Goal: Task Accomplishment & Management: Manage account settings

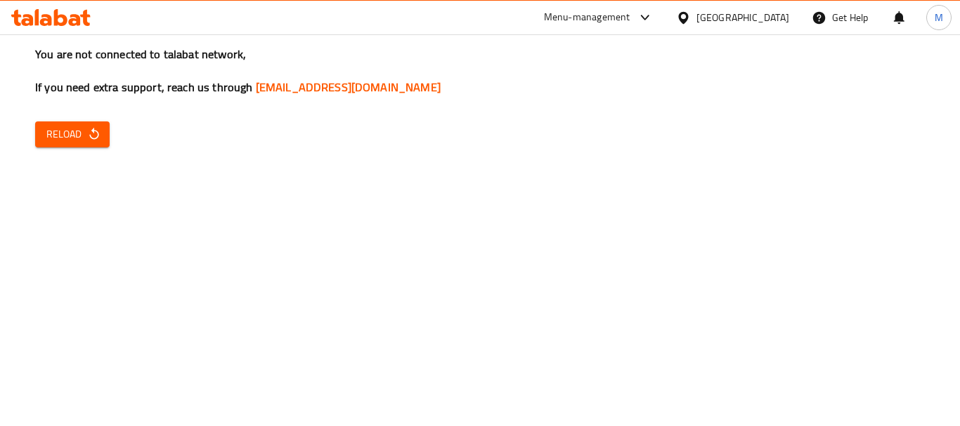
click at [59, 22] on icon at bounding box center [60, 17] width 13 height 17
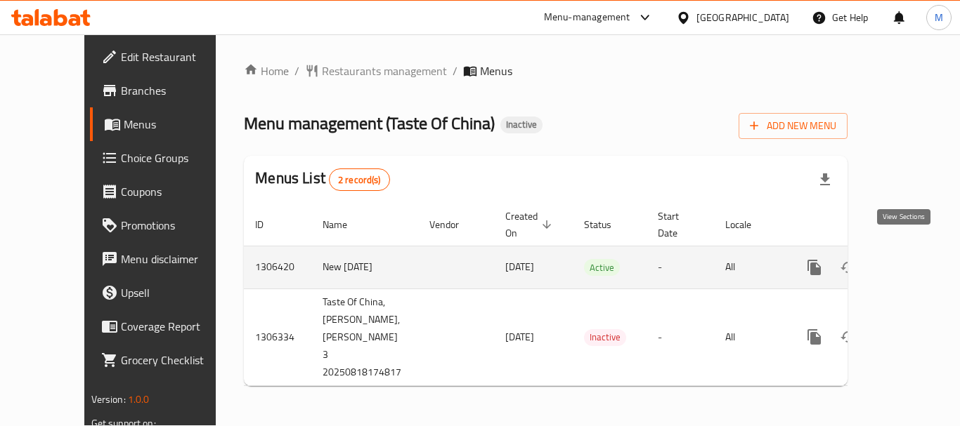
click at [907, 259] on icon "enhanced table" at bounding box center [915, 267] width 17 height 17
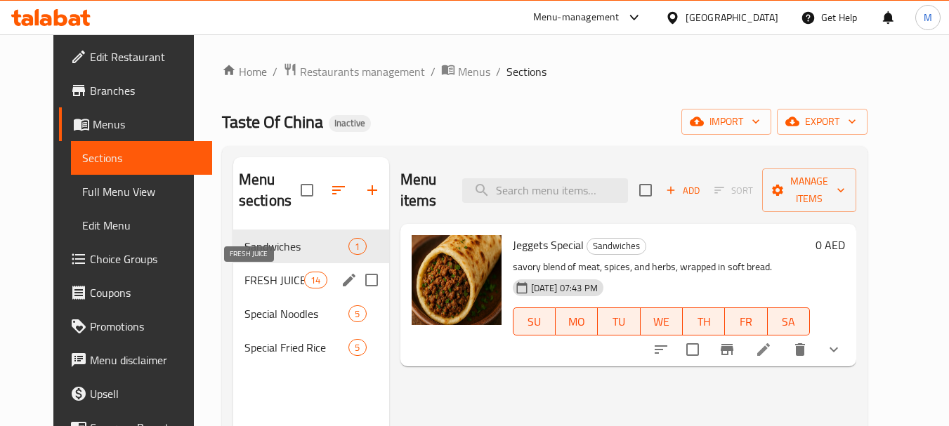
click at [247, 273] on span "FRESH JUICE" at bounding box center [274, 280] width 60 height 17
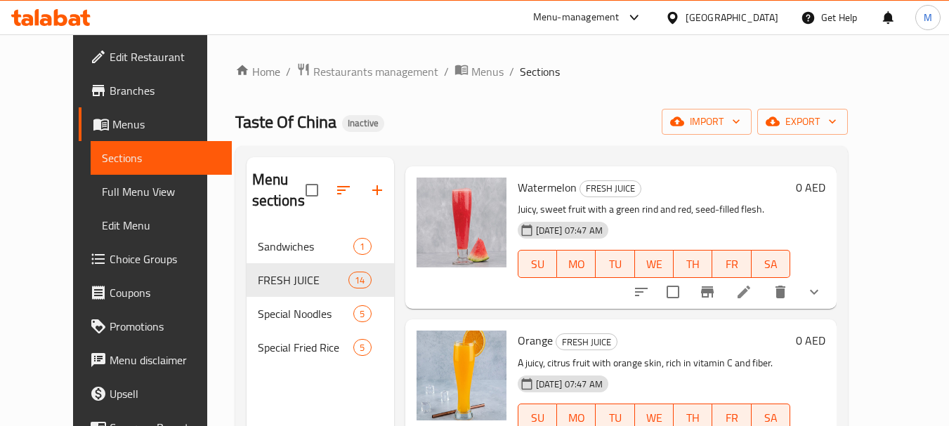
scroll to position [70, 0]
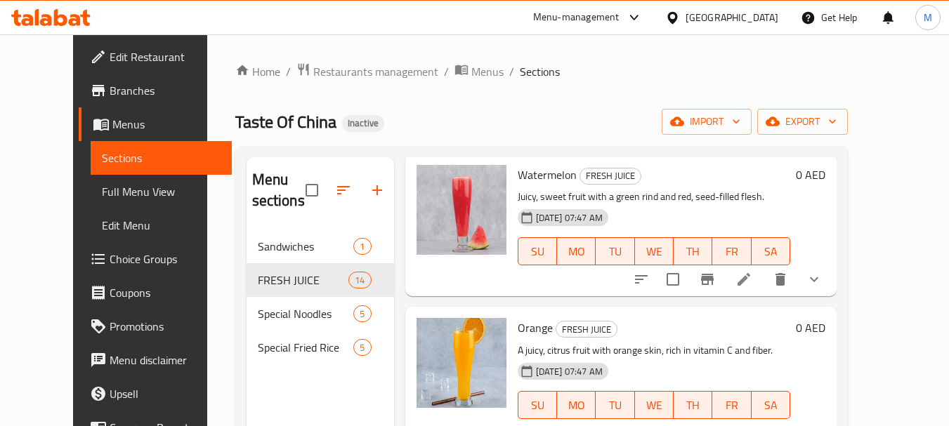
click at [102, 192] on span "Full Menu View" at bounding box center [161, 191] width 119 height 17
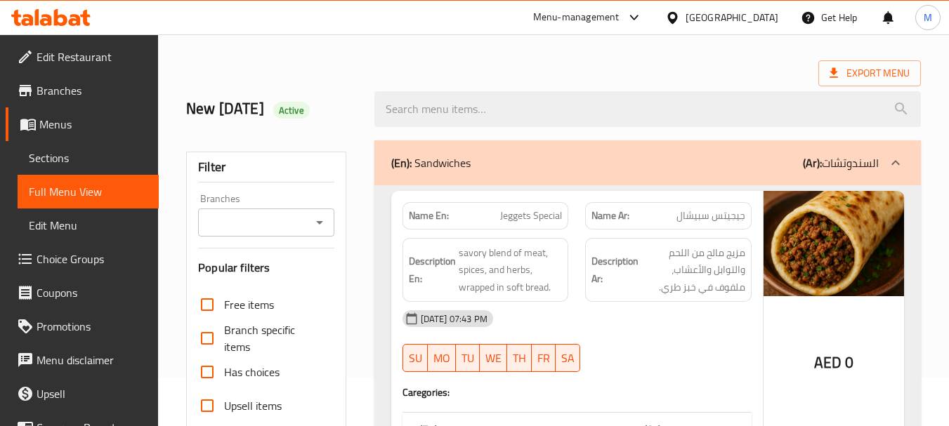
scroll to position [140, 0]
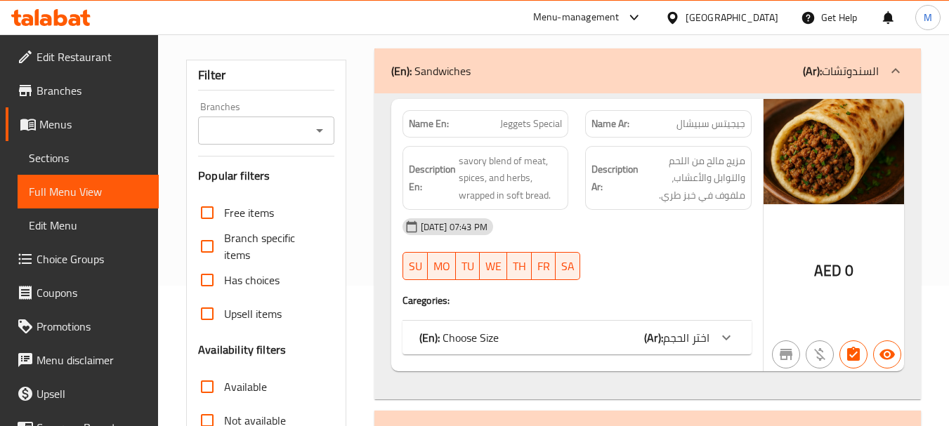
click at [507, 71] on div "(En): Sandwiches (Ar): السندوتشات" at bounding box center [635, 71] width 488 height 17
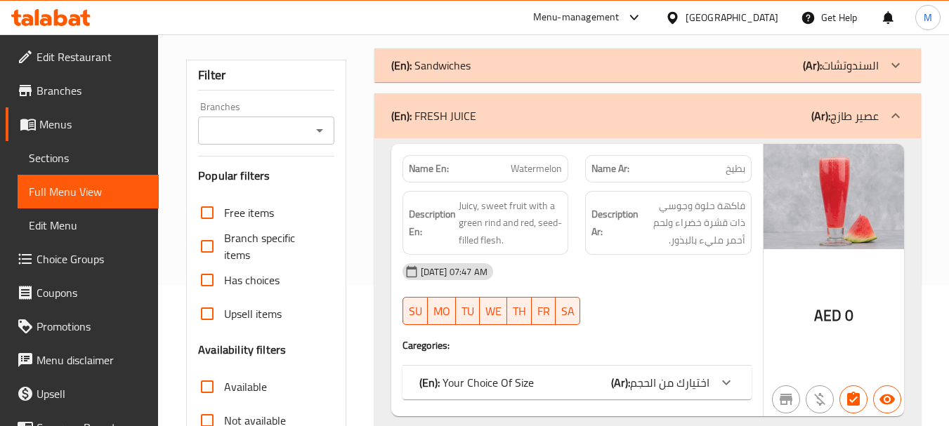
scroll to position [351, 0]
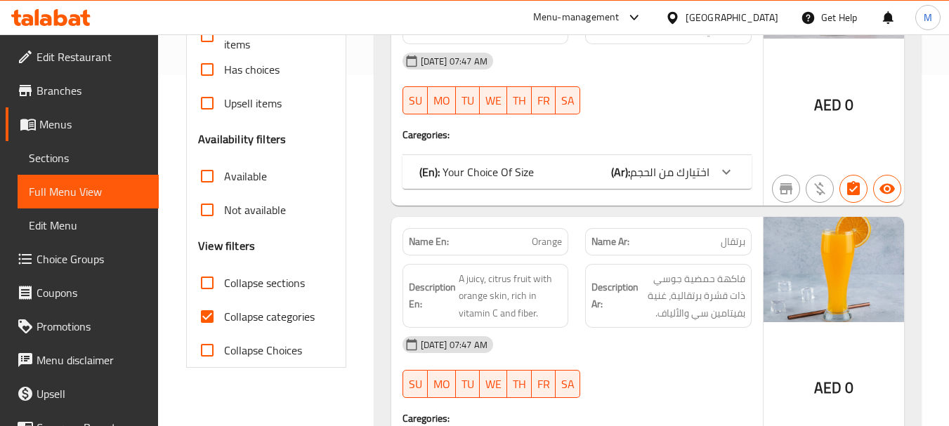
click at [262, 319] on span "Collapse categories" at bounding box center [269, 316] width 91 height 17
click at [224, 319] on input "Collapse categories" at bounding box center [207, 317] width 34 height 34
checkbox input "false"
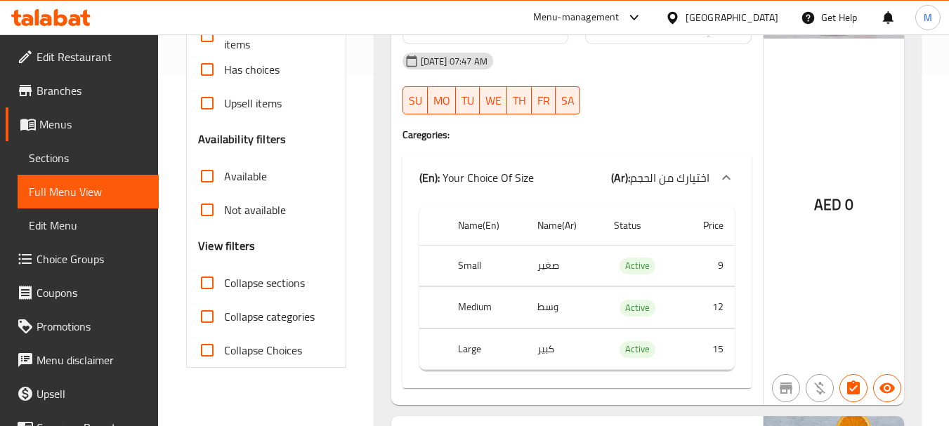
click at [287, 287] on span "Collapse sections" at bounding box center [264, 283] width 81 height 17
click at [224, 287] on input "Collapse sections" at bounding box center [207, 283] width 34 height 34
checkbox input "true"
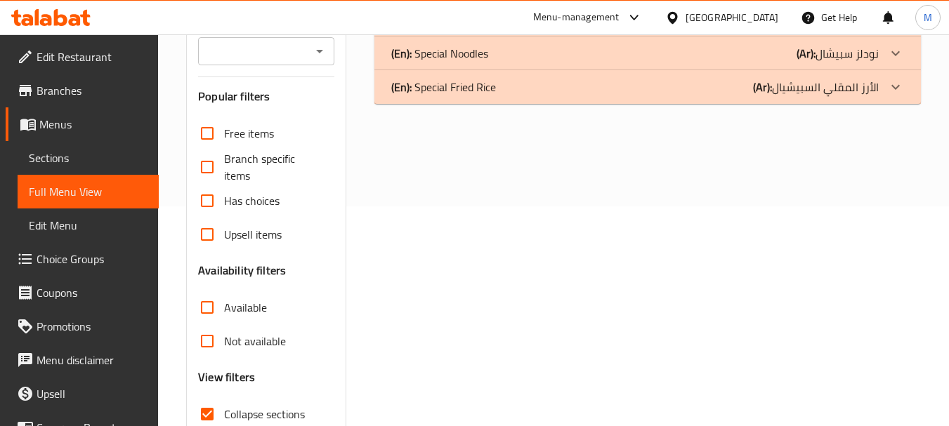
scroll to position [40, 0]
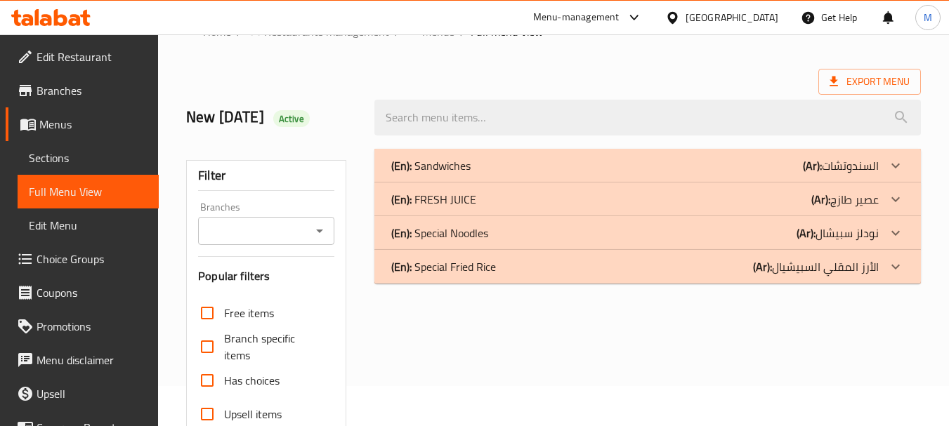
click at [554, 174] on div "(En): FRESH JUICE (Ar): عصير طازج" at bounding box center [635, 165] width 488 height 17
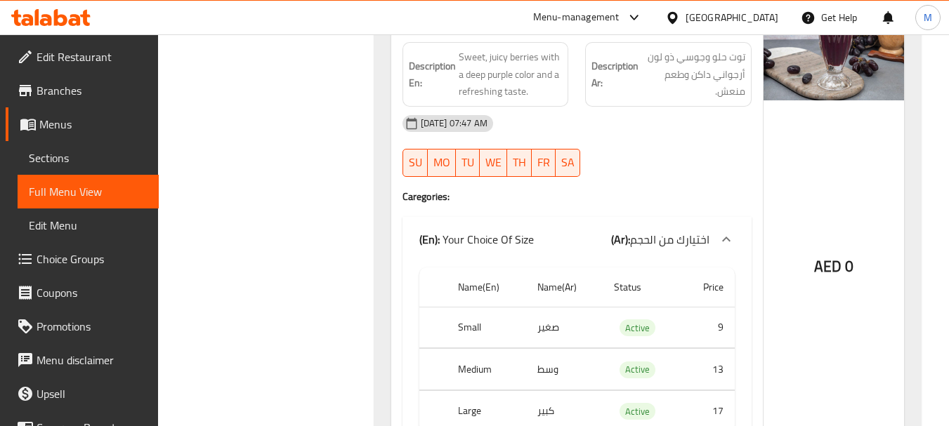
scroll to position [3061, 0]
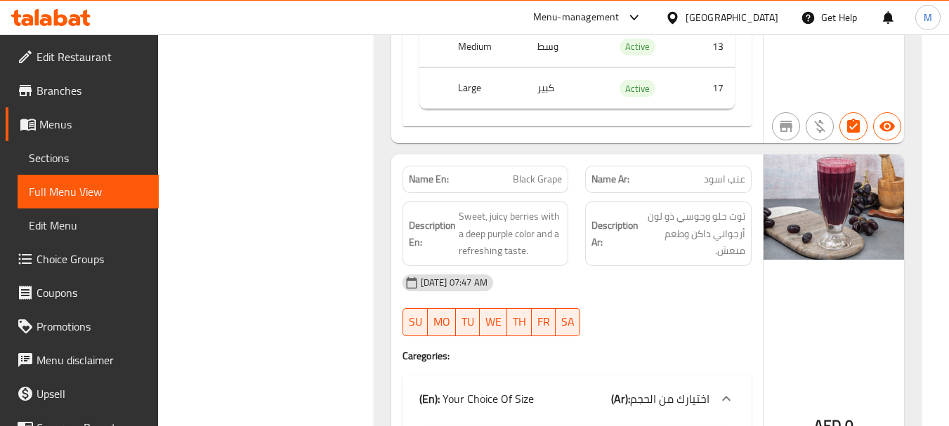
click at [537, 178] on span "Black Grape" at bounding box center [537, 179] width 49 height 15
copy span "Black Grape"
drag, startPoint x: 698, startPoint y: 223, endPoint x: 676, endPoint y: 221, distance: 22.5
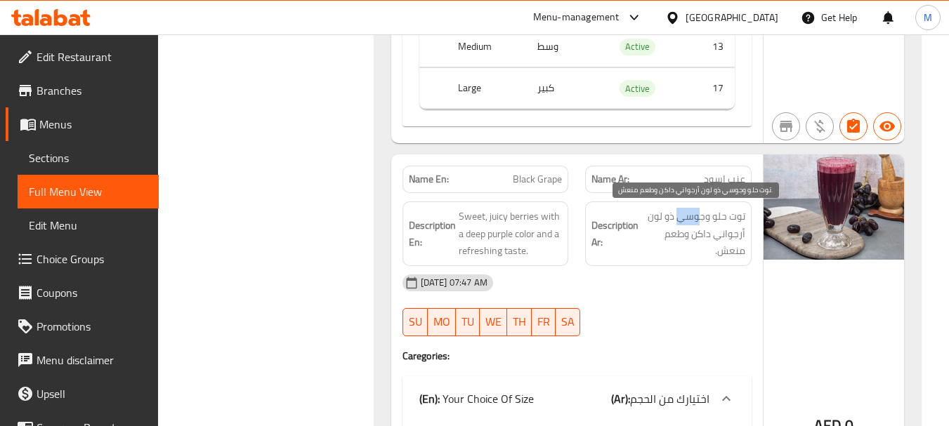
click at [676, 223] on span "توت حلو وجوسي ذو لون أرجواني داكن وطعم منعش." at bounding box center [693, 234] width 104 height 52
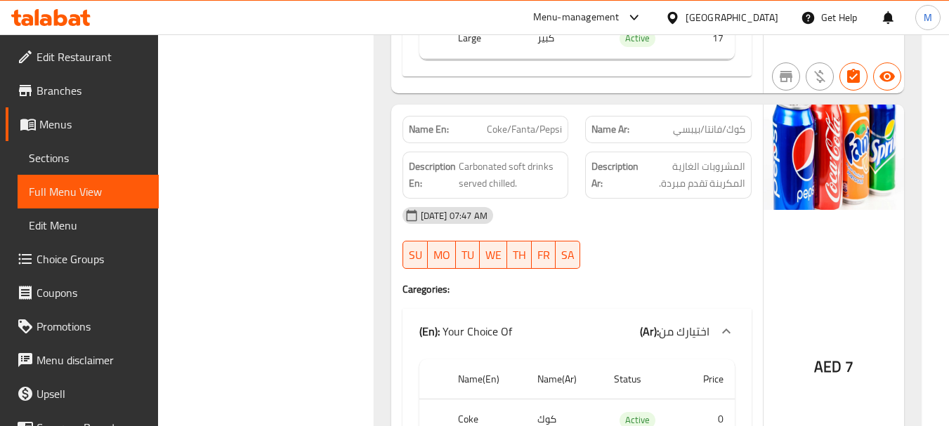
scroll to position [5518, 0]
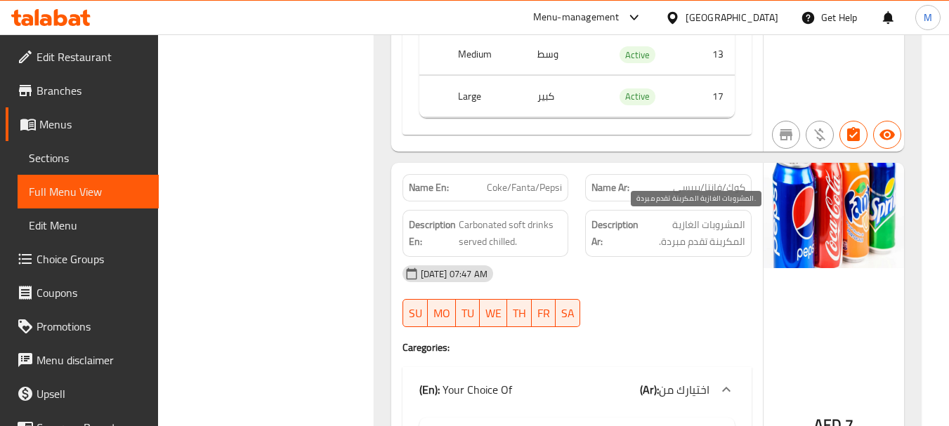
click at [707, 237] on span "المشروبات الغازية المكربنة تقدم مبردة." at bounding box center [693, 233] width 104 height 34
click at [698, 241] on span "المشروبات الغازية المكربنة تقدم مبردة." at bounding box center [693, 233] width 104 height 34
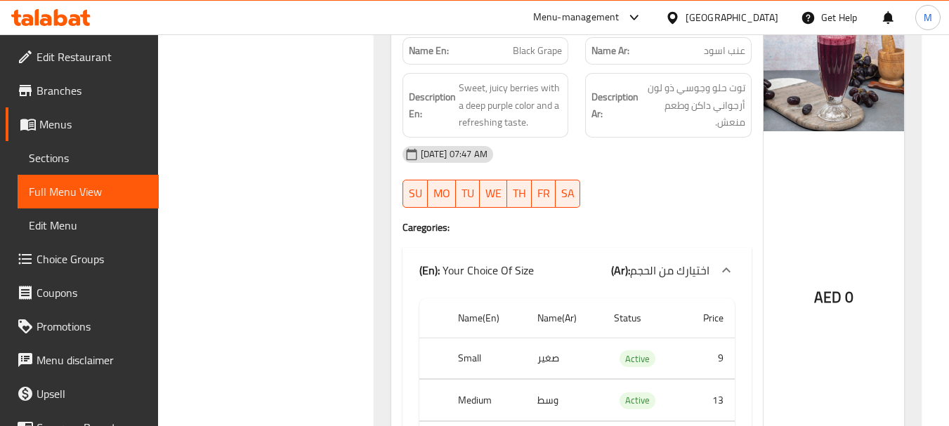
scroll to position [3091, 0]
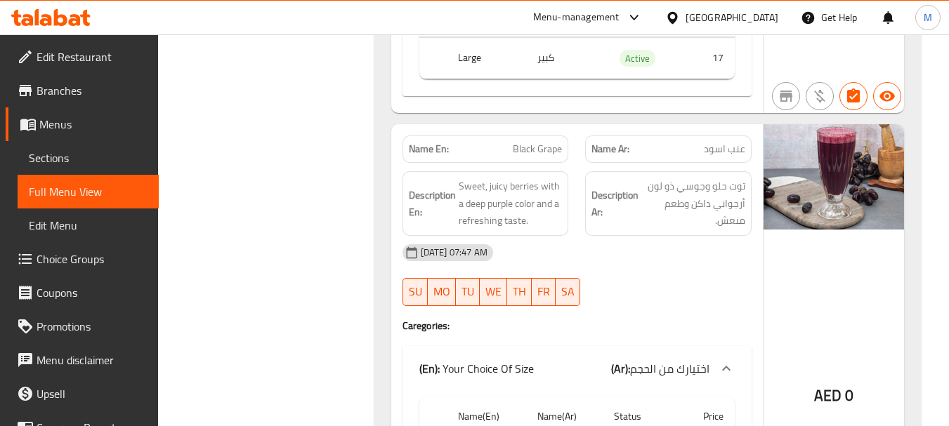
click at [535, 153] on span "Black Grape" at bounding box center [537, 149] width 49 height 15
copy span "Black Grape"
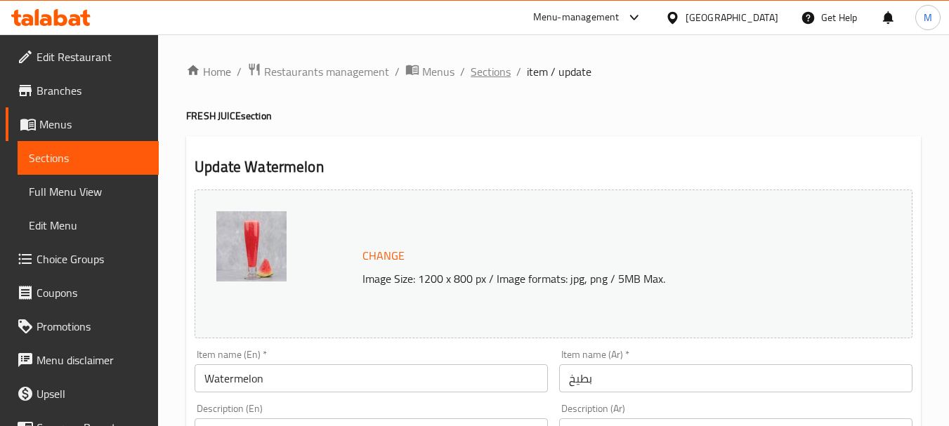
click at [495, 74] on span "Sections" at bounding box center [491, 71] width 40 height 17
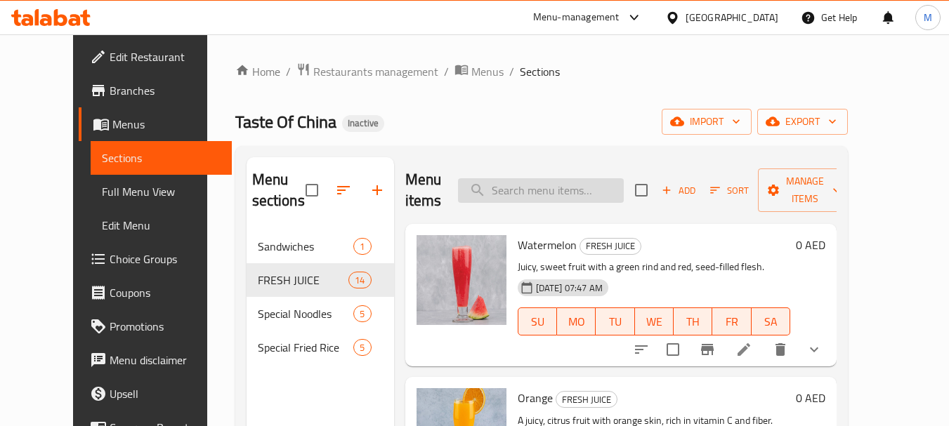
paste input "Black Grape"
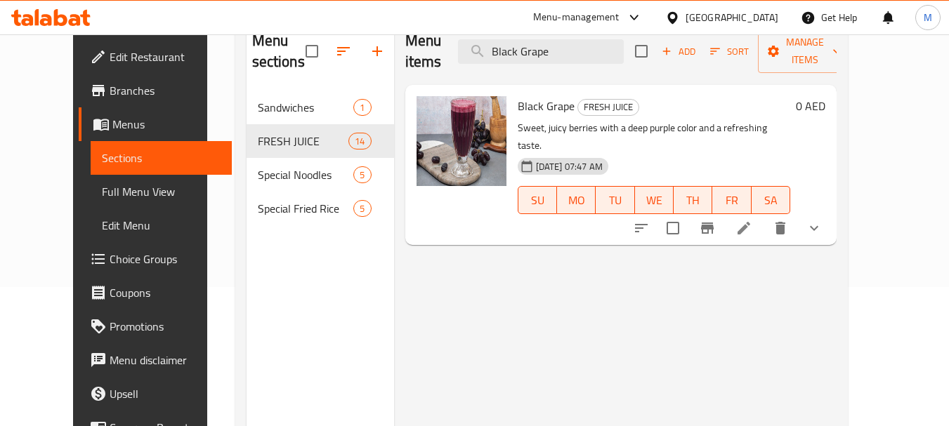
scroll to position [140, 0]
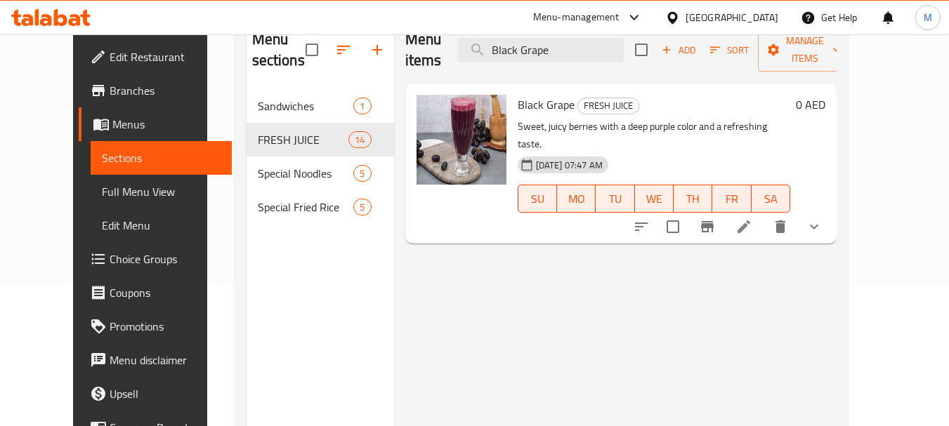
type input "Black Grape"
click at [752, 218] on icon at bounding box center [743, 226] width 17 height 17
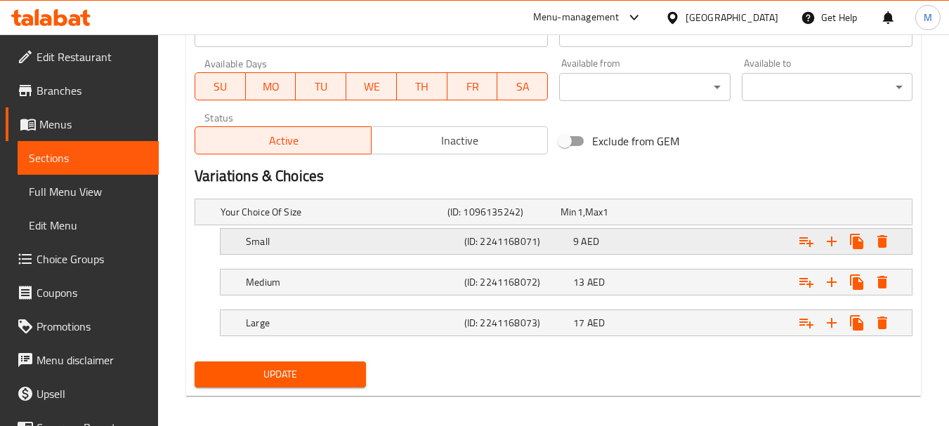
scroll to position [659, 0]
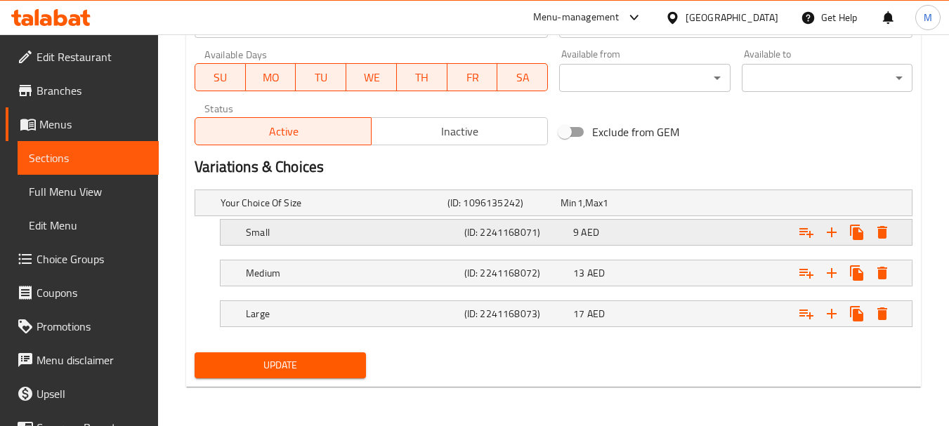
click at [555, 210] on h5 "(ID: 2241168071)" at bounding box center [500, 203] width 107 height 14
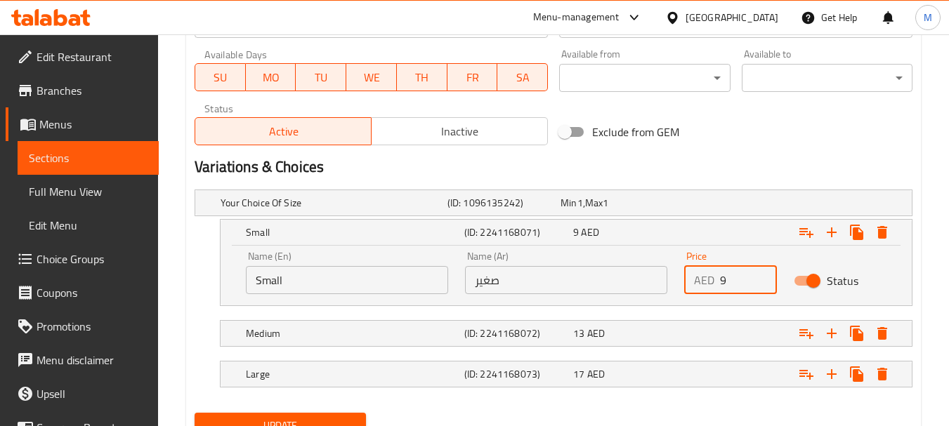
drag, startPoint x: 726, startPoint y: 281, endPoint x: 701, endPoint y: 281, distance: 25.3
click at [701, 281] on div "AED 9 Price" at bounding box center [730, 280] width 93 height 28
type input "11"
click at [322, 414] on button "Update" at bounding box center [280, 426] width 171 height 26
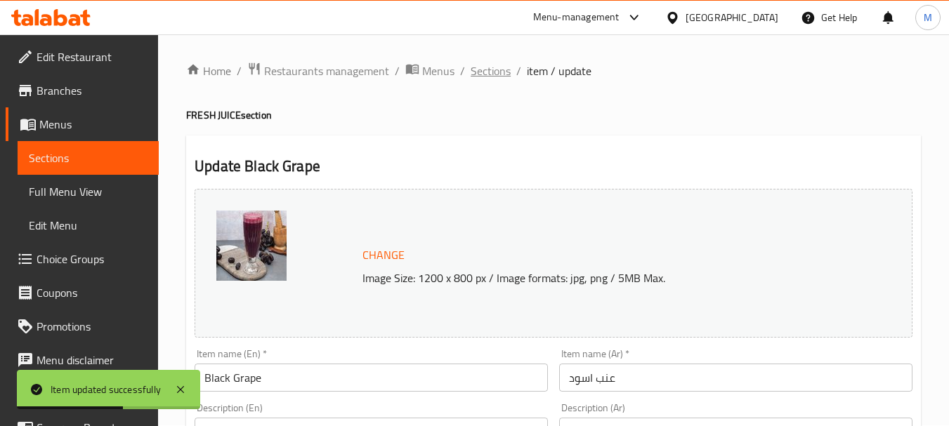
scroll to position [0, 0]
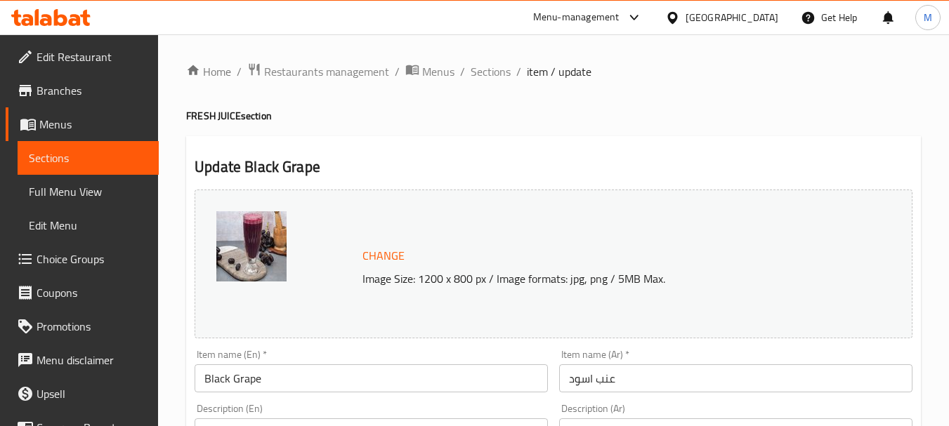
click at [58, 266] on span "Choice Groups" at bounding box center [92, 259] width 111 height 17
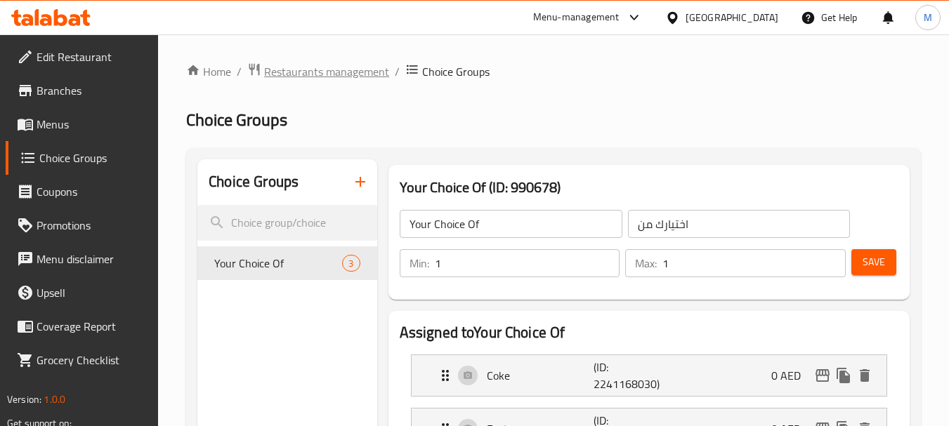
click at [334, 78] on span "Restaurants management" at bounding box center [326, 71] width 125 height 17
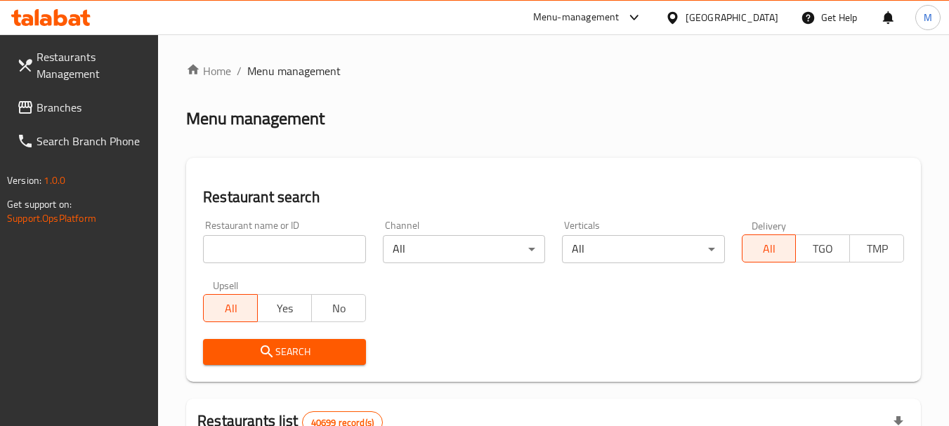
click at [231, 263] on input "search" at bounding box center [284, 249] width 162 height 28
type input "Taste Of China"
click at [277, 351] on span "Search" at bounding box center [284, 353] width 140 height 18
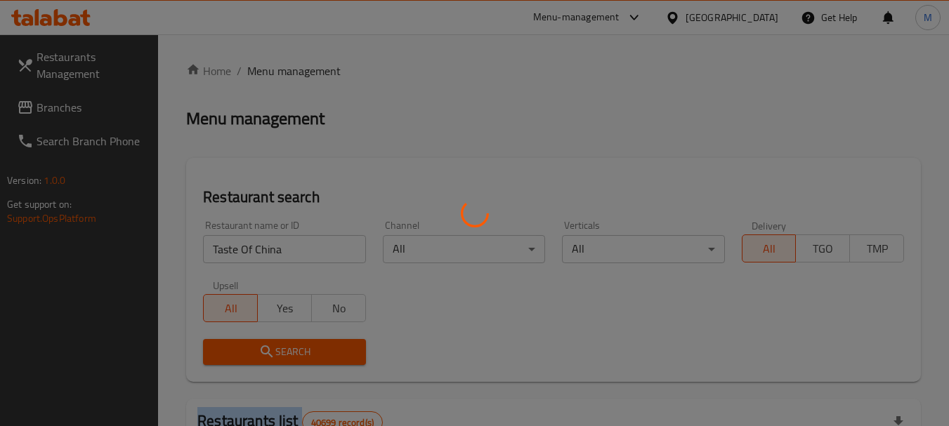
click at [277, 351] on div at bounding box center [474, 213] width 949 height 426
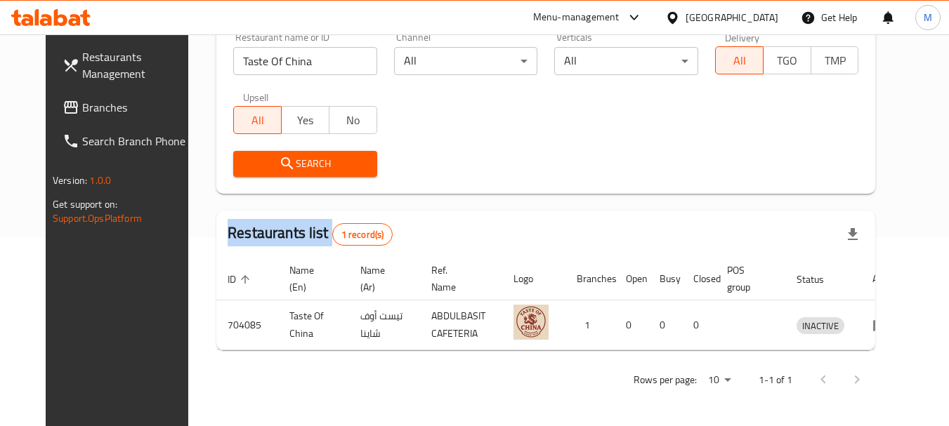
scroll to position [188, 0]
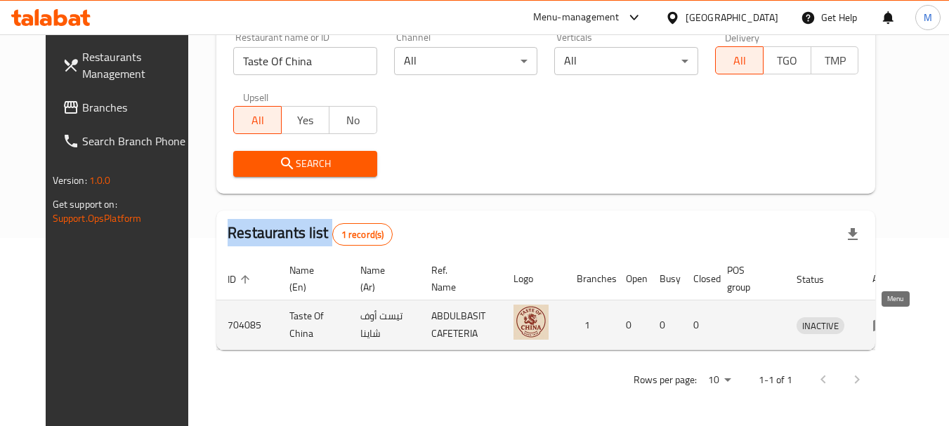
click at [889, 327] on icon "enhanced table" at bounding box center [880, 325] width 17 height 17
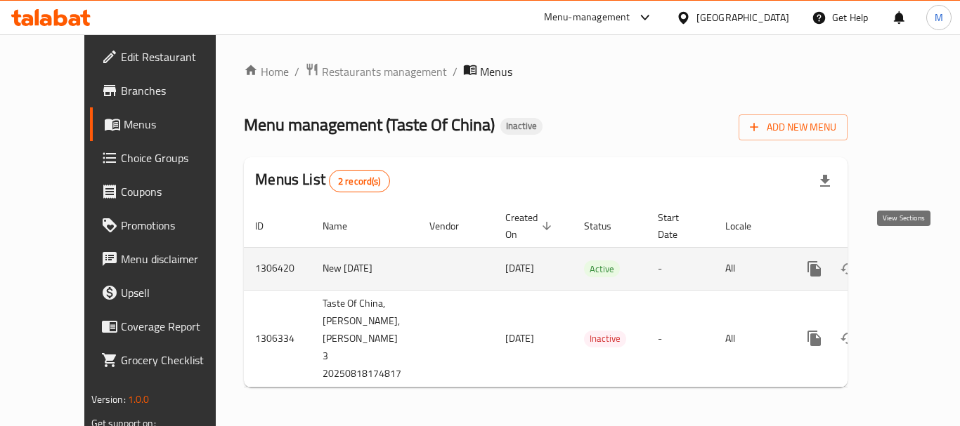
click at [915, 252] on link "enhanced table" at bounding box center [915, 269] width 34 height 34
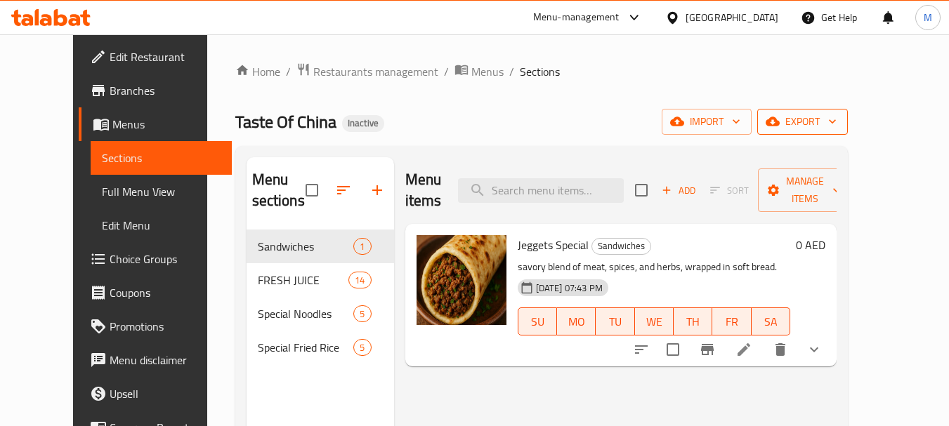
click at [837, 119] on span "export" at bounding box center [802, 122] width 68 height 18
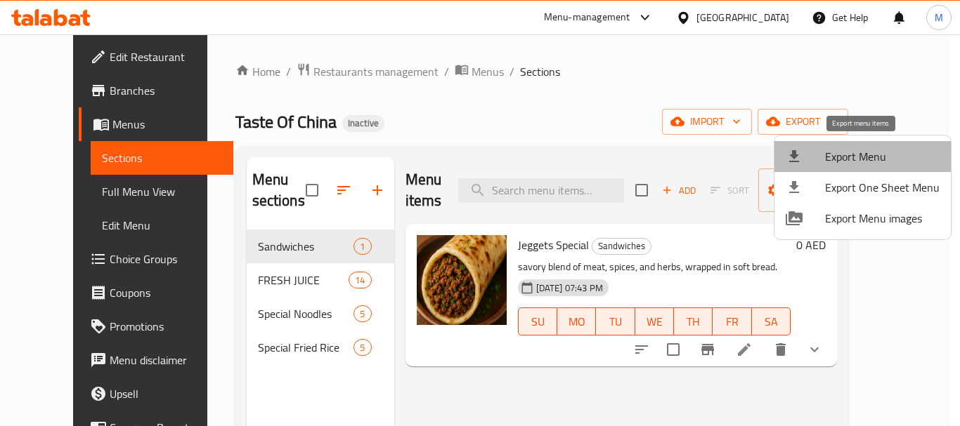
click at [890, 159] on span "Export Menu" at bounding box center [882, 156] width 115 height 17
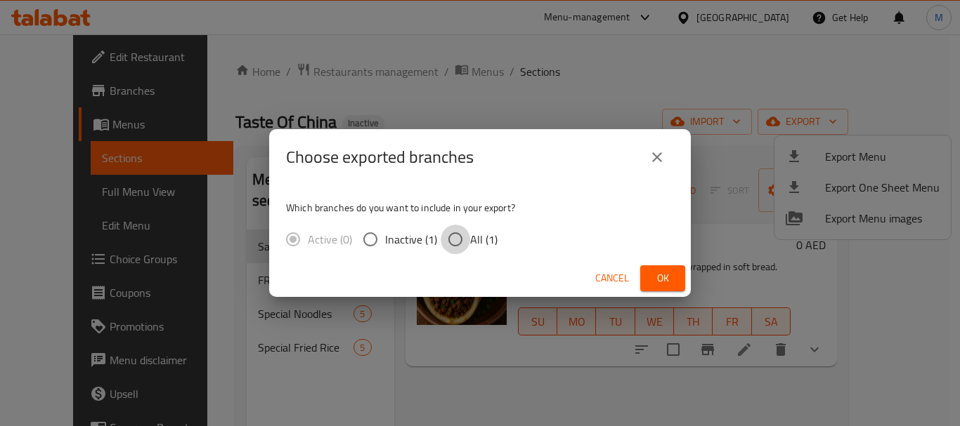
click at [447, 248] on input "All (1)" at bounding box center [455, 240] width 30 height 30
radio input "true"
click at [660, 268] on button "Ok" at bounding box center [662, 279] width 45 height 26
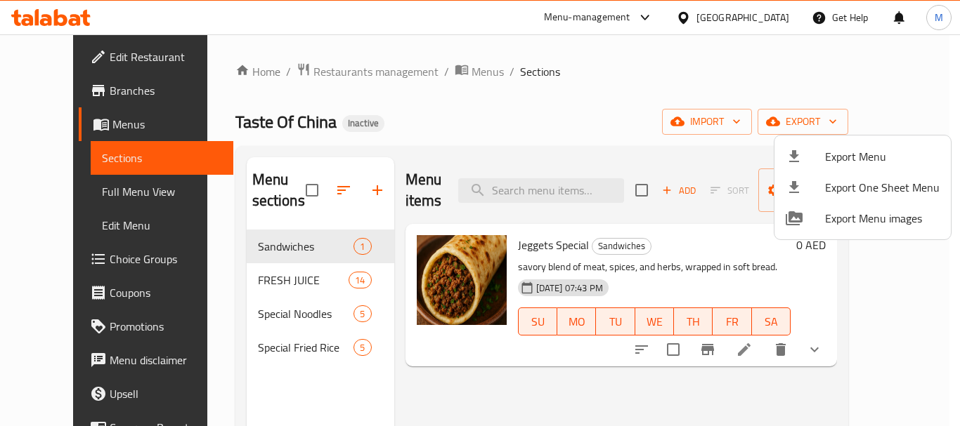
click at [270, 279] on div at bounding box center [480, 213] width 960 height 426
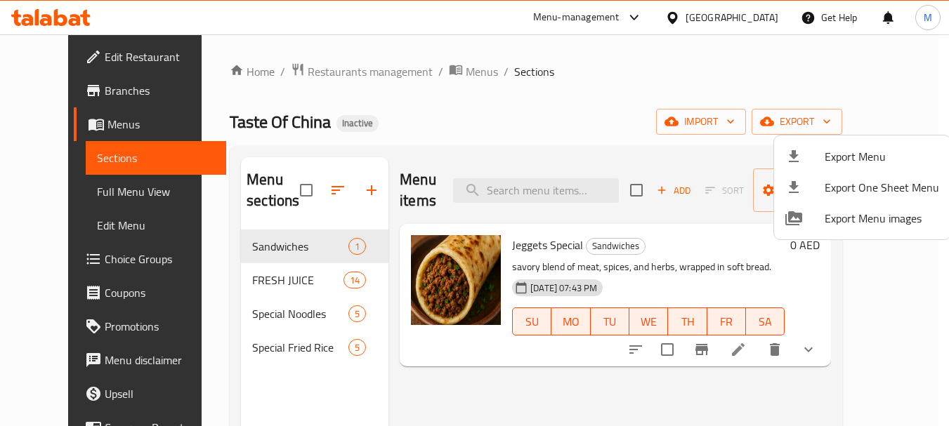
click at [270, 279] on span "FRESH JUICE" at bounding box center [297, 280] width 91 height 17
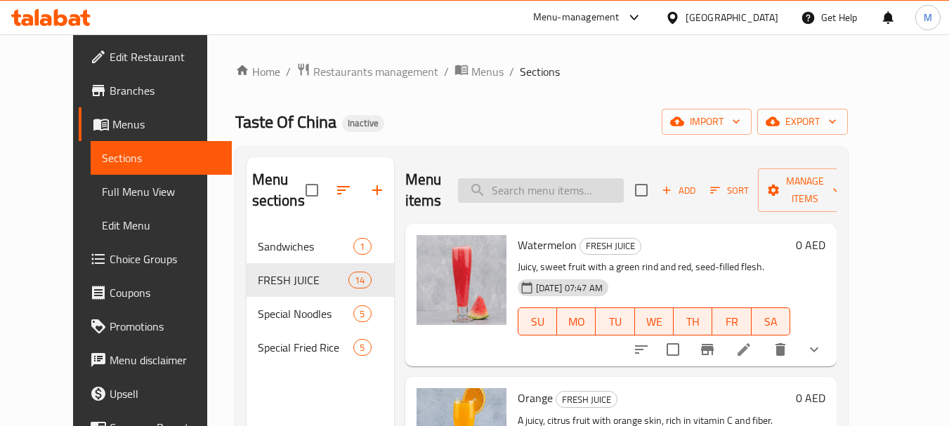
click at [598, 187] on input "search" at bounding box center [541, 190] width 166 height 25
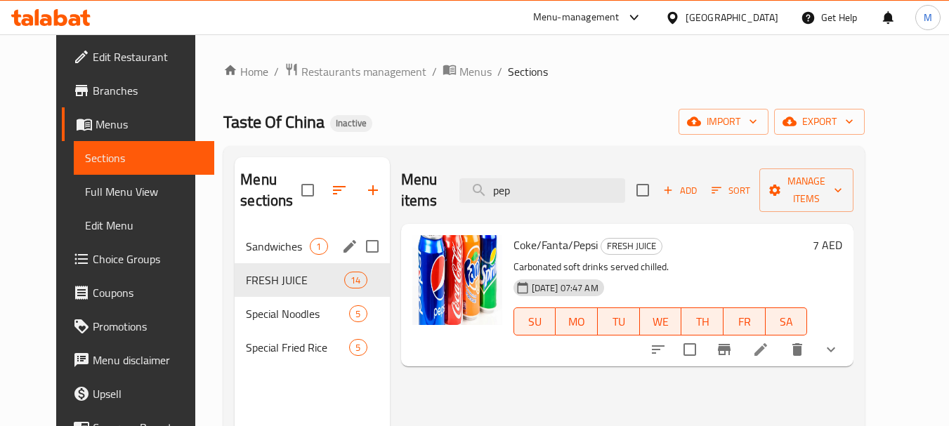
type input "pep"
click at [284, 259] on div "Sandwiches 1" at bounding box center [312, 247] width 155 height 34
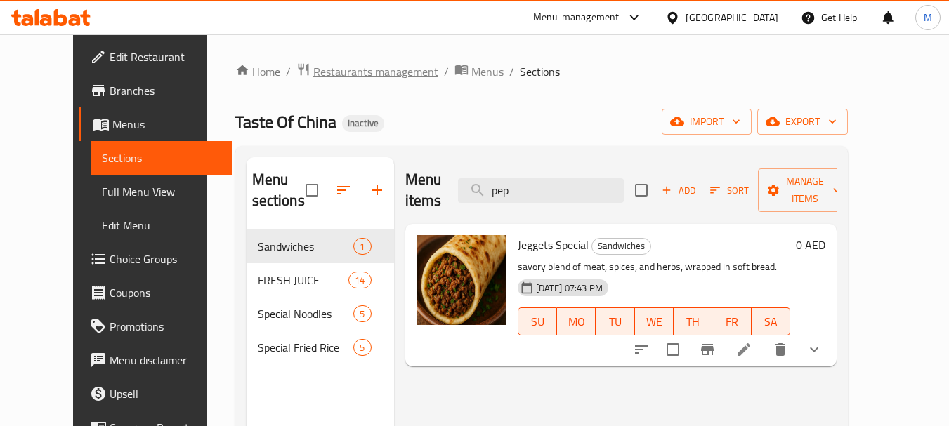
click at [313, 79] on span "Restaurants management" at bounding box center [375, 71] width 125 height 17
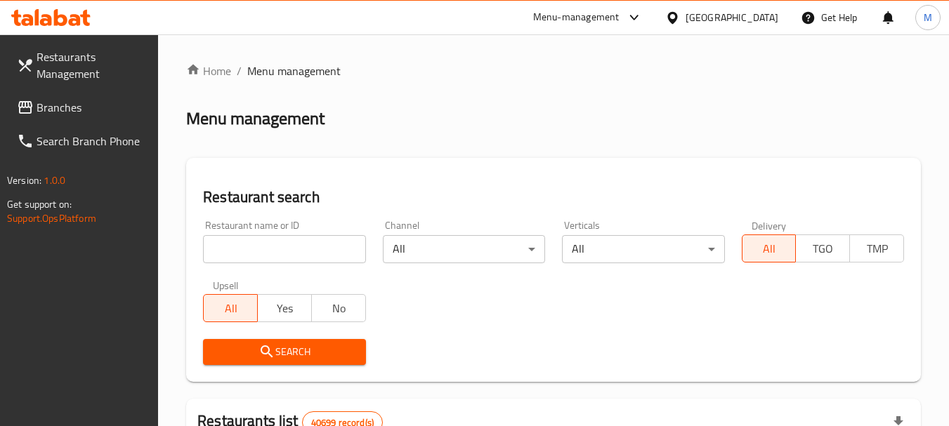
drag, startPoint x: 277, startPoint y: 247, endPoint x: 277, endPoint y: 295, distance: 48.5
click at [277, 247] on input "search" at bounding box center [284, 249] width 162 height 28
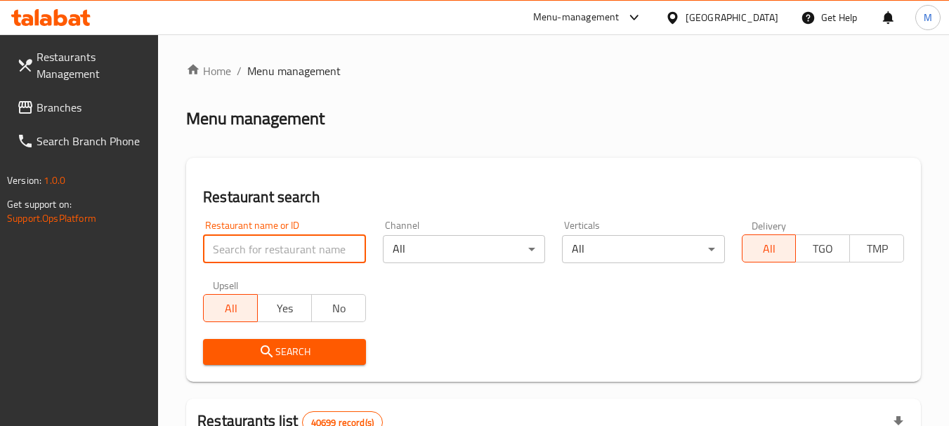
paste input "Fruity Flavour Juices"
type input "Fruity Flavour Juices"
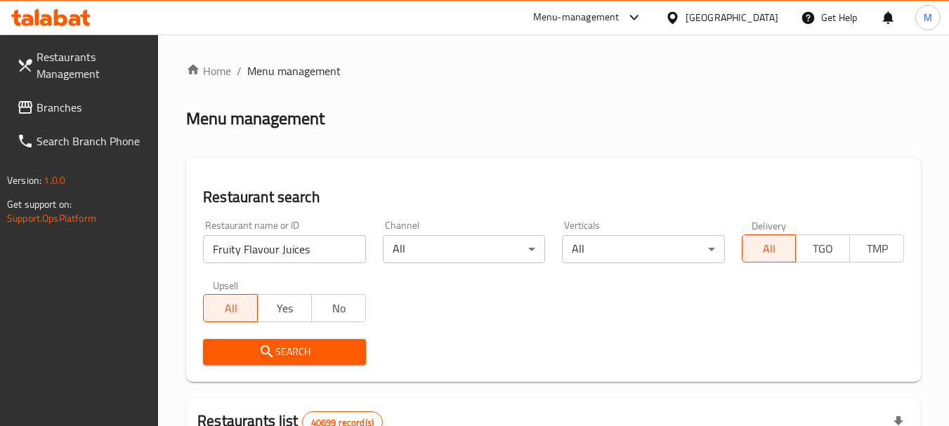
click at [284, 345] on span "Search" at bounding box center [284, 353] width 140 height 18
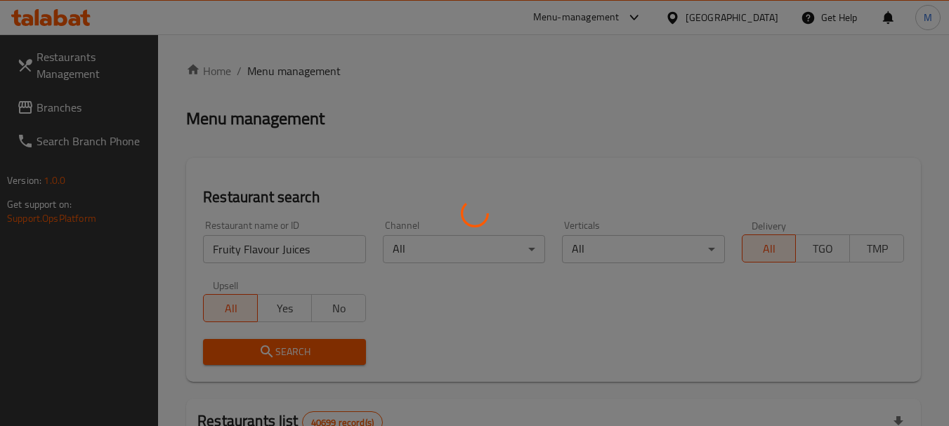
click at [284, 345] on div at bounding box center [474, 213] width 949 height 426
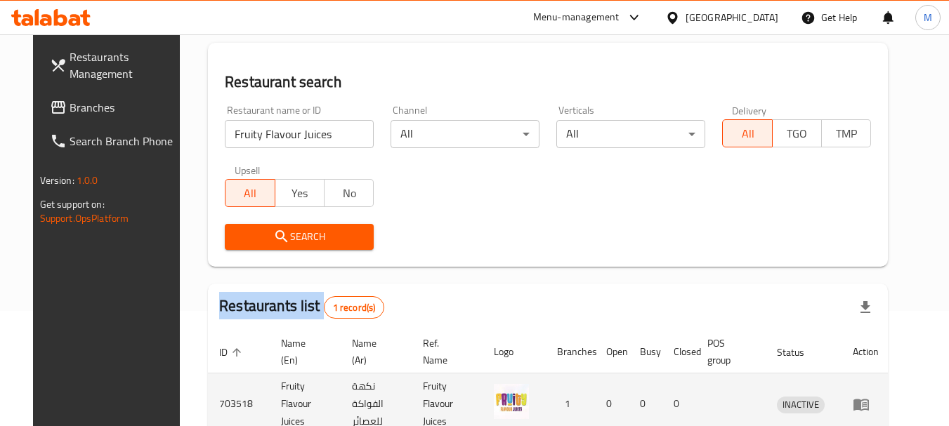
scroll to position [183, 0]
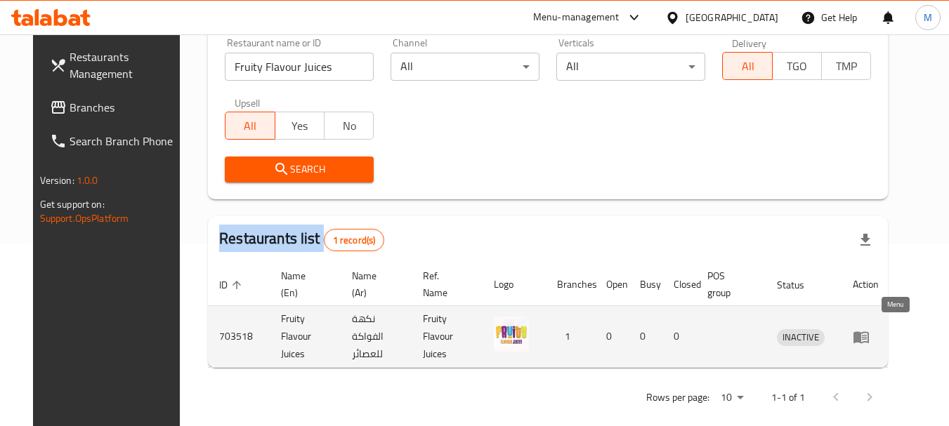
click at [870, 329] on icon "enhanced table" at bounding box center [861, 337] width 17 height 17
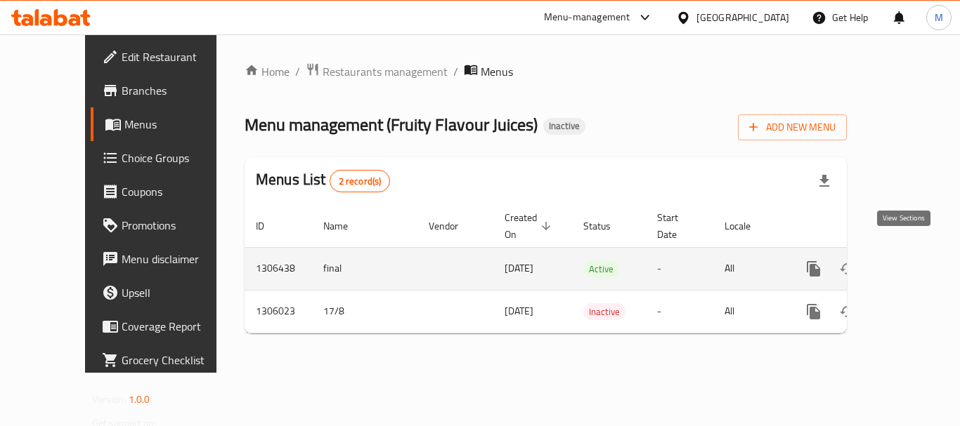
click at [908, 263] on icon "enhanced table" at bounding box center [914, 269] width 13 height 13
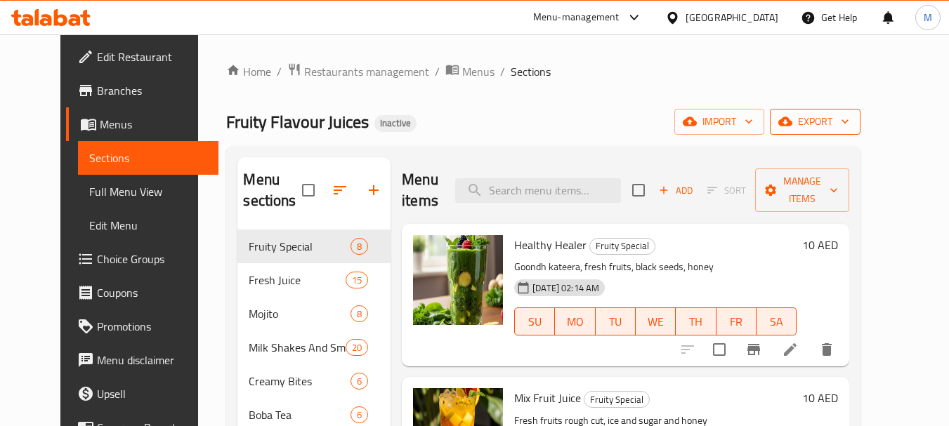
click at [849, 119] on span "export" at bounding box center [815, 122] width 68 height 18
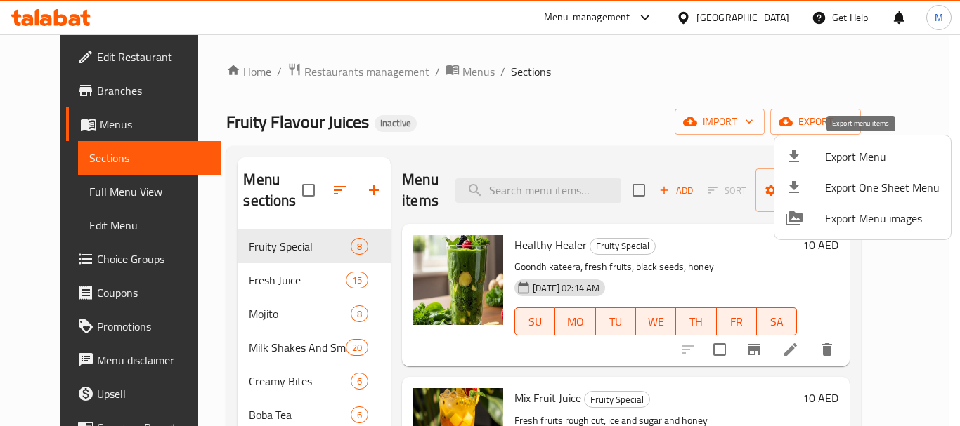
click at [833, 148] on span "Export Menu" at bounding box center [882, 156] width 115 height 17
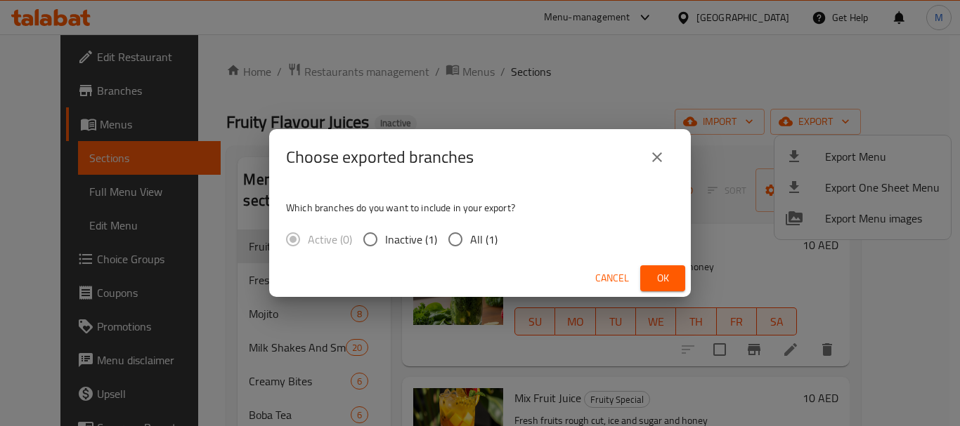
click at [476, 221] on div "Which branches do you want to include in your export? Active (0) Inactive (1) A…" at bounding box center [479, 222] width 421 height 74
click at [484, 237] on span "All (1)" at bounding box center [483, 239] width 27 height 17
click at [470, 237] on input "All (1)" at bounding box center [455, 240] width 30 height 30
radio input "true"
drag, startPoint x: 669, startPoint y: 280, endPoint x: 330, endPoint y: 175, distance: 355.3
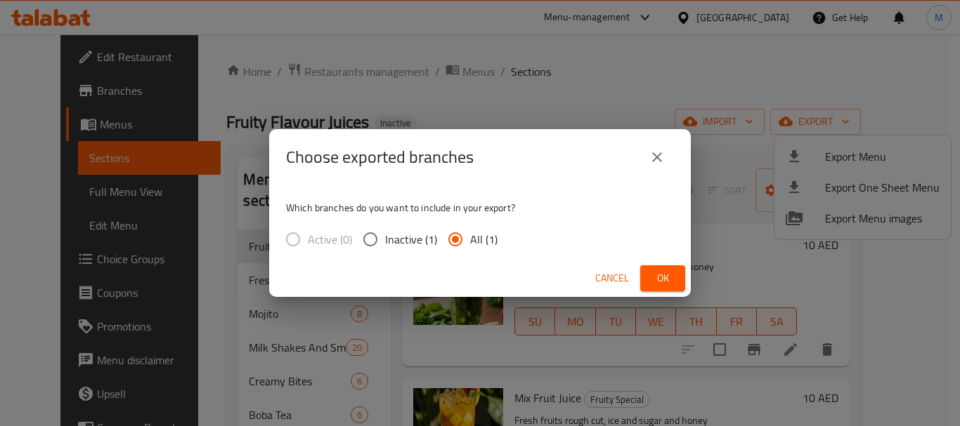
click at [643, 280] on button "Ok" at bounding box center [662, 279] width 45 height 26
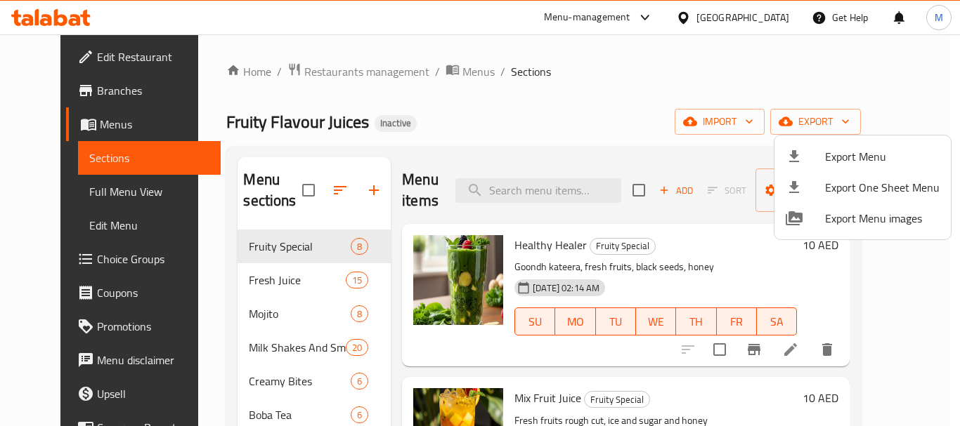
click at [73, 53] on div at bounding box center [480, 213] width 960 height 426
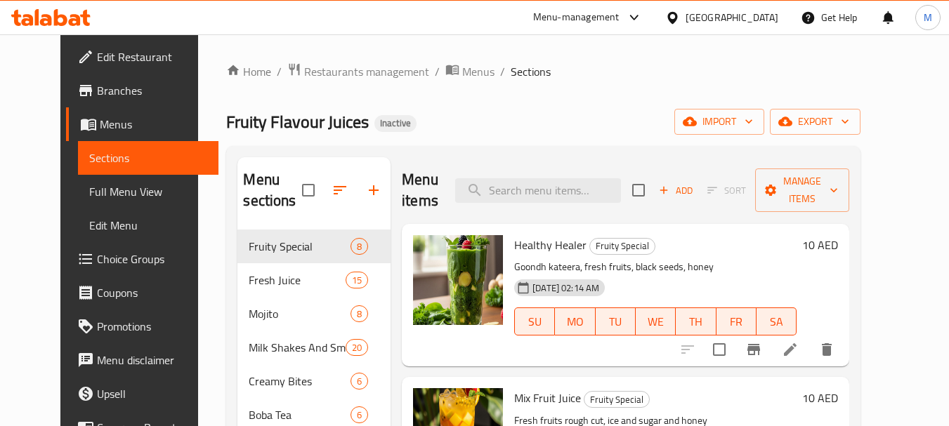
click at [97, 53] on span "Edit Restaurant" at bounding box center [152, 56] width 111 height 17
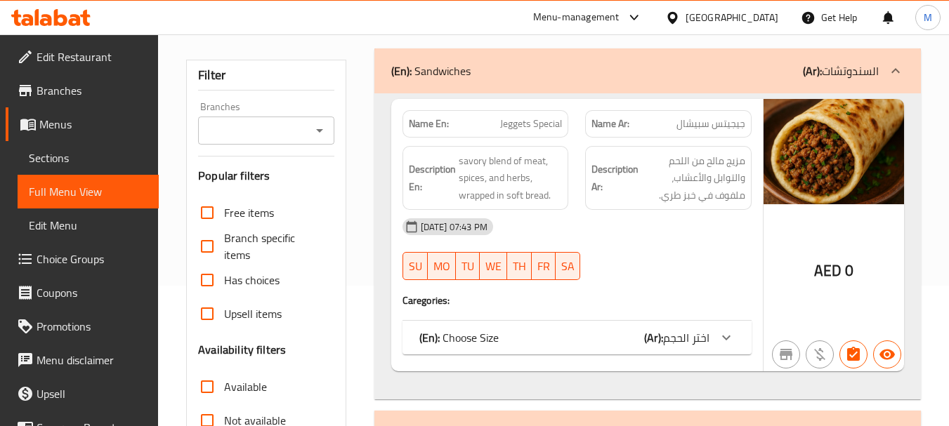
click at [320, 282] on div "Has choices" at bounding box center [266, 280] width 136 height 34
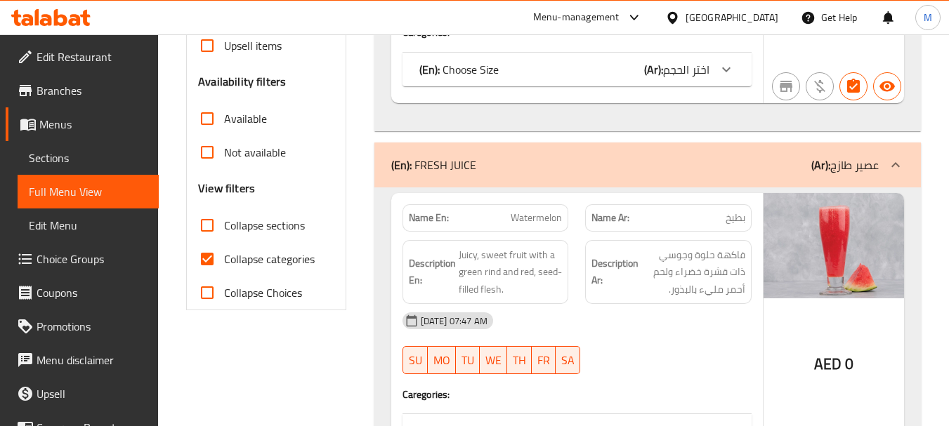
scroll to position [421, 0]
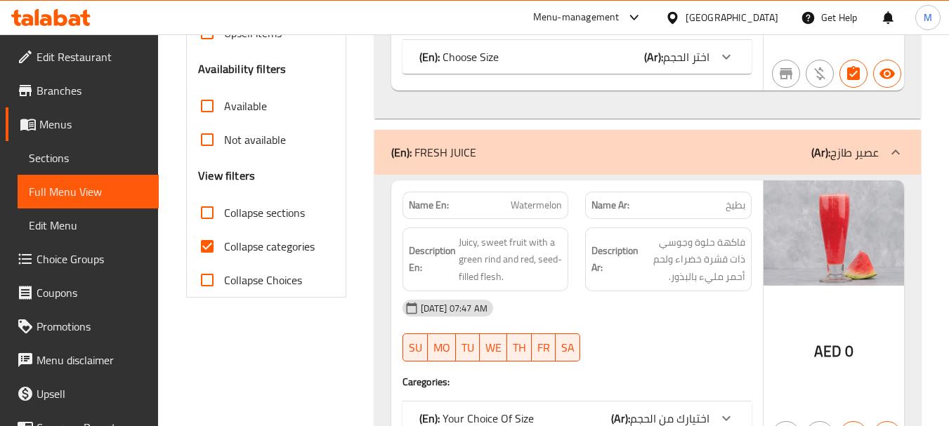
click at [282, 248] on span "Collapse categories" at bounding box center [269, 246] width 91 height 17
click at [224, 248] on input "Collapse categories" at bounding box center [207, 247] width 34 height 34
checkbox input "false"
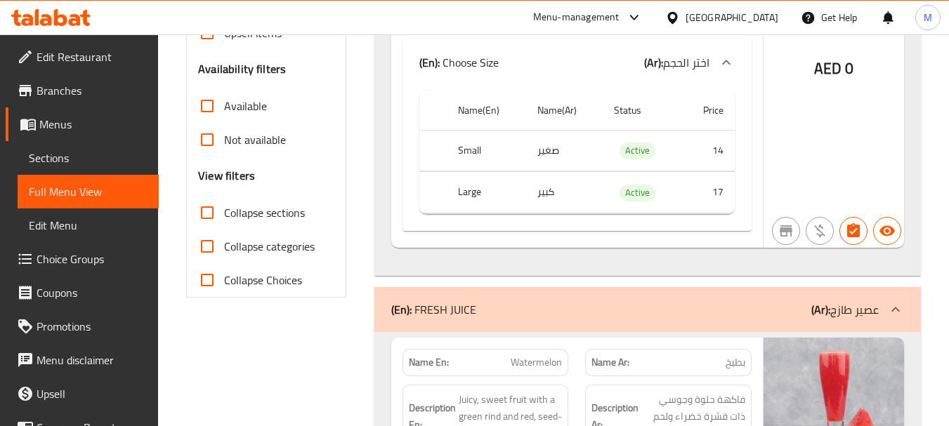
click at [277, 211] on span "Collapse sections" at bounding box center [264, 212] width 81 height 17
click at [224, 211] on input "Collapse sections" at bounding box center [207, 213] width 34 height 34
checkbox input "true"
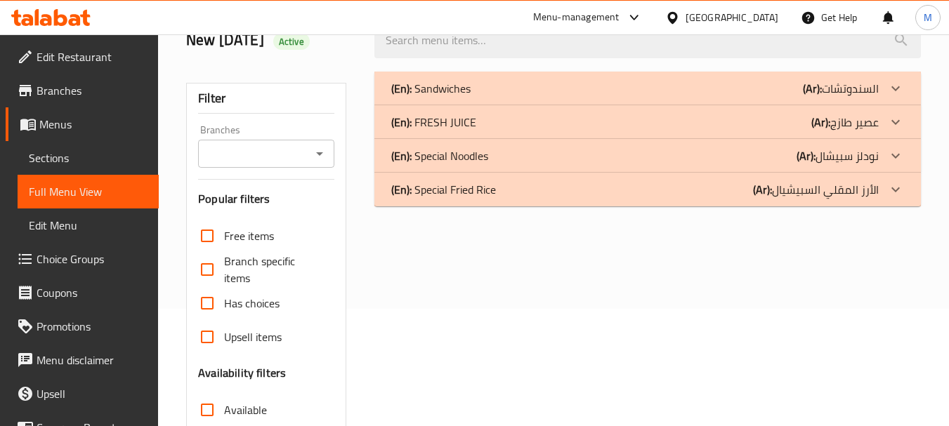
scroll to position [110, 0]
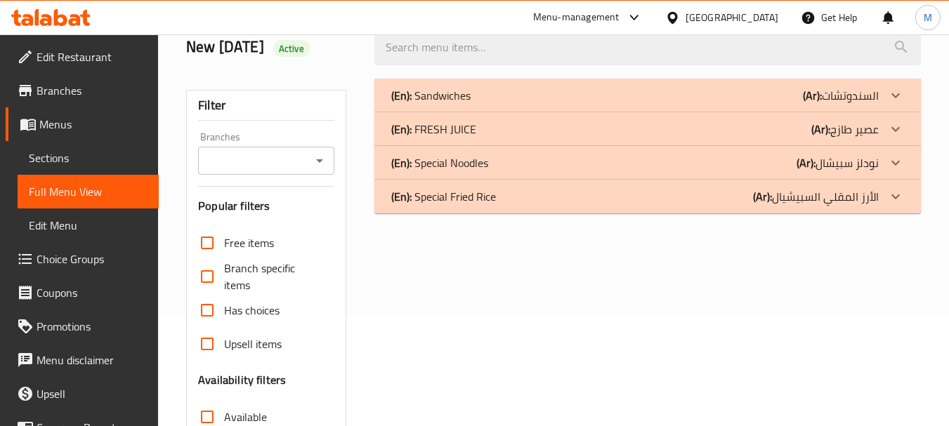
click at [634, 104] on div "(En): FRESH JUICE (Ar): عصير طازج" at bounding box center [635, 95] width 488 height 17
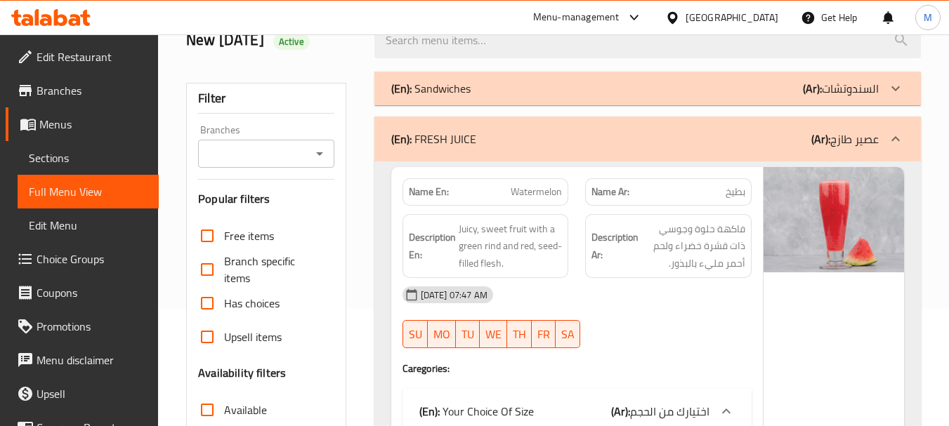
scroll to position [0, 0]
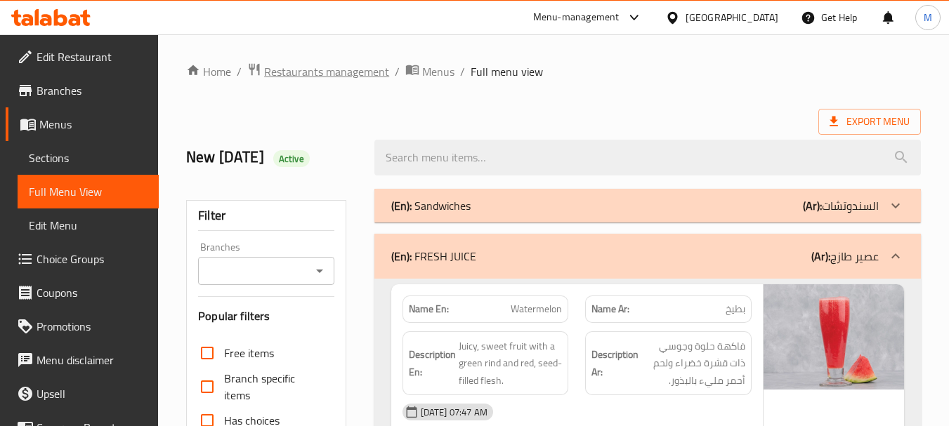
click at [296, 77] on span "Restaurants management" at bounding box center [326, 71] width 125 height 17
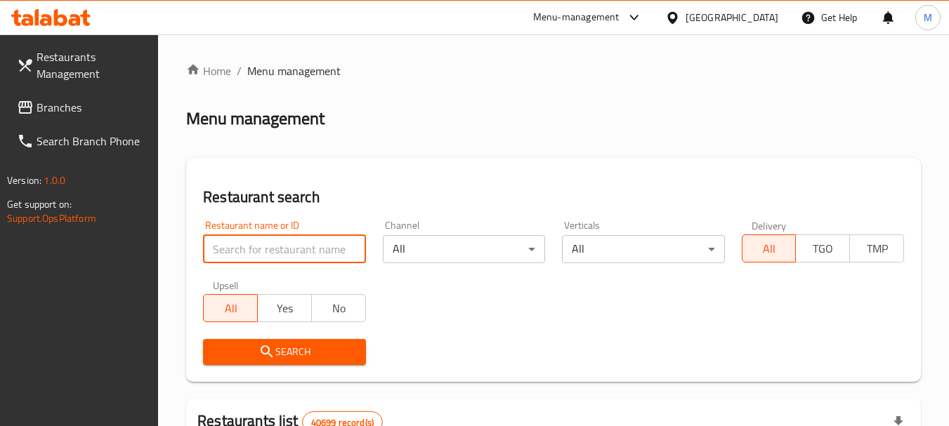
click at [270, 245] on input "search" at bounding box center [284, 249] width 162 height 28
paste input "Chibi"
type input "Chibi"
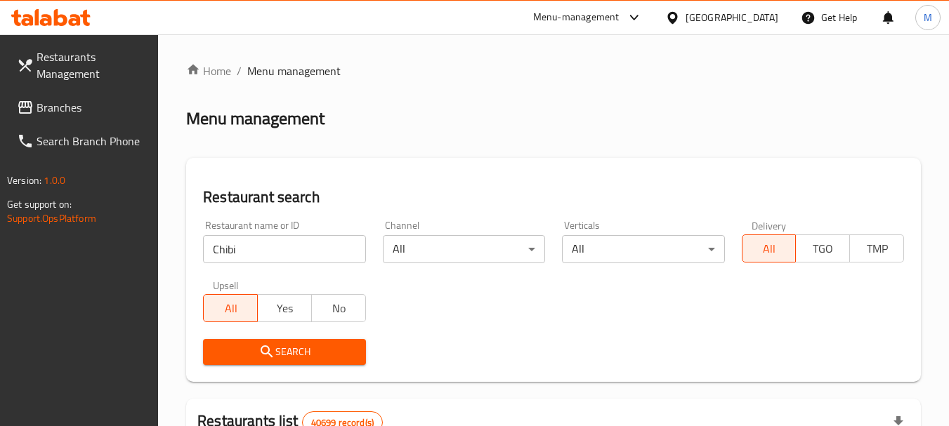
click at [318, 361] on button "Search" at bounding box center [284, 352] width 162 height 26
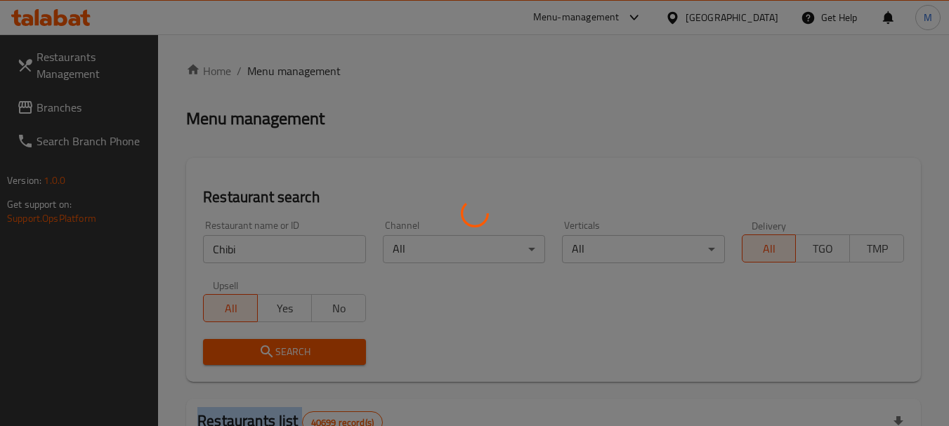
click at [318, 361] on div at bounding box center [474, 213] width 949 height 426
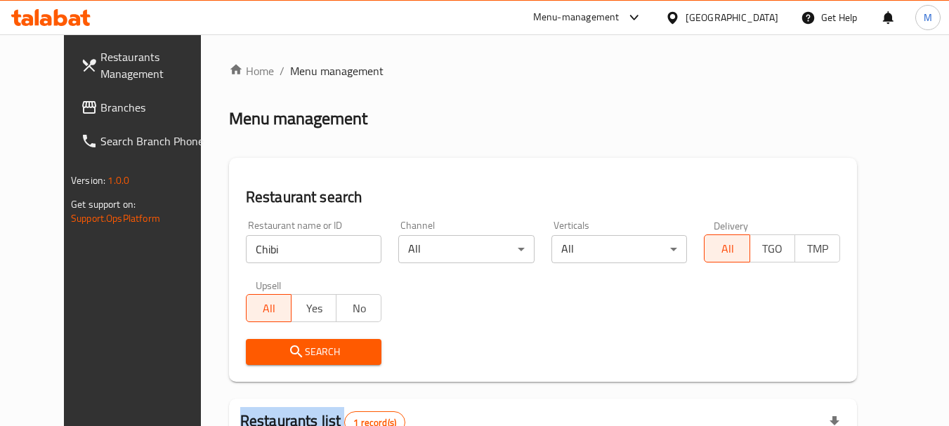
click at [292, 348] on span "Search" at bounding box center [314, 353] width 114 height 18
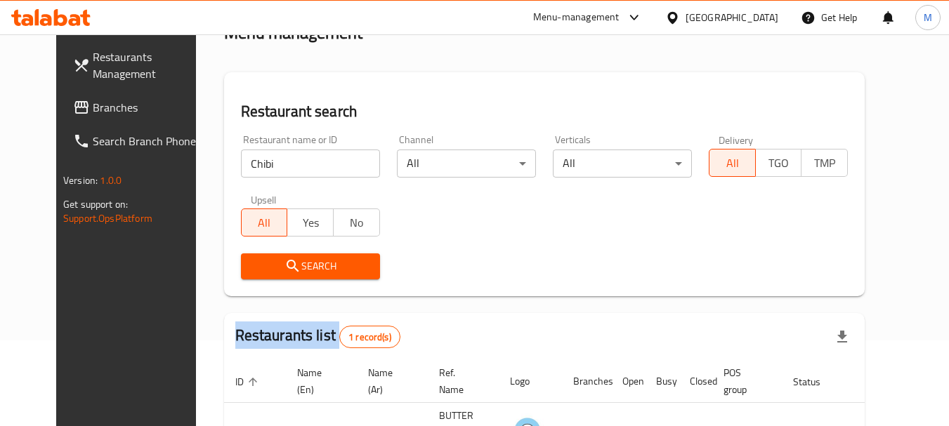
scroll to position [188, 0]
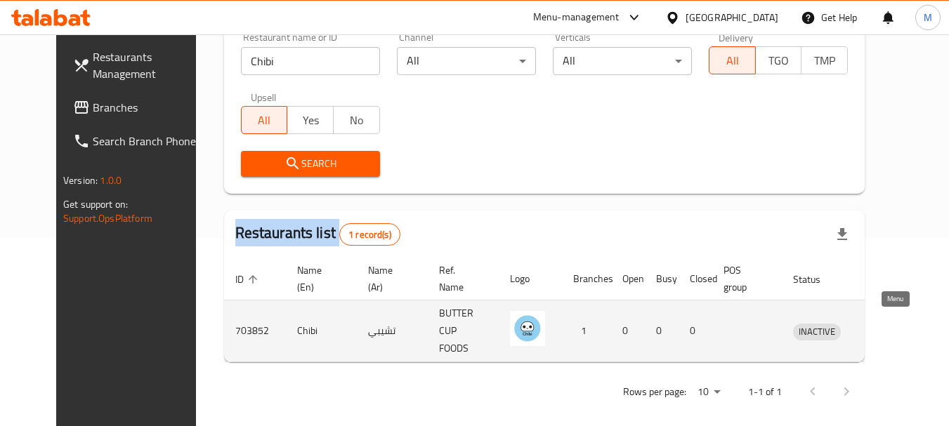
click at [885, 326] on icon "enhanced table" at bounding box center [877, 332] width 15 height 12
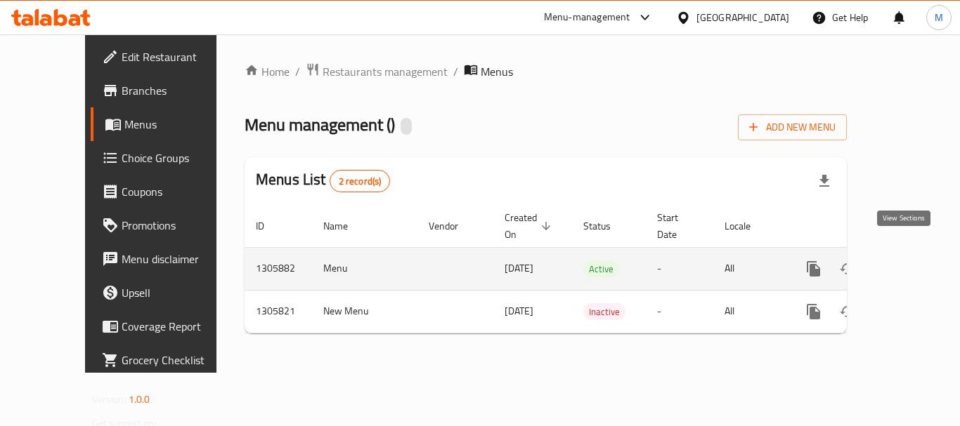
click at [909, 261] on icon "enhanced table" at bounding box center [914, 269] width 17 height 17
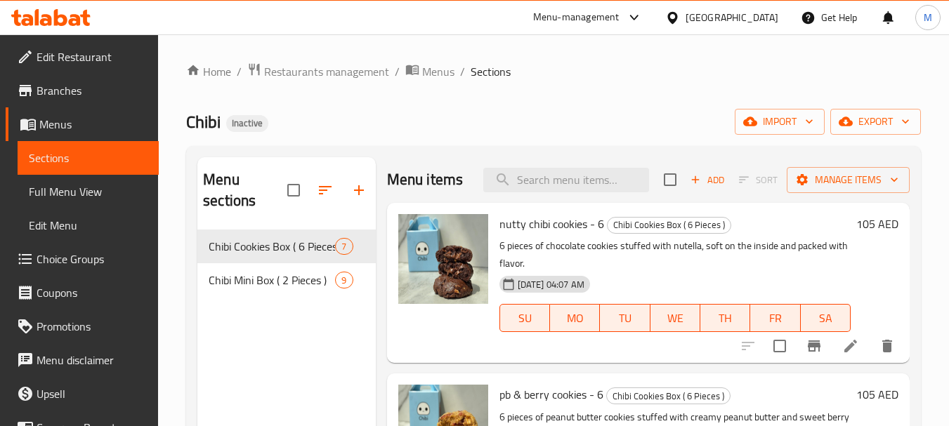
click at [872, 140] on div "Home / Restaurants management / Menus / Sections Chibi Inactive import export M…" at bounding box center [553, 329] width 735 height 532
click at [875, 117] on span "export" at bounding box center [876, 122] width 68 height 18
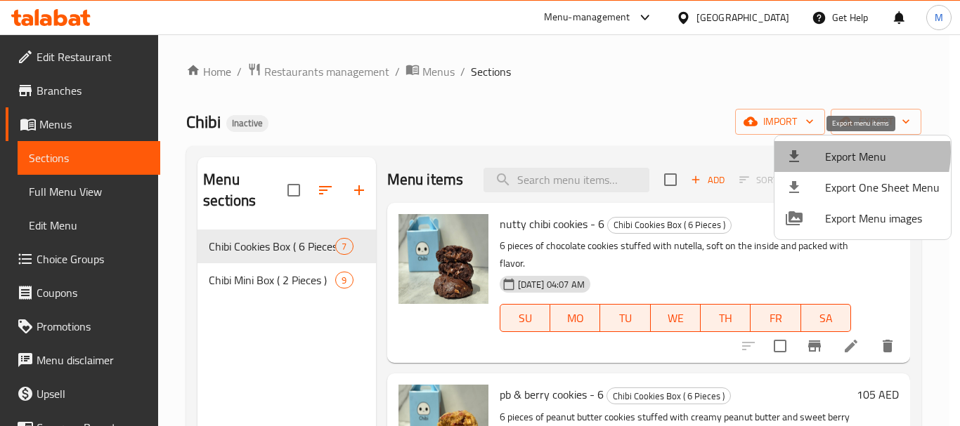
click at [845, 152] on span "Export Menu" at bounding box center [882, 156] width 115 height 17
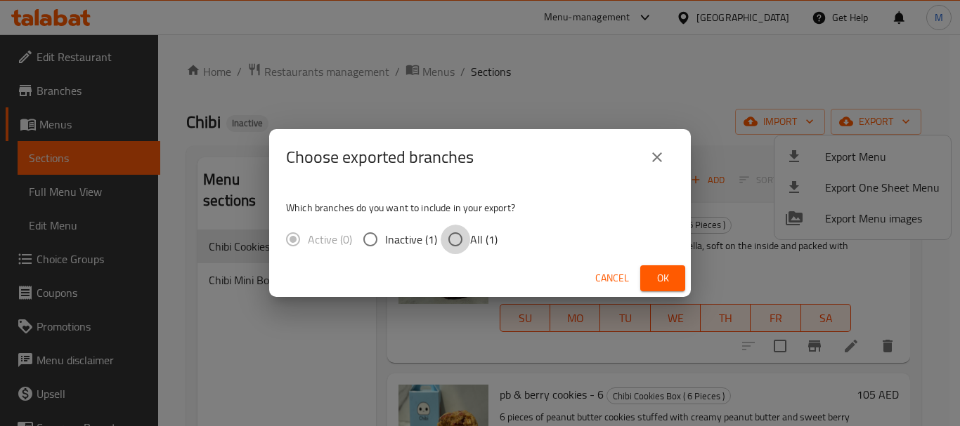
click at [463, 240] on input "All (1)" at bounding box center [455, 240] width 30 height 30
radio input "true"
click at [672, 270] on span "Ok" at bounding box center [662, 279] width 22 height 18
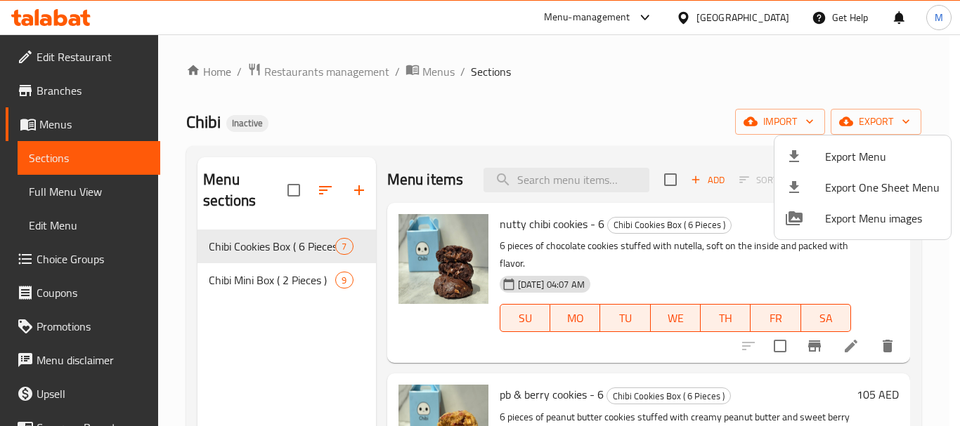
click at [81, 194] on div at bounding box center [480, 213] width 960 height 426
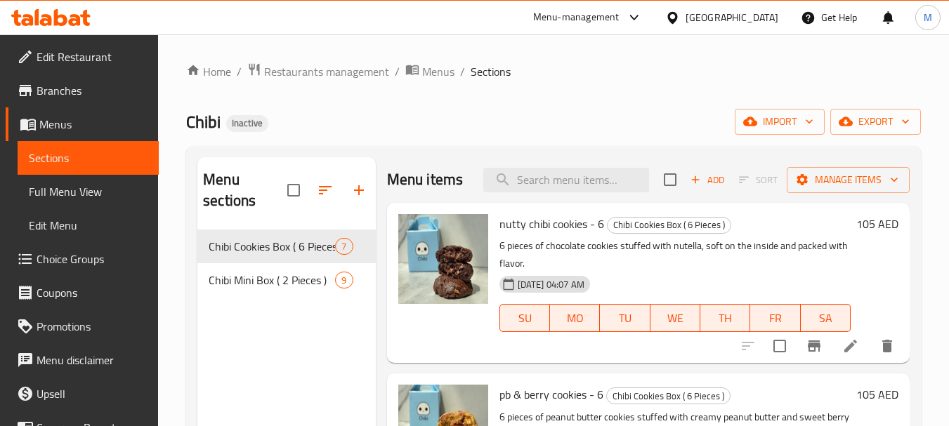
click at [81, 194] on span "Full Menu View" at bounding box center [88, 191] width 119 height 17
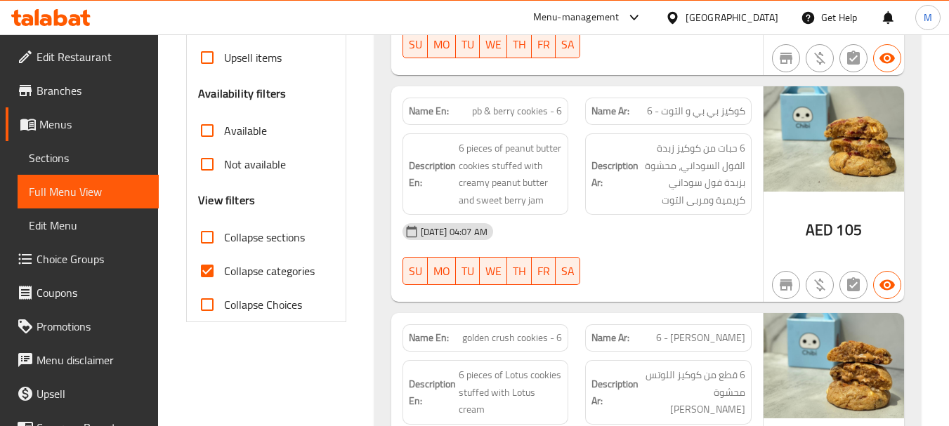
scroll to position [492, 0]
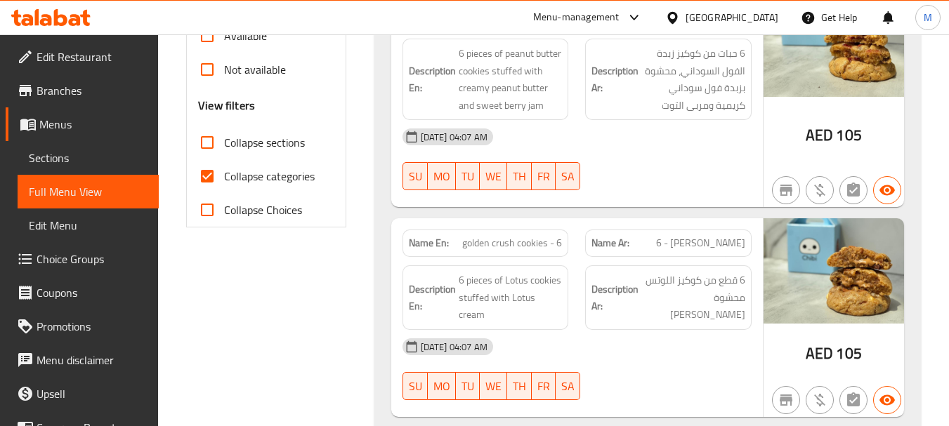
click at [268, 179] on span "Collapse categories" at bounding box center [269, 176] width 91 height 17
click at [224, 179] on input "Collapse categories" at bounding box center [207, 176] width 34 height 34
checkbox input "false"
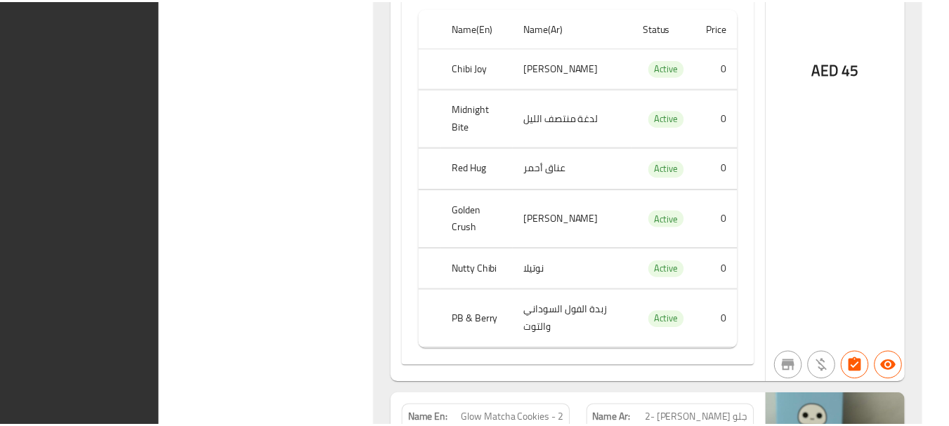
scroll to position [3879, 0]
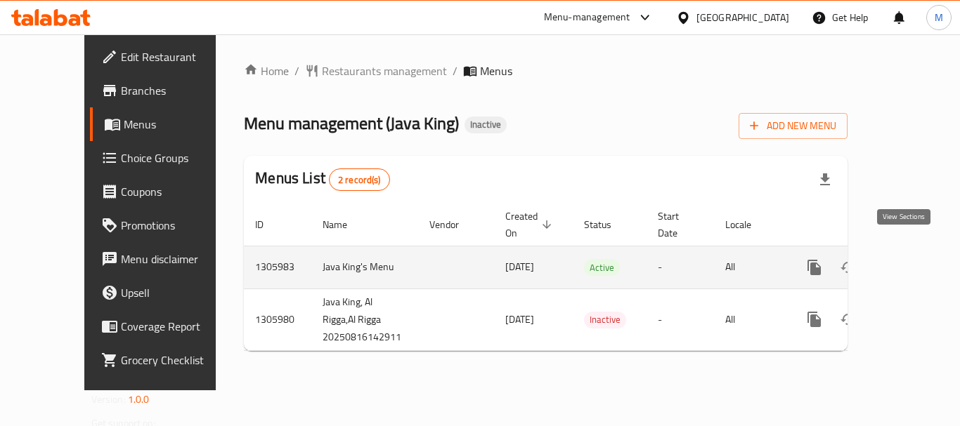
click at [898, 251] on link "enhanced table" at bounding box center [915, 268] width 34 height 34
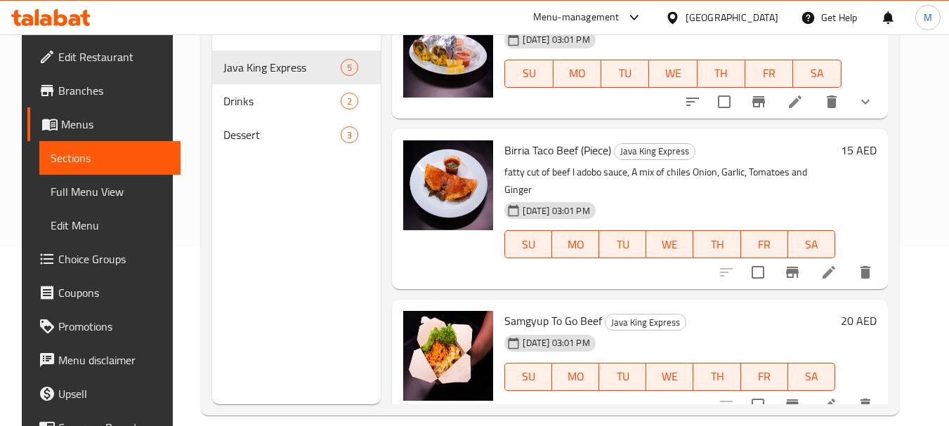
scroll to position [197, 0]
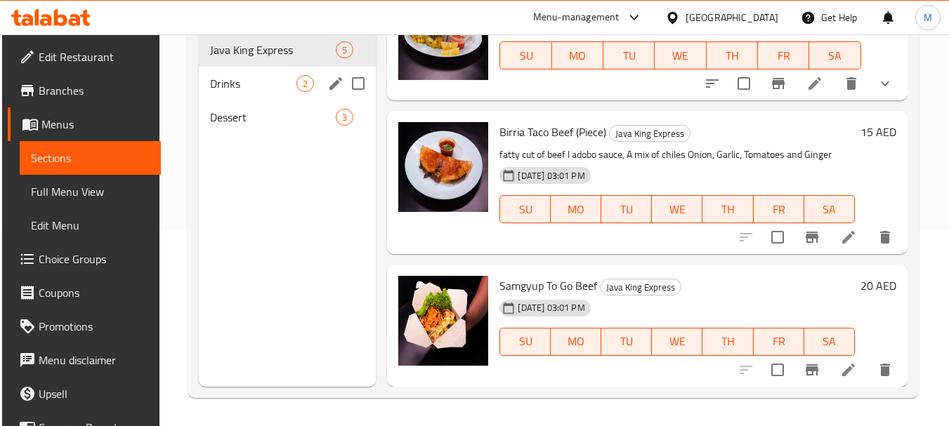
click at [261, 79] on span "Drinks" at bounding box center [253, 83] width 86 height 17
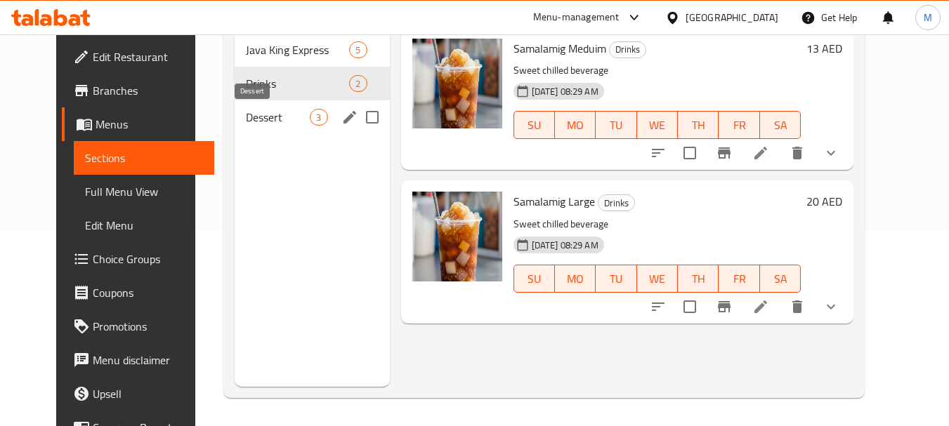
click at [246, 113] on span "Dessert" at bounding box center [278, 117] width 64 height 17
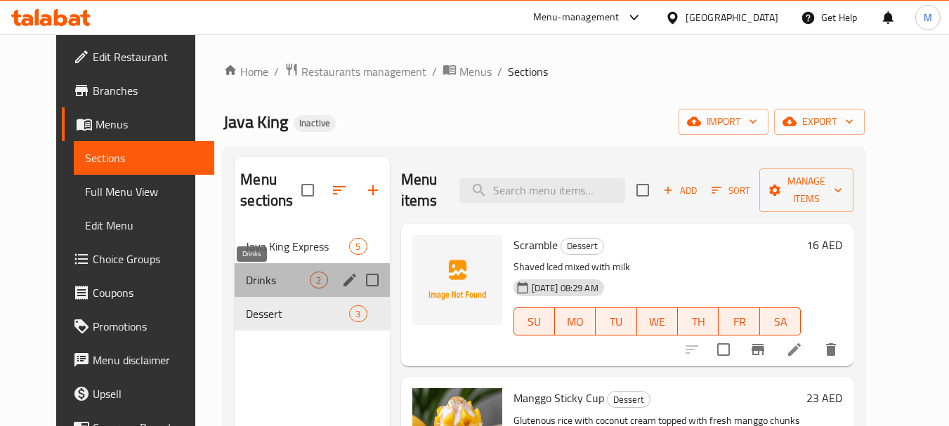
click at [246, 285] on span "Drinks" at bounding box center [278, 280] width 64 height 17
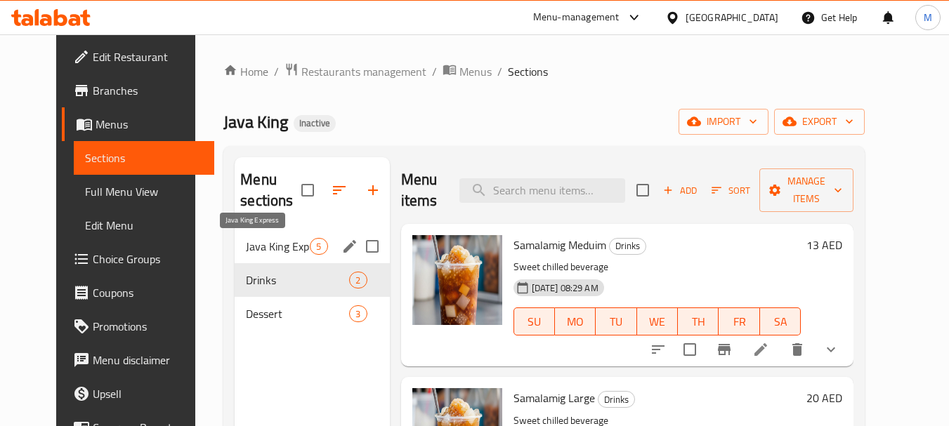
click at [262, 241] on span "Java King Express" at bounding box center [278, 246] width 64 height 17
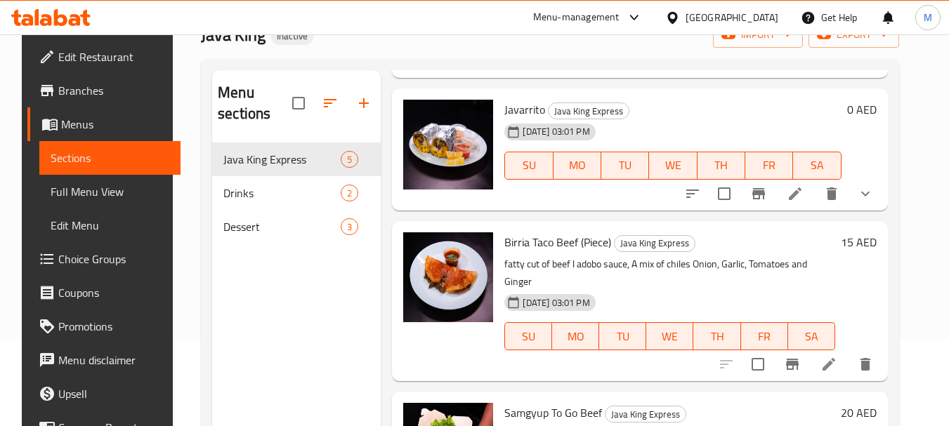
scroll to position [197, 0]
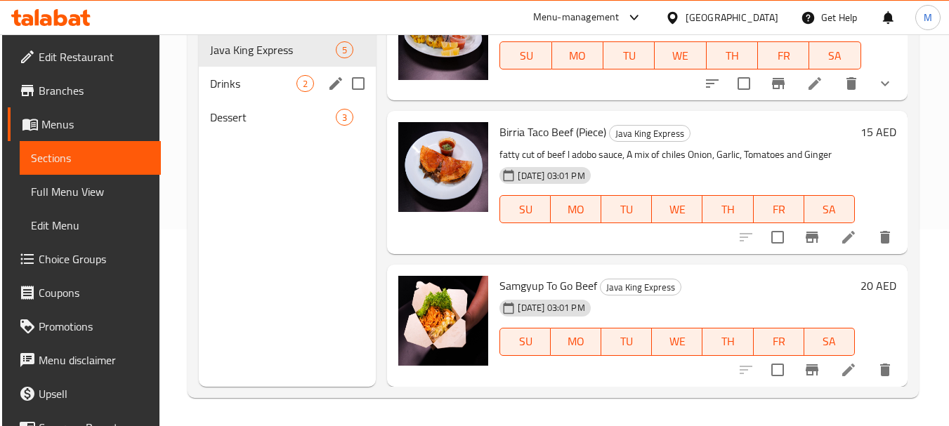
click at [247, 79] on span "Drinks" at bounding box center [253, 83] width 86 height 17
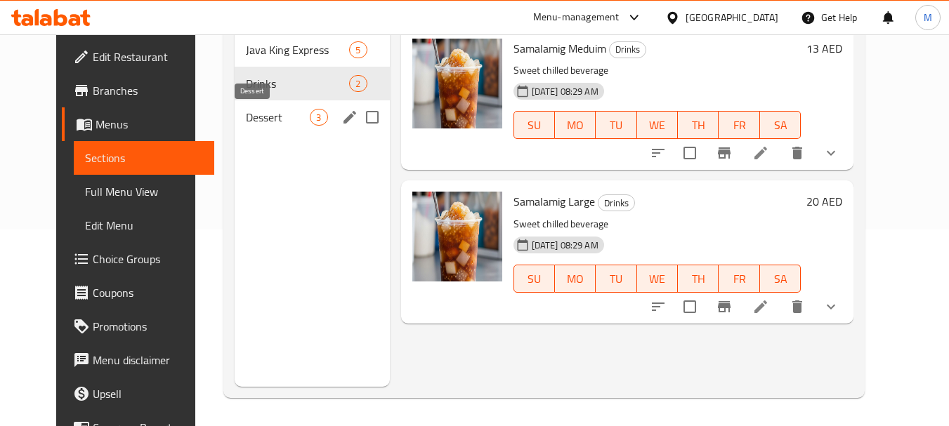
click at [247, 111] on span "Dessert" at bounding box center [278, 117] width 64 height 17
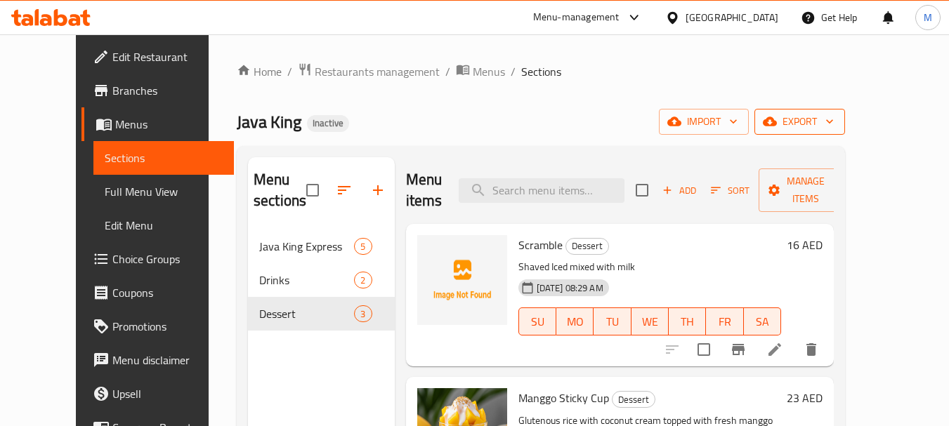
click at [834, 119] on span "export" at bounding box center [800, 122] width 68 height 18
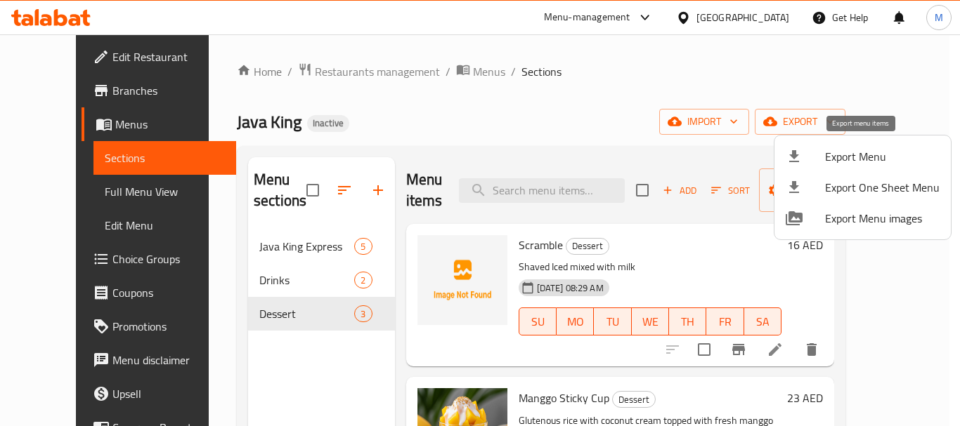
click at [856, 159] on span "Export Menu" at bounding box center [882, 156] width 115 height 17
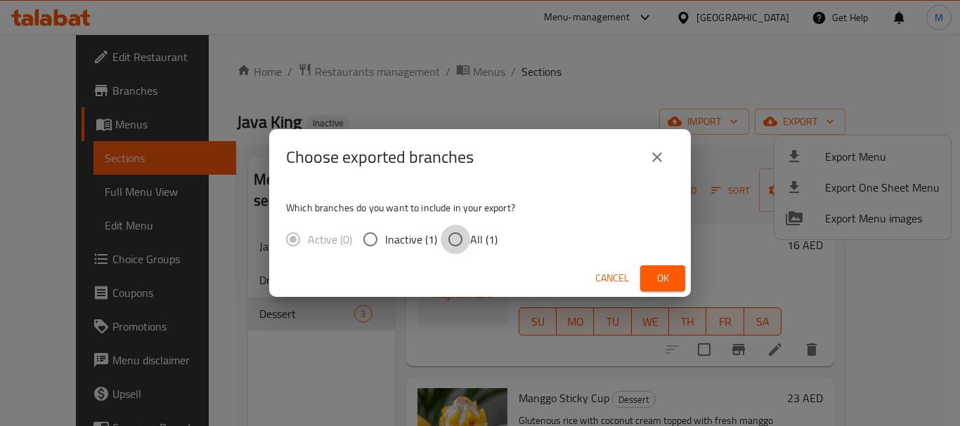
click at [459, 238] on input "All (1)" at bounding box center [455, 240] width 30 height 30
radio input "true"
click at [663, 268] on button "Ok" at bounding box center [662, 279] width 45 height 26
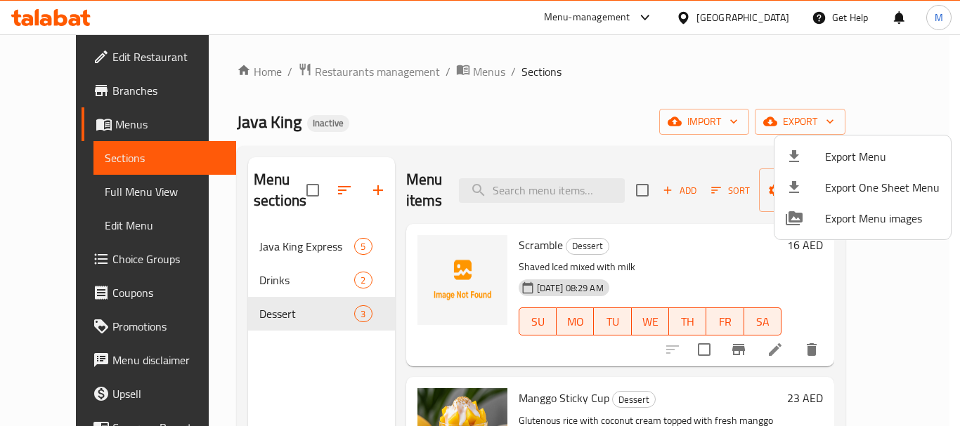
click at [326, 68] on div at bounding box center [480, 213] width 960 height 426
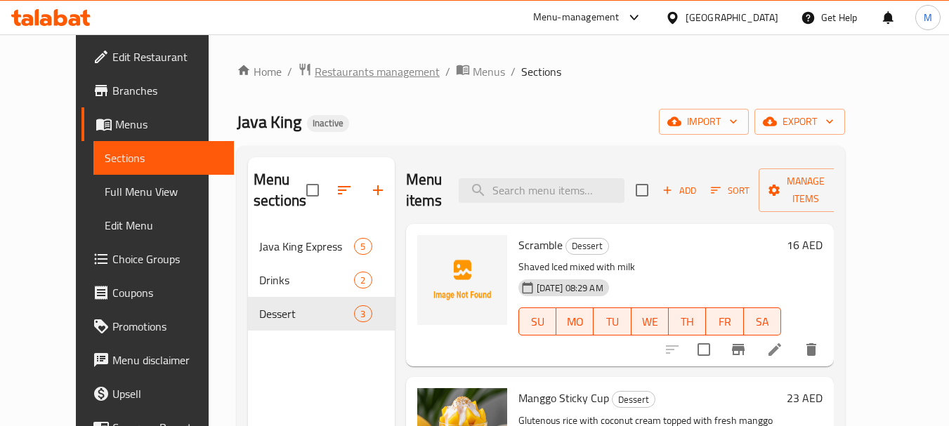
click at [326, 67] on span "Restaurants management" at bounding box center [377, 71] width 125 height 17
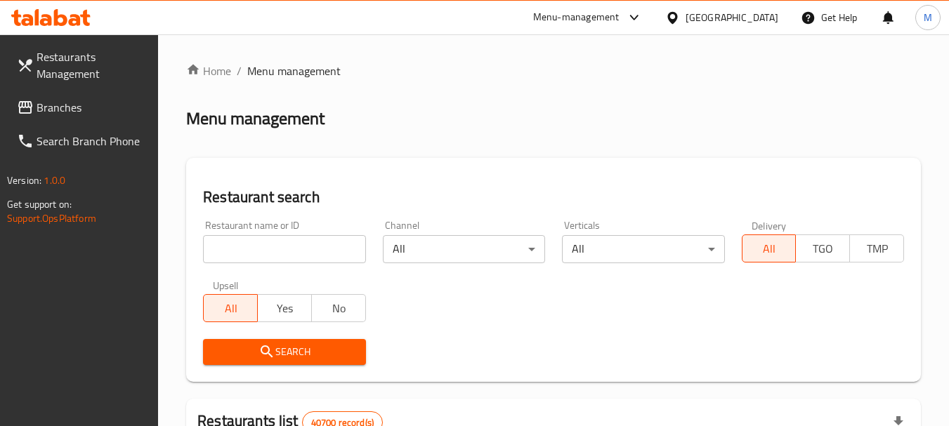
click at [725, 22] on div "[GEOGRAPHIC_DATA]" at bounding box center [732, 17] width 93 height 15
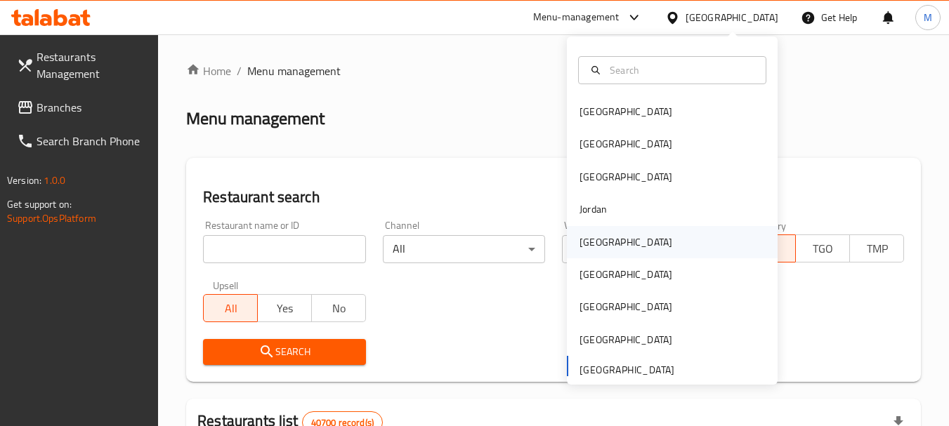
click at [611, 246] on div "Kuwait" at bounding box center [672, 242] width 211 height 32
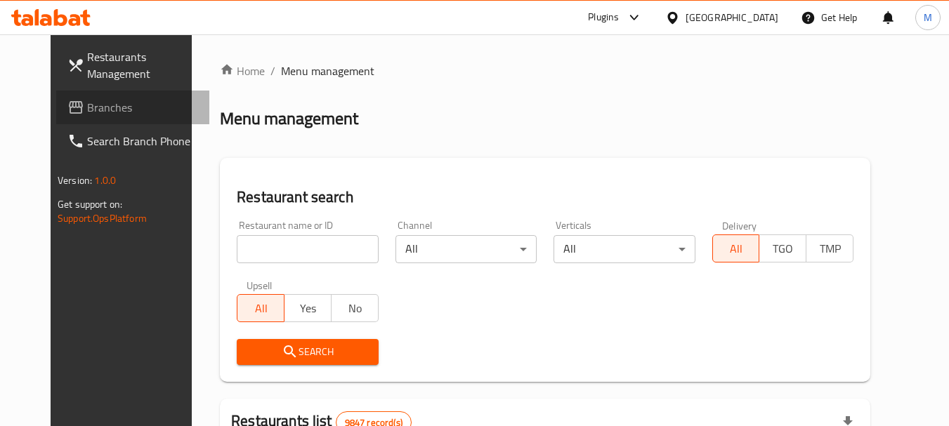
click at [87, 109] on span "Branches" at bounding box center [142, 107] width 111 height 17
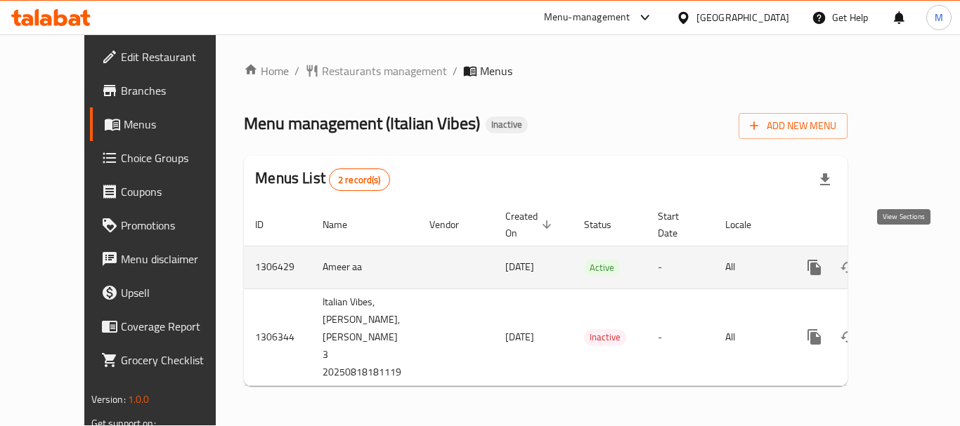
click at [907, 259] on icon "enhanced table" at bounding box center [915, 267] width 17 height 17
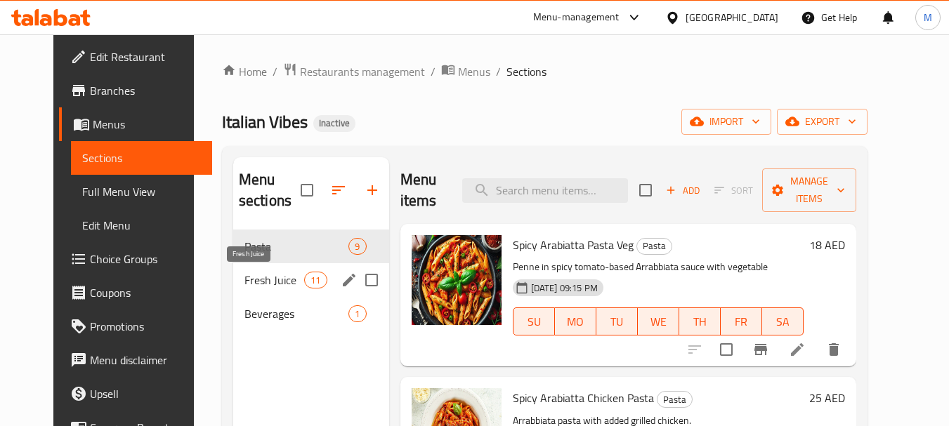
click at [246, 280] on span "Fresh Juice" at bounding box center [274, 280] width 60 height 17
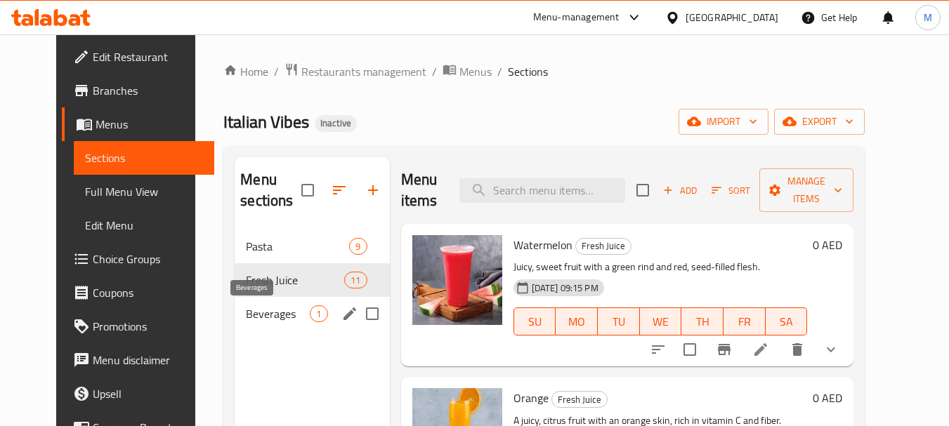
click at [259, 315] on span "Beverages" at bounding box center [278, 314] width 64 height 17
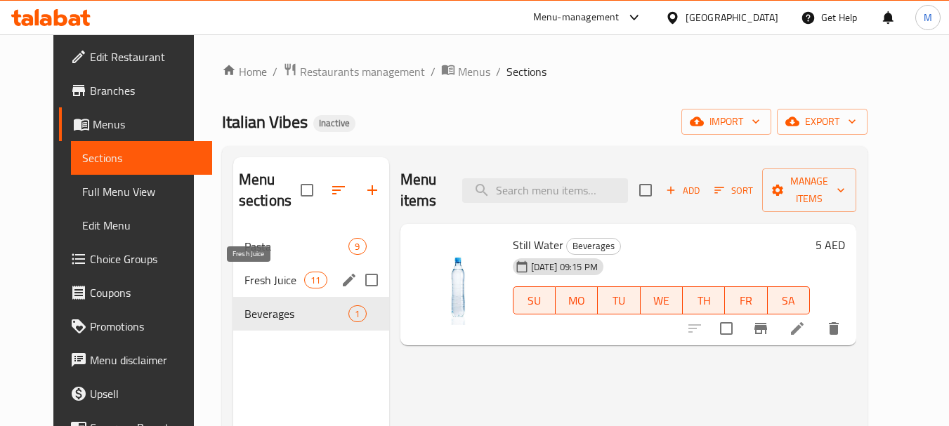
click at [268, 283] on span "Fresh Juice" at bounding box center [274, 280] width 60 height 17
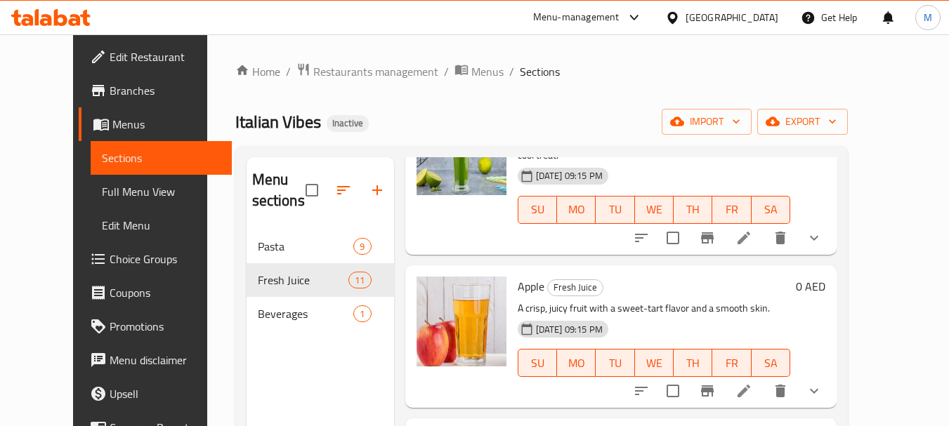
scroll to position [1318, 0]
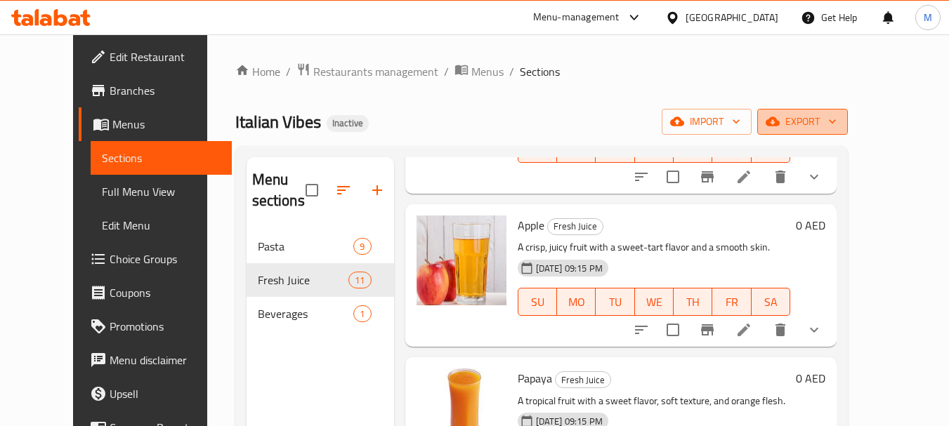
click at [837, 128] on span "export" at bounding box center [802, 122] width 68 height 18
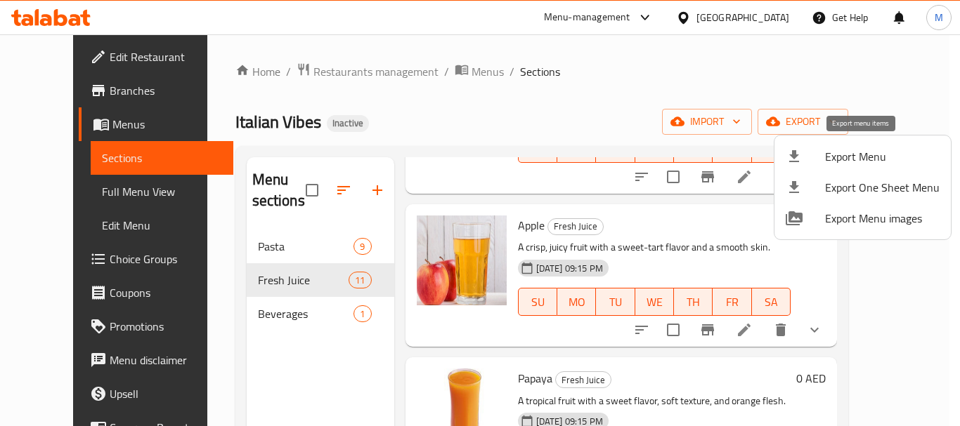
click at [844, 164] on span "Export Menu" at bounding box center [882, 156] width 115 height 17
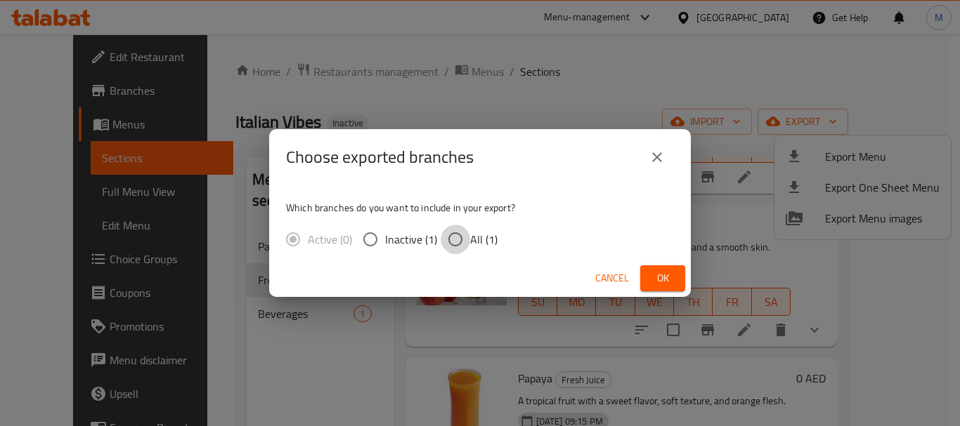
click at [466, 242] on input "All (1)" at bounding box center [455, 240] width 30 height 30
radio input "true"
click at [665, 279] on span "Ok" at bounding box center [662, 279] width 22 height 18
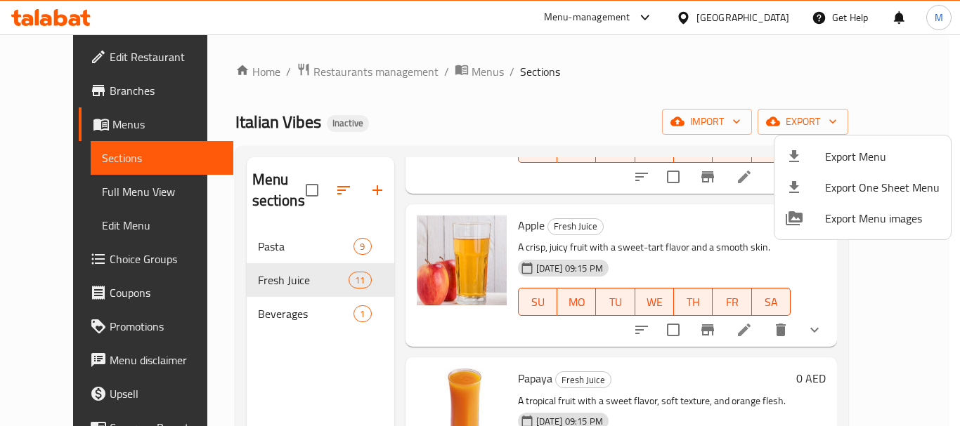
click at [307, 74] on div at bounding box center [480, 213] width 960 height 426
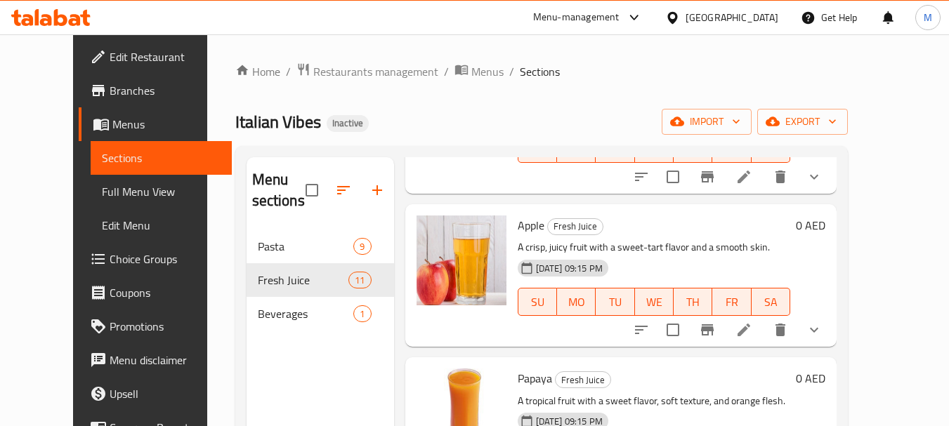
click at [313, 74] on span "Restaurants management" at bounding box center [375, 71] width 125 height 17
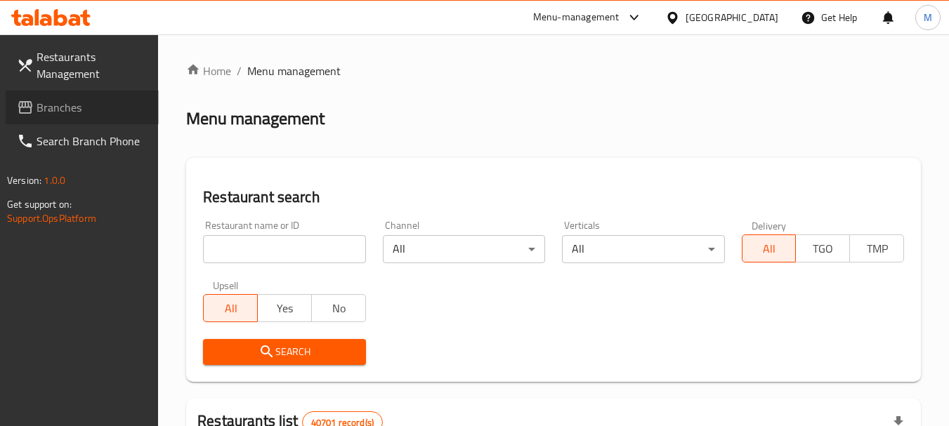
click at [64, 102] on span "Branches" at bounding box center [92, 107] width 111 height 17
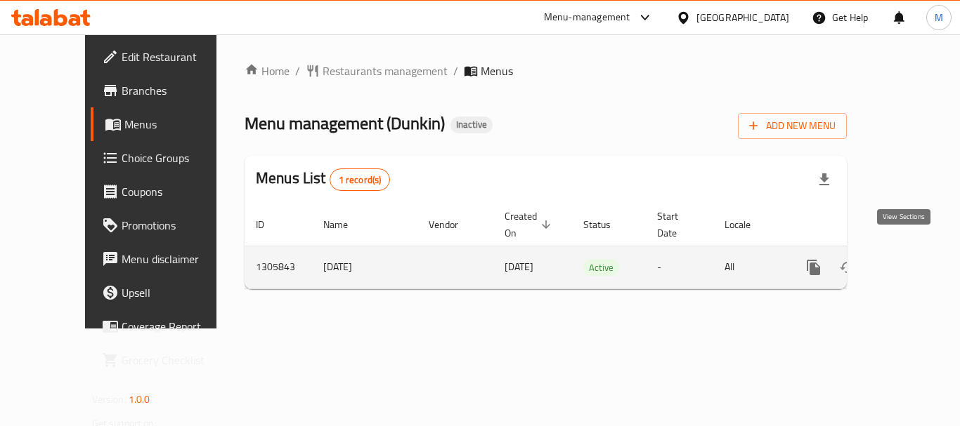
click at [912, 255] on link "enhanced table" at bounding box center [915, 268] width 34 height 34
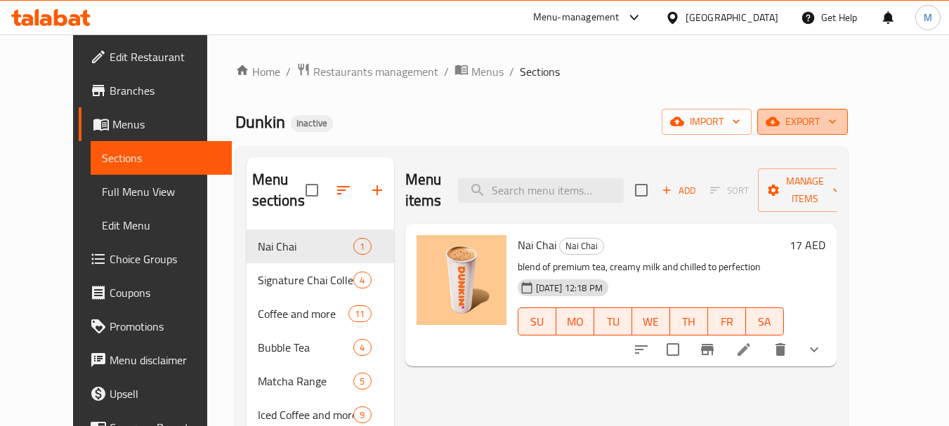
click at [837, 121] on span "export" at bounding box center [802, 122] width 68 height 18
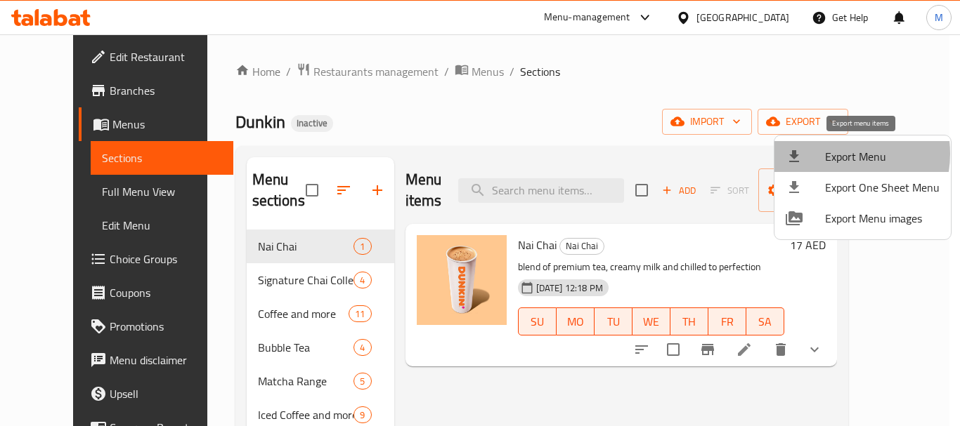
click at [832, 154] on span "Export Menu" at bounding box center [882, 156] width 115 height 17
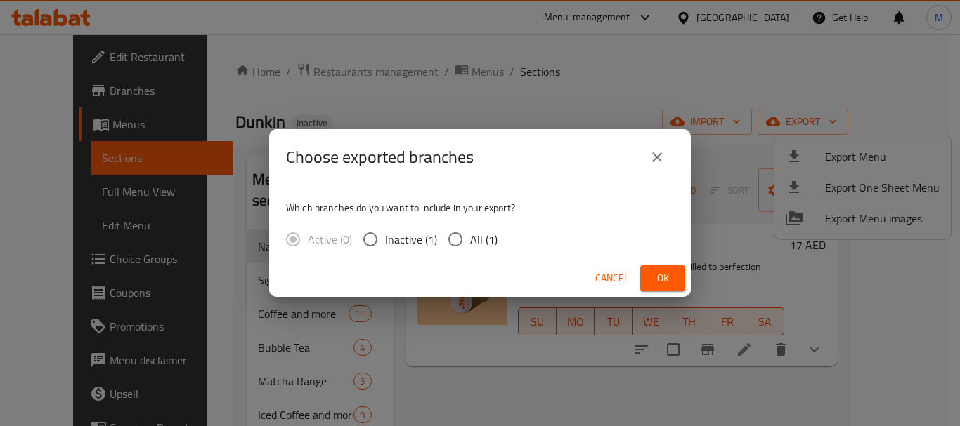
click at [479, 244] on span "All (1)" at bounding box center [483, 239] width 27 height 17
click at [470, 244] on input "All (1)" at bounding box center [455, 240] width 30 height 30
radio input "true"
click at [668, 280] on span "Ok" at bounding box center [662, 279] width 22 height 18
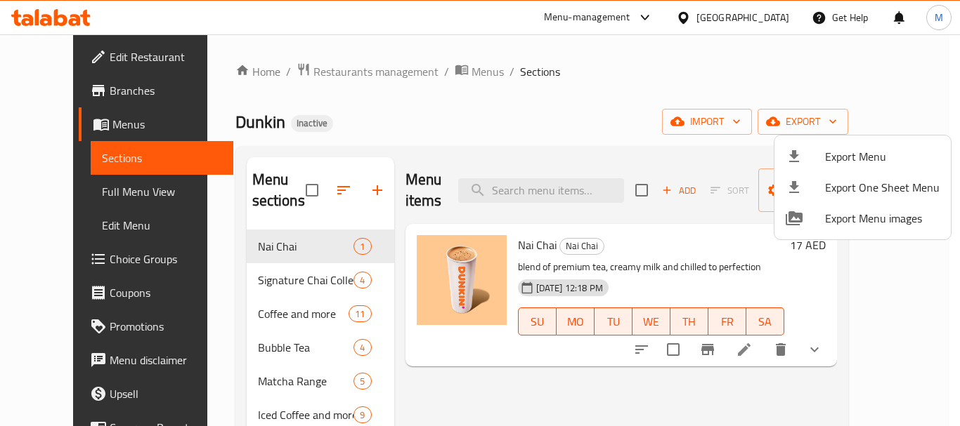
click at [285, 67] on div at bounding box center [480, 213] width 960 height 426
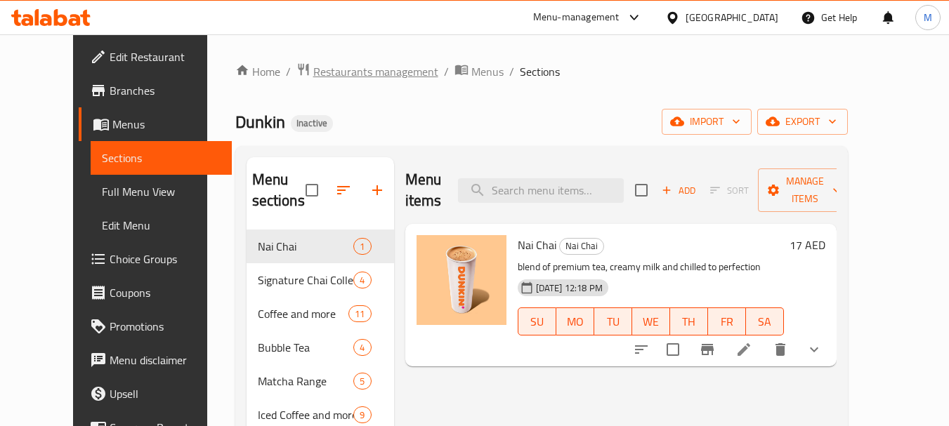
click at [313, 69] on span "Restaurants management" at bounding box center [375, 71] width 125 height 17
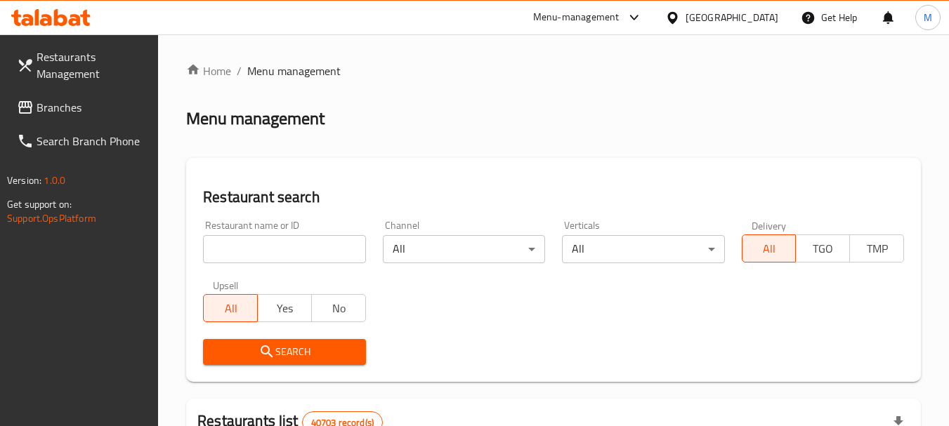
click at [44, 109] on span "Branches" at bounding box center [92, 107] width 111 height 17
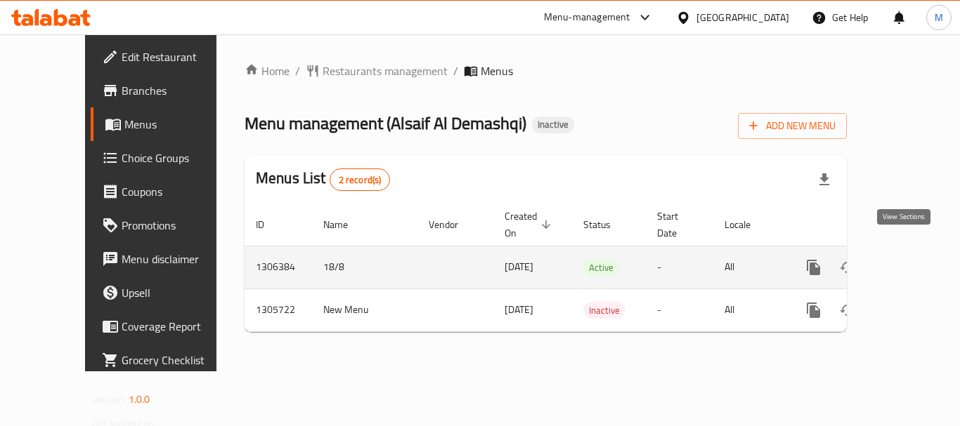
click at [908, 259] on icon "enhanced table" at bounding box center [914, 267] width 17 height 17
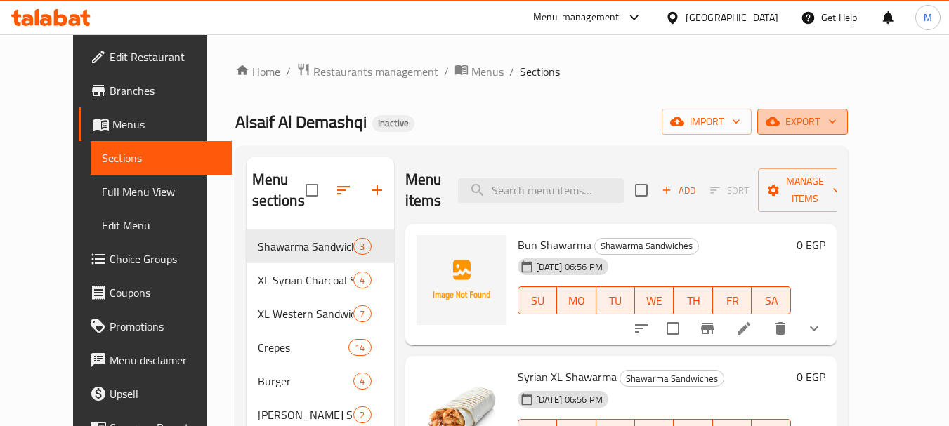
click at [837, 126] on span "export" at bounding box center [802, 122] width 68 height 18
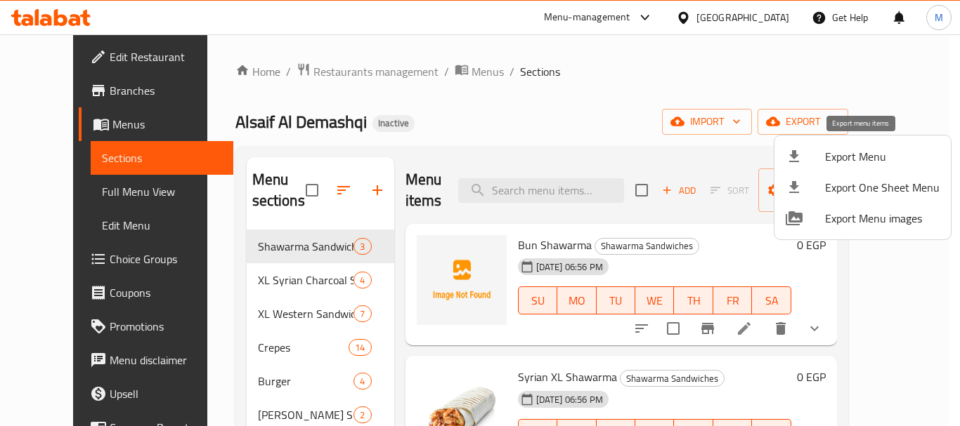
click at [862, 153] on span "Export Menu" at bounding box center [882, 156] width 115 height 17
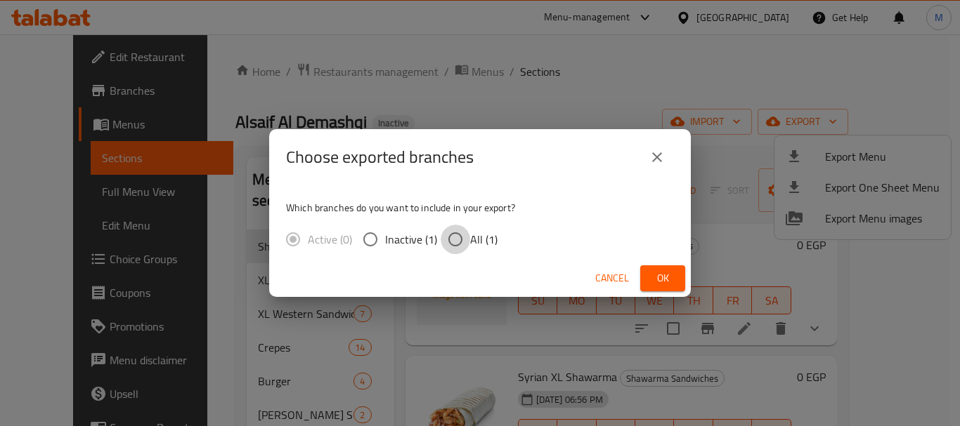
click at [458, 240] on input "All (1)" at bounding box center [455, 240] width 30 height 30
radio input "true"
click at [652, 268] on button "Ok" at bounding box center [662, 279] width 45 height 26
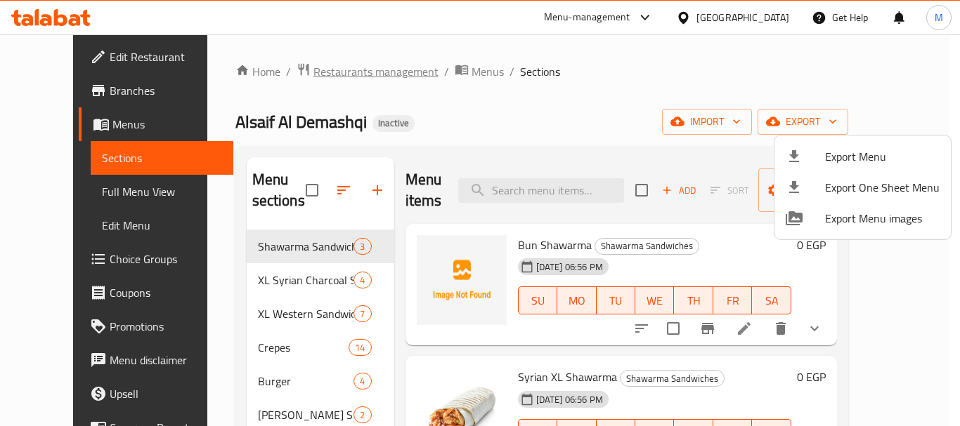
drag, startPoint x: 307, startPoint y: 60, endPoint x: 305, endPoint y: 70, distance: 10.1
click at [307, 63] on div at bounding box center [480, 213] width 960 height 426
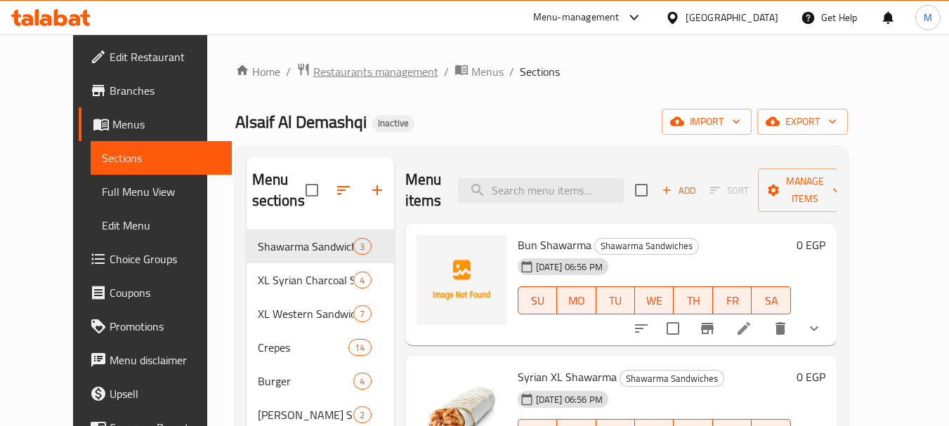
click at [313, 73] on span "Restaurants management" at bounding box center [375, 71] width 125 height 17
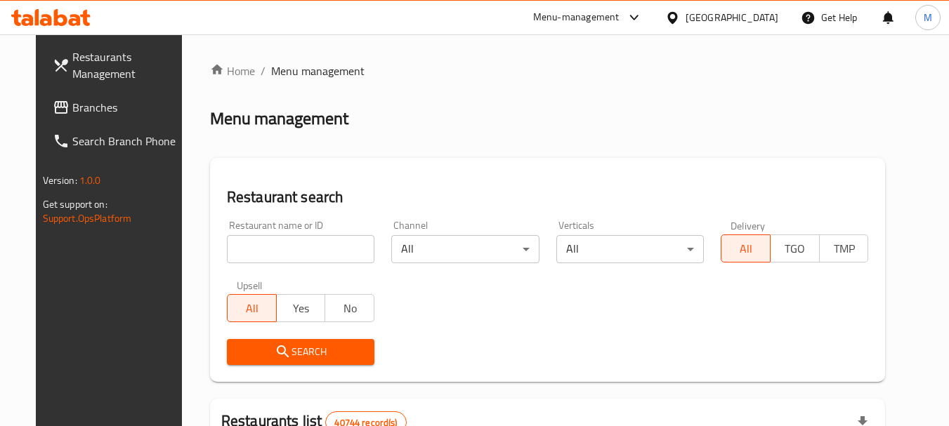
click at [273, 249] on input "search" at bounding box center [301, 249] width 148 height 28
paste input "SKY Cafe"
type input "SKY Cafe"
click at [279, 346] on span "Search" at bounding box center [300, 353] width 125 height 18
click at [279, 346] on div at bounding box center [474, 213] width 949 height 426
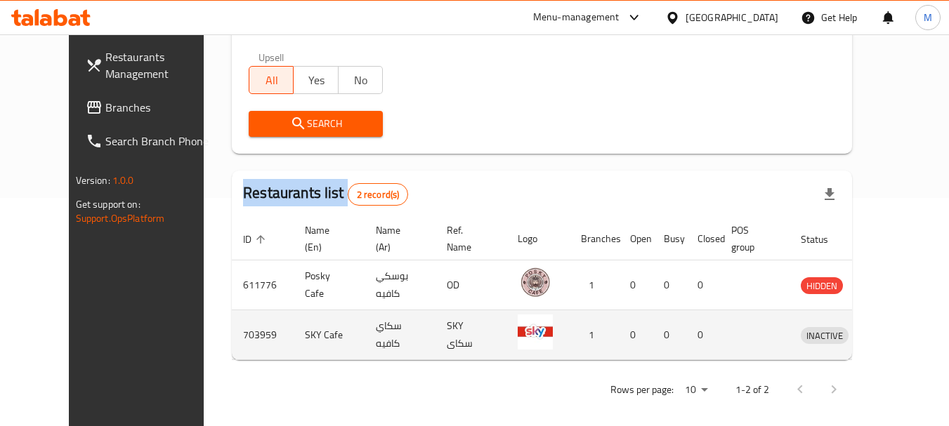
scroll to position [238, 0]
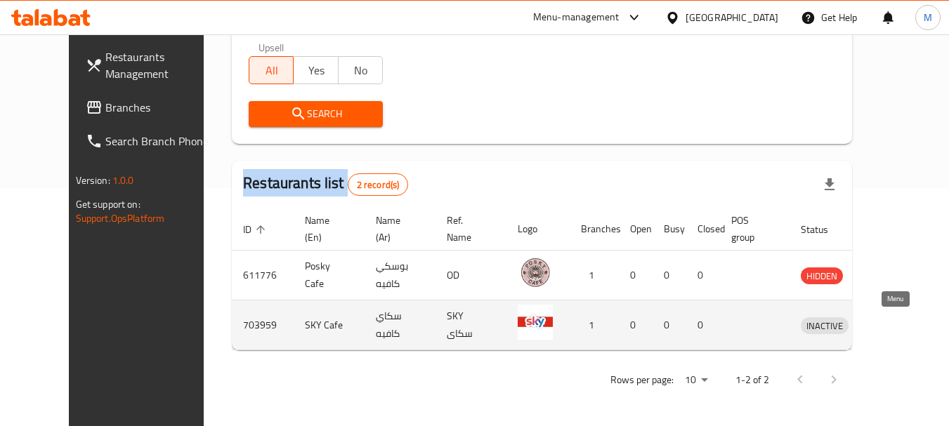
click at [891, 323] on icon "enhanced table" at bounding box center [884, 326] width 15 height 12
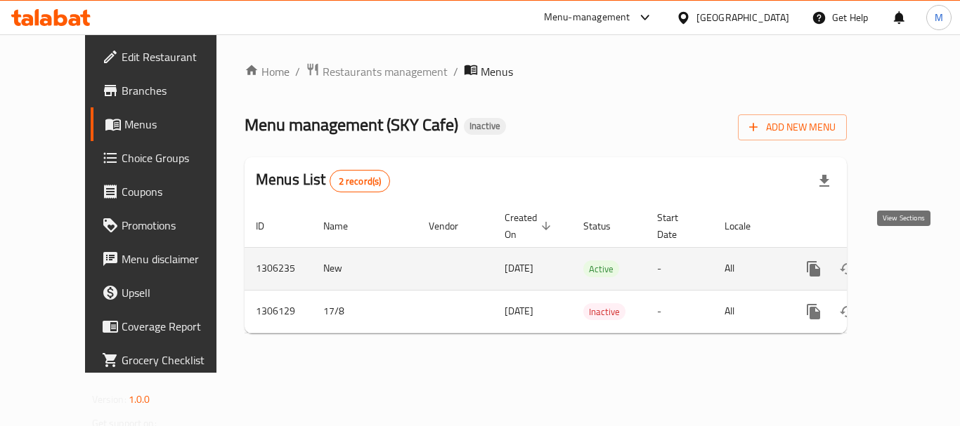
click at [913, 252] on link "enhanced table" at bounding box center [915, 269] width 34 height 34
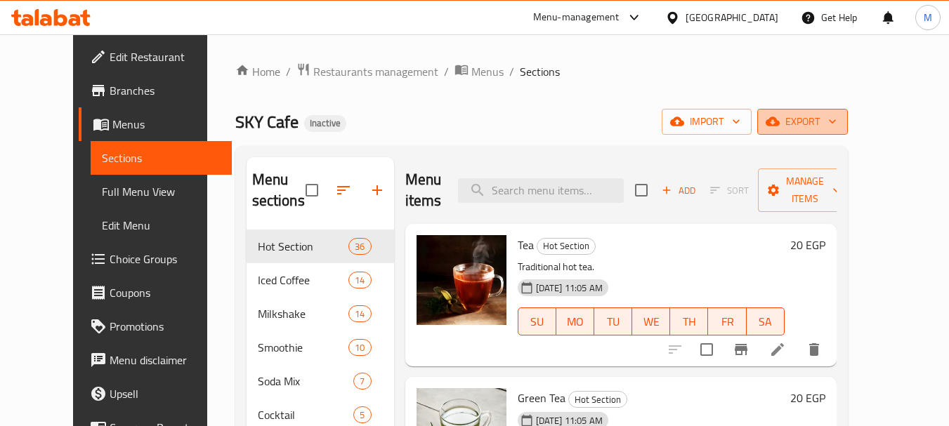
click at [780, 121] on icon "button" at bounding box center [773, 121] width 14 height 9
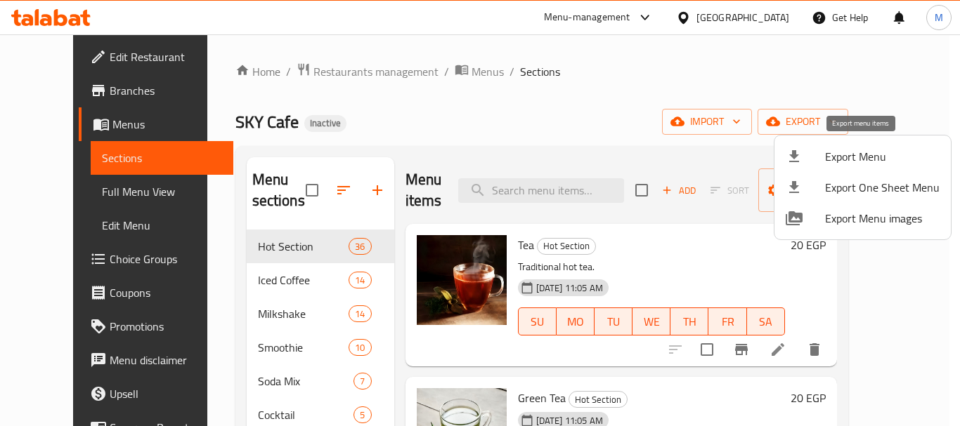
click at [811, 156] on div at bounding box center [804, 156] width 39 height 17
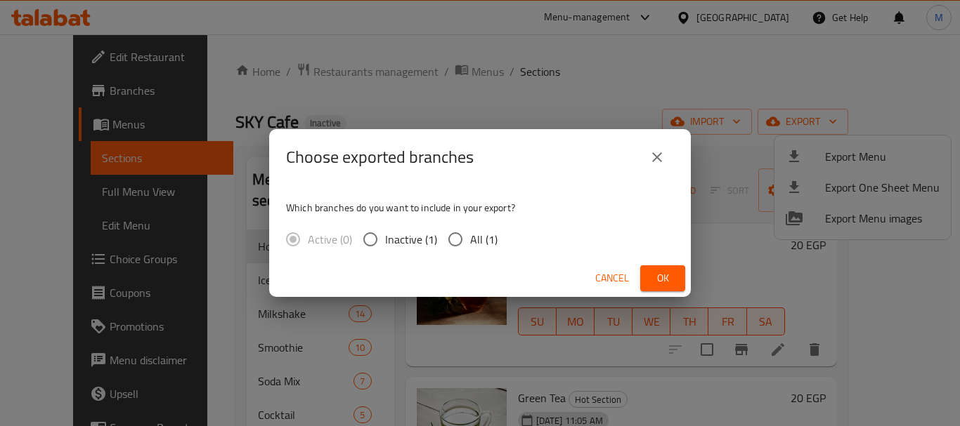
click at [469, 237] on label "All (1)" at bounding box center [468, 240] width 57 height 30
click at [469, 237] on input "All (1)" at bounding box center [455, 240] width 30 height 30
radio input "true"
drag, startPoint x: 678, startPoint y: 280, endPoint x: 38, endPoint y: 143, distance: 654.6
click at [675, 281] on button "Ok" at bounding box center [662, 279] width 45 height 26
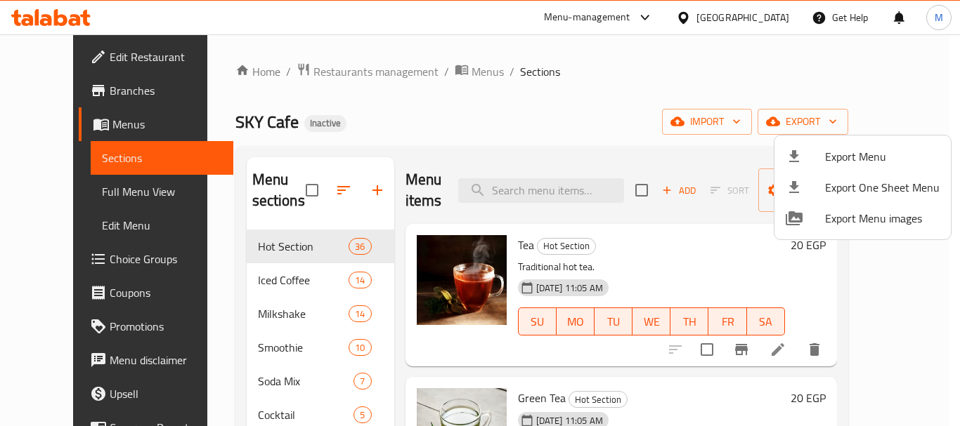
click at [60, 53] on div at bounding box center [480, 213] width 960 height 426
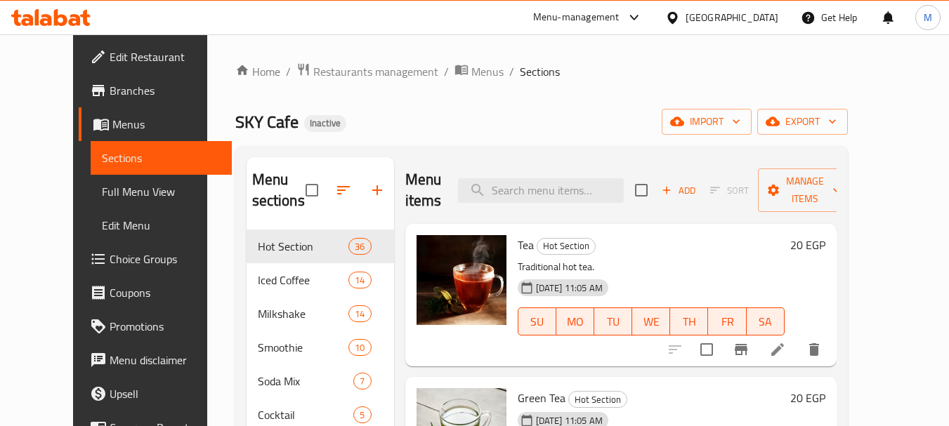
click at [452, 141] on div "Home / Restaurants management / Menus / Sections SKY Cafe Inactive import expor…" at bounding box center [541, 329] width 613 height 532
click at [110, 55] on span "Edit Restaurant" at bounding box center [165, 56] width 111 height 17
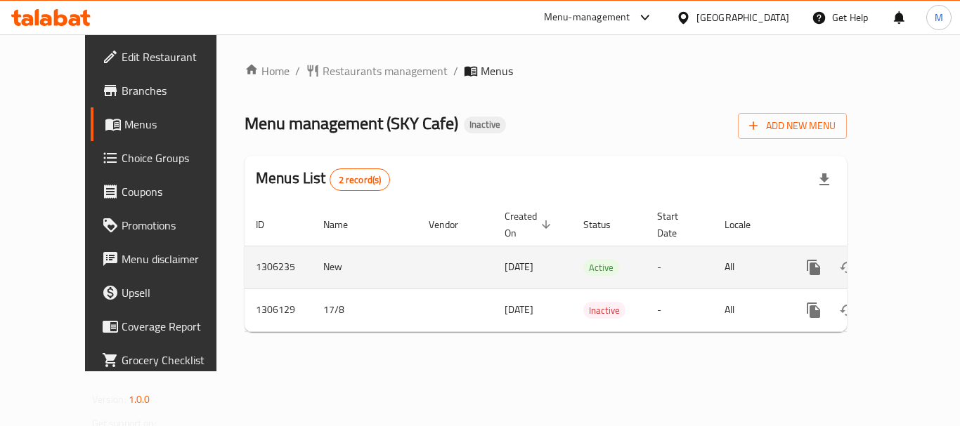
click at [908, 261] on icon "enhanced table" at bounding box center [914, 267] width 13 height 13
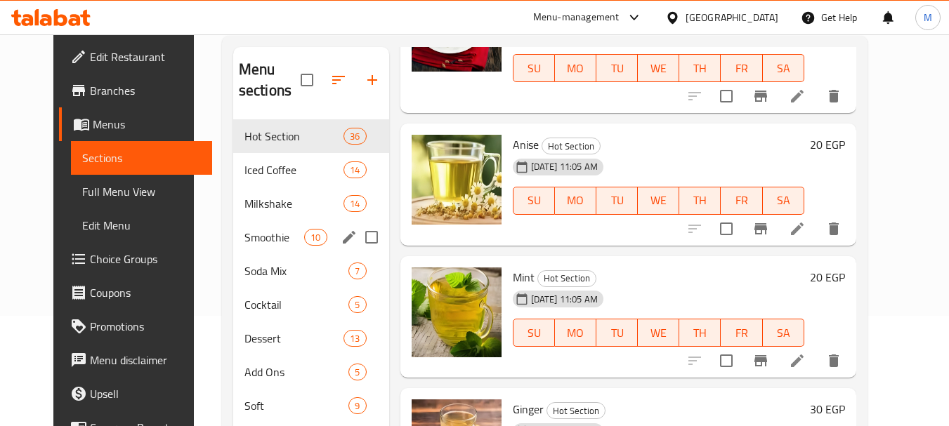
scroll to position [197, 0]
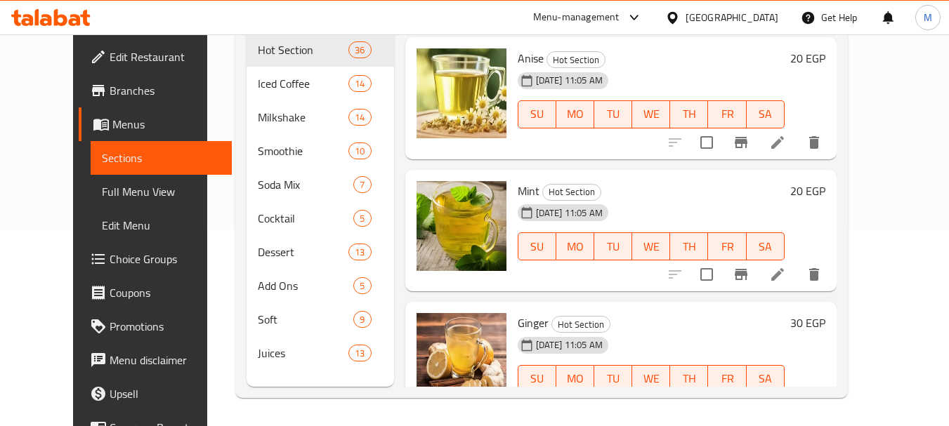
click at [258, 354] on span "Juices" at bounding box center [303, 353] width 91 height 17
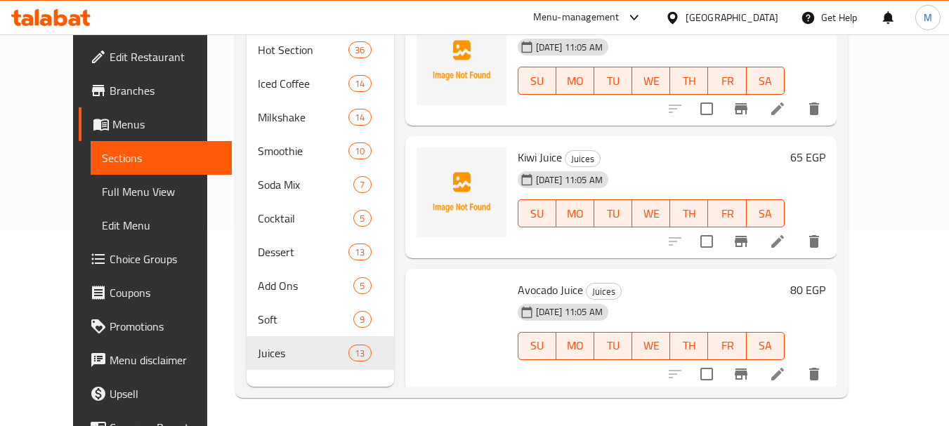
scroll to position [1352, 0]
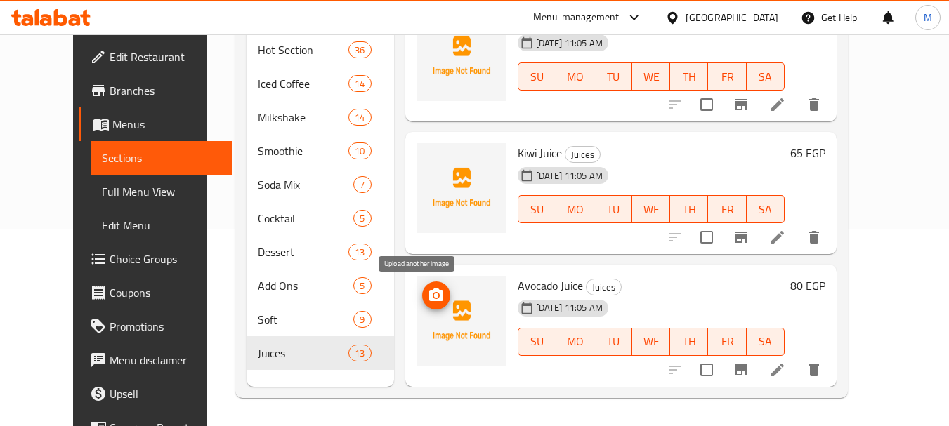
click at [428, 302] on icon "upload picture" at bounding box center [436, 295] width 17 height 17
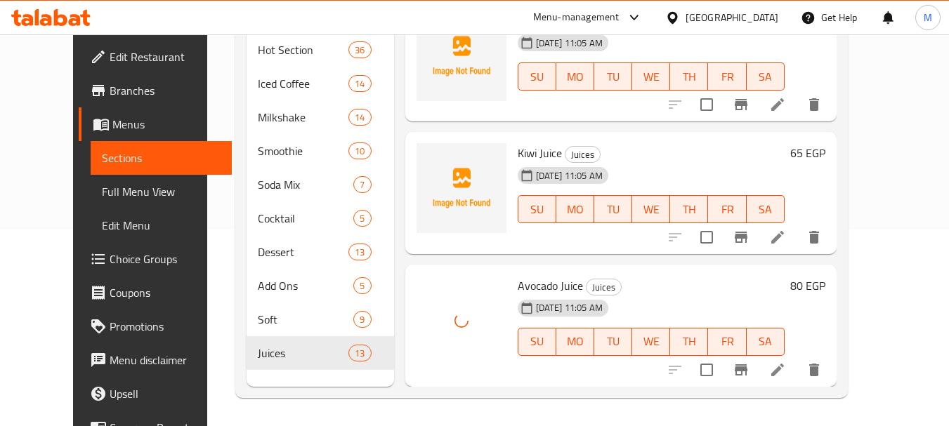
click at [523, 155] on span "Kiwi Juice" at bounding box center [540, 153] width 44 height 21
copy h6 "Kiwi Juice"
click at [428, 157] on icon "upload picture" at bounding box center [436, 163] width 17 height 17
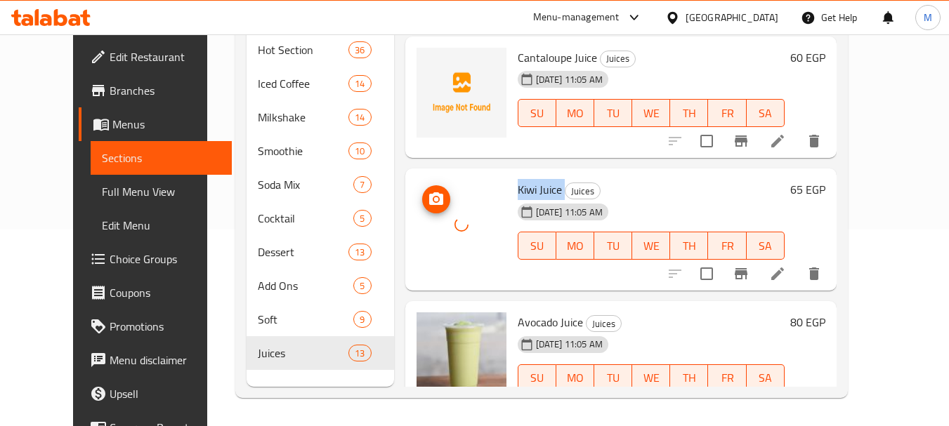
scroll to position [1141, 0]
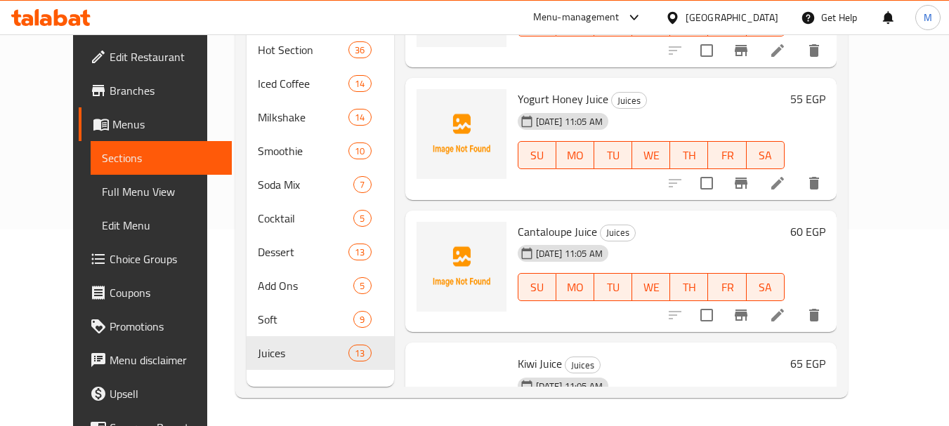
click at [558, 239] on span "Cantaloupe Juice" at bounding box center [557, 231] width 79 height 21
drag, startPoint x: 558, startPoint y: 239, endPoint x: 462, endPoint y: 225, distance: 97.2
click at [556, 240] on div "Cantaloupe Juice Juices [DATE] 11:05 AM SU MO TU WE TH FR SA" at bounding box center [651, 271] width 278 height 111
copy div "Cantaloupe Juice Juices [DATE] 11:05 AM SU MO TU WE TH FR SA"
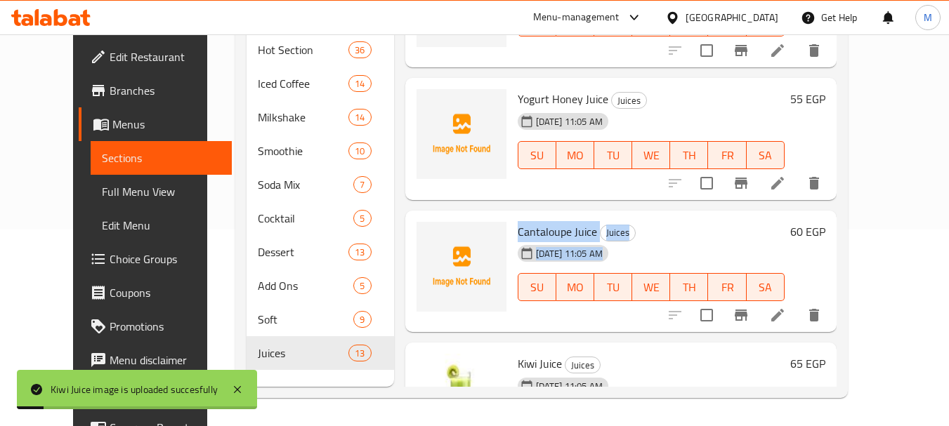
click at [556, 233] on span "Cantaloupe Juice" at bounding box center [557, 231] width 79 height 21
click at [429, 239] on icon "upload picture" at bounding box center [436, 241] width 14 height 13
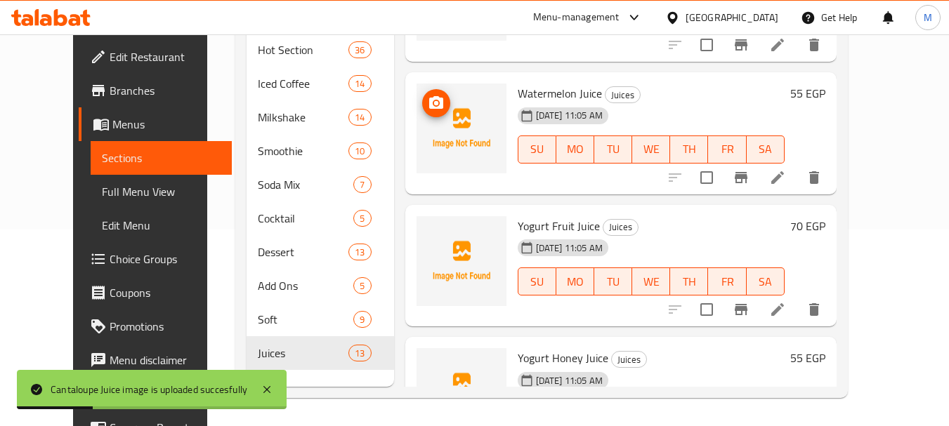
scroll to position [861, 0]
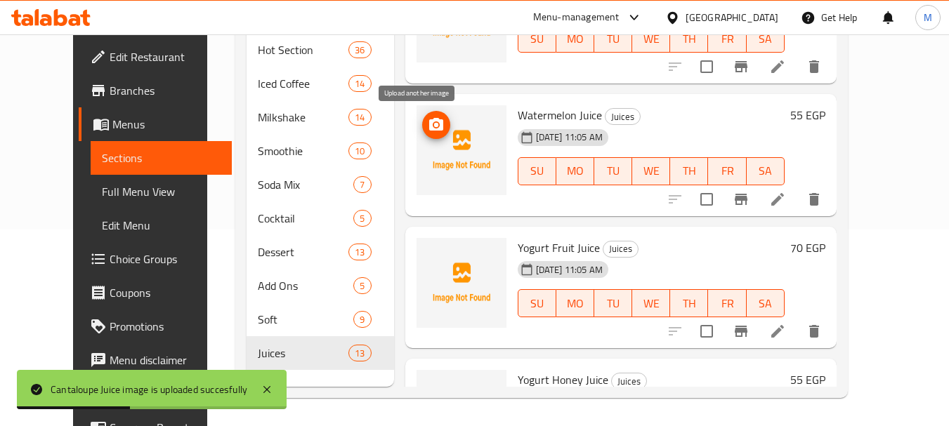
click at [429, 119] on icon "upload picture" at bounding box center [436, 124] width 14 height 13
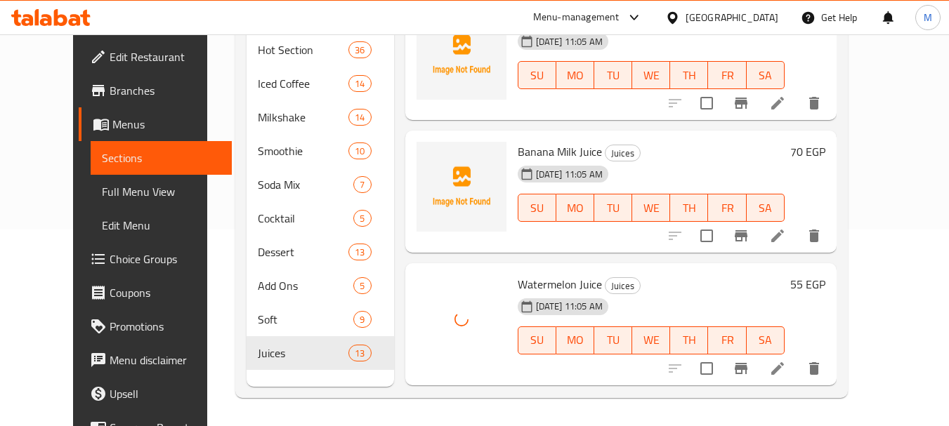
scroll to position [650, 0]
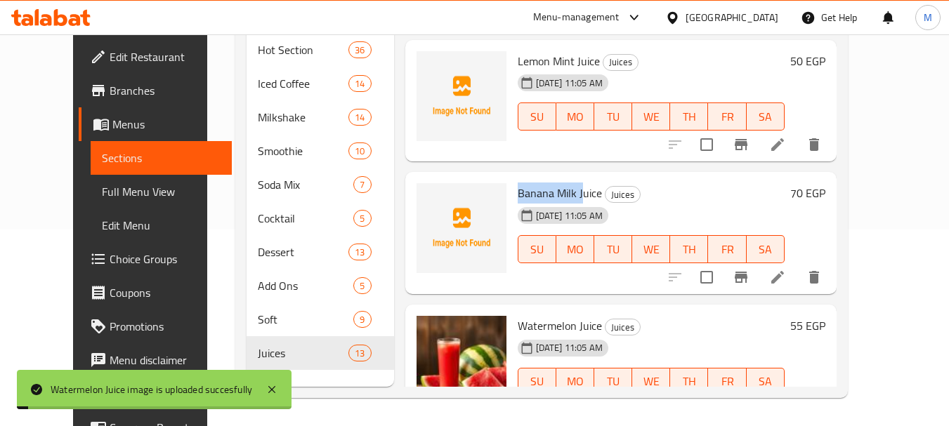
drag, startPoint x: 563, startPoint y: 192, endPoint x: 498, endPoint y: 192, distance: 65.3
click at [512, 192] on div "Banana Milk Juice Juices 18-08-2025 11:05 AM SU MO TU WE TH FR SA" at bounding box center [651, 233] width 278 height 111
copy span "Banana Milk J"
click at [417, 201] on img at bounding box center [462, 228] width 90 height 90
click at [429, 202] on icon "upload picture" at bounding box center [436, 202] width 14 height 13
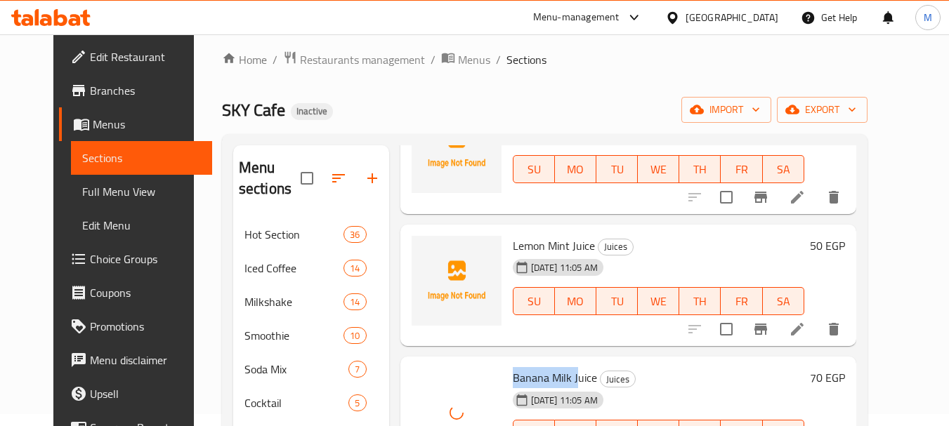
scroll to position [0, 0]
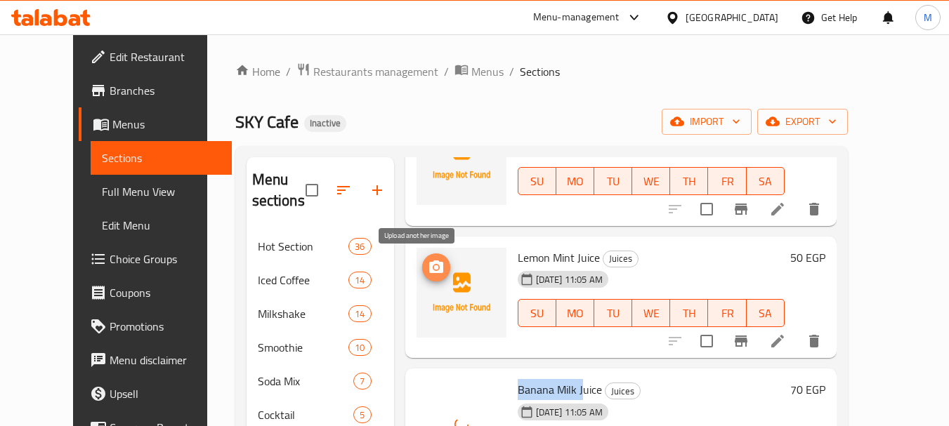
click at [428, 269] on icon "upload picture" at bounding box center [436, 267] width 17 height 17
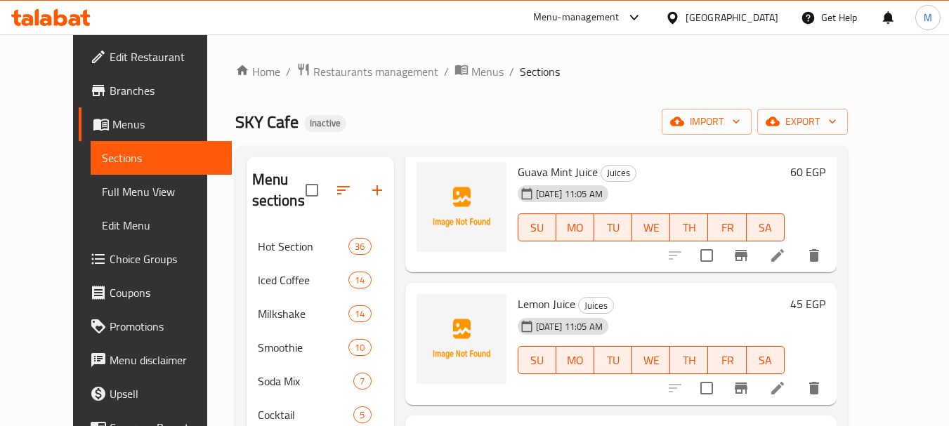
scroll to position [439, 0]
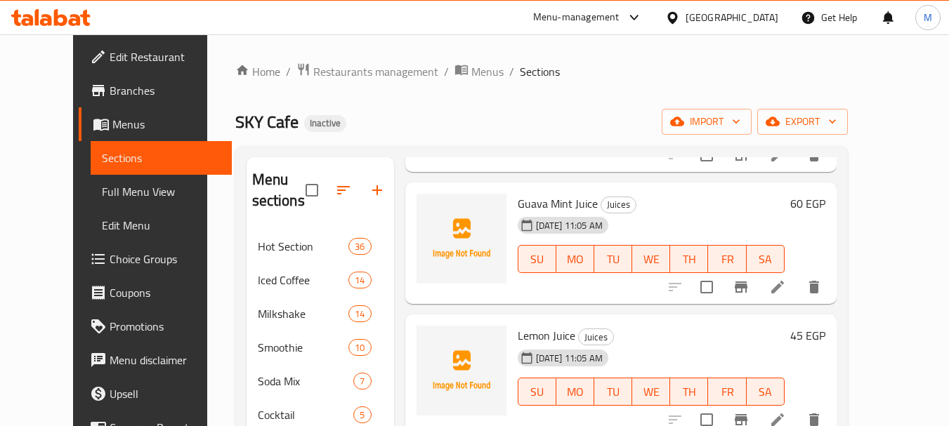
click at [518, 329] on span "Lemon Juice" at bounding box center [547, 335] width 58 height 21
copy h6 "Lemon Juice"
click at [426, 341] on span "upload picture" at bounding box center [436, 345] width 28 height 17
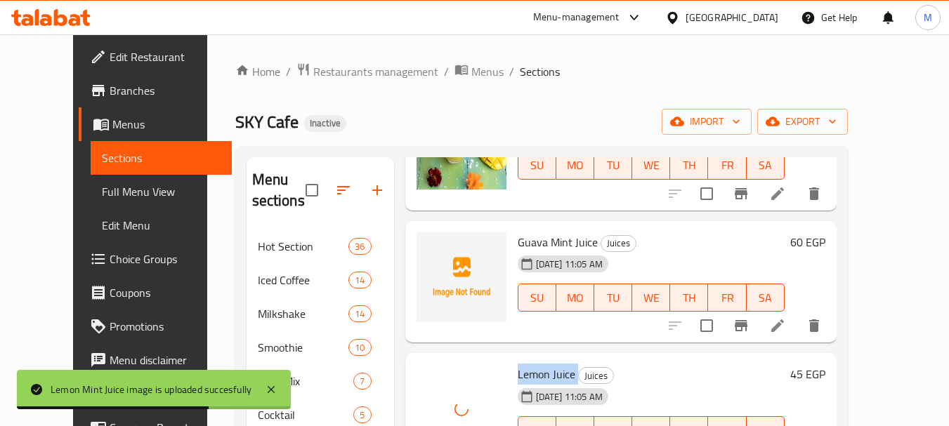
scroll to position [369, 0]
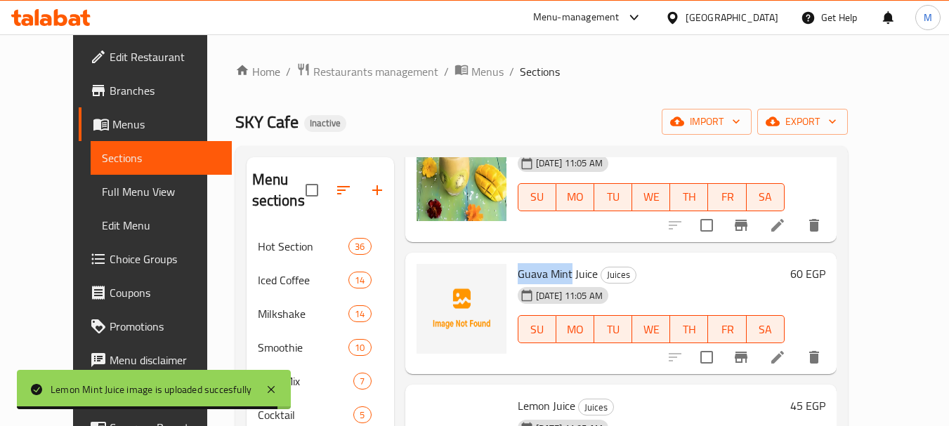
drag, startPoint x: 552, startPoint y: 275, endPoint x: 502, endPoint y: 275, distance: 50.6
click at [518, 275] on span "Guava Mint Juice" at bounding box center [558, 273] width 80 height 21
copy span "Guava Mint"
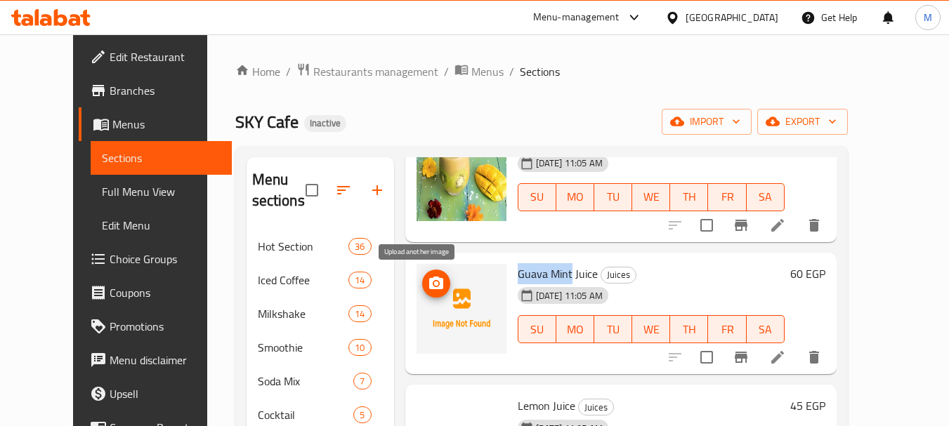
click at [428, 276] on icon "upload picture" at bounding box center [436, 283] width 17 height 17
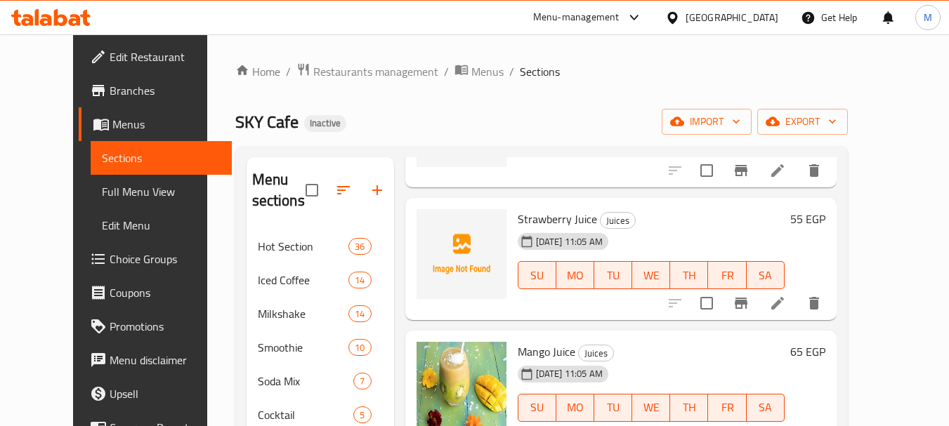
scroll to position [88, 0]
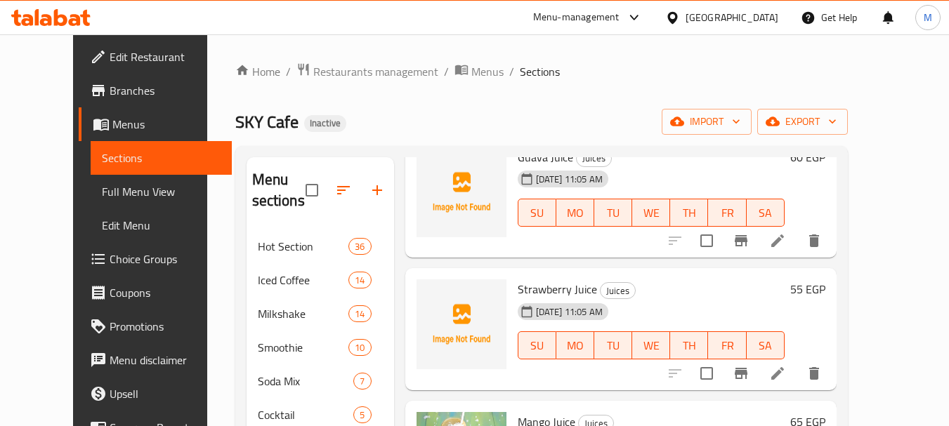
click at [558, 296] on span "Strawberry Juice" at bounding box center [557, 289] width 79 height 21
copy h6 "Strawberry Juice"
click at [428, 296] on icon "upload picture" at bounding box center [436, 299] width 17 height 17
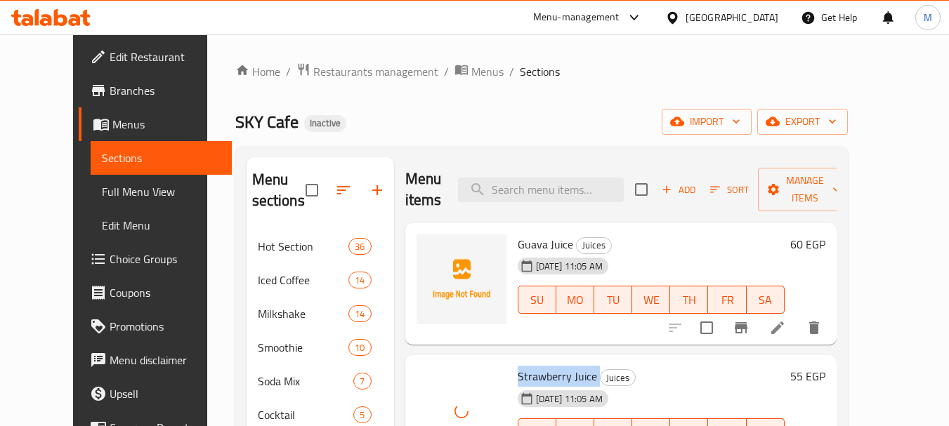
scroll to position [0, 0]
click at [525, 238] on span "Guava Juice" at bounding box center [545, 245] width 55 height 21
copy h6 "Guava Juice"
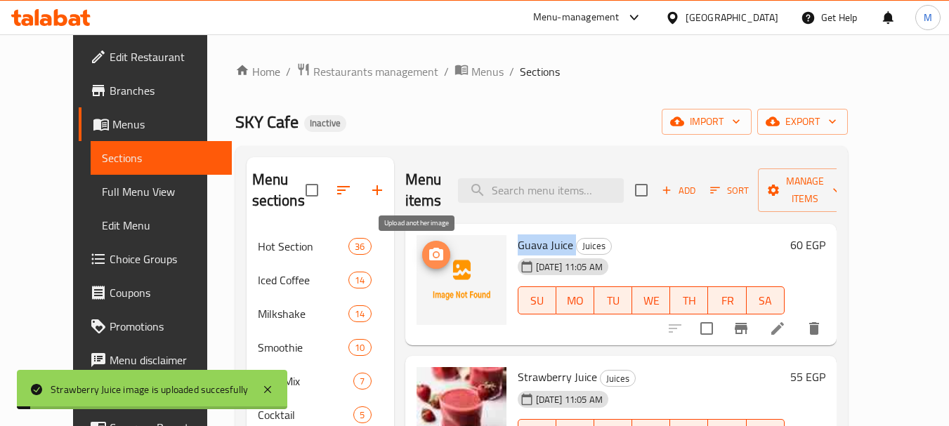
click at [422, 254] on span "upload picture" at bounding box center [436, 255] width 28 height 17
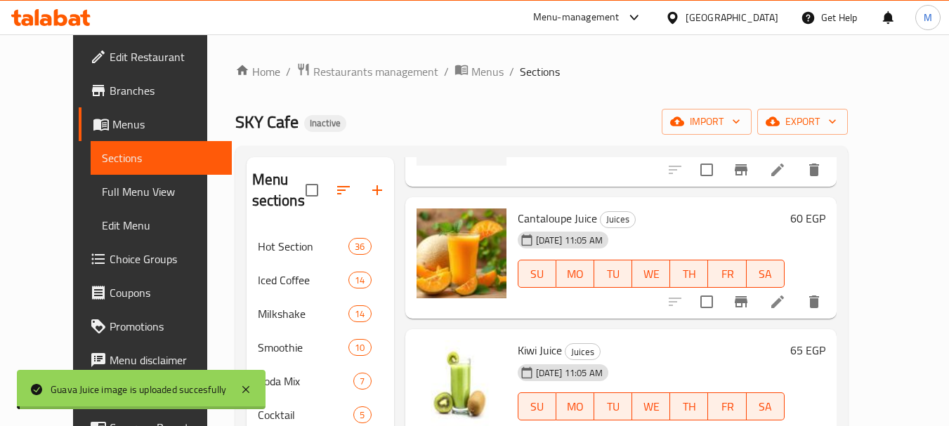
scroll to position [1352, 0]
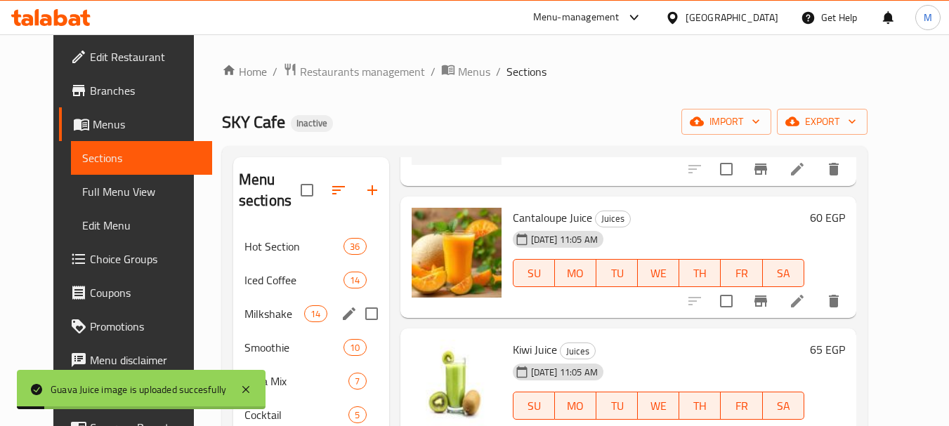
click at [270, 299] on div "Milkshake 14" at bounding box center [311, 314] width 156 height 34
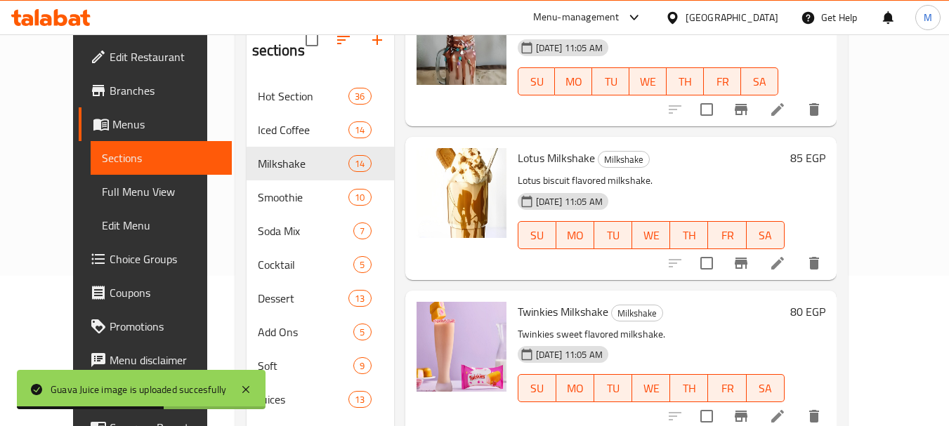
scroll to position [197, 0]
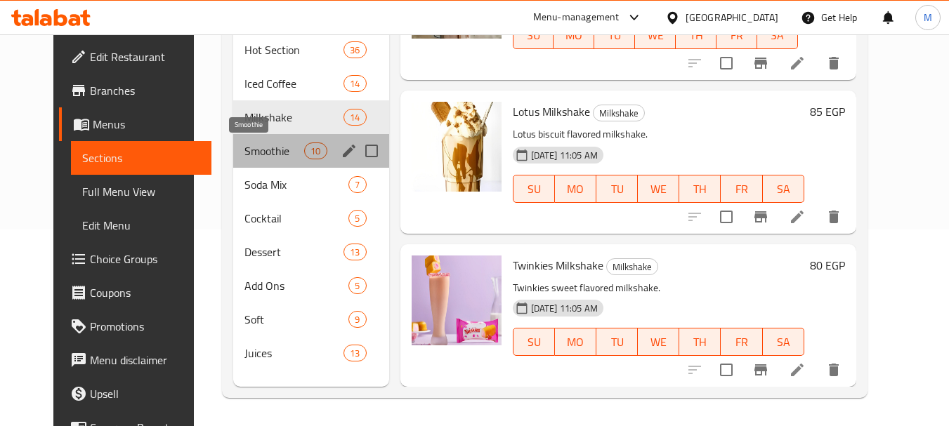
click at [253, 151] on span "Smoothie" at bounding box center [274, 151] width 60 height 17
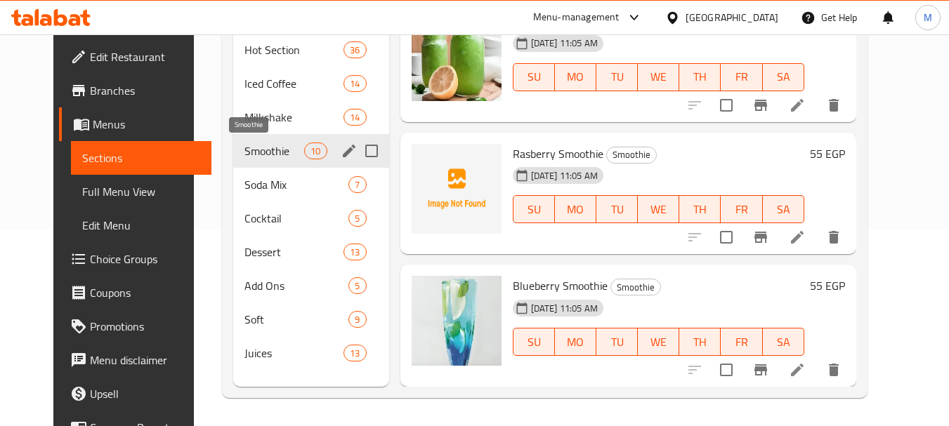
scroll to position [955, 0]
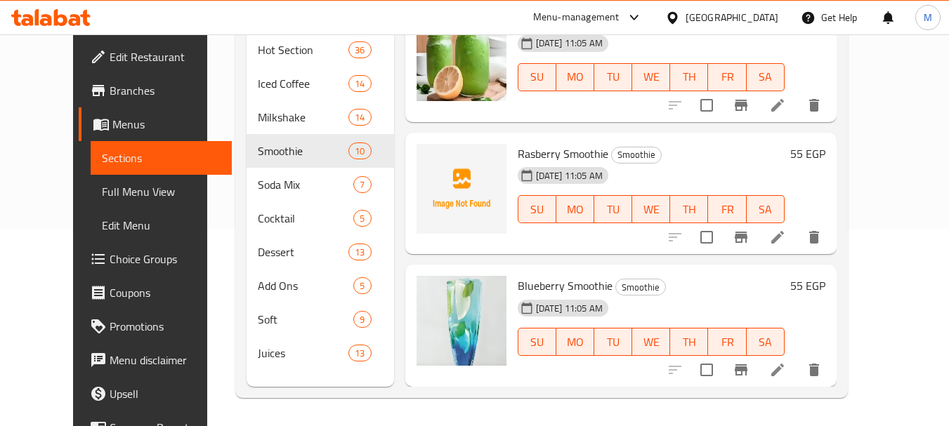
click at [534, 157] on span "Rasberry Smoothie" at bounding box center [563, 153] width 91 height 21
copy h6 "Rasberry Smoothie"
click at [433, 165] on circle "upload picture" at bounding box center [435, 163] width 4 height 4
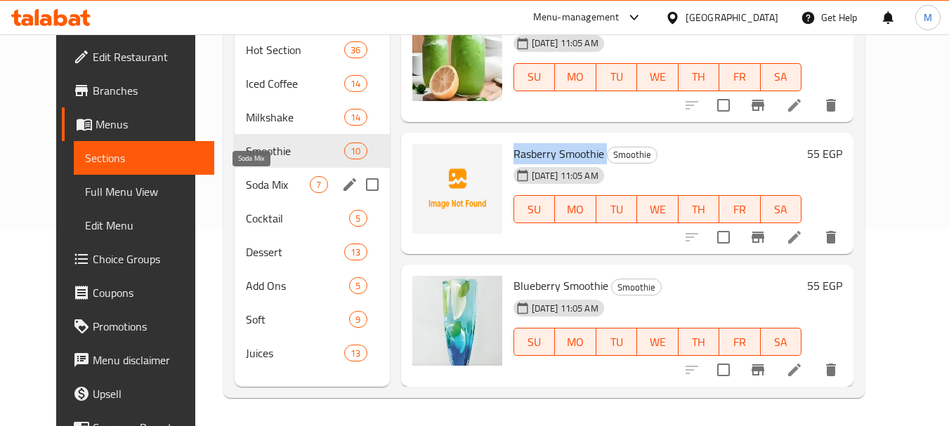
click at [252, 185] on span "Soda Mix" at bounding box center [278, 184] width 64 height 17
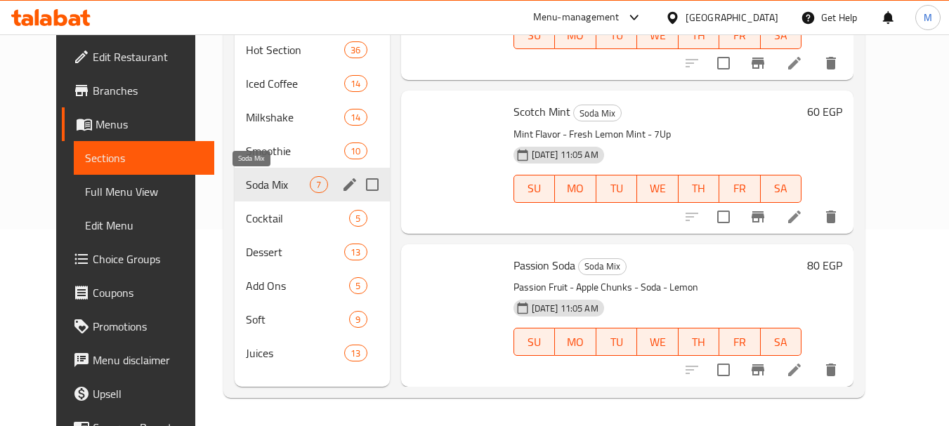
scroll to position [704, 0]
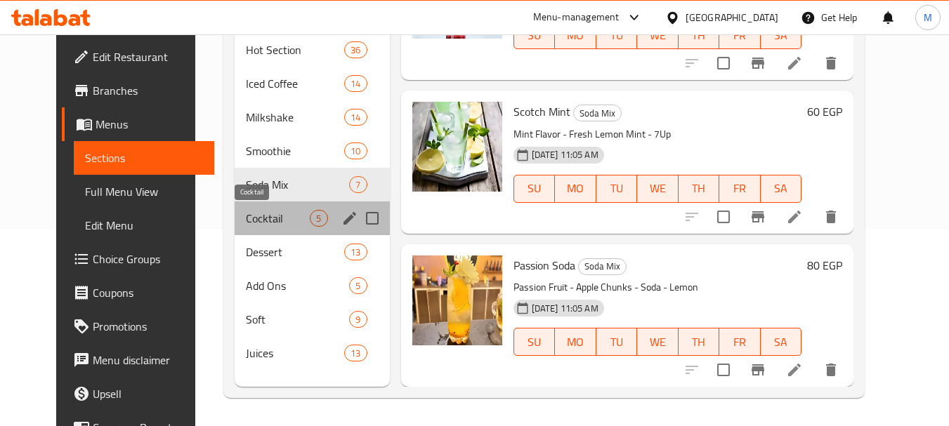
click at [246, 211] on span "Cocktail" at bounding box center [278, 218] width 64 height 17
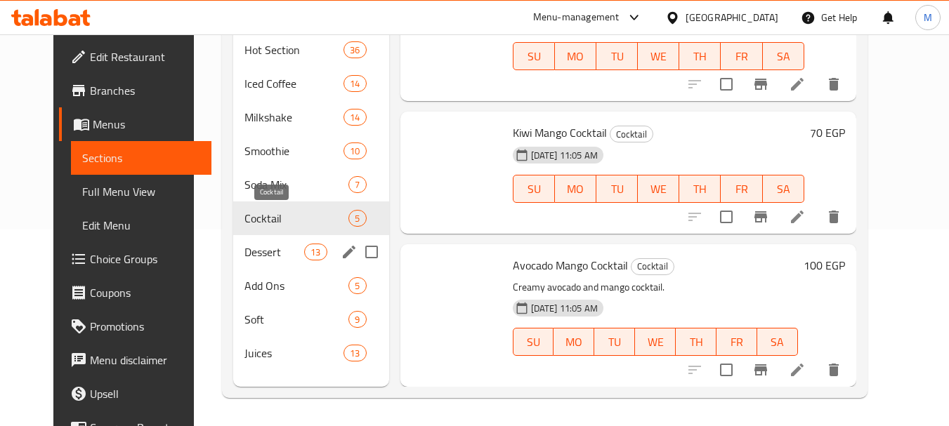
scroll to position [376, 0]
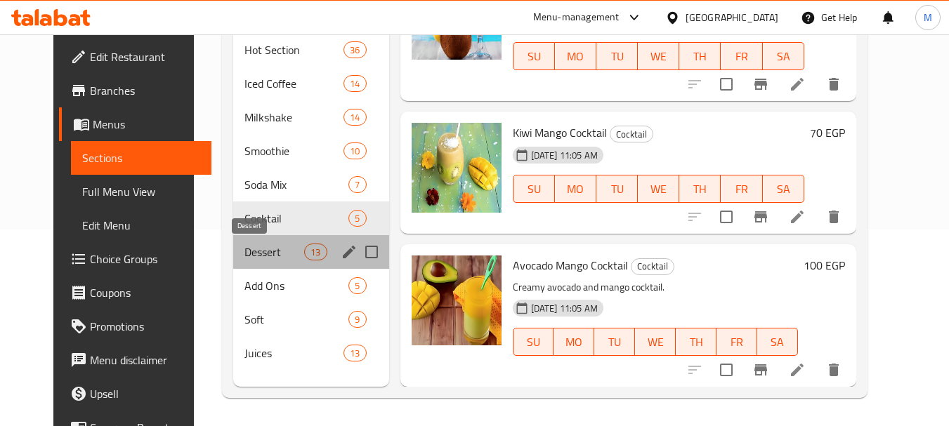
click at [254, 250] on span "Dessert" at bounding box center [274, 252] width 60 height 17
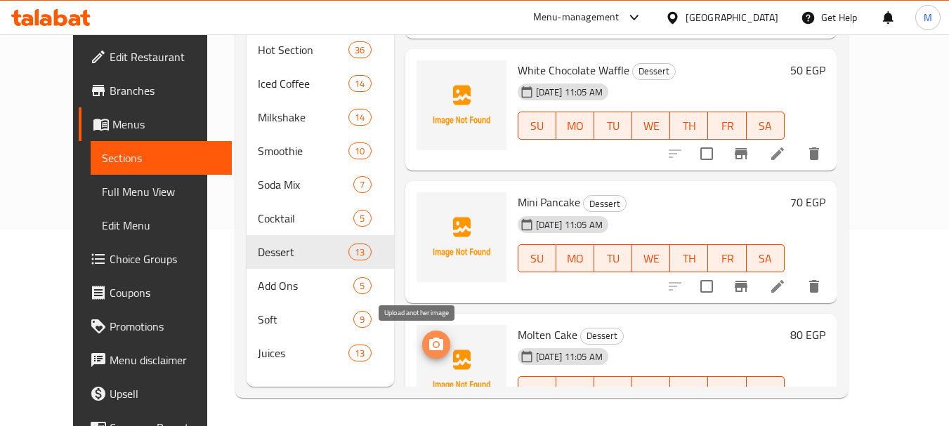
click at [427, 344] on span "upload picture" at bounding box center [436, 344] width 28 height 17
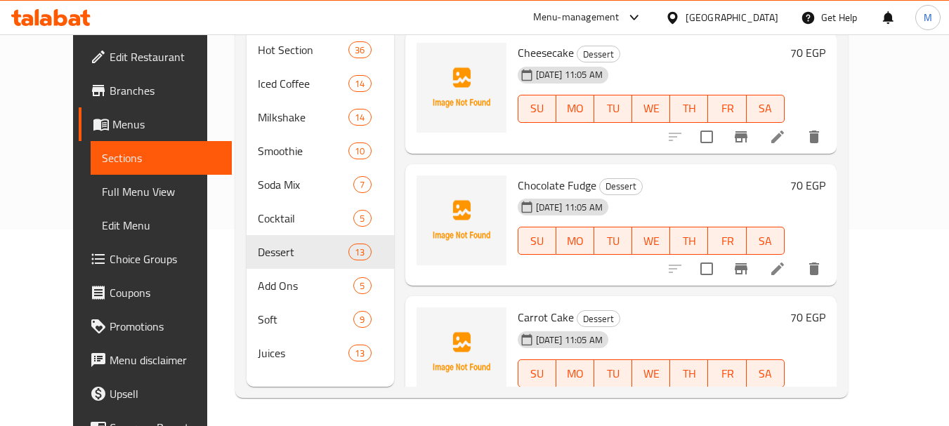
scroll to position [938, 0]
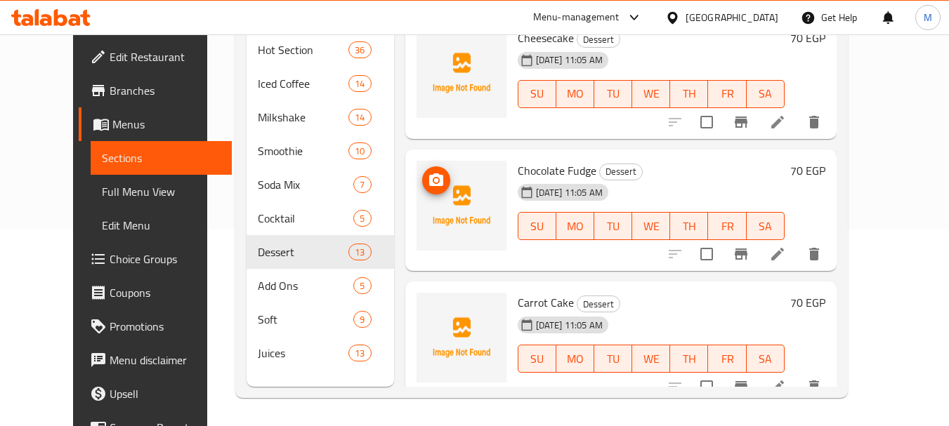
click at [428, 182] on icon "upload picture" at bounding box center [436, 180] width 17 height 17
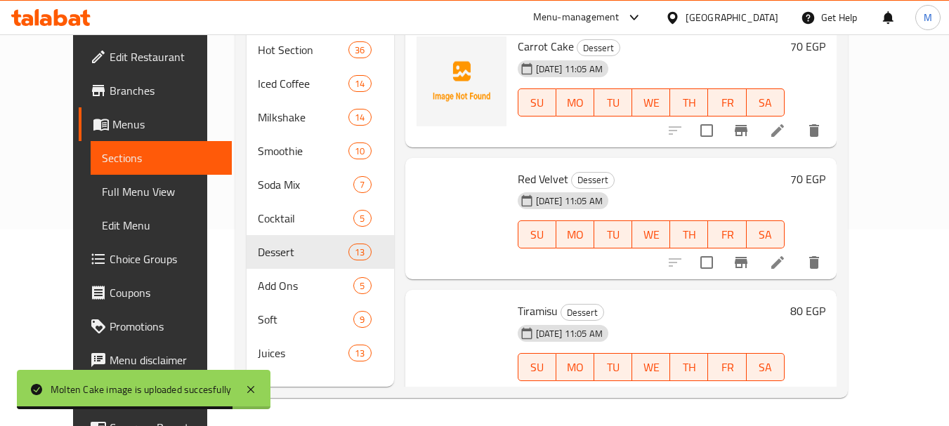
scroll to position [1219, 0]
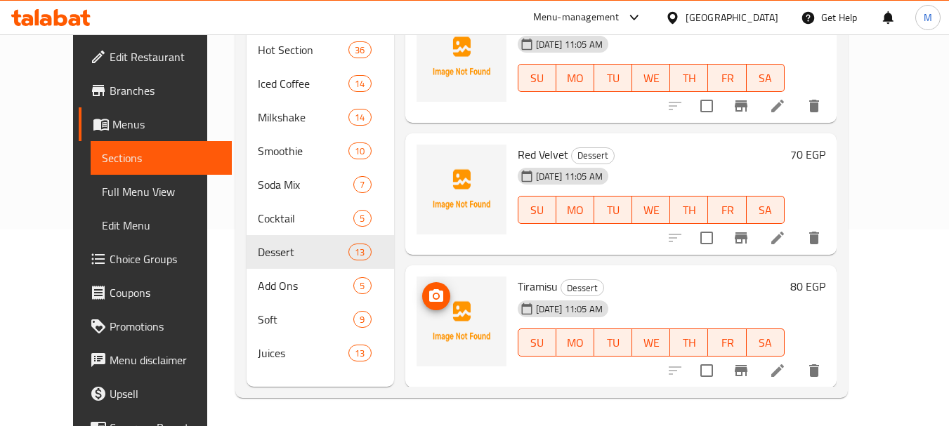
click at [428, 288] on icon "upload picture" at bounding box center [436, 296] width 17 height 17
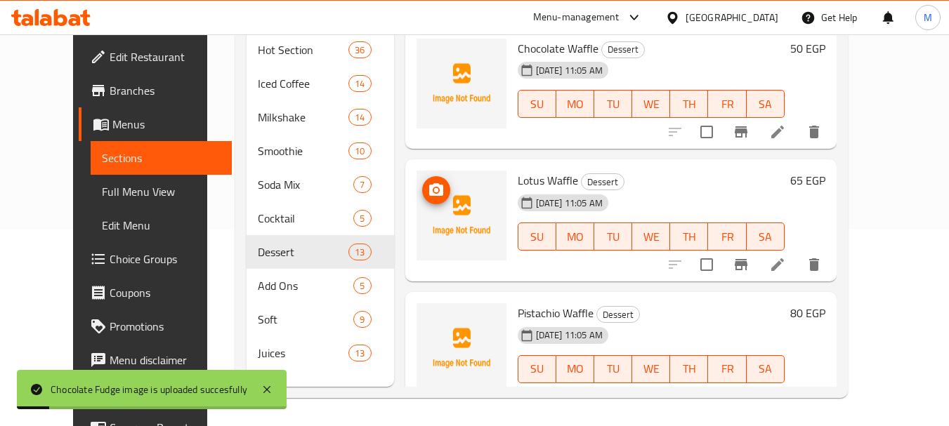
scroll to position [0, 0]
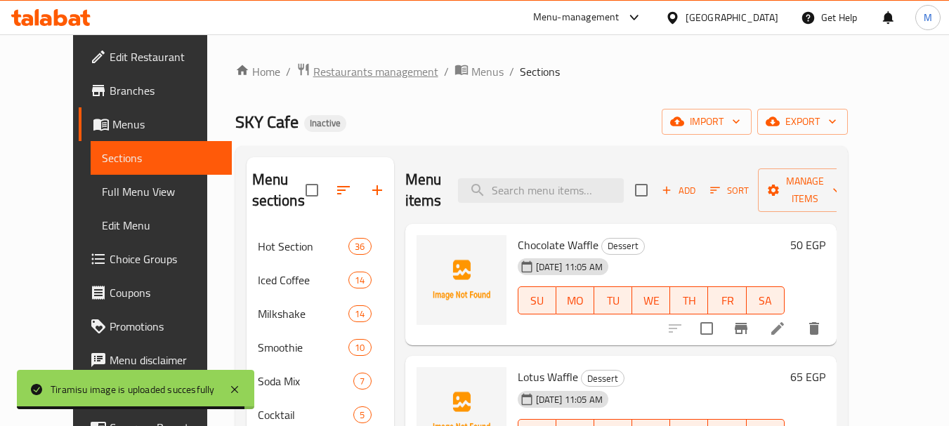
click at [313, 65] on span "Restaurants management" at bounding box center [375, 71] width 125 height 17
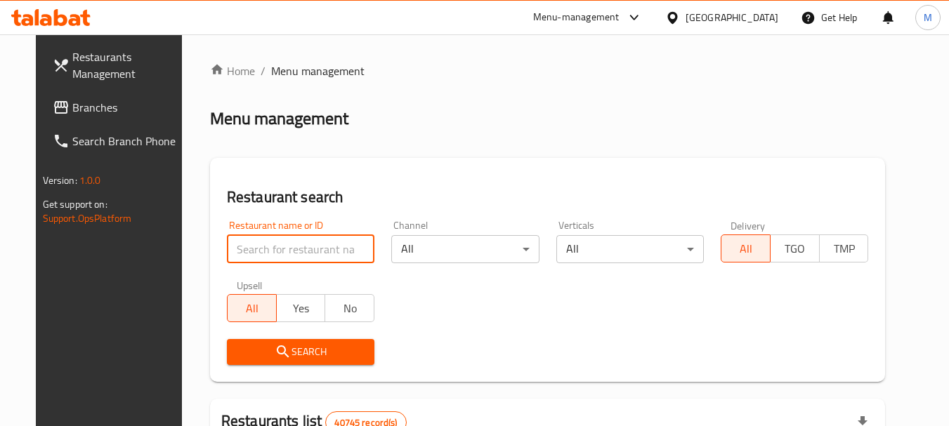
paste input "Dr.Donuts"
type input "Dr.Donuts"
click at [309, 363] on button "Search" at bounding box center [301, 352] width 148 height 26
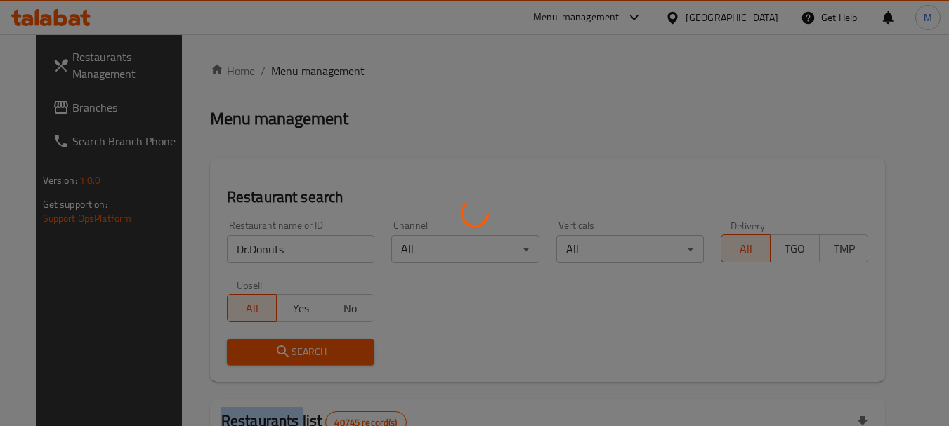
drag, startPoint x: 310, startPoint y: 364, endPoint x: 341, endPoint y: 355, distance: 32.0
click at [310, 364] on div at bounding box center [474, 213] width 949 height 426
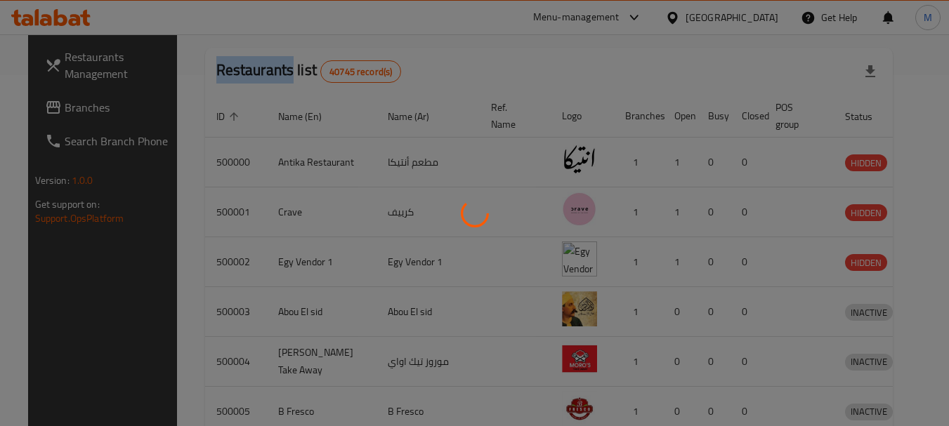
scroll to position [188, 0]
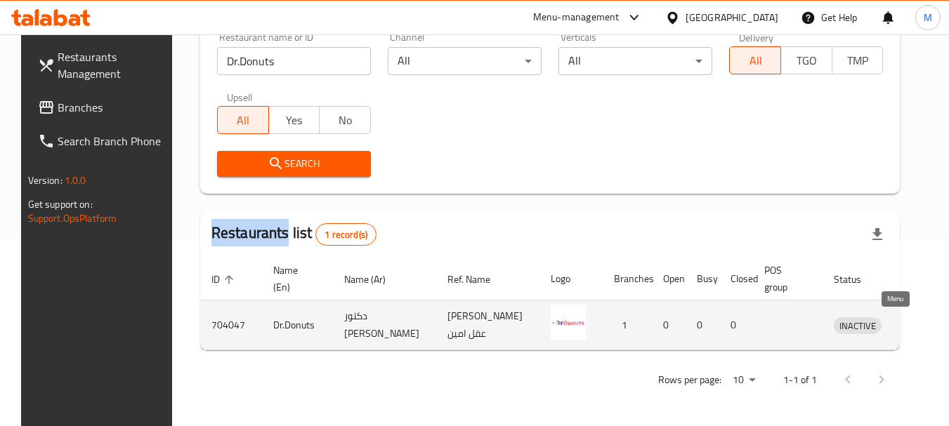
click at [910, 323] on icon "enhanced table" at bounding box center [918, 325] width 17 height 17
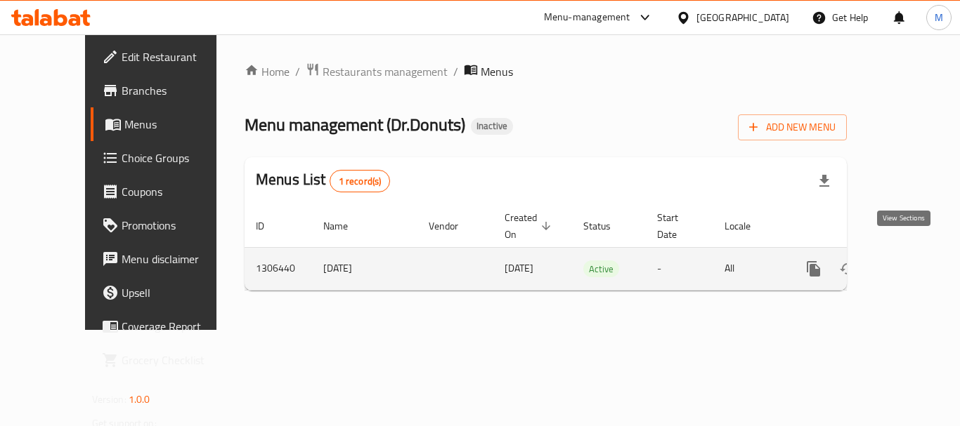
click at [907, 261] on icon "enhanced table" at bounding box center [914, 269] width 17 height 17
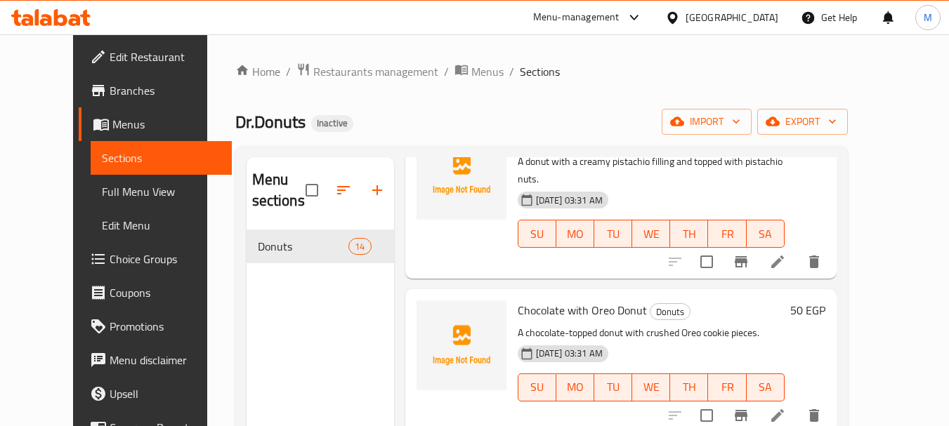
scroll to position [1736, 0]
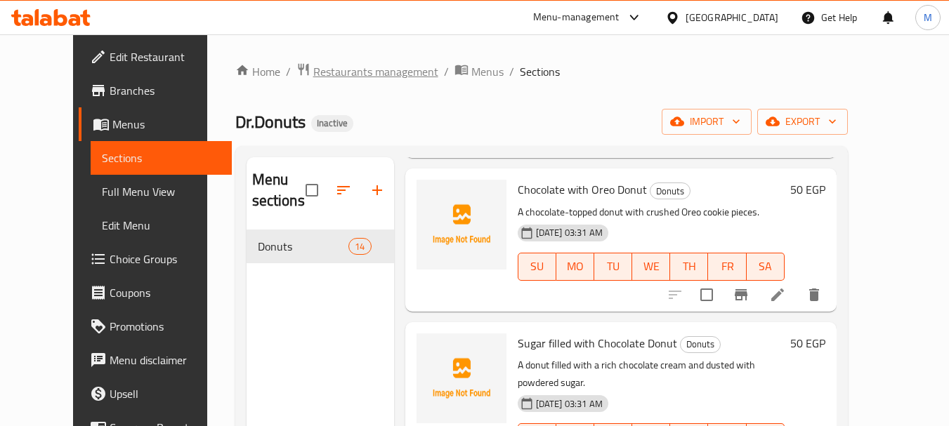
click at [320, 69] on span "Restaurants management" at bounding box center [375, 71] width 125 height 17
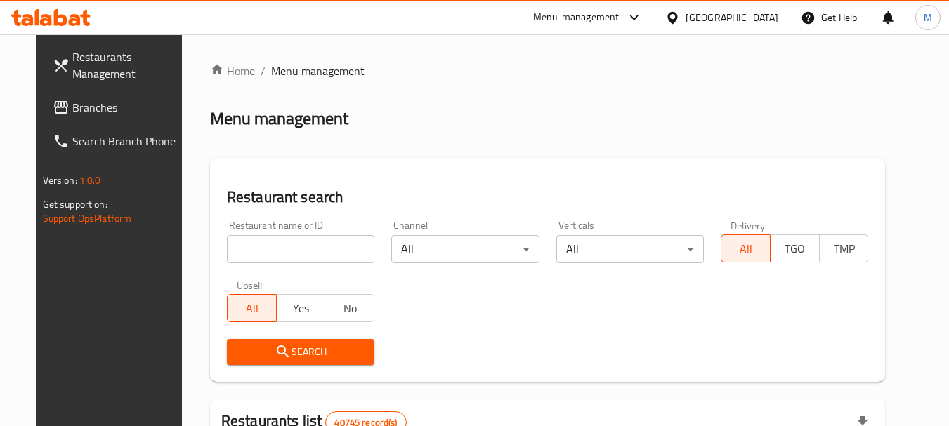
click at [296, 256] on input "search" at bounding box center [301, 249] width 148 height 28
paste input "Amon Fried Chicken"
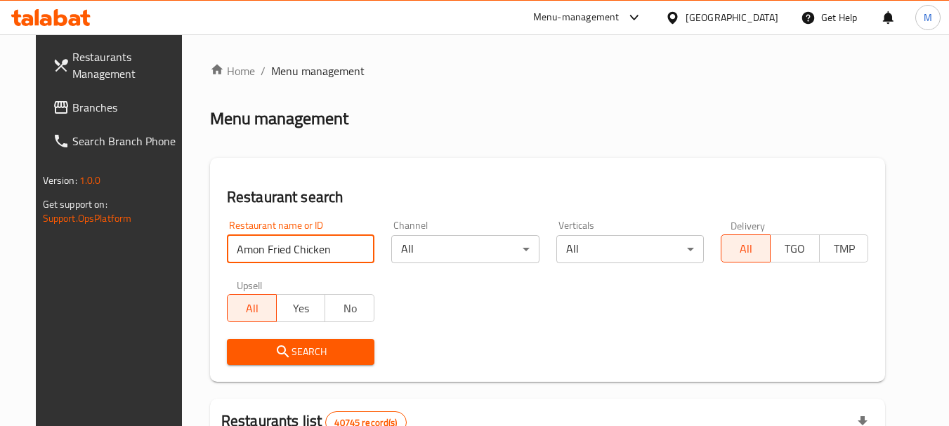
type input "Amon Fried Chicken"
click at [247, 357] on span "Search" at bounding box center [300, 353] width 125 height 18
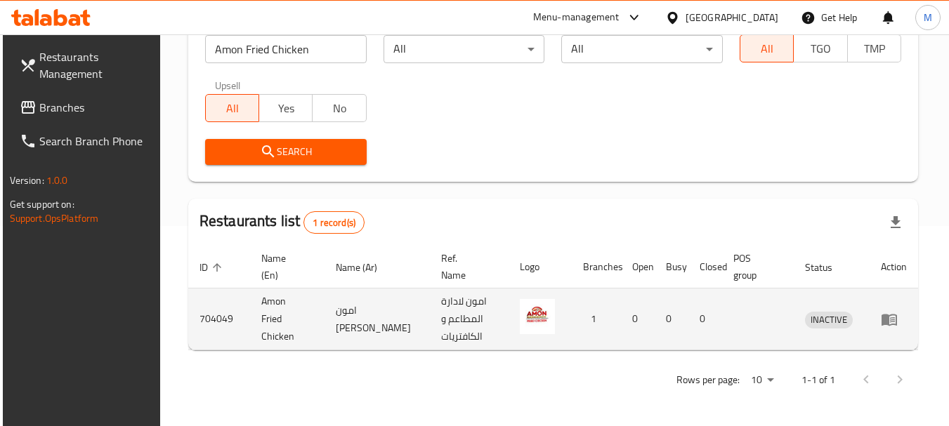
scroll to position [200, 0]
click at [895, 320] on icon "enhanced table" at bounding box center [892, 321] width 5 height 6
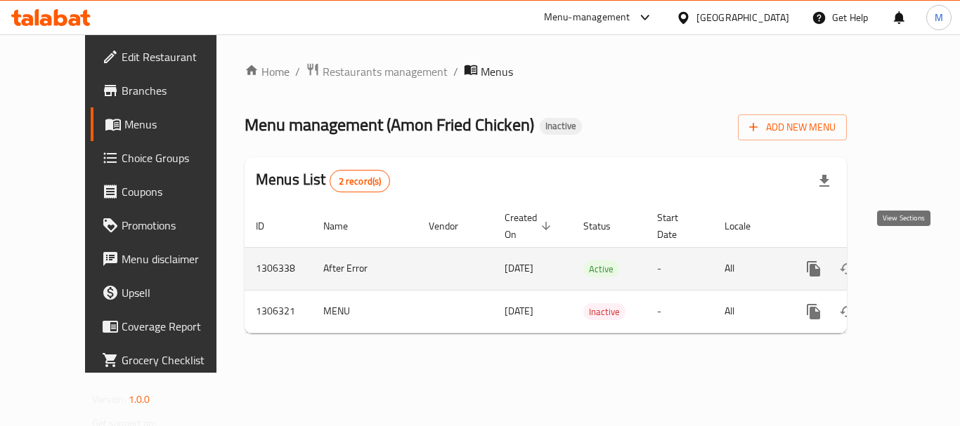
click at [906, 261] on icon "enhanced table" at bounding box center [914, 269] width 17 height 17
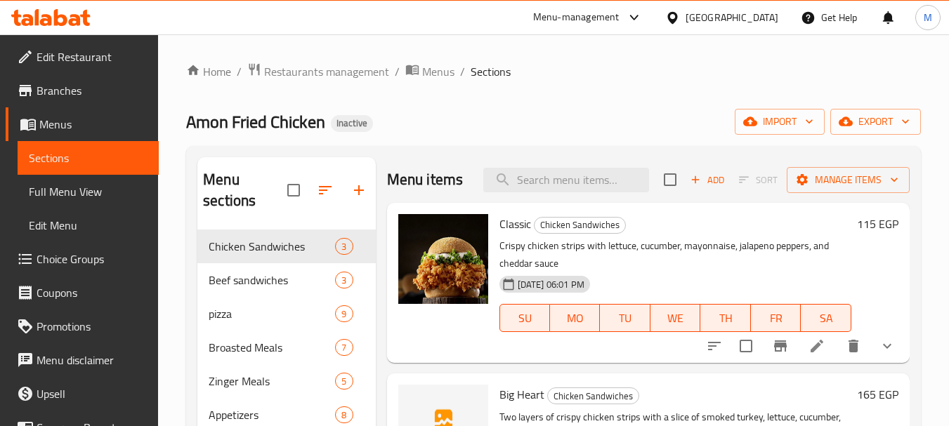
click at [94, 60] on span "Edit Restaurant" at bounding box center [92, 56] width 111 height 17
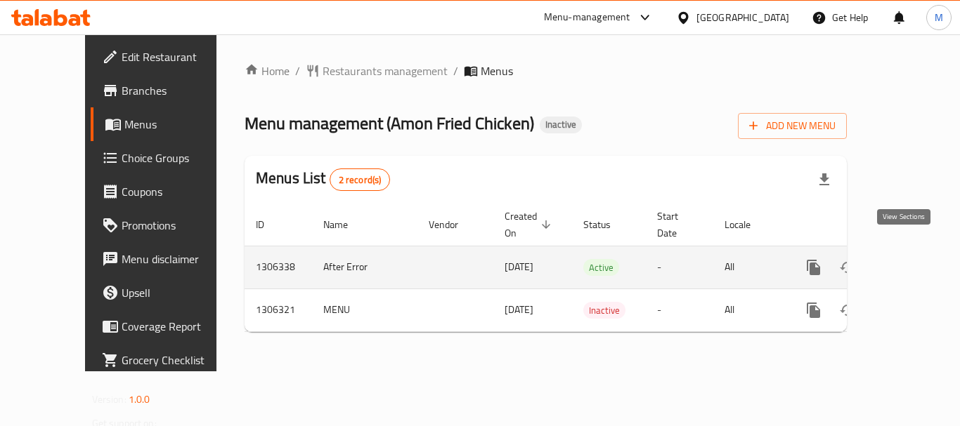
click at [906, 259] on icon "enhanced table" at bounding box center [914, 267] width 17 height 17
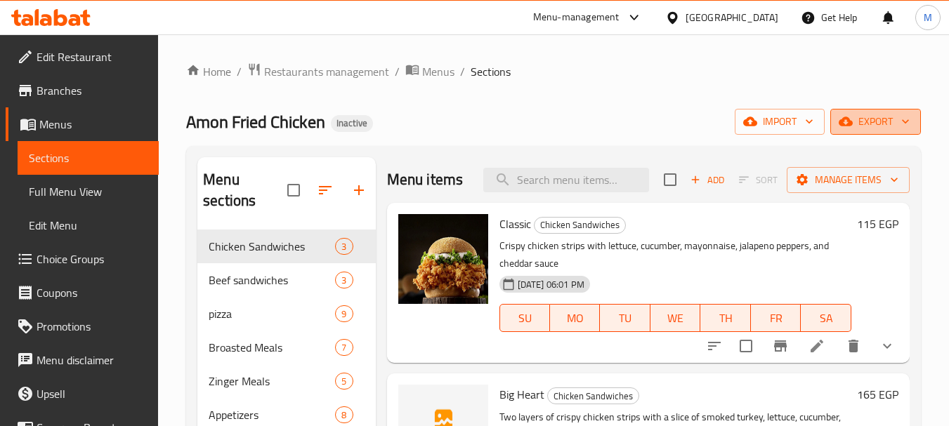
click at [867, 119] on span "export" at bounding box center [876, 122] width 68 height 18
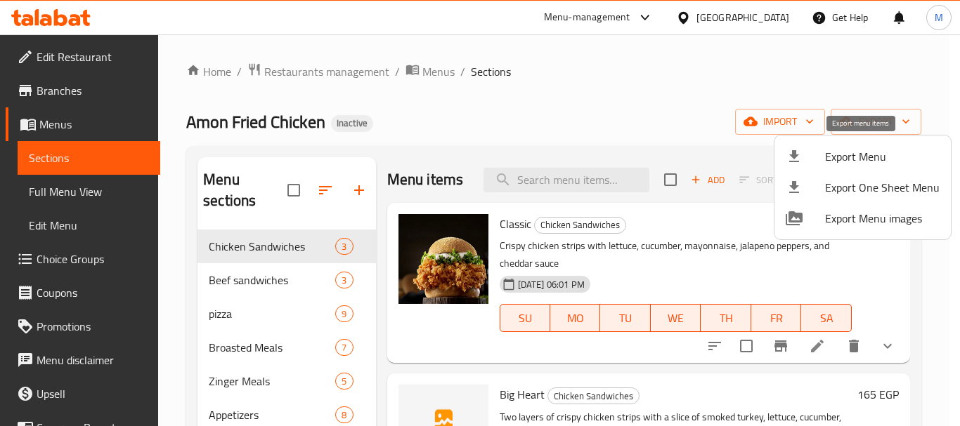
click at [839, 154] on span "Export Menu" at bounding box center [882, 156] width 115 height 17
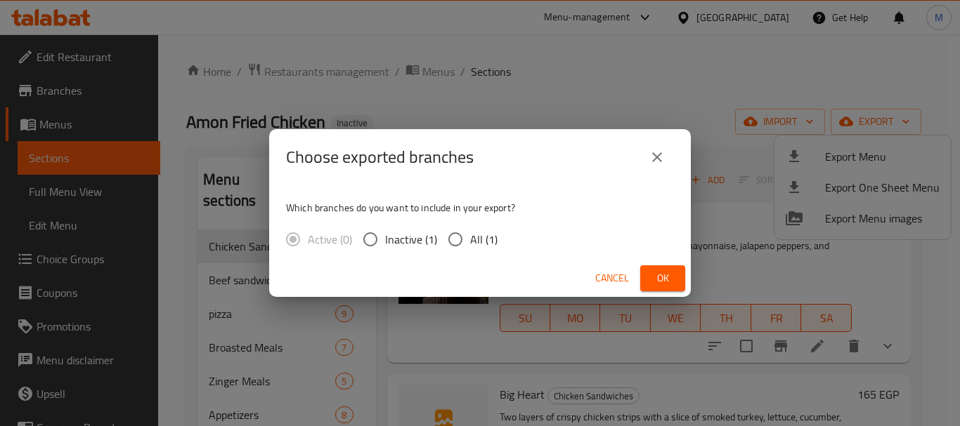
click at [474, 237] on span "All (1)" at bounding box center [483, 239] width 27 height 17
click at [470, 237] on input "All (1)" at bounding box center [455, 240] width 30 height 30
radio input "true"
drag, startPoint x: 661, startPoint y: 271, endPoint x: 541, endPoint y: 343, distance: 139.9
click at [660, 272] on span "Ok" at bounding box center [662, 279] width 22 height 18
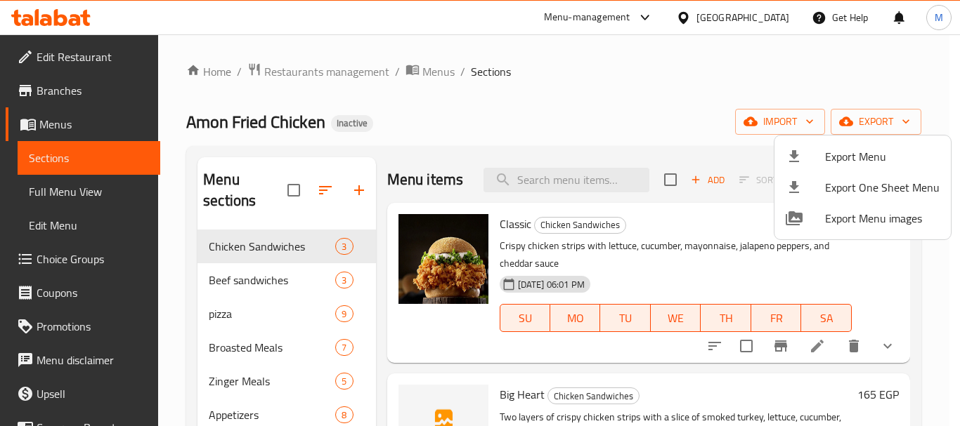
click at [353, 57] on div at bounding box center [480, 213] width 960 height 426
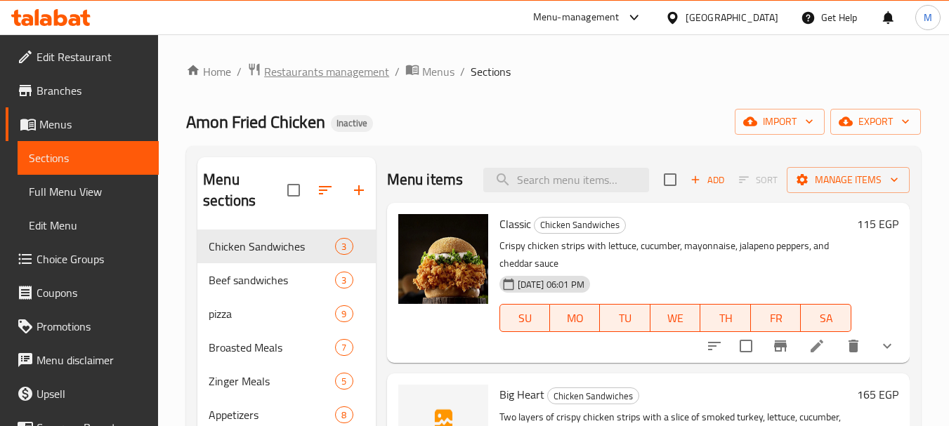
click at [355, 64] on span "Restaurants management" at bounding box center [326, 71] width 125 height 17
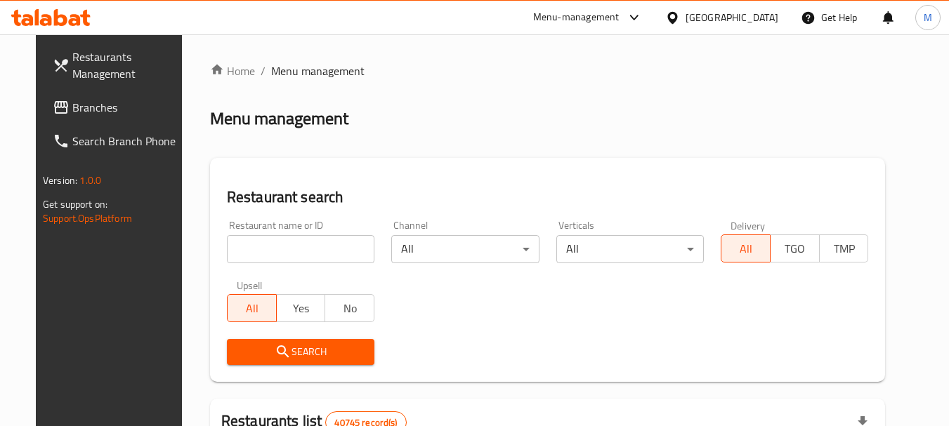
click at [310, 246] on input "search" at bounding box center [301, 249] width 148 height 28
paste input "Cluckin"
type input "Cluckin"
click at [299, 350] on span "Search" at bounding box center [300, 353] width 125 height 18
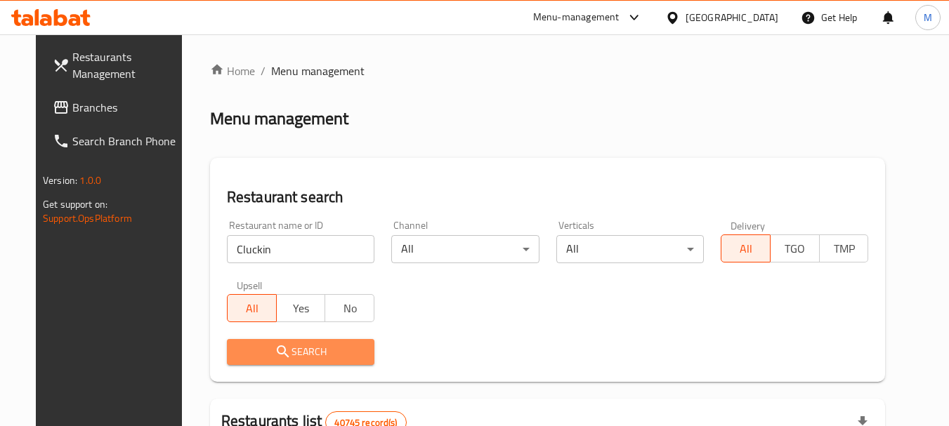
click at [299, 350] on div at bounding box center [474, 213] width 949 height 426
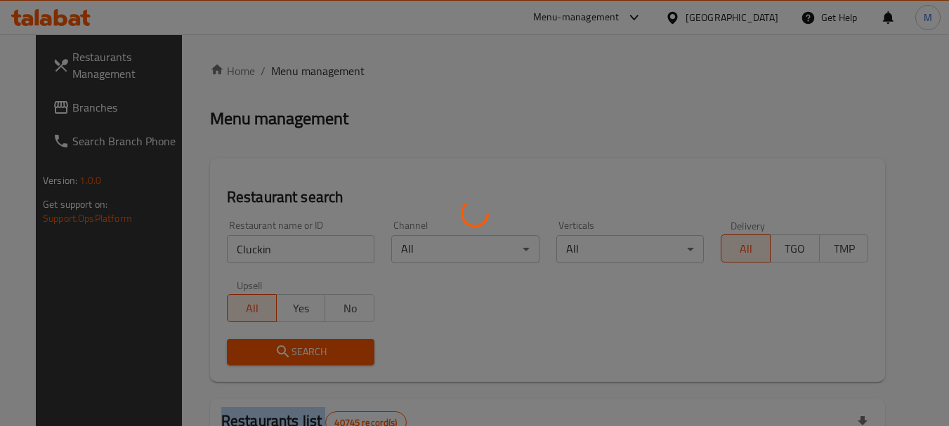
drag, startPoint x: 299, startPoint y: 350, endPoint x: 207, endPoint y: 214, distance: 163.9
click at [294, 336] on div at bounding box center [474, 213] width 949 height 426
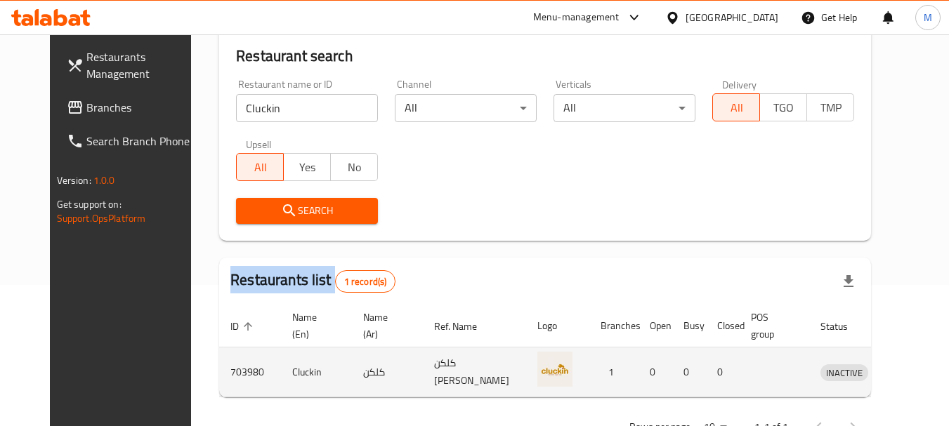
scroll to position [183, 0]
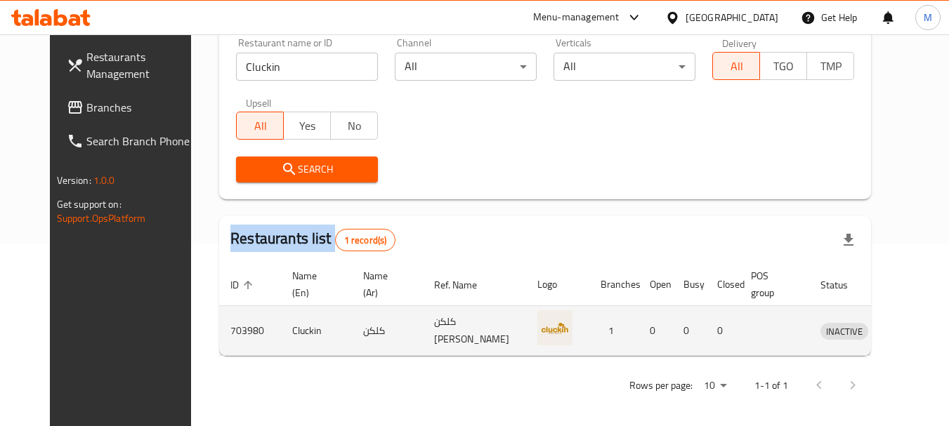
click at [905, 330] on icon "enhanced table" at bounding box center [907, 332] width 5 height 6
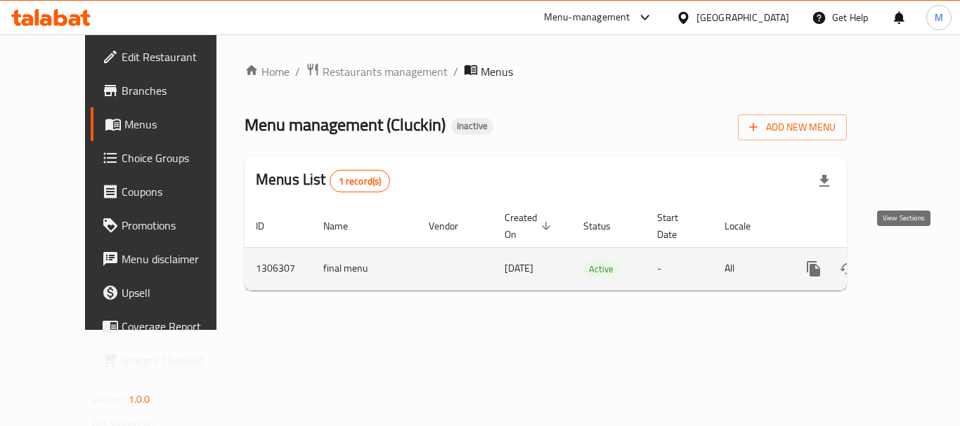
click at [908, 263] on icon "enhanced table" at bounding box center [914, 269] width 13 height 13
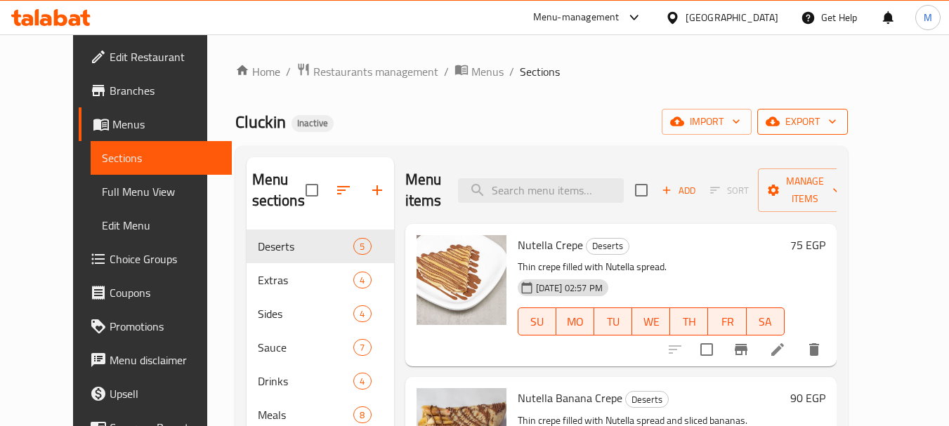
click at [837, 122] on span "export" at bounding box center [802, 122] width 68 height 18
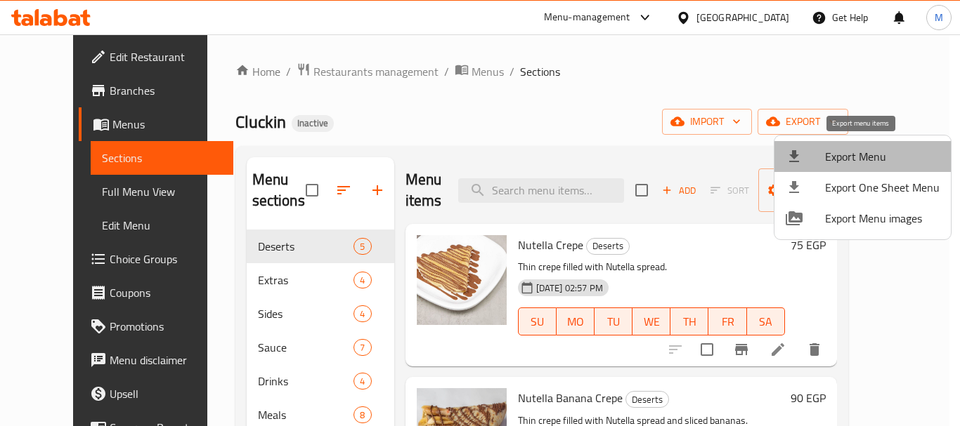
click at [868, 157] on span "Export Menu" at bounding box center [882, 156] width 115 height 17
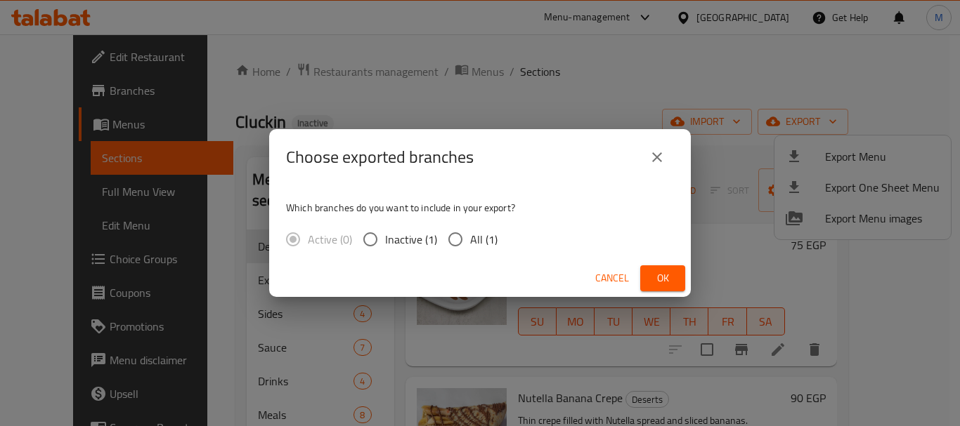
click at [478, 238] on span "All (1)" at bounding box center [483, 239] width 27 height 17
click at [470, 238] on input "All (1)" at bounding box center [455, 240] width 30 height 30
radio input "true"
click at [668, 284] on span "Ok" at bounding box center [662, 279] width 22 height 18
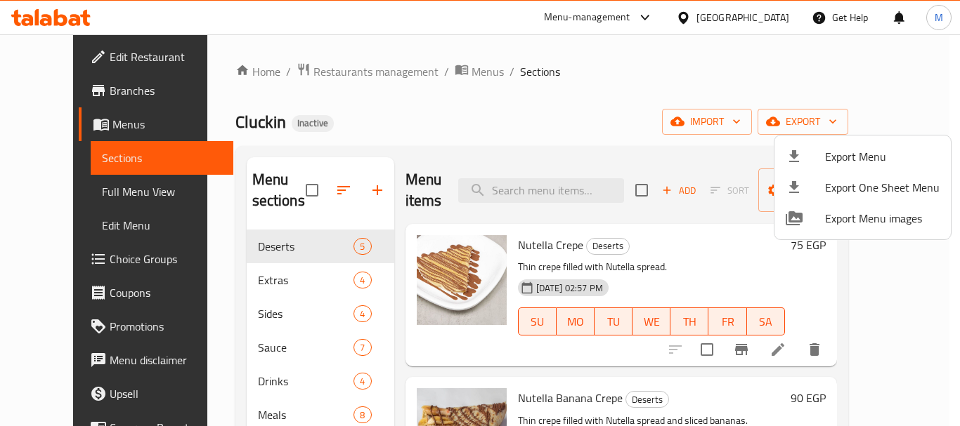
click at [65, 96] on div at bounding box center [480, 213] width 960 height 426
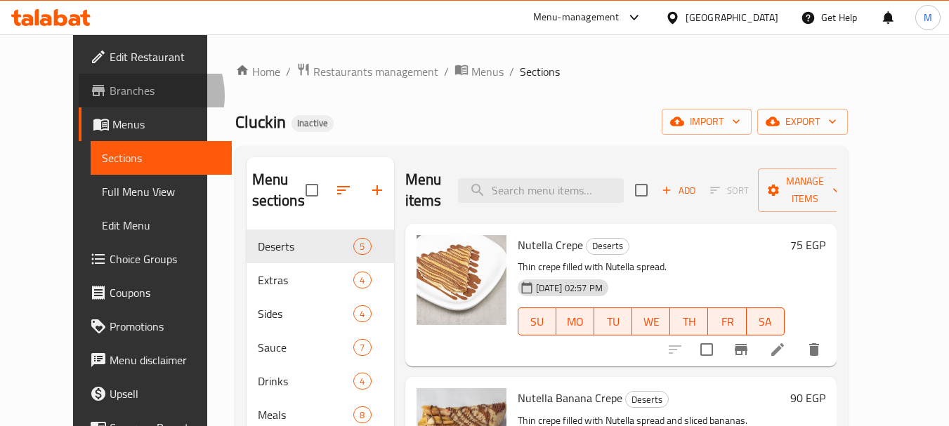
click at [110, 96] on span "Branches" at bounding box center [165, 90] width 111 height 17
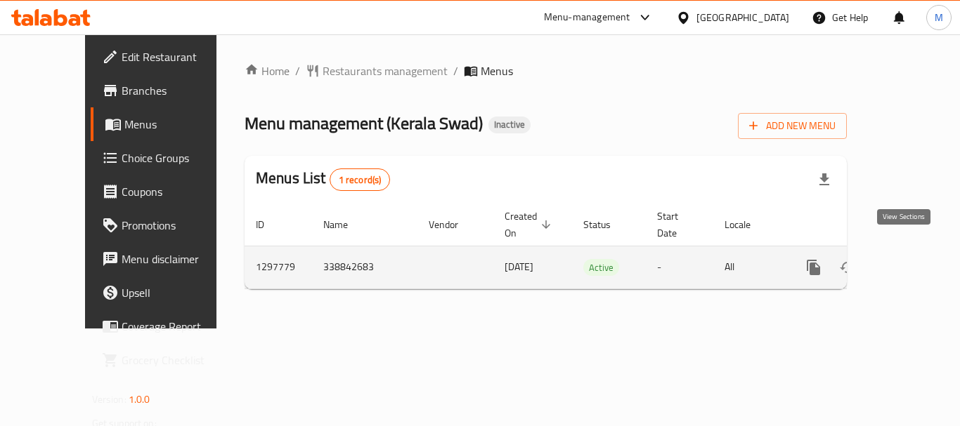
click at [907, 259] on icon "enhanced table" at bounding box center [914, 267] width 17 height 17
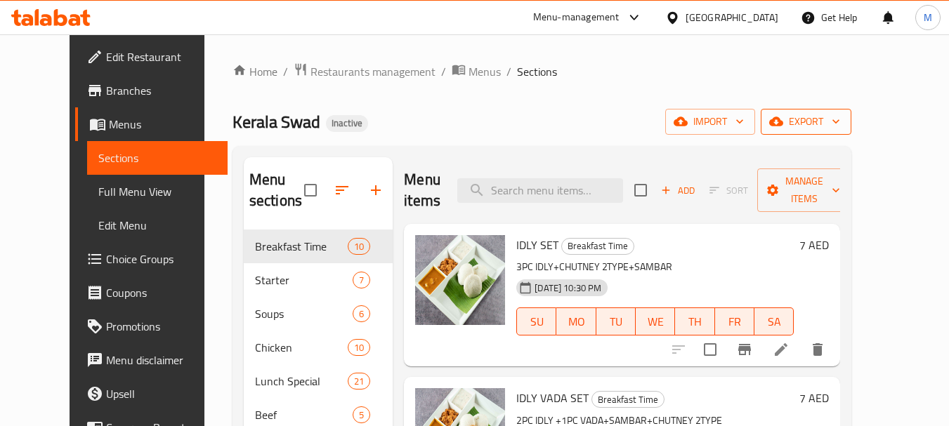
click at [783, 120] on icon "button" at bounding box center [776, 121] width 14 height 9
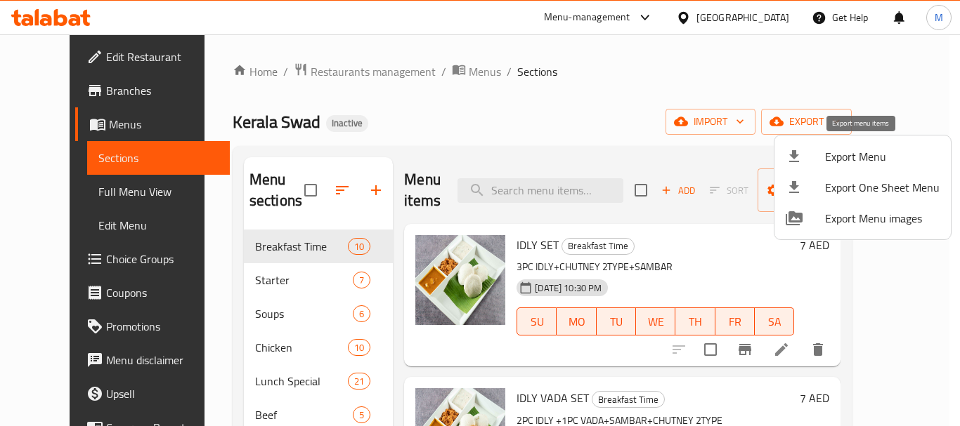
click at [823, 168] on li "Export Menu" at bounding box center [862, 156] width 176 height 31
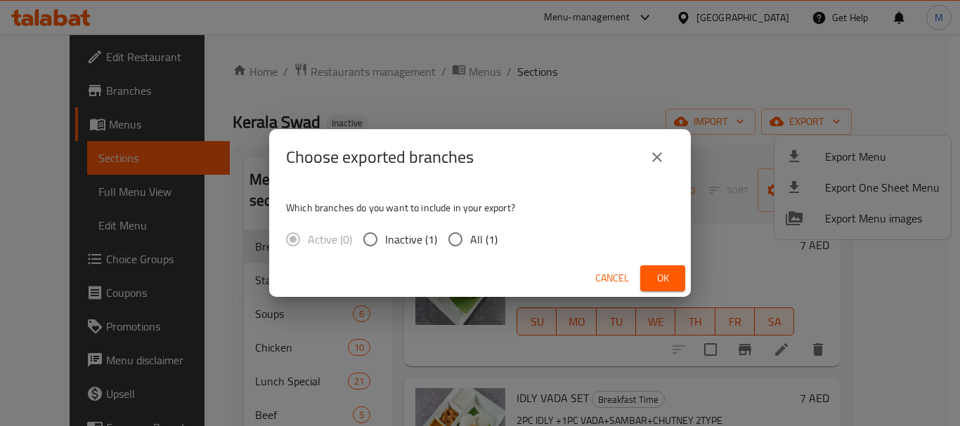
click at [465, 241] on input "All (1)" at bounding box center [455, 240] width 30 height 30
radio input "true"
click at [660, 271] on span "Ok" at bounding box center [662, 279] width 22 height 18
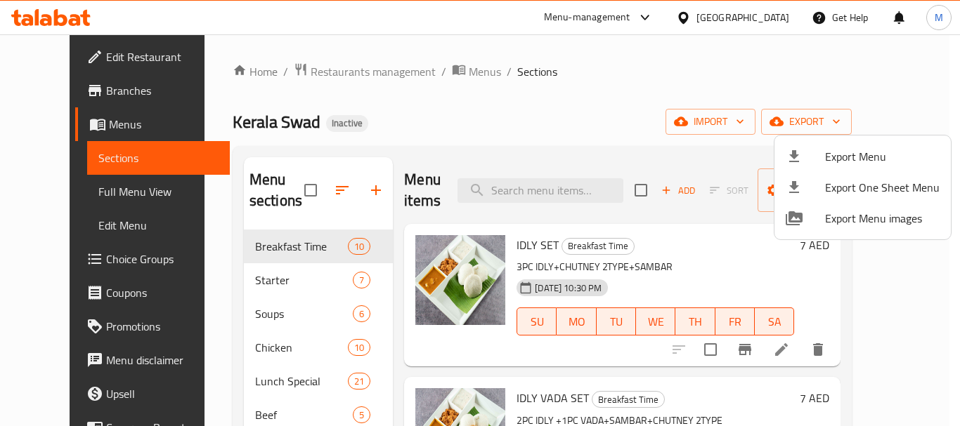
click at [324, 74] on div at bounding box center [480, 213] width 960 height 426
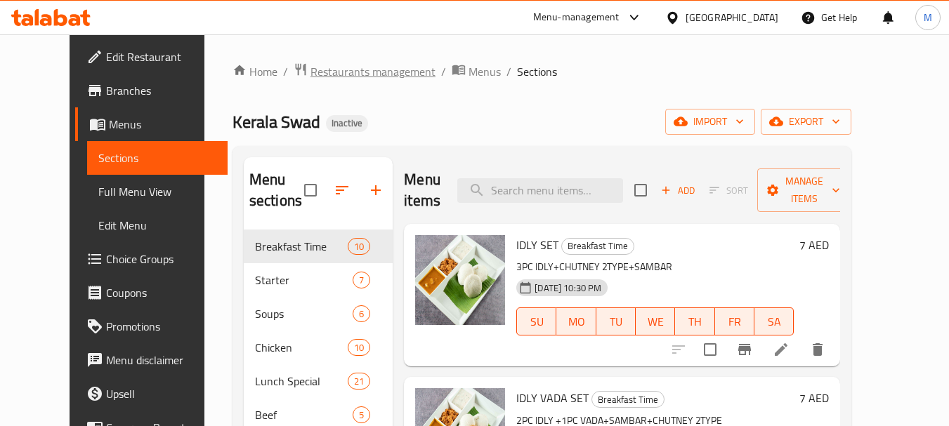
click at [336, 77] on span "Restaurants management" at bounding box center [372, 71] width 125 height 17
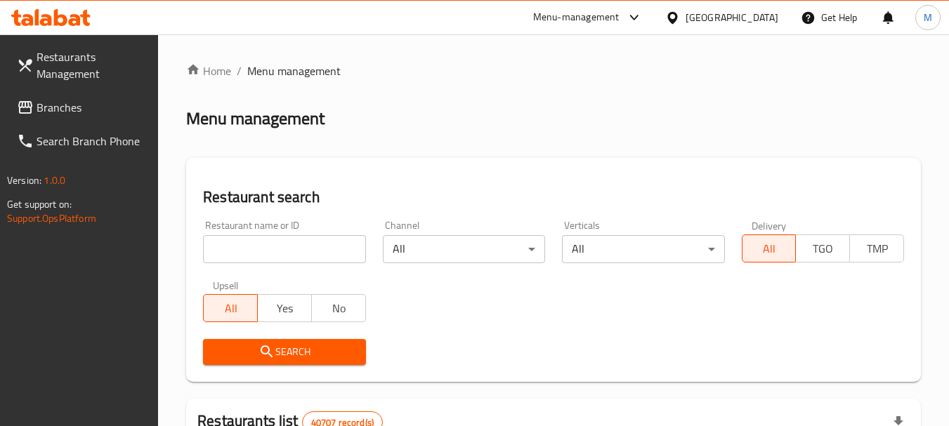
click at [275, 252] on input "search" at bounding box center [284, 249] width 162 height 28
paste input "Bin Thani Fried Chicke"
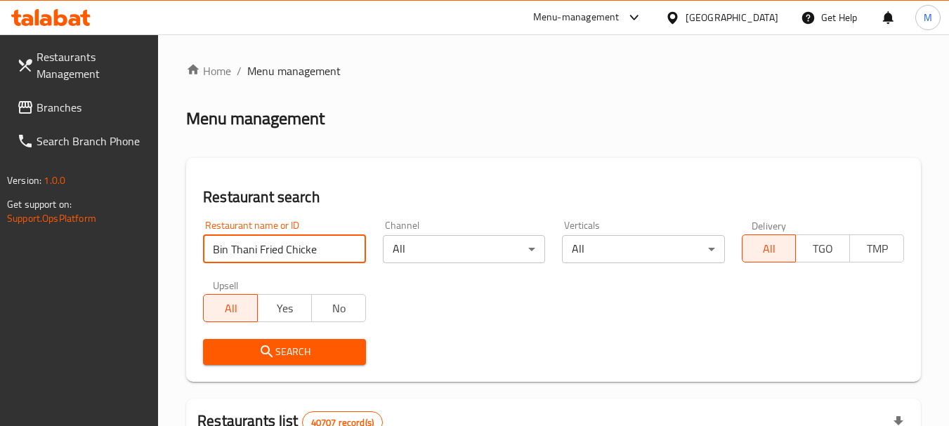
type input "Bin Thani Fried Chicke"
click at [271, 329] on div "Upsell All Yes No" at bounding box center [284, 301] width 179 height 59
click at [272, 346] on icon "submit" at bounding box center [267, 352] width 17 height 17
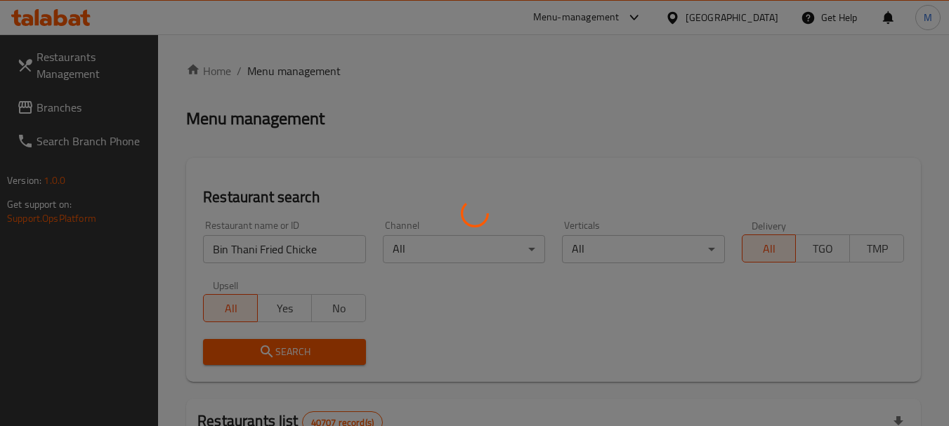
click at [272, 346] on div at bounding box center [474, 213] width 949 height 426
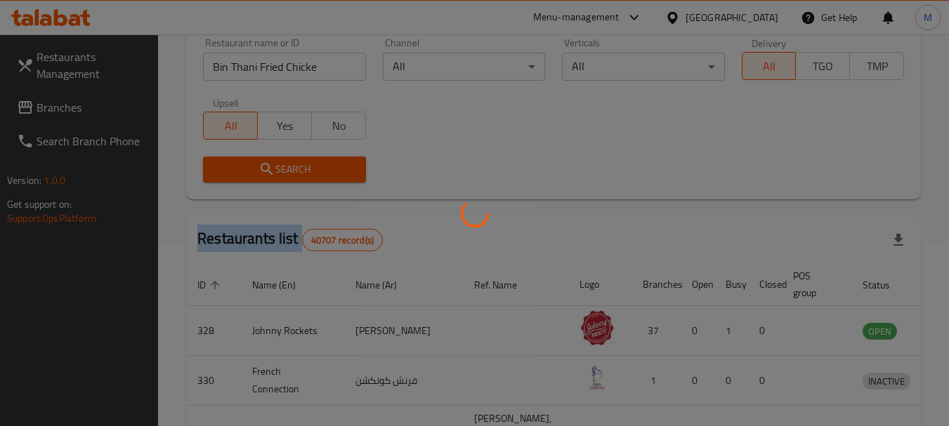
scroll to position [188, 0]
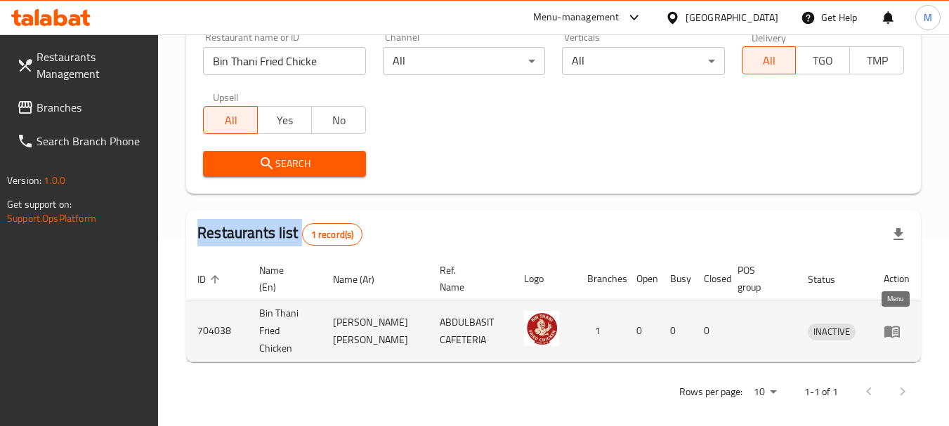
click at [894, 329] on icon "enhanced table" at bounding box center [895, 332] width 5 height 6
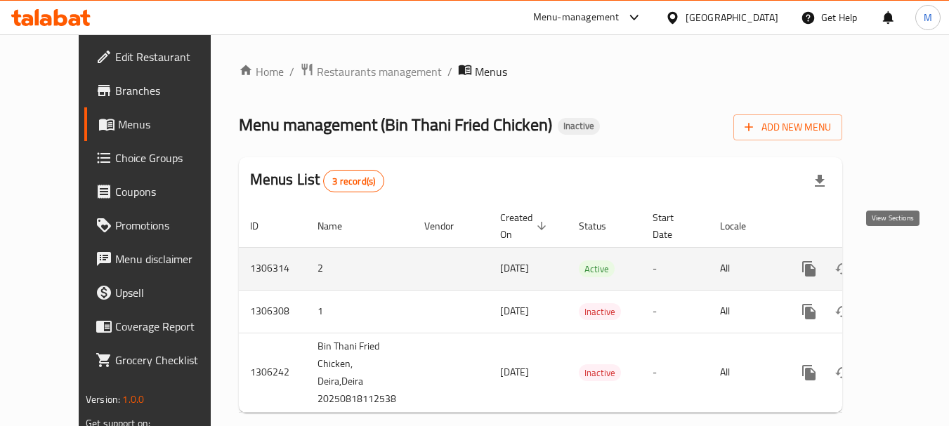
click at [904, 263] on icon "enhanced table" at bounding box center [910, 269] width 13 height 13
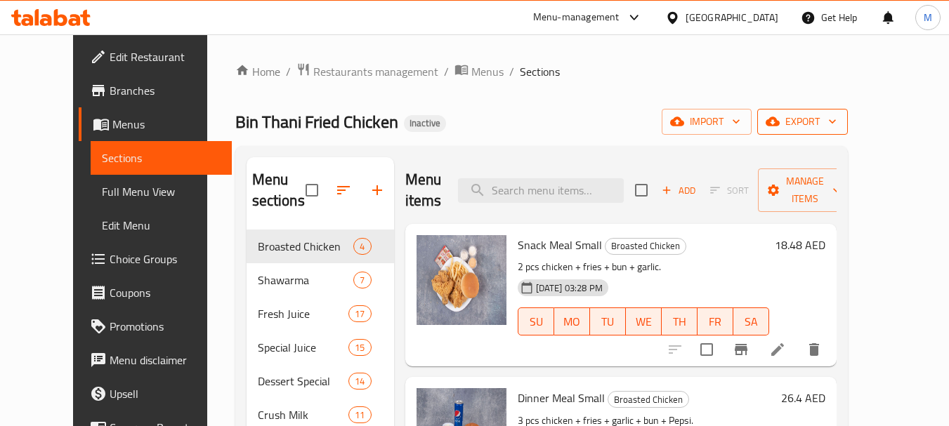
click at [837, 121] on span "export" at bounding box center [802, 122] width 68 height 18
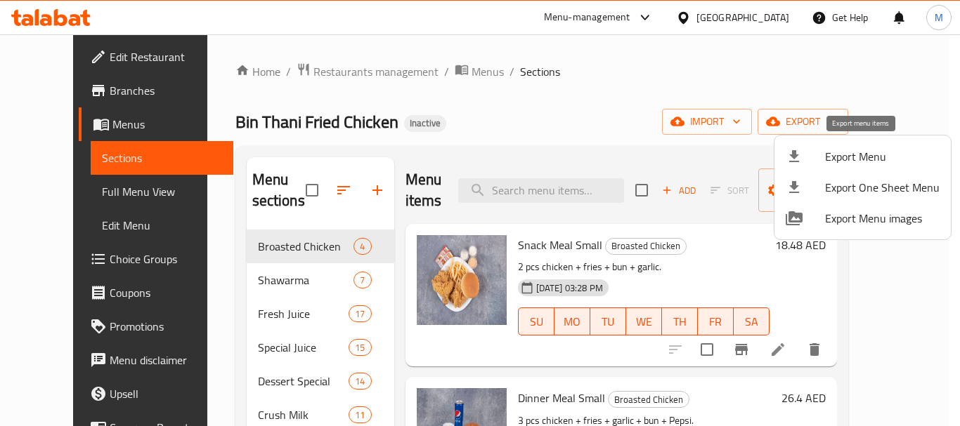
click at [853, 165] on span "Export Menu" at bounding box center [882, 156] width 115 height 17
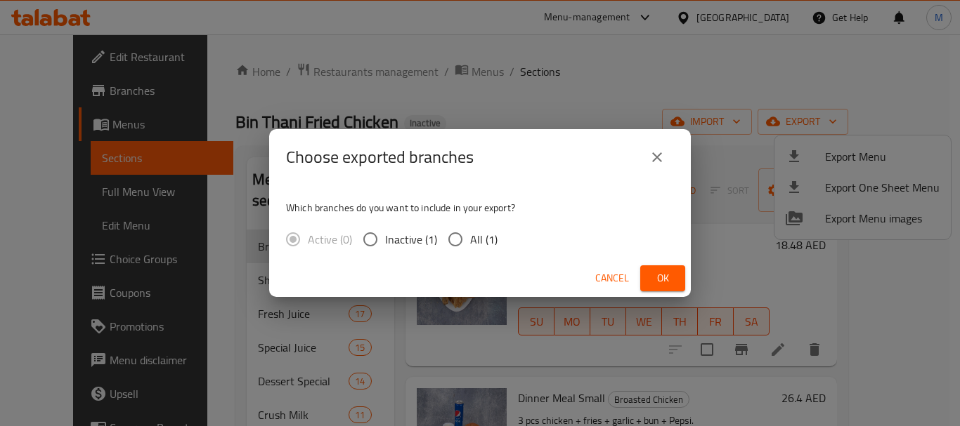
click at [483, 246] on span "All (1)" at bounding box center [483, 239] width 27 height 17
click at [470, 246] on input "All (1)" at bounding box center [455, 240] width 30 height 30
radio input "true"
click at [662, 280] on span "Ok" at bounding box center [662, 279] width 22 height 18
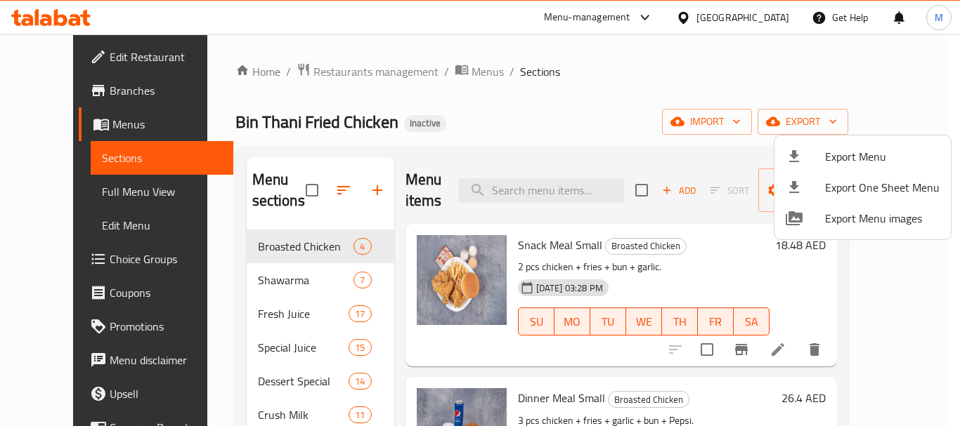
click at [304, 74] on div at bounding box center [480, 213] width 960 height 426
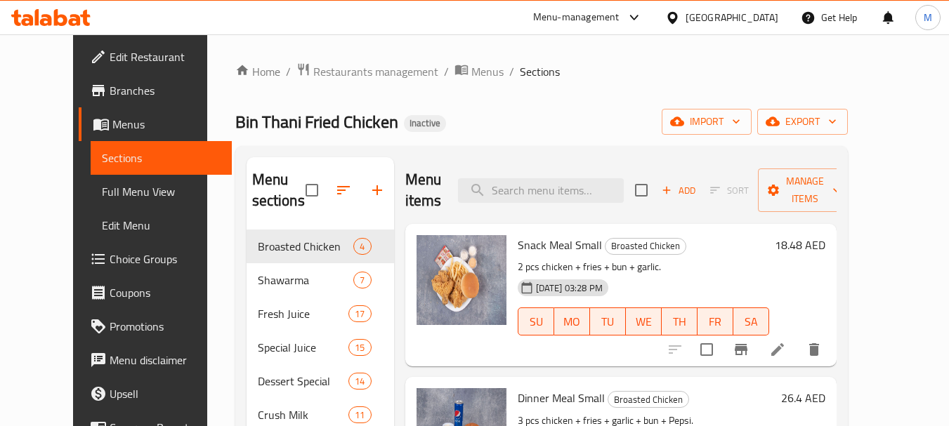
click at [110, 51] on span "Edit Restaurant" at bounding box center [165, 56] width 111 height 17
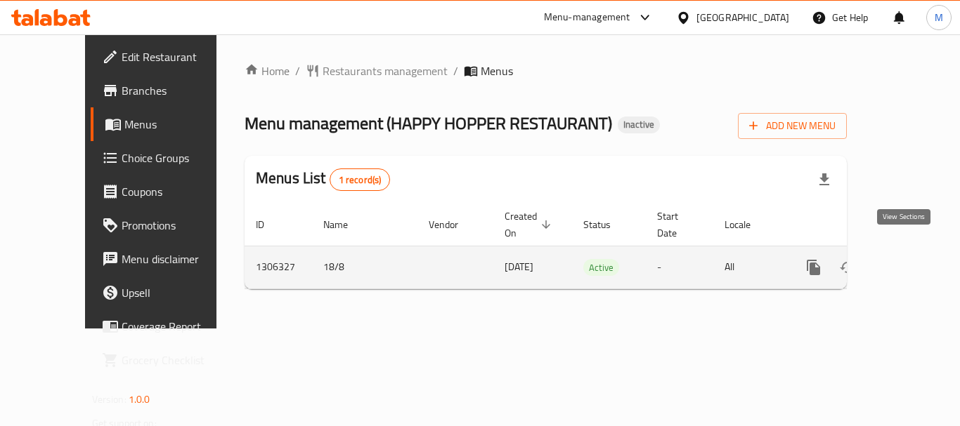
click at [908, 261] on icon "enhanced table" at bounding box center [914, 267] width 13 height 13
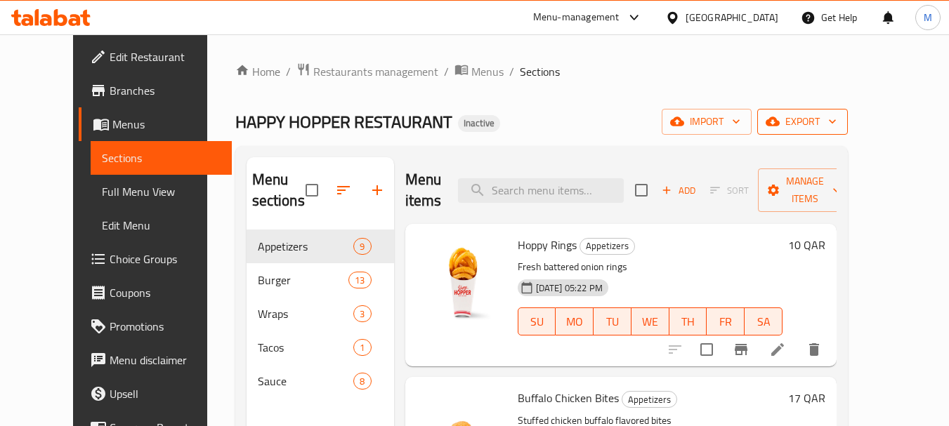
click at [837, 125] on span "export" at bounding box center [802, 122] width 68 height 18
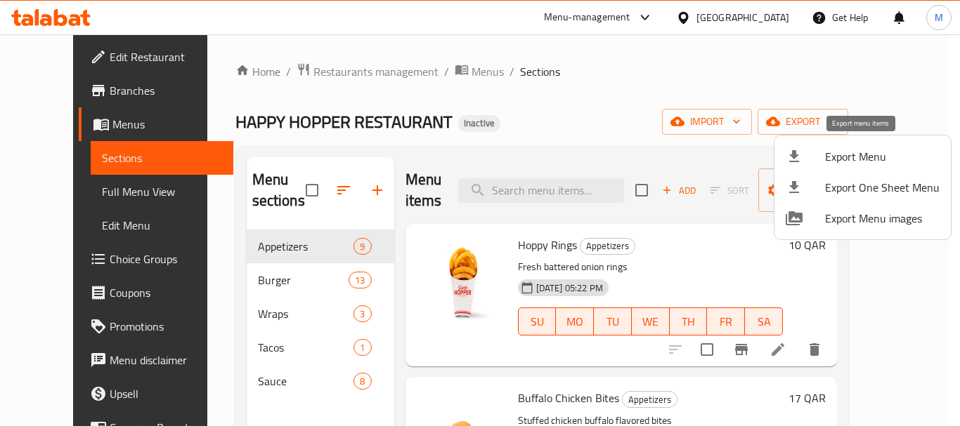
click at [861, 155] on span "Export Menu" at bounding box center [882, 156] width 115 height 17
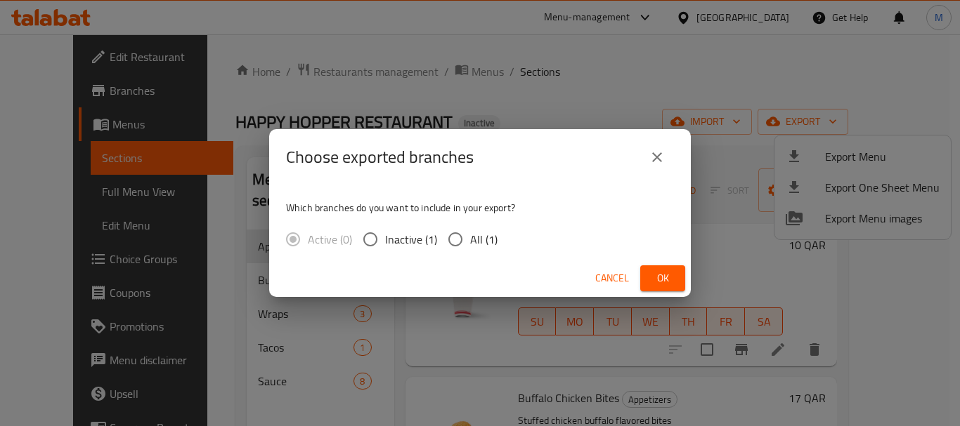
click at [476, 241] on span "All (1)" at bounding box center [483, 239] width 27 height 17
click at [470, 241] on input "All (1)" at bounding box center [455, 240] width 30 height 30
radio input "true"
click at [662, 277] on span "Ok" at bounding box center [662, 279] width 22 height 18
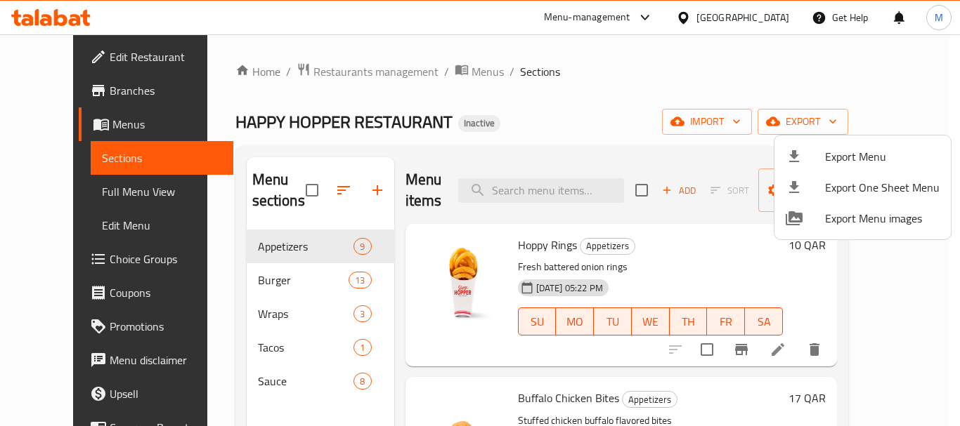
drag, startPoint x: 530, startPoint y: 133, endPoint x: 484, endPoint y: 224, distance: 102.1
click at [530, 133] on div at bounding box center [480, 213] width 960 height 426
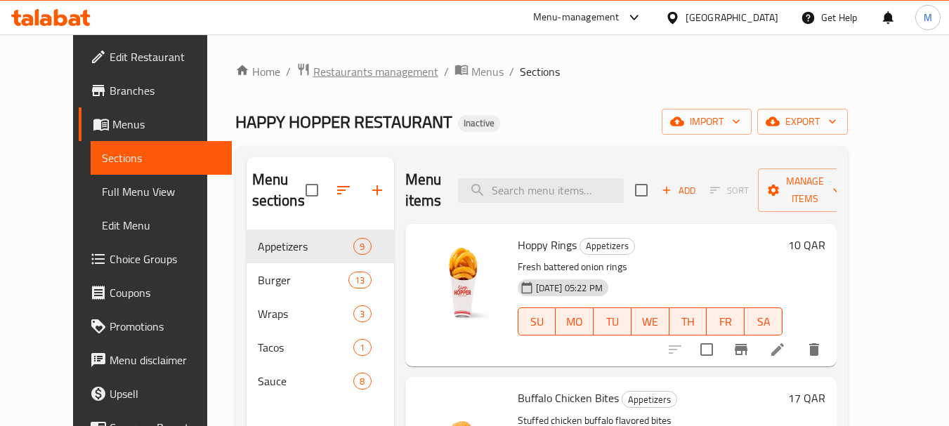
click at [313, 79] on span "Restaurants management" at bounding box center [375, 71] width 125 height 17
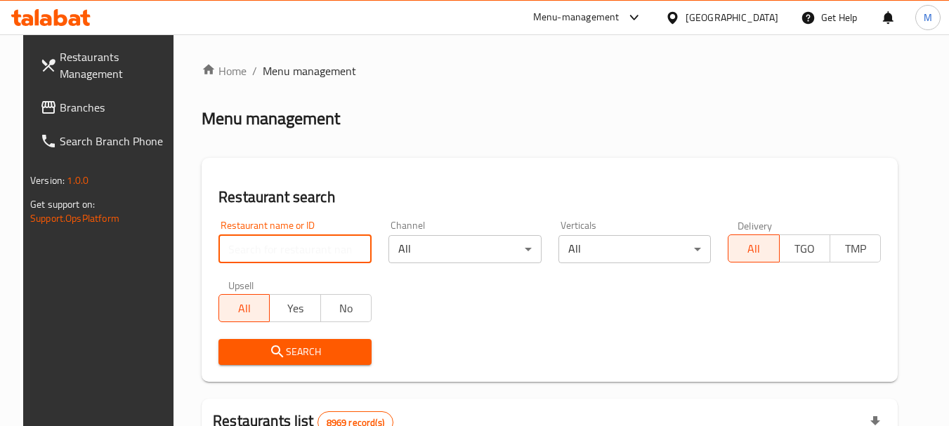
drag, startPoint x: 309, startPoint y: 252, endPoint x: 538, endPoint y: 178, distance: 240.8
click at [309, 252] on input "search" at bounding box center [294, 249] width 153 height 28
click at [762, 18] on div "[GEOGRAPHIC_DATA]" at bounding box center [732, 17] width 93 height 15
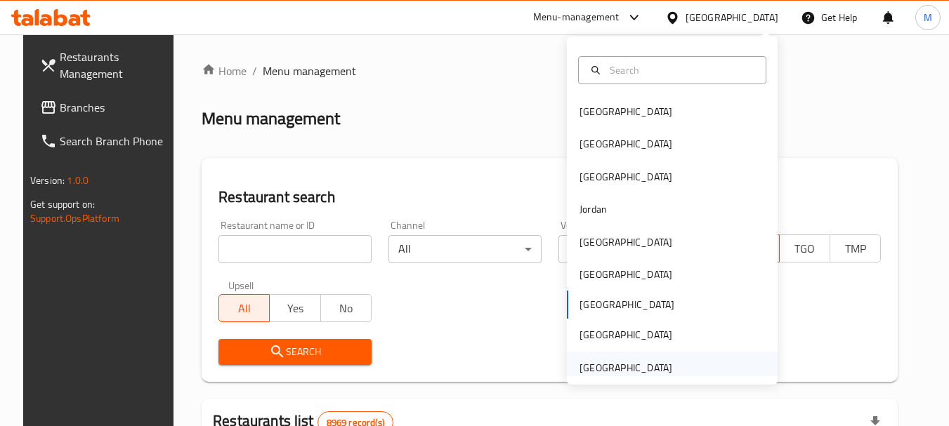
click at [627, 370] on div "[GEOGRAPHIC_DATA]" at bounding box center [626, 367] width 93 height 15
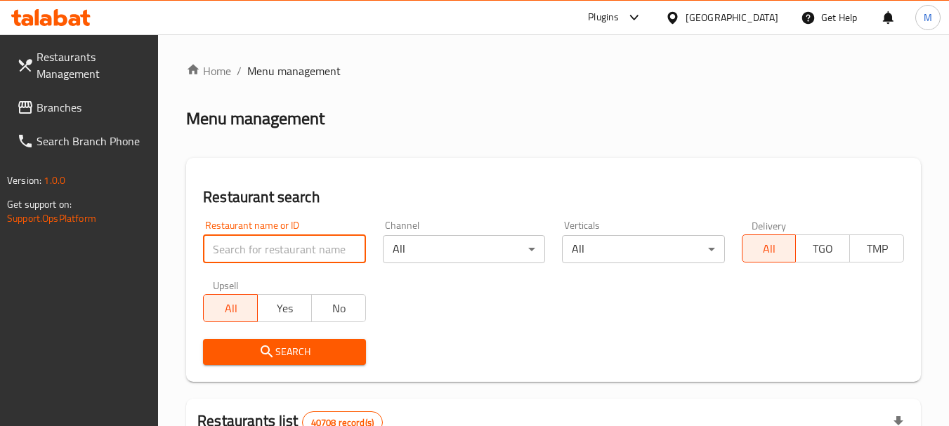
click at [289, 260] on input "search" at bounding box center [284, 249] width 162 height 28
paste input "Al Batool Restaurant"
type input "Al Batool Restaurant"
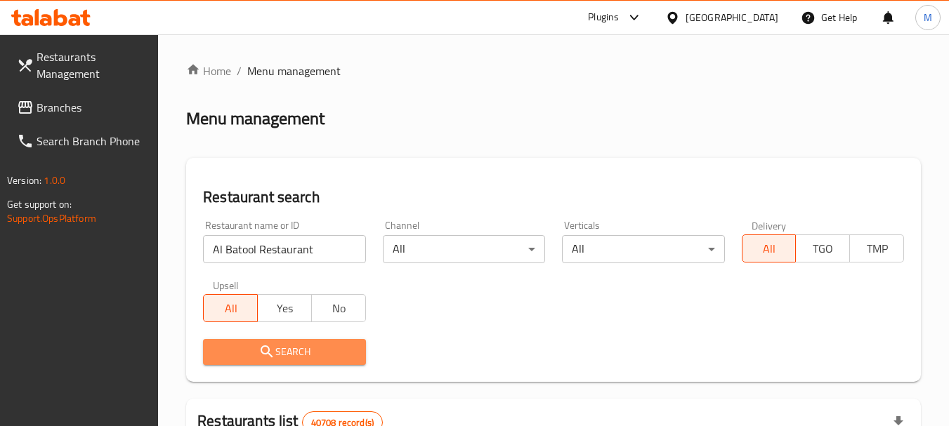
click at [276, 355] on span "Search" at bounding box center [284, 353] width 140 height 18
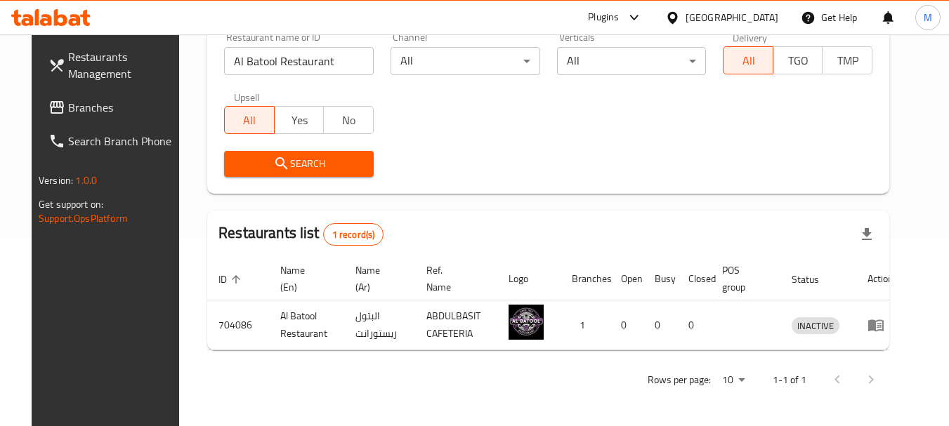
scroll to position [188, 0]
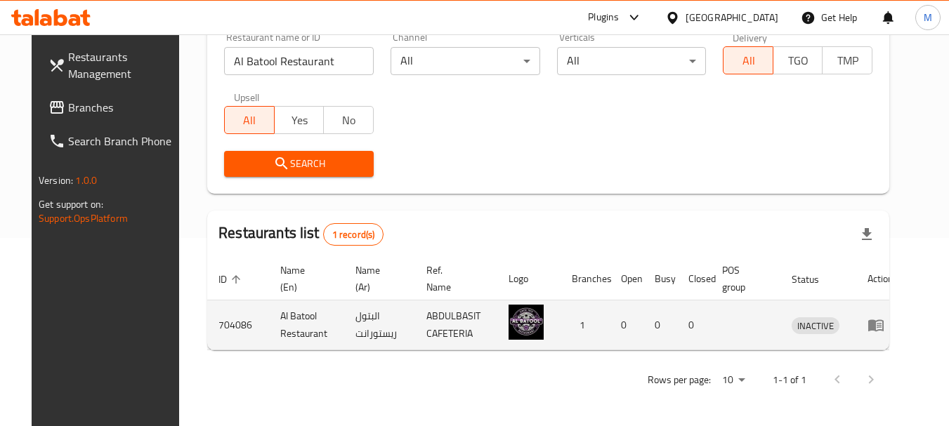
click at [884, 322] on icon "enhanced table" at bounding box center [876, 325] width 17 height 17
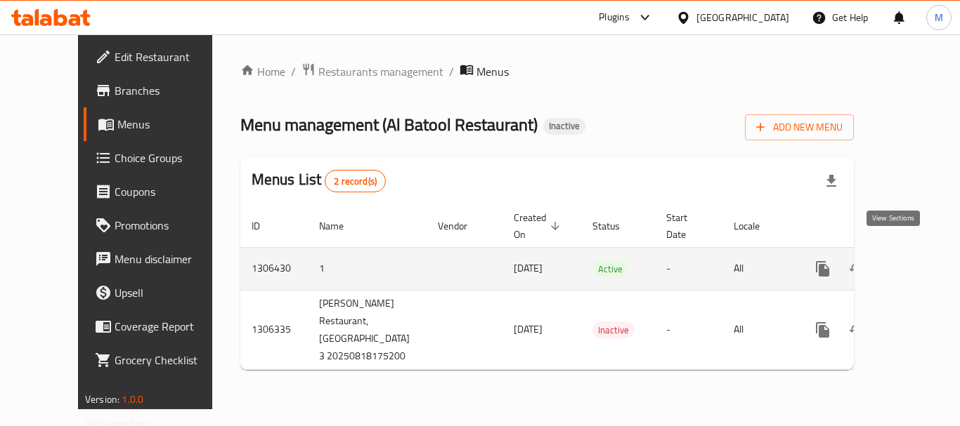
click at [912, 254] on link "enhanced table" at bounding box center [924, 269] width 34 height 34
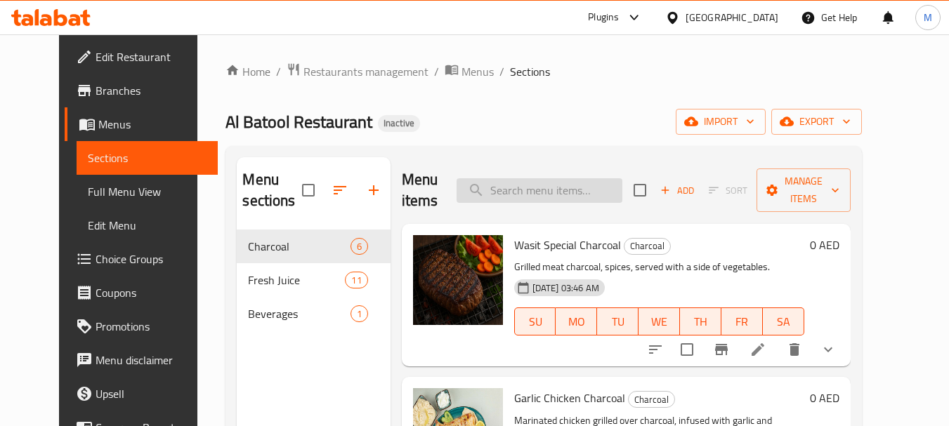
click at [546, 184] on input "search" at bounding box center [540, 190] width 166 height 25
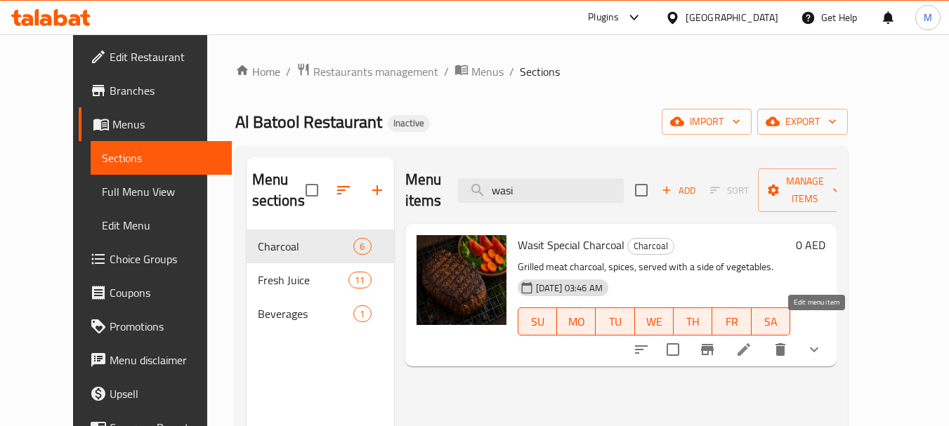
type input "wasi"
click at [750, 344] on icon at bounding box center [744, 350] width 13 height 13
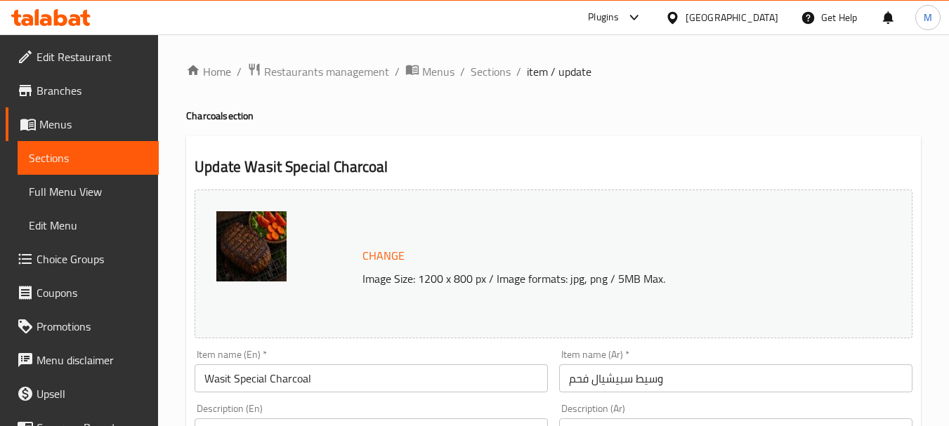
click at [308, 372] on input "Wasit Special Charcoal" at bounding box center [371, 379] width 353 height 28
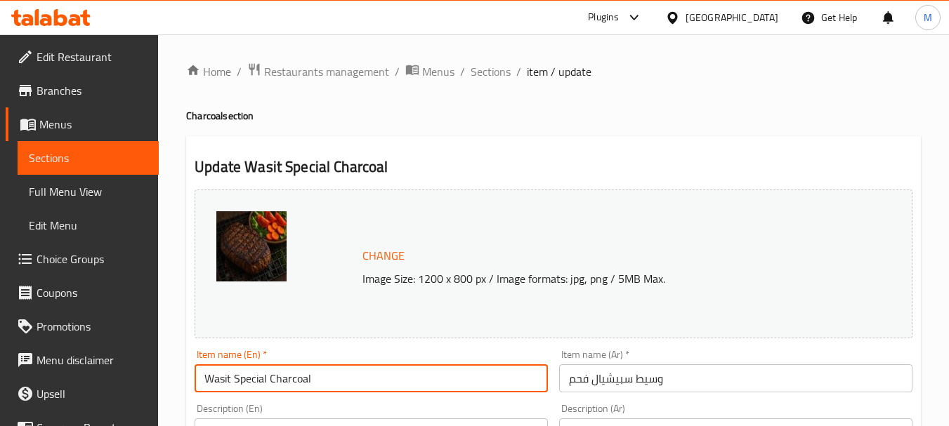
click at [308, 376] on input "Wasit Special Charcoal" at bounding box center [371, 379] width 353 height 28
paste input "text"
type input "Special Charcoal"
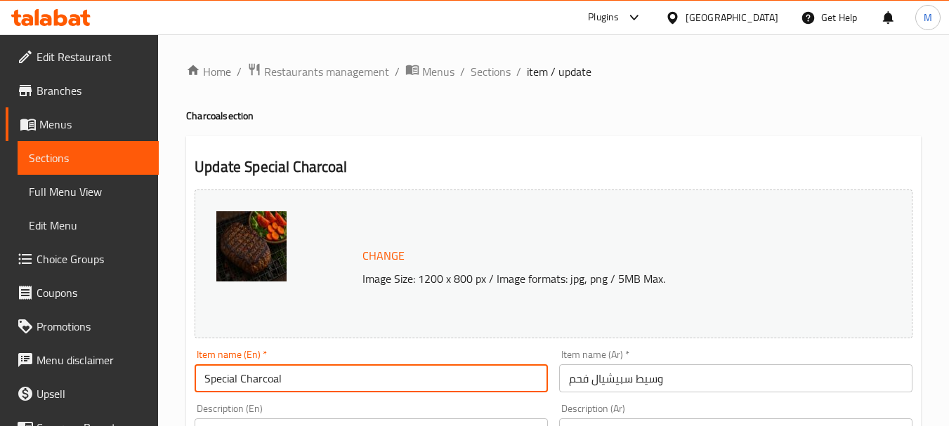
click at [650, 379] on input "وسيط سبيشيال فحم" at bounding box center [735, 379] width 353 height 28
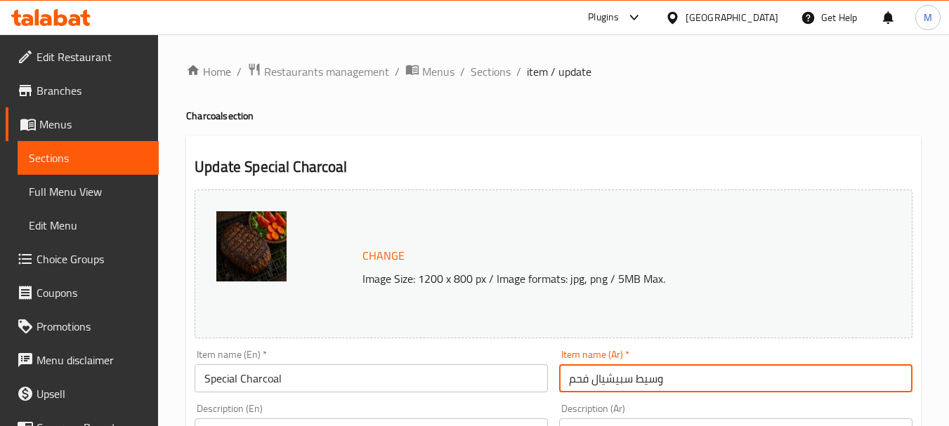
click at [650, 379] on input "وسيط سبيشيال فحم" at bounding box center [735, 379] width 353 height 28
type input "سبيشيال فحم"
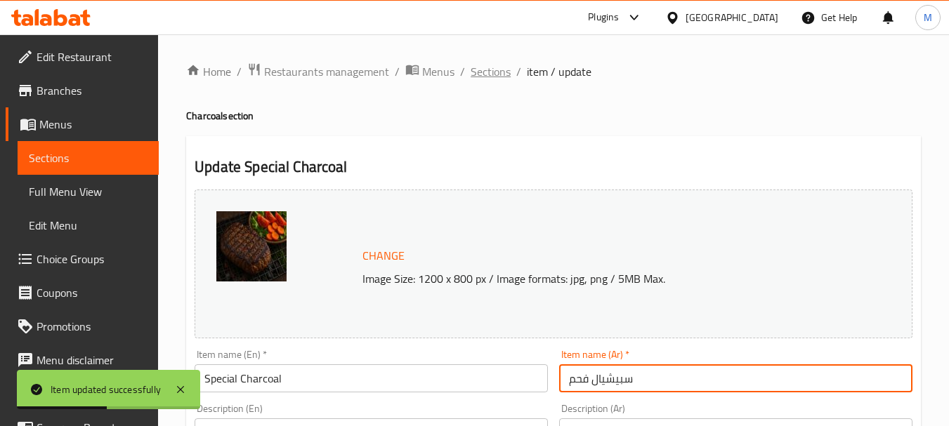
click at [494, 73] on span "Sections" at bounding box center [491, 71] width 40 height 17
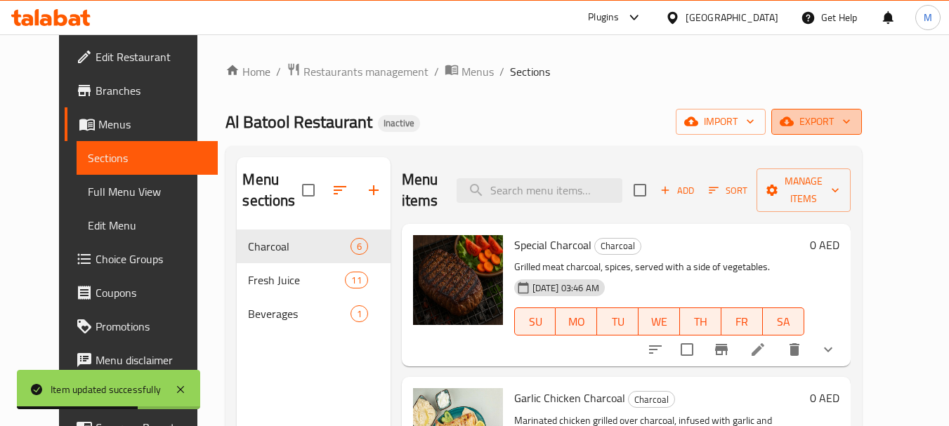
click at [851, 124] on span "export" at bounding box center [817, 122] width 68 height 18
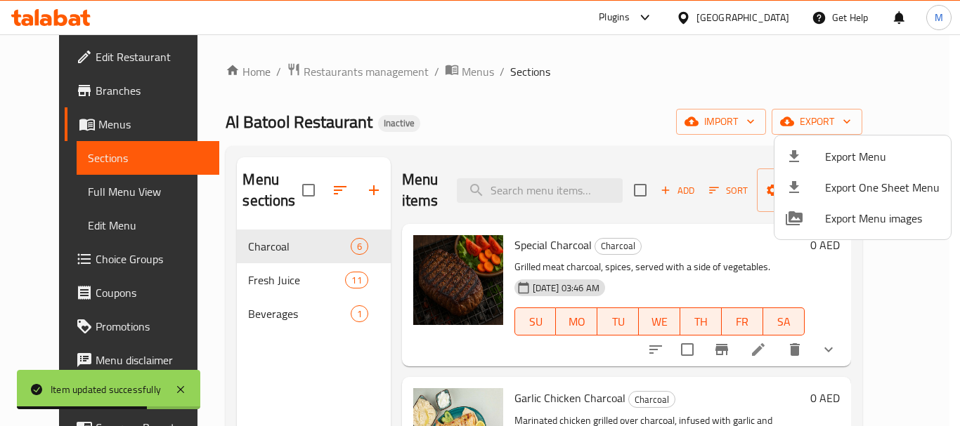
click at [877, 153] on span "Export Menu" at bounding box center [882, 156] width 115 height 17
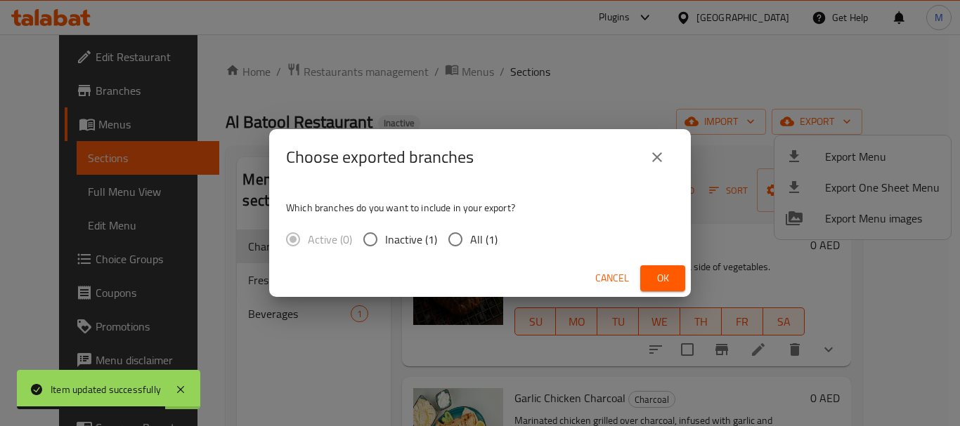
click at [473, 245] on span "All (1)" at bounding box center [483, 239] width 27 height 17
click at [470, 245] on input "All (1)" at bounding box center [455, 240] width 30 height 30
radio input "true"
click at [672, 276] on span "Ok" at bounding box center [662, 279] width 22 height 18
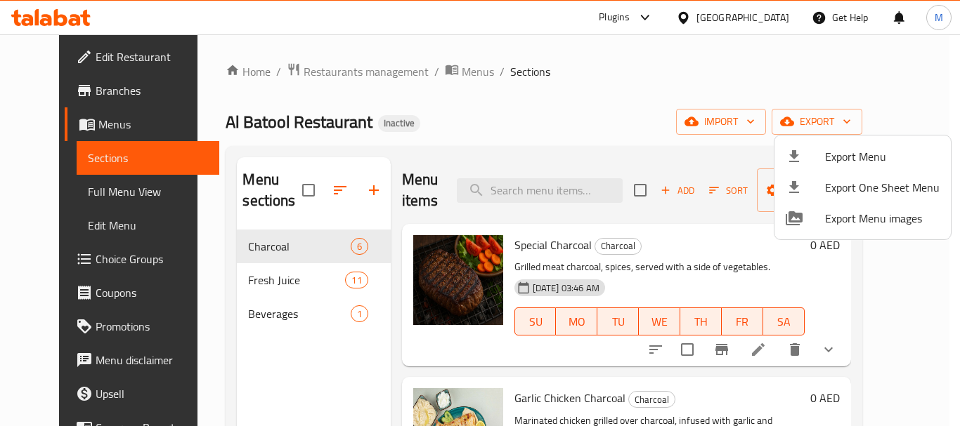
drag, startPoint x: 405, startPoint y: 126, endPoint x: 312, endPoint y: 89, distance: 100.6
click at [402, 124] on div at bounding box center [480, 213] width 960 height 426
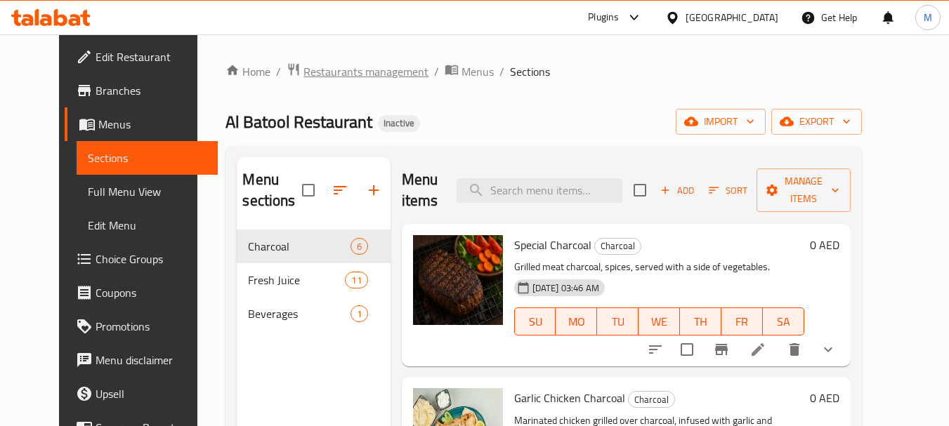
click at [315, 72] on span "Restaurants management" at bounding box center [365, 71] width 125 height 17
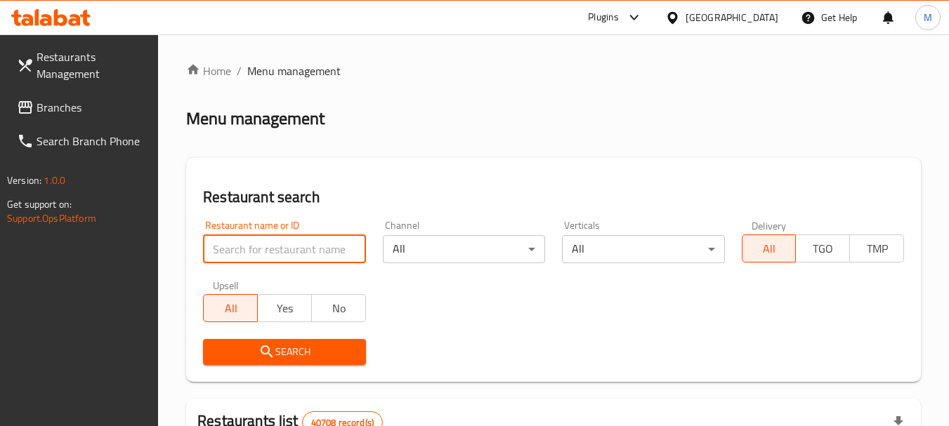
click at [330, 244] on input "search" at bounding box center [284, 249] width 162 height 28
paste input "Bab Al Manar Mandi Restaurant"
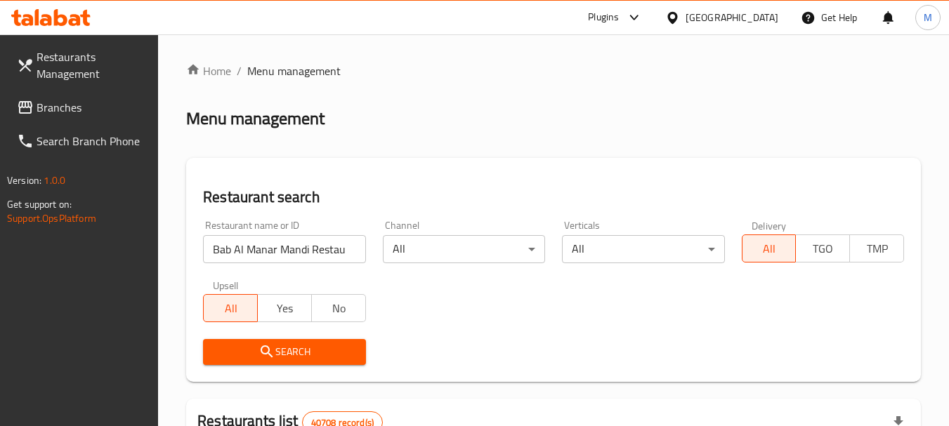
click at [269, 362] on button "Search" at bounding box center [284, 352] width 162 height 26
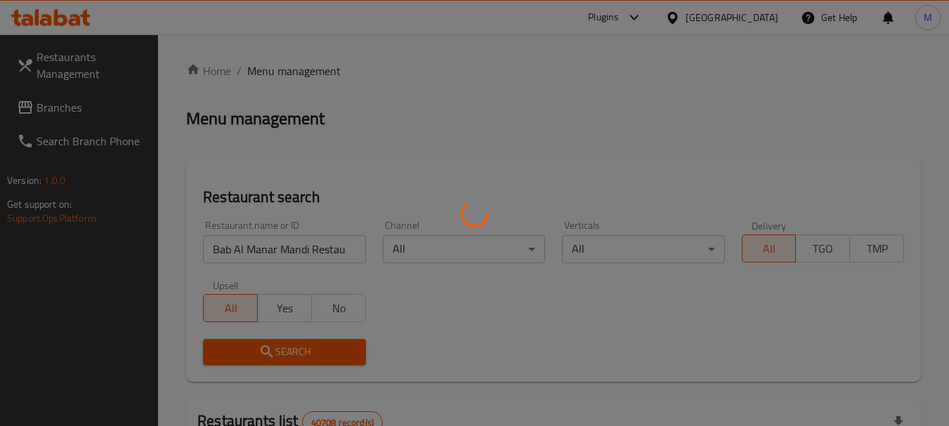
click at [269, 362] on div at bounding box center [474, 213] width 949 height 426
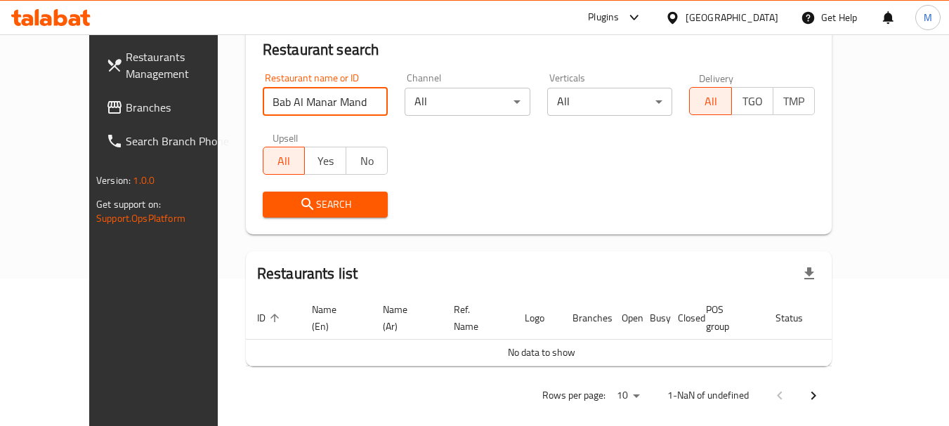
scroll to position [0, 18]
drag, startPoint x: 311, startPoint y: 100, endPoint x: 401, endPoint y: 121, distance: 92.2
click at [401, 121] on div "Restaurant name or ID [GEOGRAPHIC_DATA][PERSON_NAME] Restaurant Restaurant name…" at bounding box center [538, 146] width 569 height 162
type input "Bab Al [PERSON_NAME]"
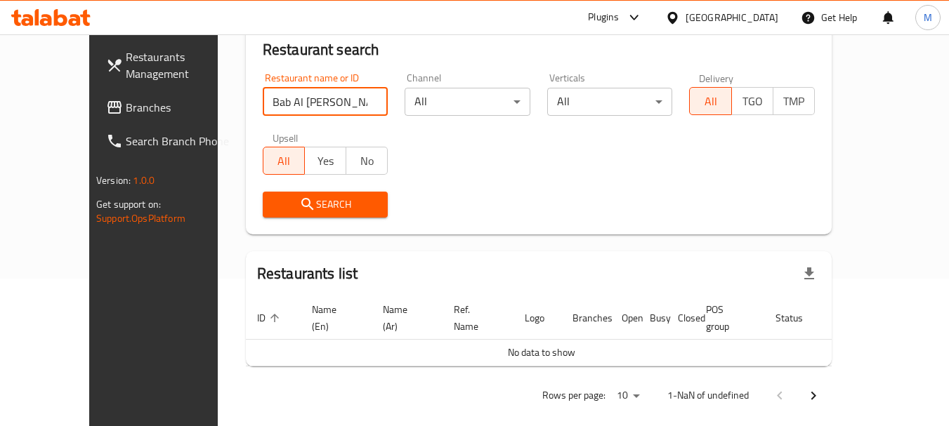
click button "Search" at bounding box center [326, 205] width 126 height 26
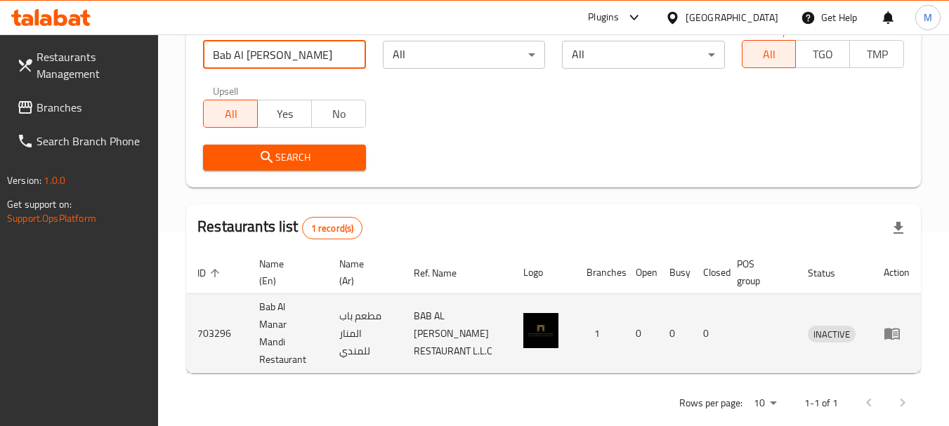
scroll to position [218, 0]
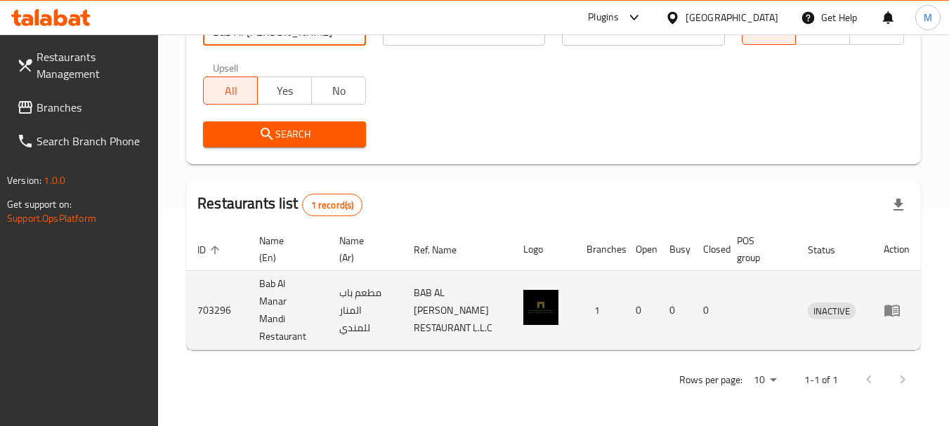
click at [891, 314] on icon "enhanced table" at bounding box center [891, 312] width 15 height 12
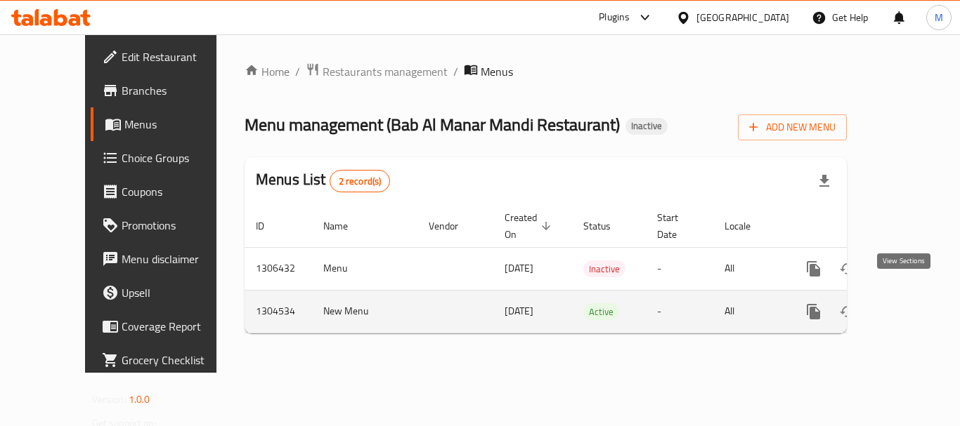
click at [906, 303] on icon "enhanced table" at bounding box center [914, 311] width 17 height 17
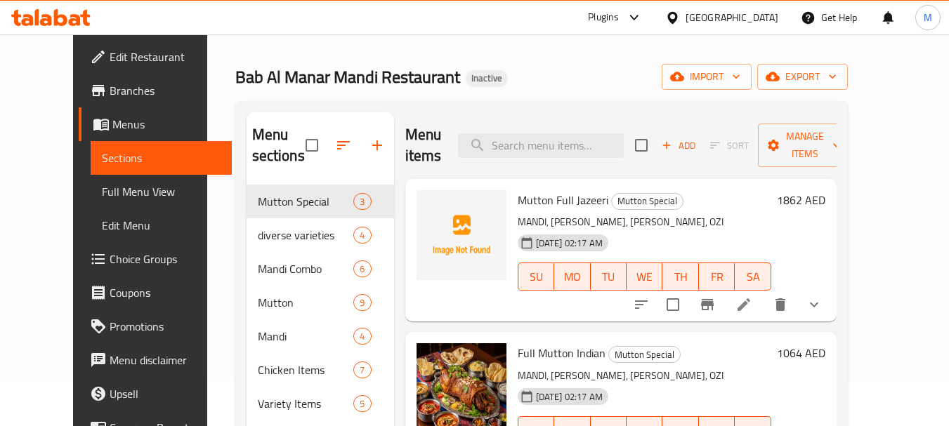
scroll to position [70, 0]
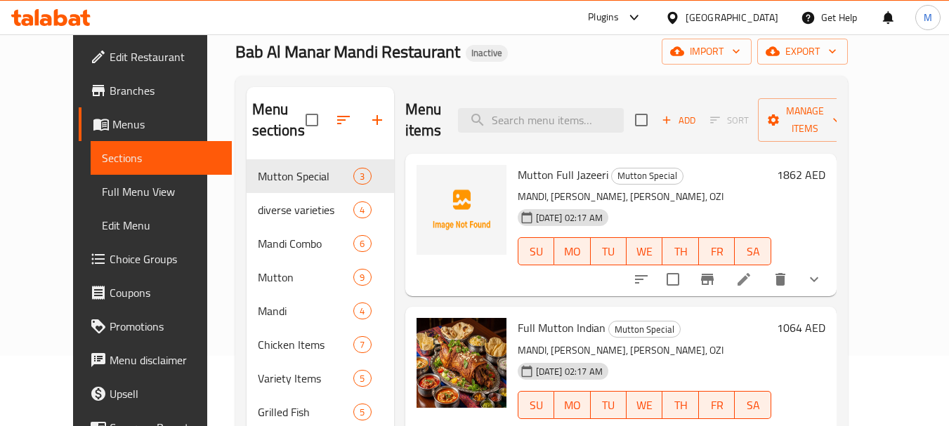
click at [848, 63] on button "export" at bounding box center [802, 52] width 91 height 26
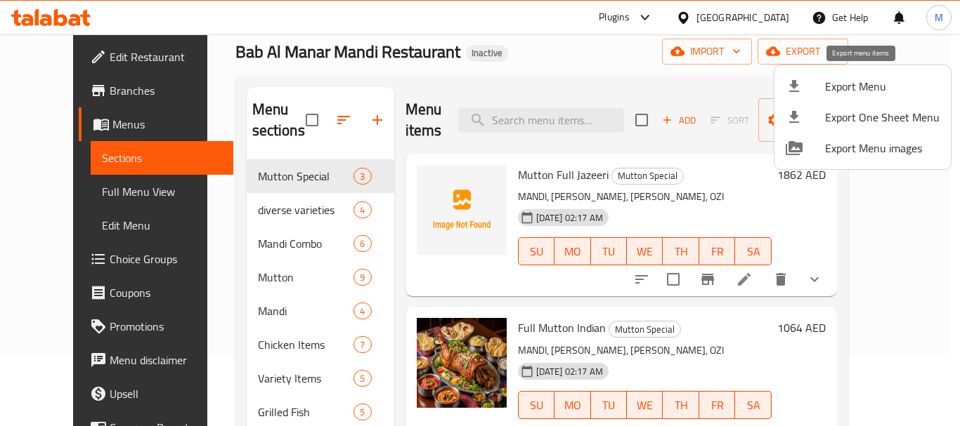
click at [855, 95] on span "Export Menu" at bounding box center [882, 86] width 115 height 17
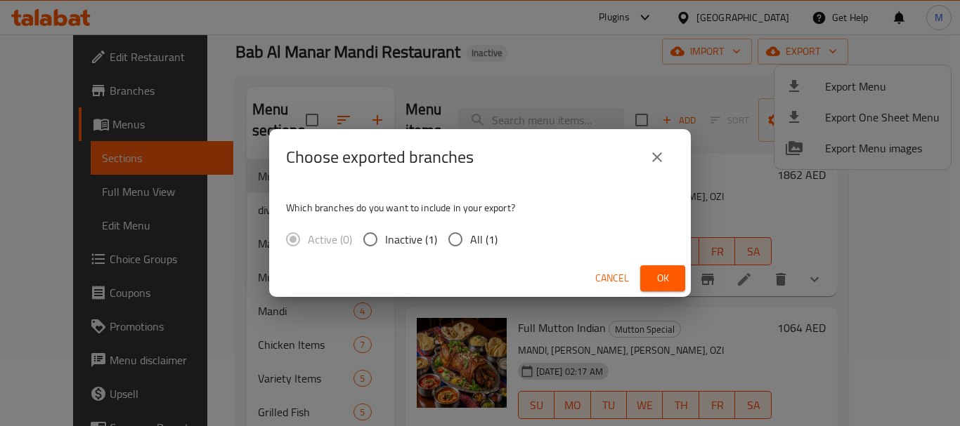
drag, startPoint x: 471, startPoint y: 239, endPoint x: 554, endPoint y: 266, distance: 87.1
click at [472, 239] on span "All (1)" at bounding box center [483, 239] width 27 height 17
click at [470, 239] on input "All (1)" at bounding box center [455, 240] width 30 height 30
radio input "true"
click at [678, 272] on button "Ok" at bounding box center [662, 279] width 45 height 26
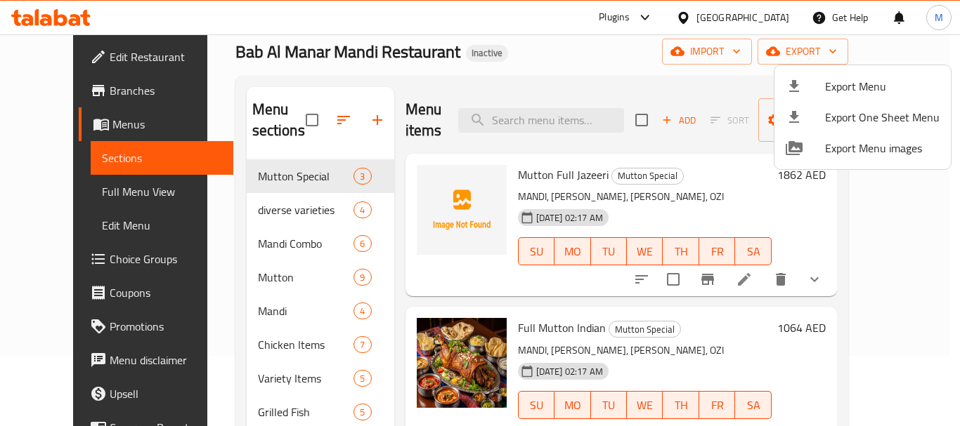
click at [335, 84] on div at bounding box center [480, 213] width 960 height 426
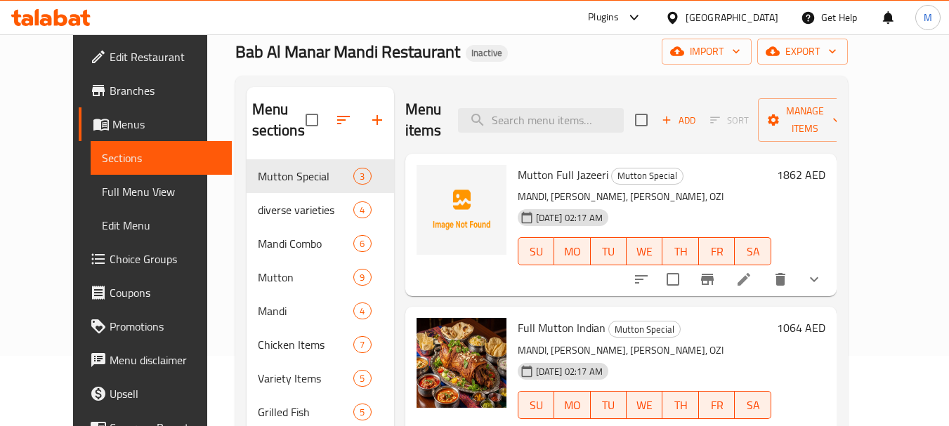
scroll to position [0, 0]
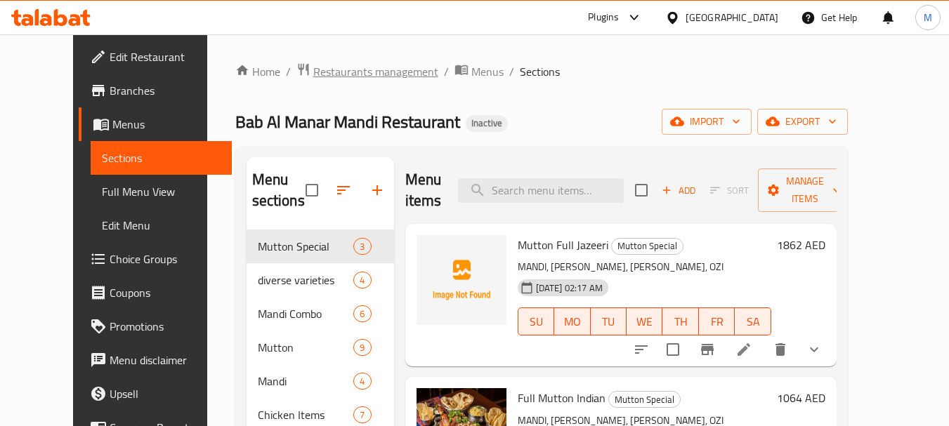
click at [331, 70] on span "Restaurants management" at bounding box center [375, 71] width 125 height 17
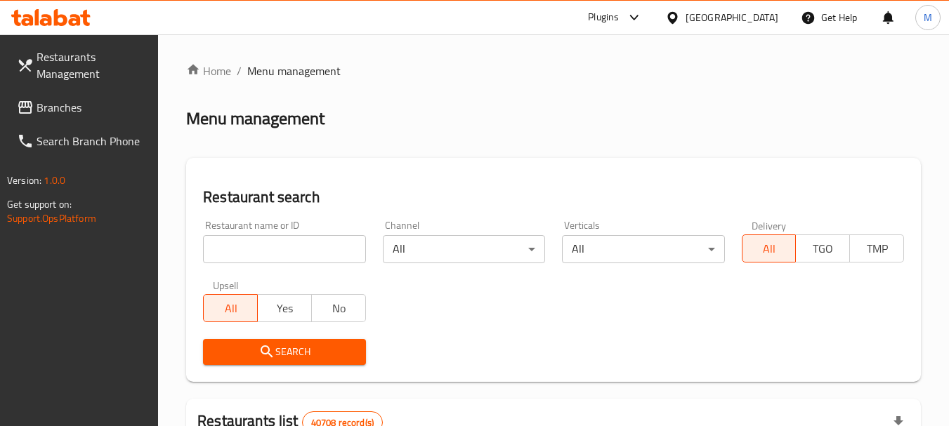
click at [323, 234] on div "Restaurant name or ID Restaurant name or ID" at bounding box center [284, 242] width 162 height 43
click at [318, 253] on input "search" at bounding box center [284, 249] width 162 height 28
paste input "Lulu Restaurant"
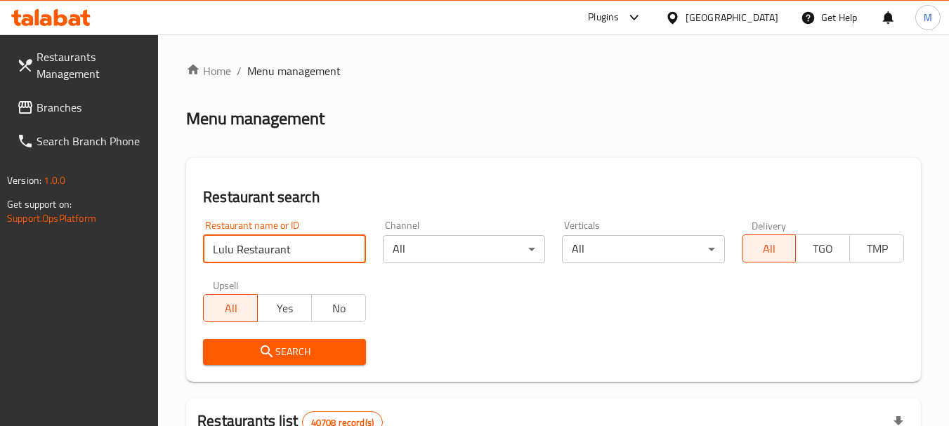
type input "Lulu Restaurant"
click at [308, 344] on span "Search" at bounding box center [284, 353] width 140 height 18
drag, startPoint x: 308, startPoint y: 344, endPoint x: 373, endPoint y: 331, distance: 65.9
click at [314, 343] on div at bounding box center [474, 213] width 949 height 426
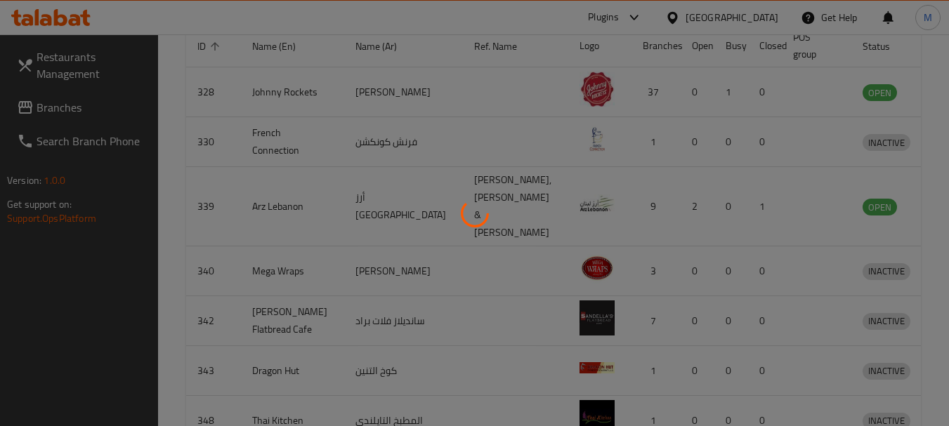
scroll to position [362, 0]
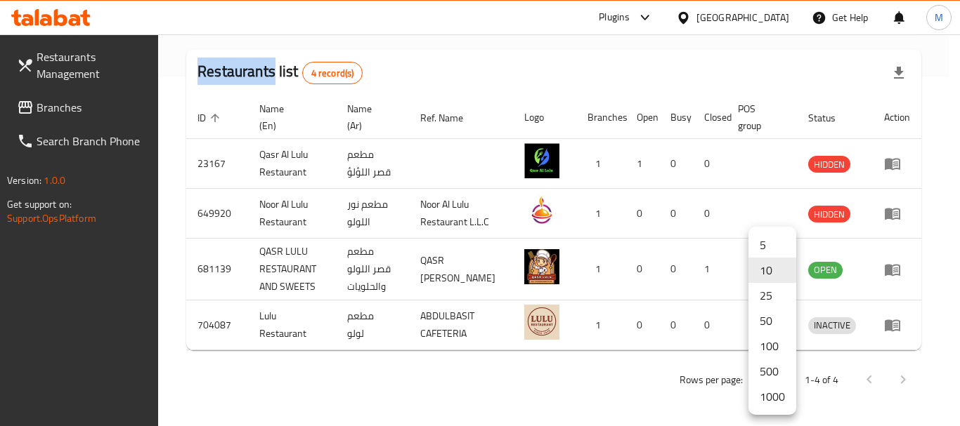
click at [783, 398] on li "1000" at bounding box center [772, 396] width 48 height 25
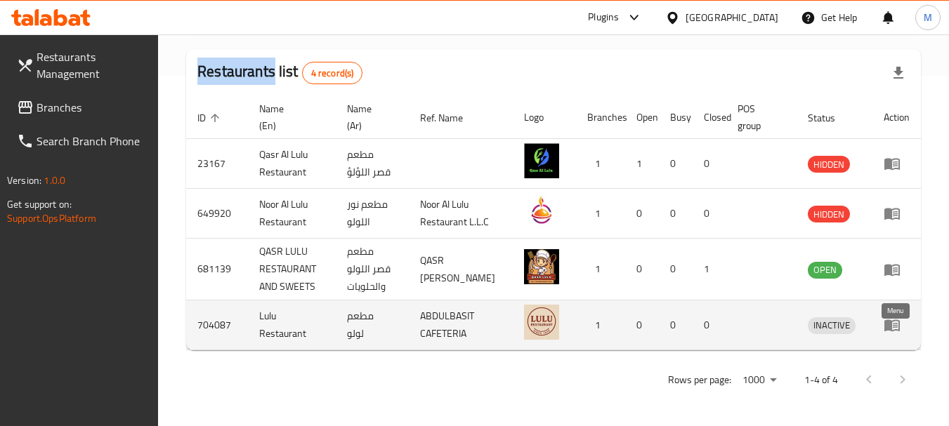
click at [895, 325] on icon "enhanced table" at bounding box center [892, 325] width 17 height 17
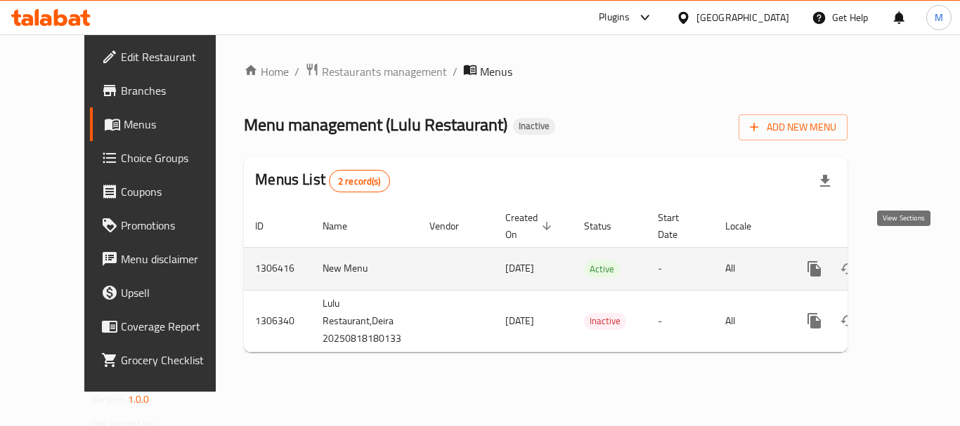
click at [907, 261] on icon "enhanced table" at bounding box center [915, 269] width 17 height 17
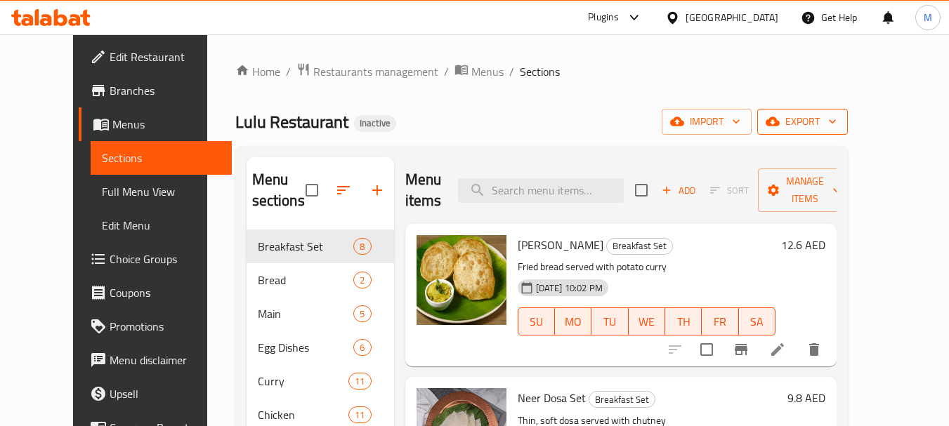
click at [848, 112] on button "export" at bounding box center [802, 122] width 91 height 26
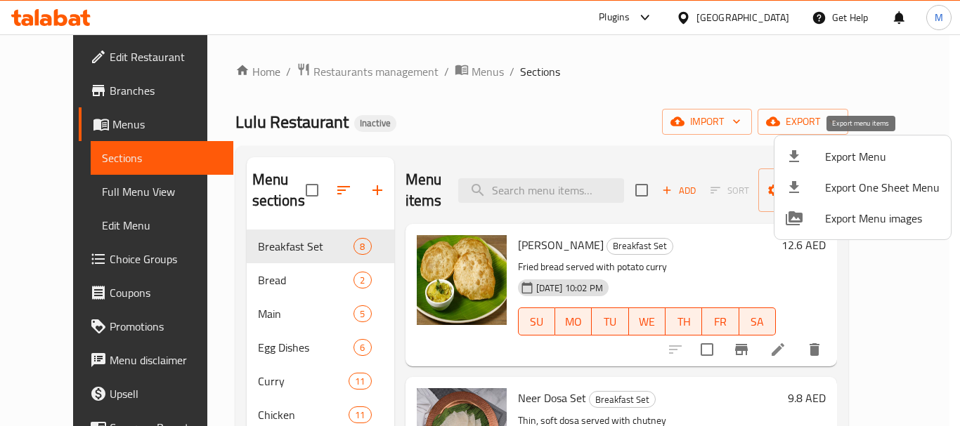
click at [870, 157] on span "Export Menu" at bounding box center [882, 156] width 115 height 17
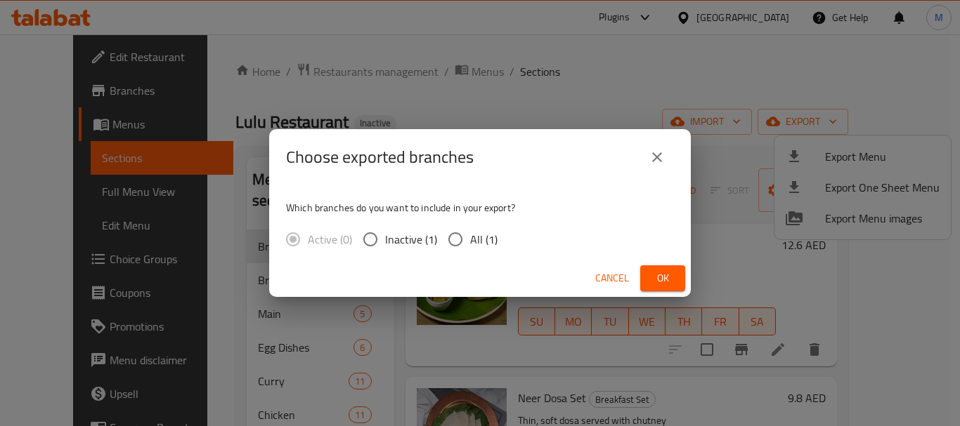
click at [488, 240] on span "All (1)" at bounding box center [483, 239] width 27 height 17
click at [470, 240] on input "All (1)" at bounding box center [455, 240] width 30 height 30
radio input "true"
drag, startPoint x: 669, startPoint y: 271, endPoint x: 420, endPoint y: 410, distance: 285.5
click at [636, 279] on div "Cancel Ok" at bounding box center [479, 278] width 421 height 37
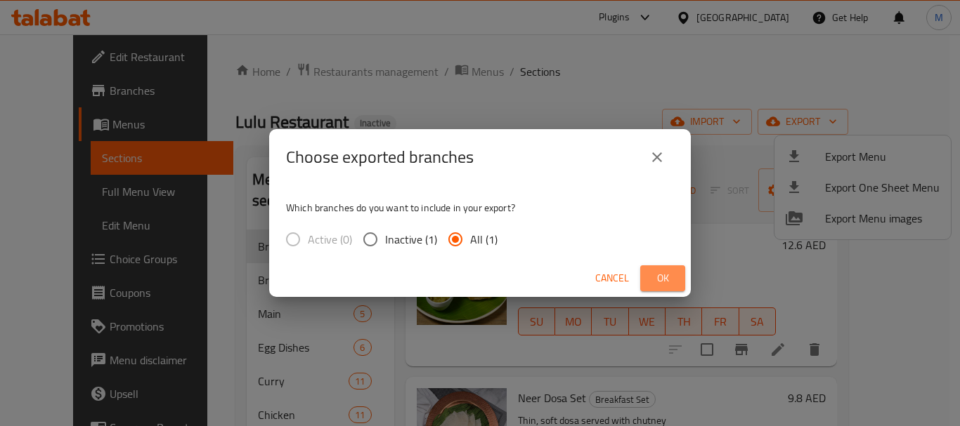
click at [667, 272] on span "Ok" at bounding box center [662, 279] width 22 height 18
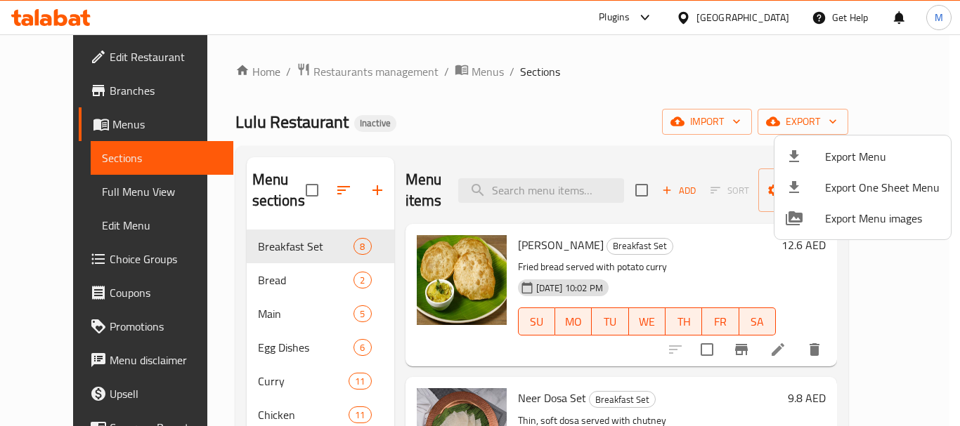
click at [559, 131] on div at bounding box center [480, 213] width 960 height 426
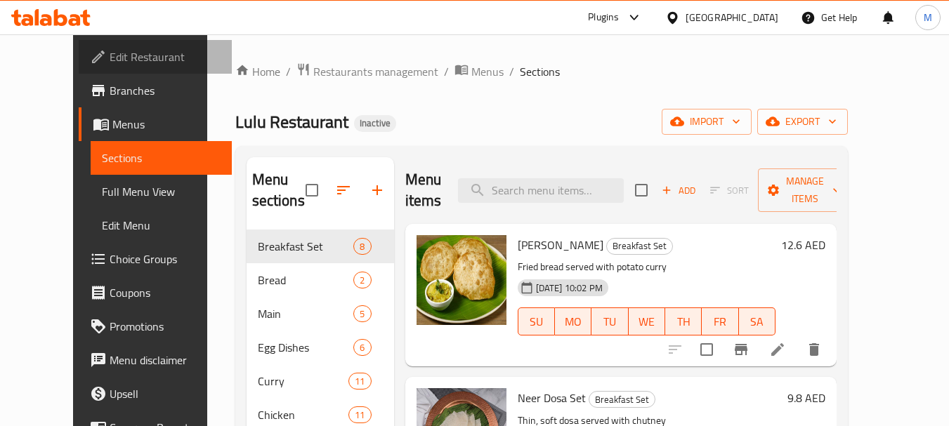
click at [110, 55] on span "Edit Restaurant" at bounding box center [165, 56] width 111 height 17
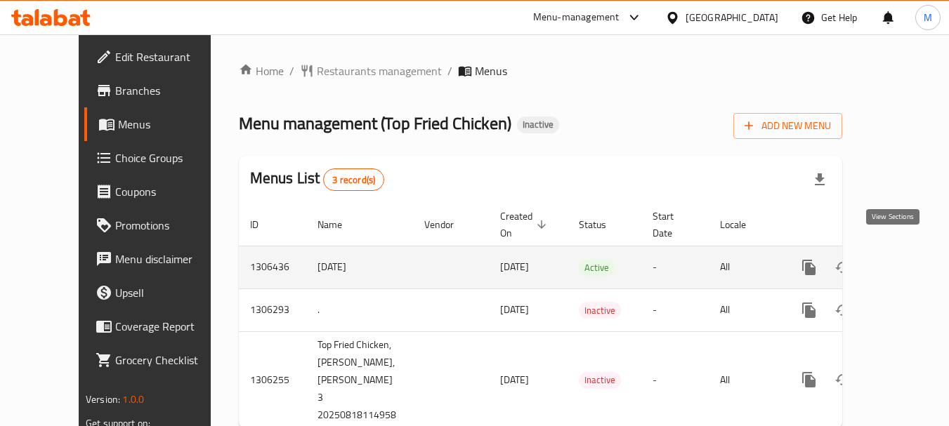
click at [902, 259] on icon "enhanced table" at bounding box center [910, 267] width 17 height 17
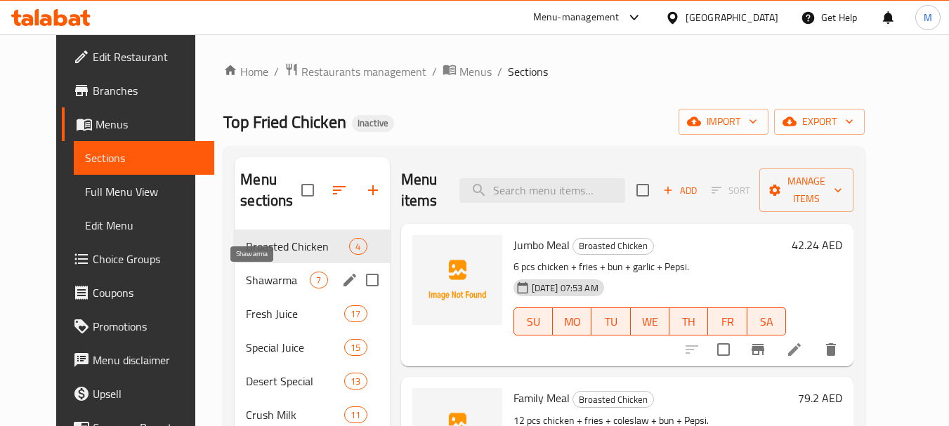
drag, startPoint x: 277, startPoint y: 276, endPoint x: 262, endPoint y: 318, distance: 44.0
click at [276, 276] on span "Shawarma" at bounding box center [278, 280] width 64 height 17
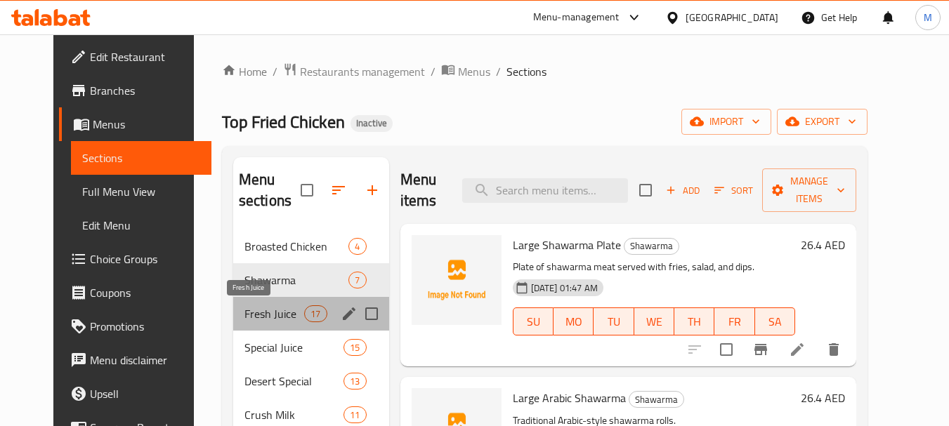
click at [262, 318] on span "Fresh Juice" at bounding box center [274, 314] width 60 height 17
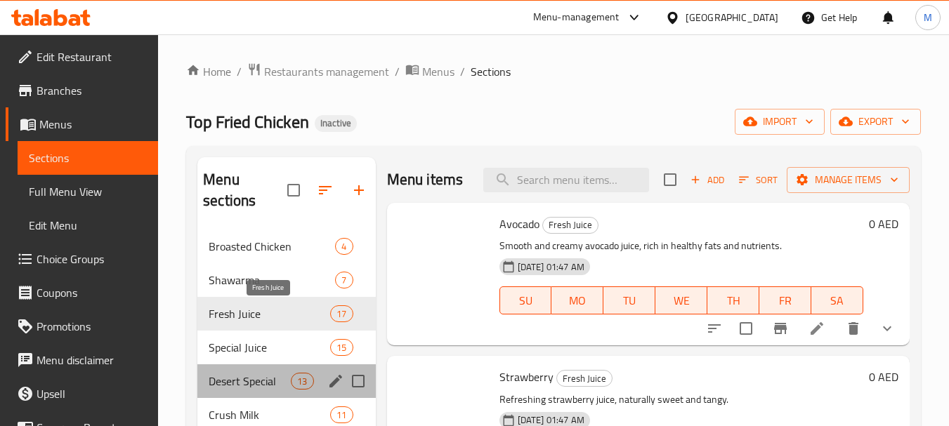
click at [262, 365] on div "Desert Special 13" at bounding box center [286, 382] width 178 height 34
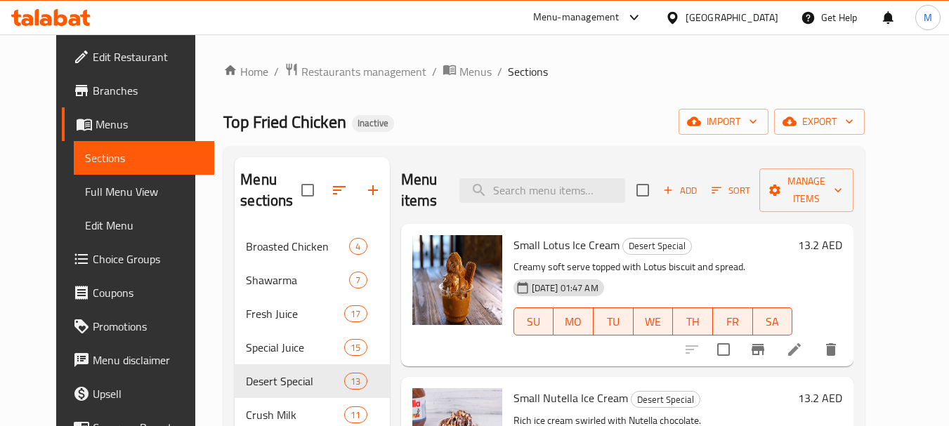
scroll to position [197, 0]
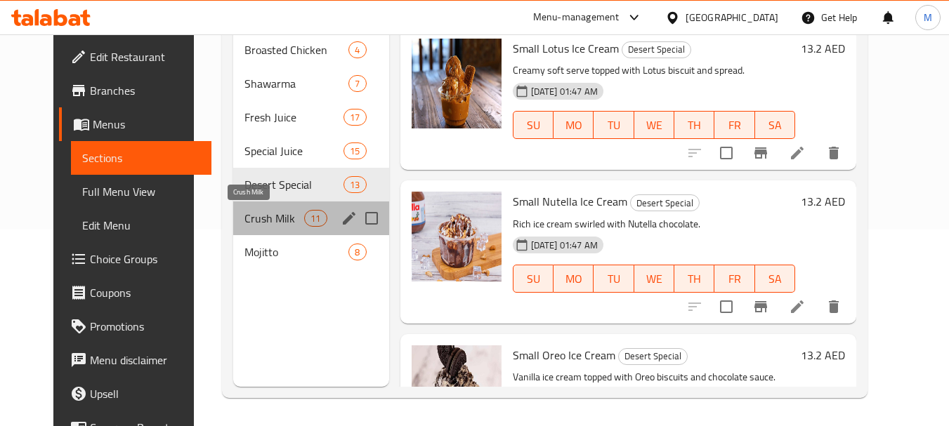
drag, startPoint x: 263, startPoint y: 214, endPoint x: 233, endPoint y: 253, distance: 49.5
click at [263, 215] on span "Crush Milk" at bounding box center [274, 218] width 60 height 17
click at [244, 253] on span "Mojitto" at bounding box center [296, 252] width 105 height 17
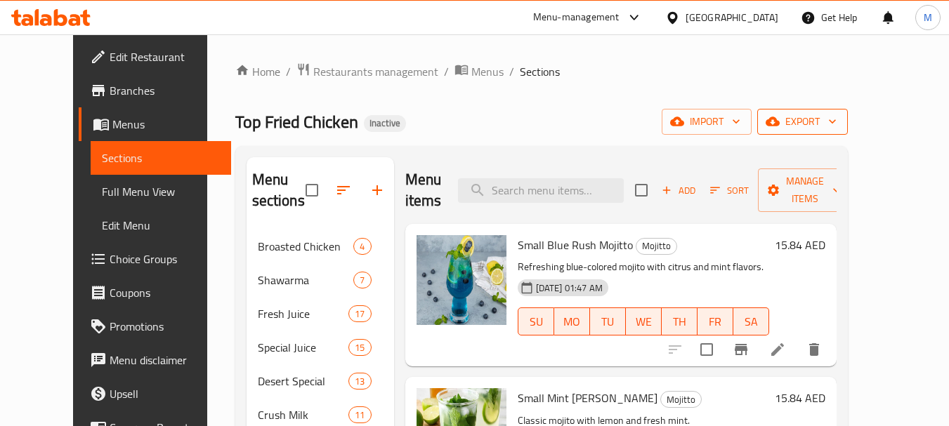
click at [837, 121] on span "export" at bounding box center [802, 122] width 68 height 18
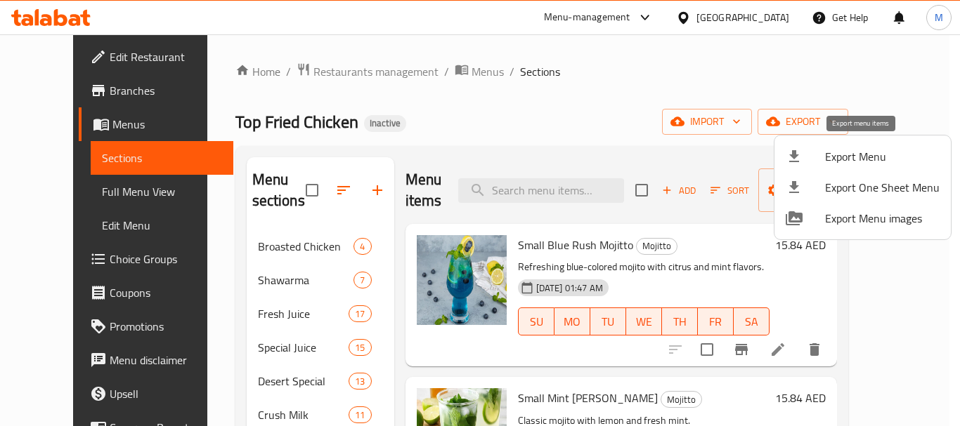
click at [852, 159] on span "Export Menu" at bounding box center [882, 156] width 115 height 17
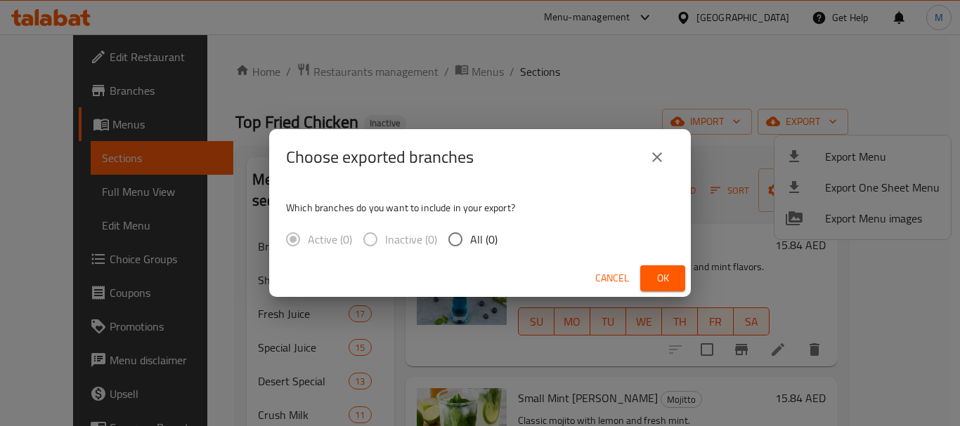
click at [470, 233] on span "All (0)" at bounding box center [483, 239] width 27 height 17
click at [470, 233] on input "All (0)" at bounding box center [455, 240] width 30 height 30
radio input "true"
click at [662, 280] on span "Ok" at bounding box center [662, 279] width 22 height 18
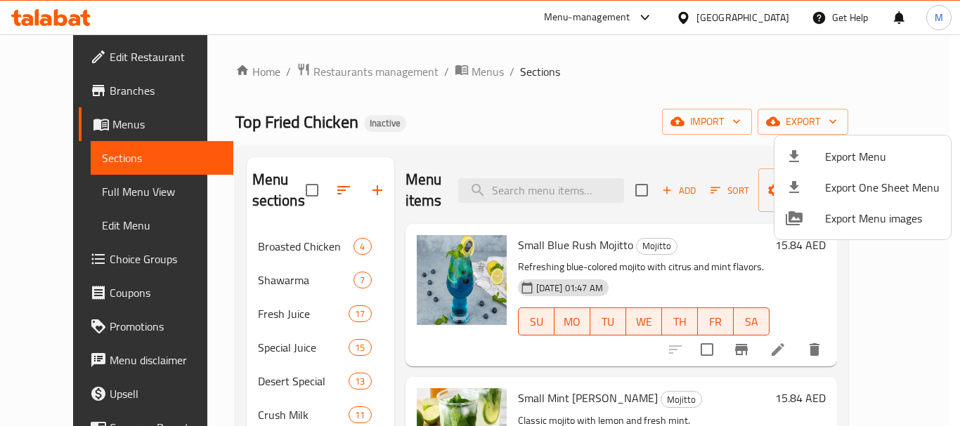
click at [732, 8] on div at bounding box center [480, 213] width 960 height 426
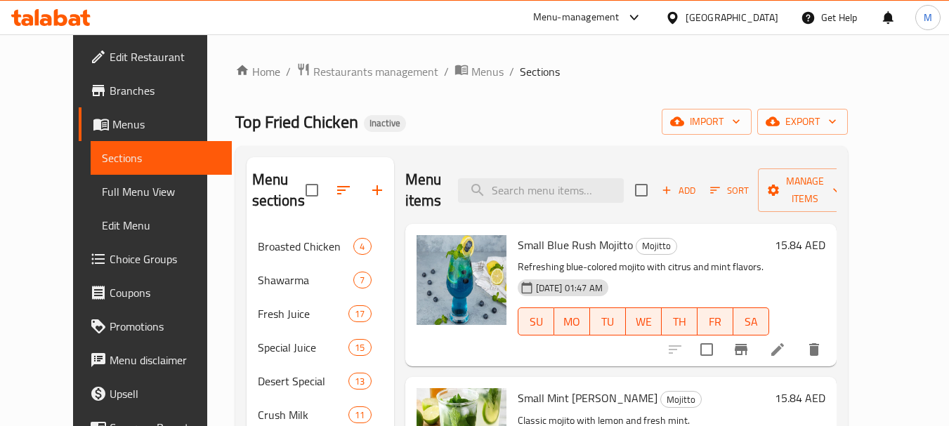
click at [731, 18] on div "[GEOGRAPHIC_DATA]" at bounding box center [732, 17] width 93 height 15
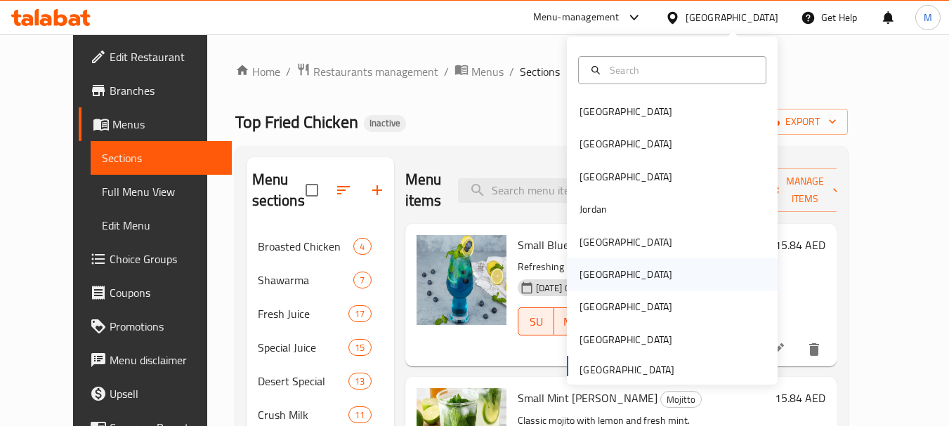
click at [586, 281] on div "[GEOGRAPHIC_DATA]" at bounding box center [626, 274] width 93 height 15
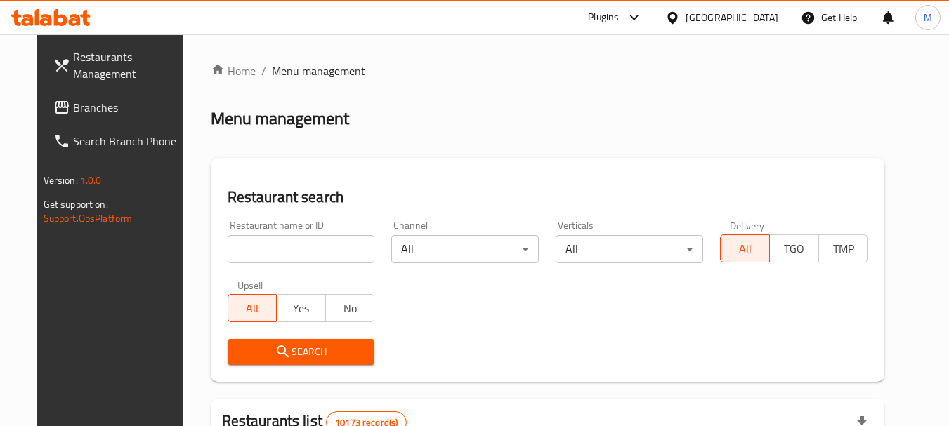
click at [277, 254] on input "search" at bounding box center [302, 249] width 148 height 28
paste input "SIPLCITY CAFE"
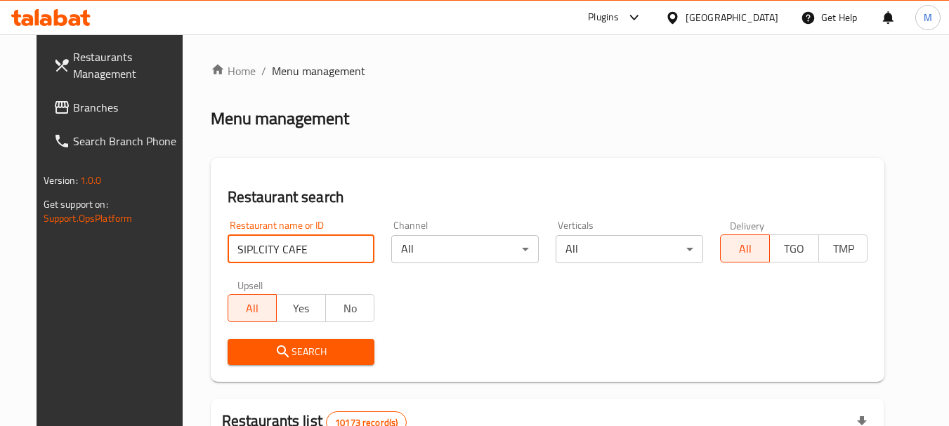
type input "SIPLCITY CAFE"
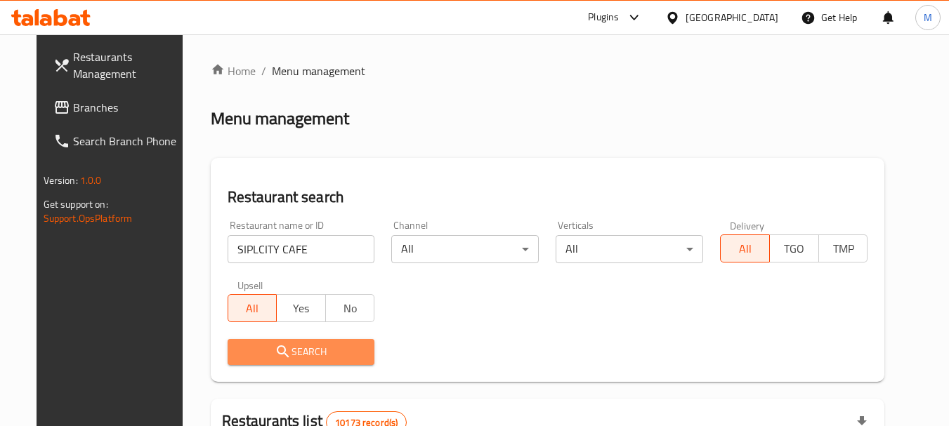
click at [312, 346] on span "Search" at bounding box center [301, 353] width 125 height 18
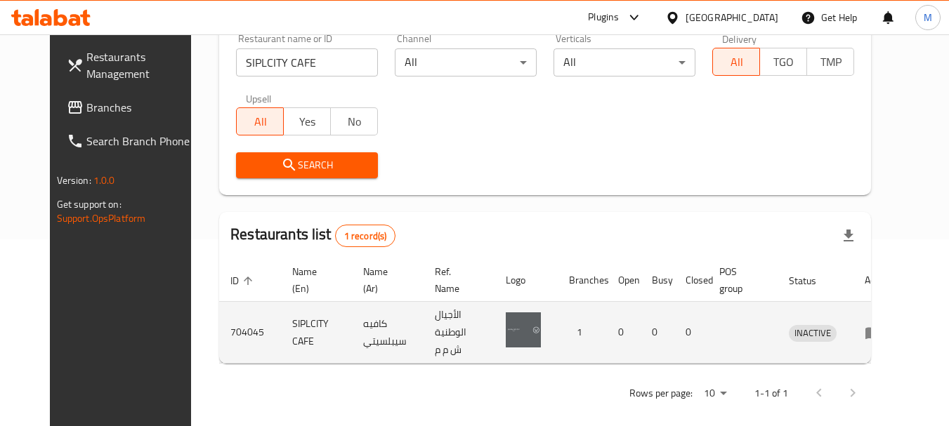
scroll to position [188, 0]
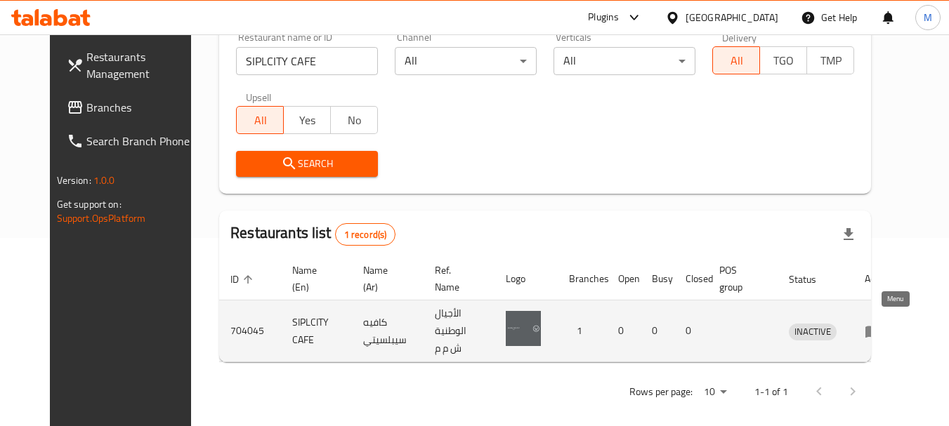
click at [881, 326] on icon "enhanced table" at bounding box center [872, 332] width 15 height 12
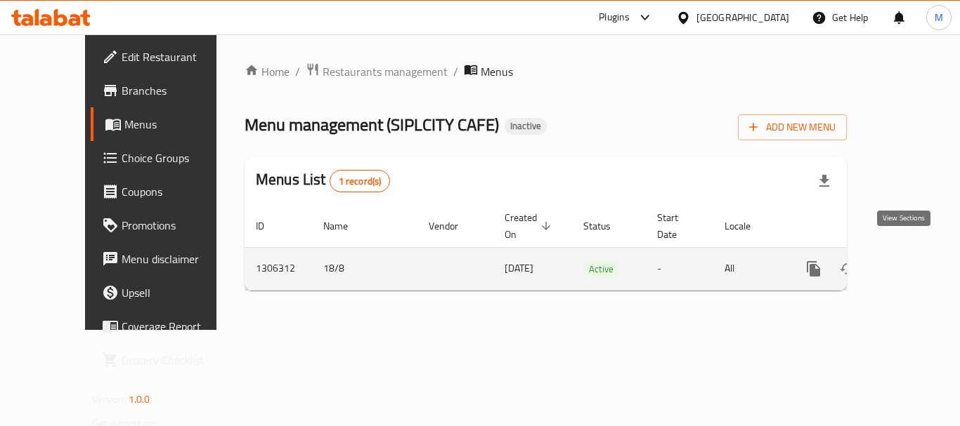
click at [908, 263] on icon "enhanced table" at bounding box center [914, 269] width 13 height 13
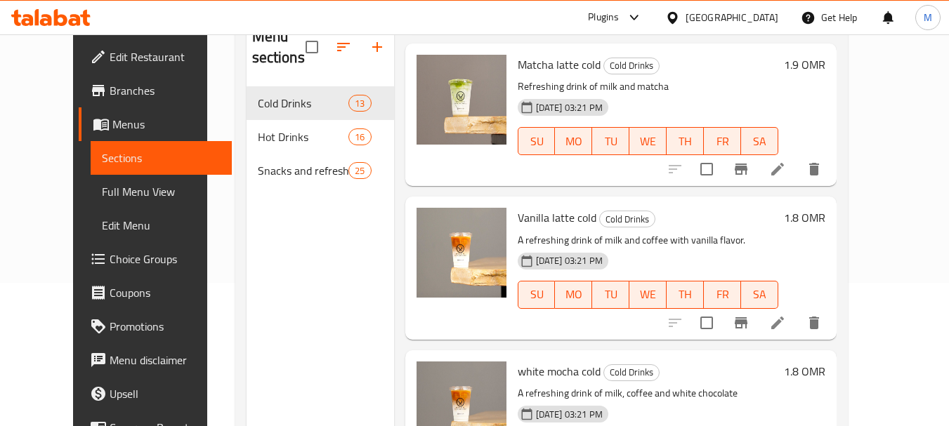
scroll to position [197, 0]
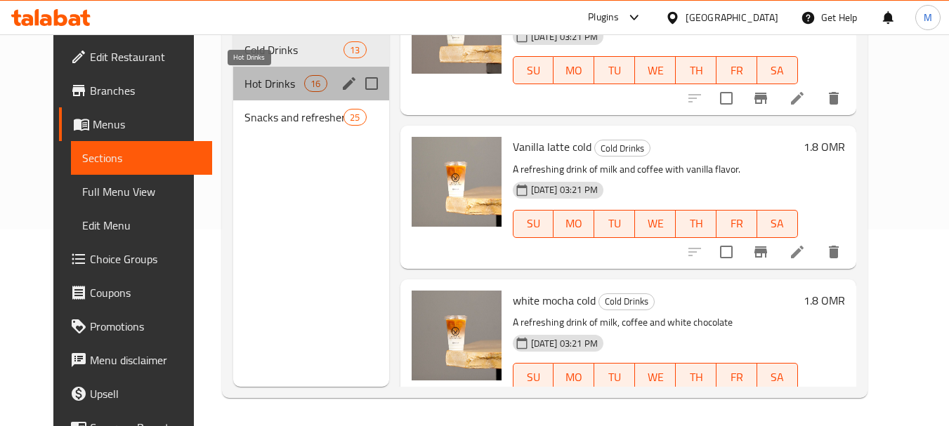
click at [266, 86] on span "Hot Drinks" at bounding box center [274, 83] width 60 height 17
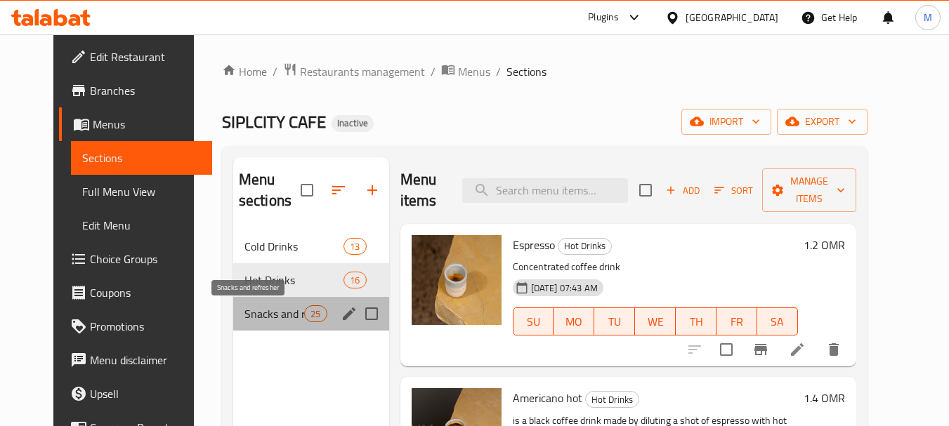
click at [252, 306] on span "Snacks and refresher" at bounding box center [274, 314] width 60 height 17
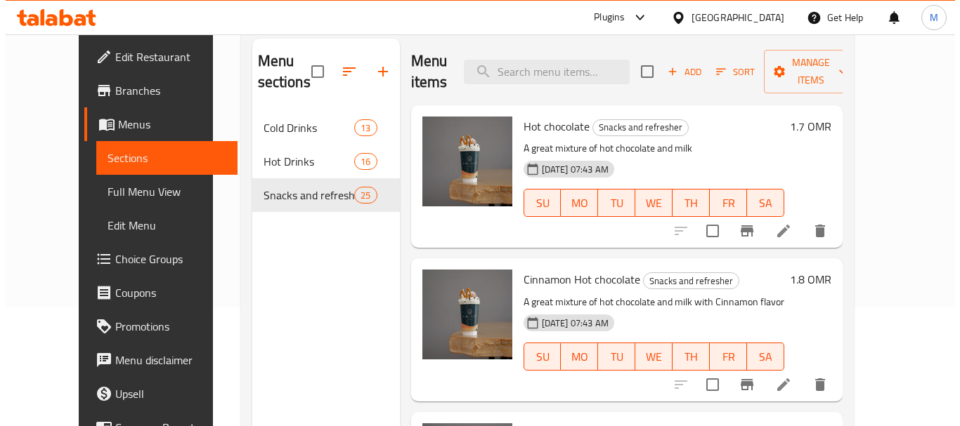
scroll to position [56, 0]
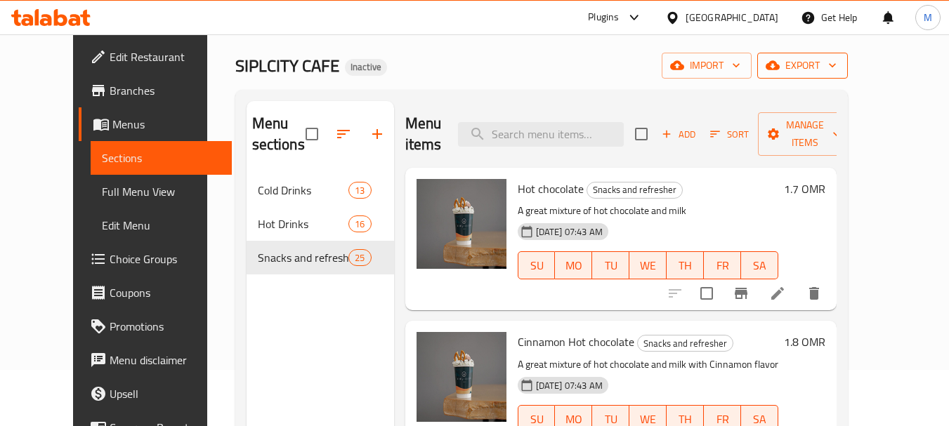
click at [837, 69] on span "export" at bounding box center [802, 66] width 68 height 18
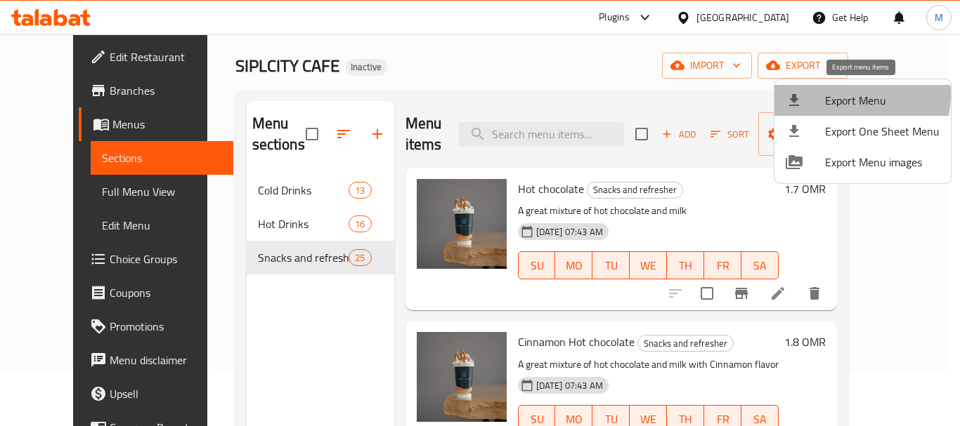
click at [850, 96] on span "Export Menu" at bounding box center [882, 100] width 115 height 17
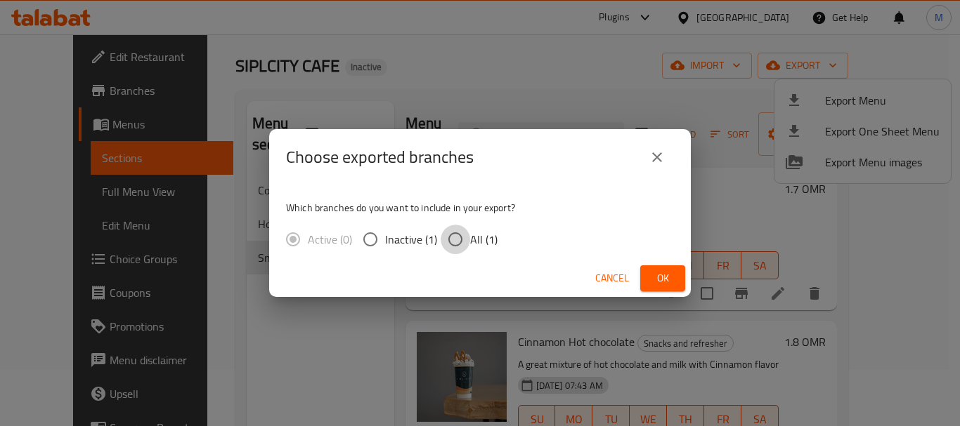
drag, startPoint x: 466, startPoint y: 239, endPoint x: 586, endPoint y: 269, distance: 123.2
click at [466, 240] on input "All (1)" at bounding box center [455, 240] width 30 height 30
radio input "true"
click at [664, 276] on span "Ok" at bounding box center [662, 279] width 22 height 18
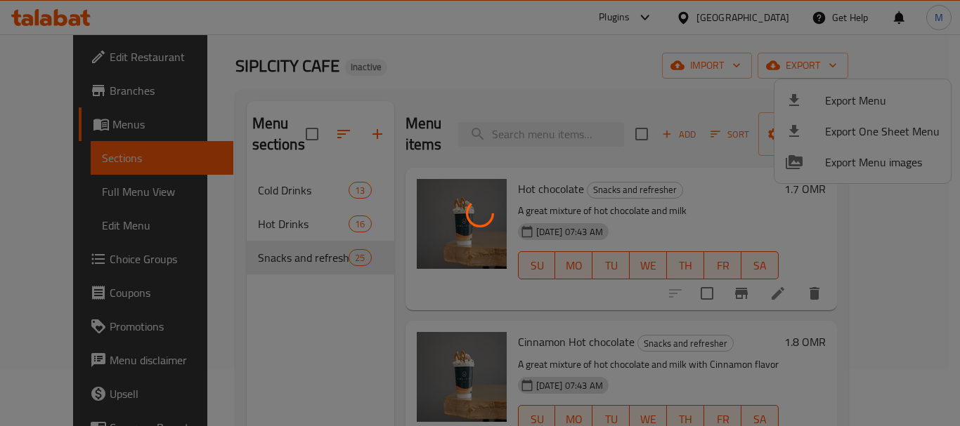
click at [60, 58] on div at bounding box center [480, 213] width 960 height 426
drag, startPoint x: 293, startPoint y: 362, endPoint x: 263, endPoint y: 308, distance: 61.3
click at [292, 360] on div at bounding box center [480, 213] width 960 height 426
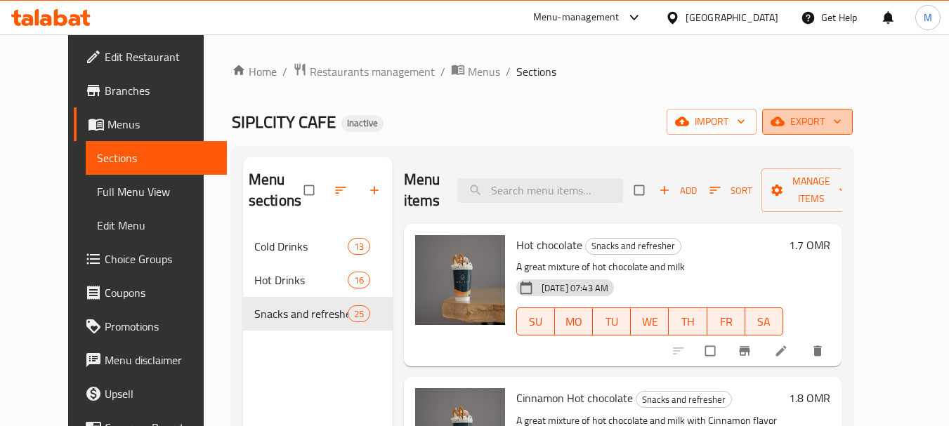
click at [842, 117] on span "export" at bounding box center [807, 122] width 68 height 18
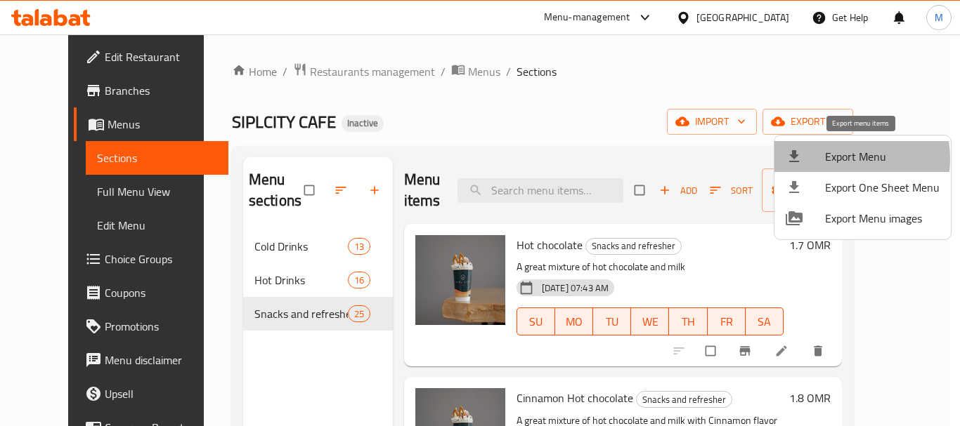
click at [830, 158] on span "Export Menu" at bounding box center [882, 156] width 115 height 17
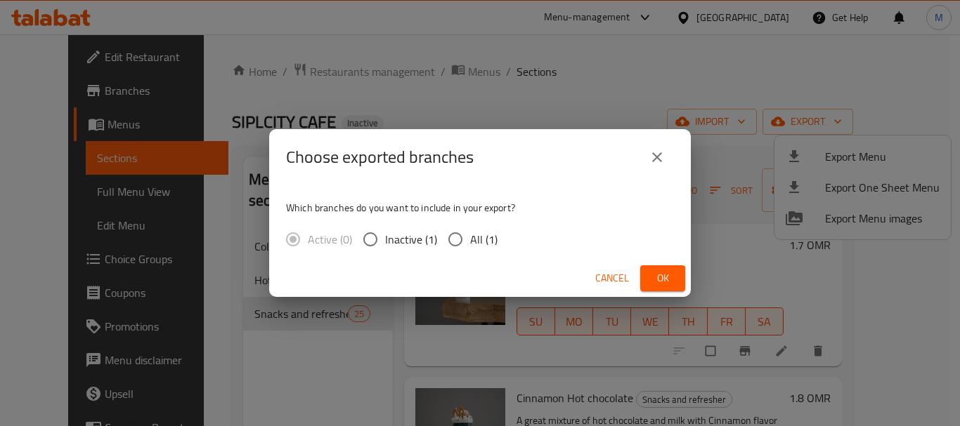
click at [473, 235] on span "All (1)" at bounding box center [483, 239] width 27 height 17
click at [470, 235] on input "All (1)" at bounding box center [455, 240] width 30 height 30
radio input "true"
click at [652, 283] on span "Ok" at bounding box center [662, 279] width 22 height 18
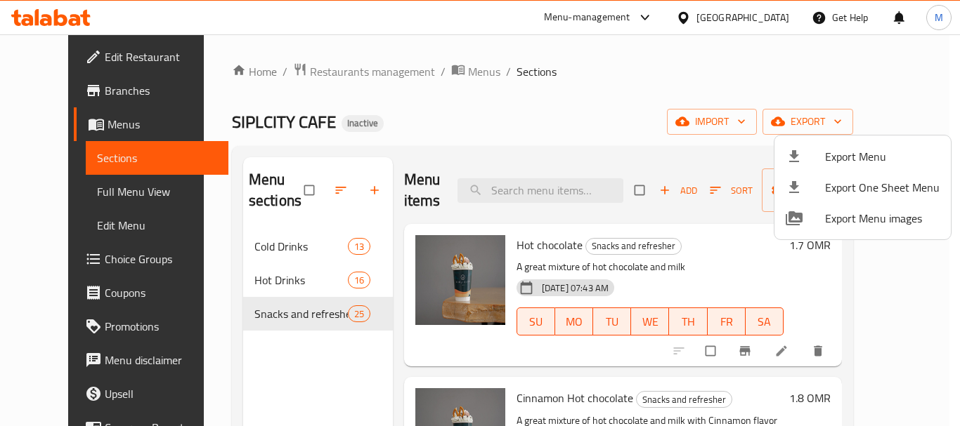
click at [761, 25] on div at bounding box center [480, 213] width 960 height 426
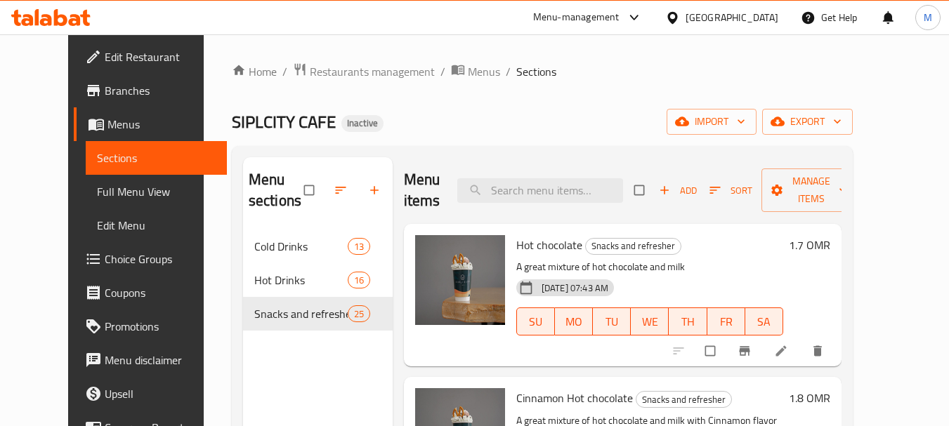
click at [759, 18] on div "[GEOGRAPHIC_DATA]" at bounding box center [732, 17] width 93 height 15
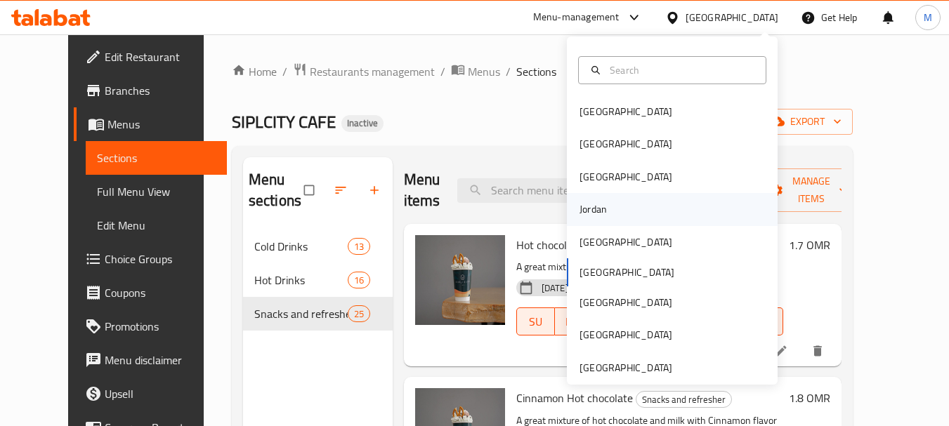
click at [606, 218] on div "Jordan" at bounding box center [593, 209] width 50 height 32
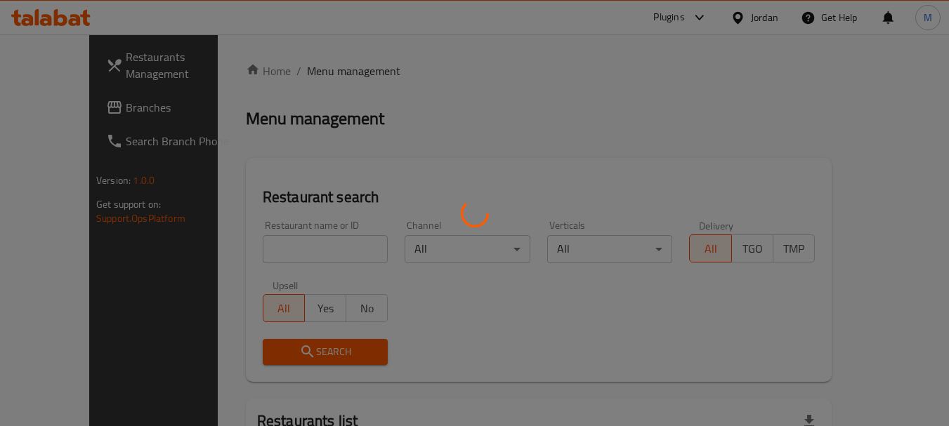
click at [295, 272] on div at bounding box center [474, 213] width 949 height 426
click at [294, 246] on div at bounding box center [474, 213] width 949 height 426
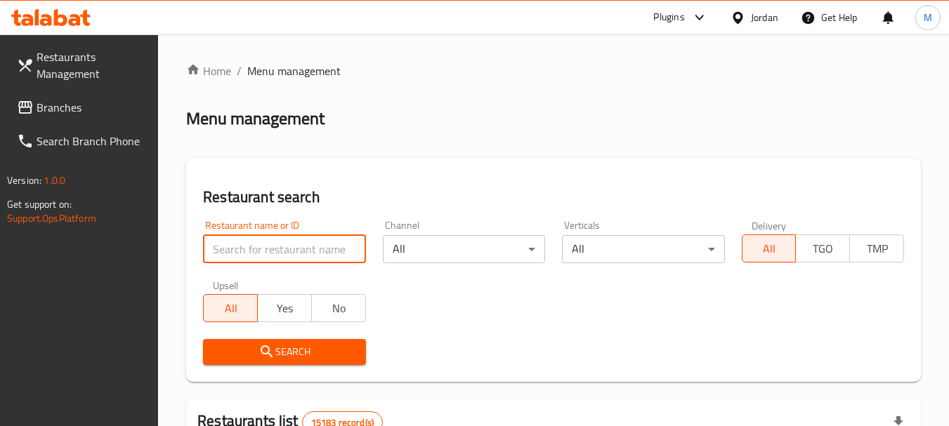
click at [294, 246] on input "search" at bounding box center [284, 249] width 162 height 28
paste input "مستر شيف"
type input "مستر شيف"
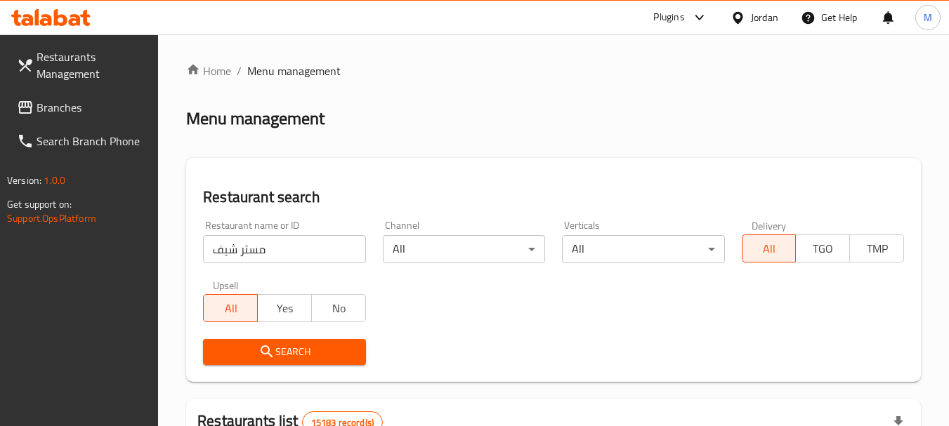
click at [265, 345] on icon "submit" at bounding box center [267, 352] width 17 height 17
click at [265, 345] on div at bounding box center [474, 213] width 949 height 426
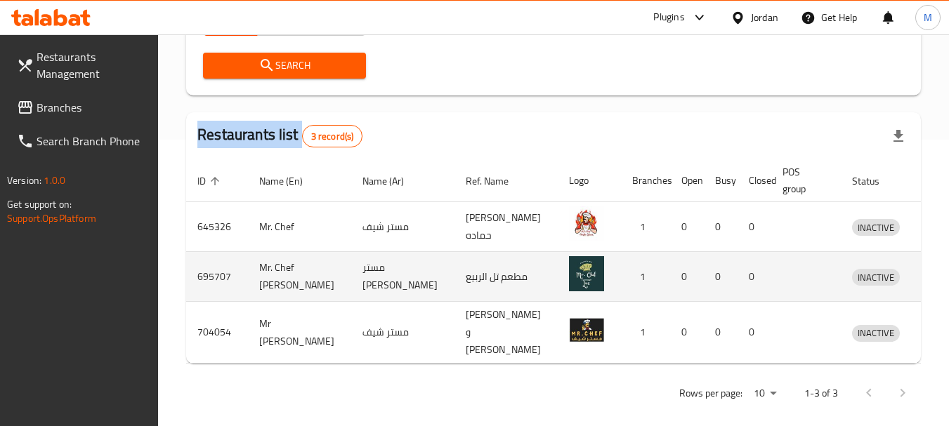
scroll to position [288, 0]
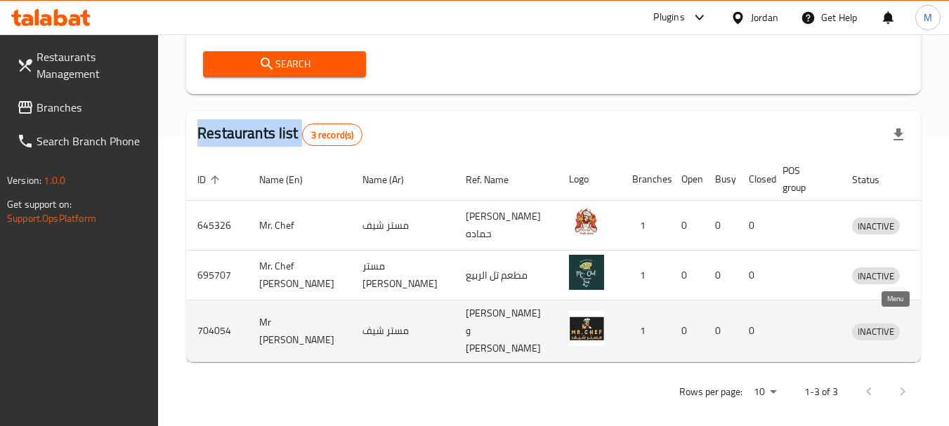
click at [937, 329] on icon "enhanced table" at bounding box center [939, 332] width 5 height 6
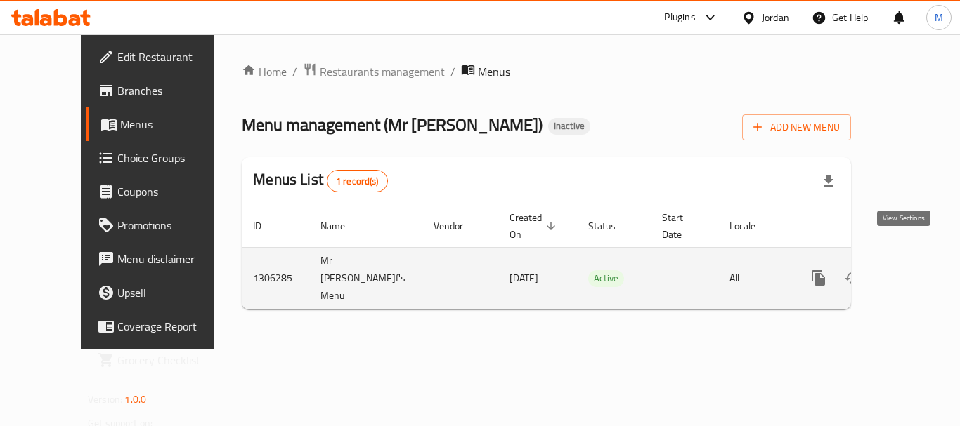
click at [911, 270] on icon "enhanced table" at bounding box center [919, 278] width 17 height 17
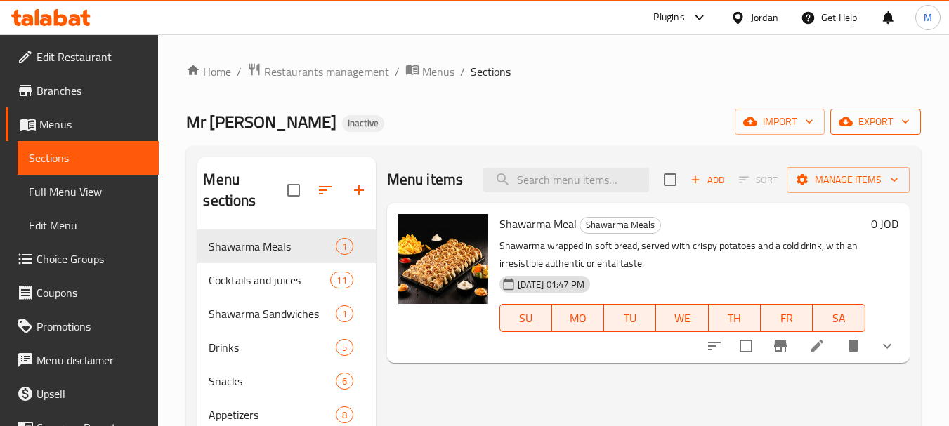
click at [846, 122] on icon "button" at bounding box center [846, 122] width 14 height 14
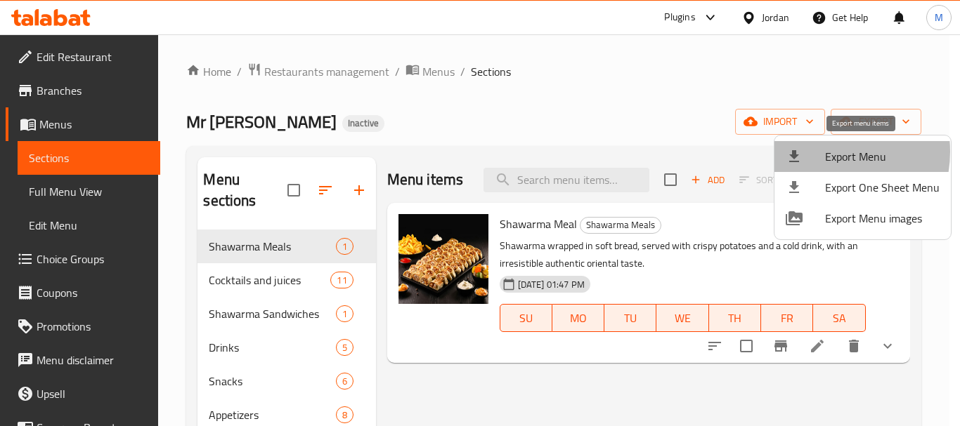
click at [822, 152] on div at bounding box center [804, 156] width 39 height 17
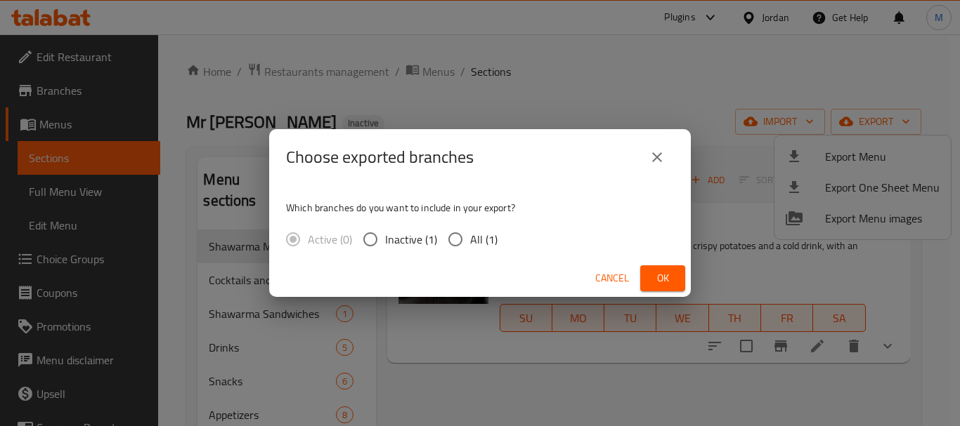
click at [486, 236] on span "All (1)" at bounding box center [483, 239] width 27 height 17
click at [470, 236] on input "All (1)" at bounding box center [455, 240] width 30 height 30
radio input "true"
click at [666, 277] on span "Ok" at bounding box center [662, 279] width 22 height 18
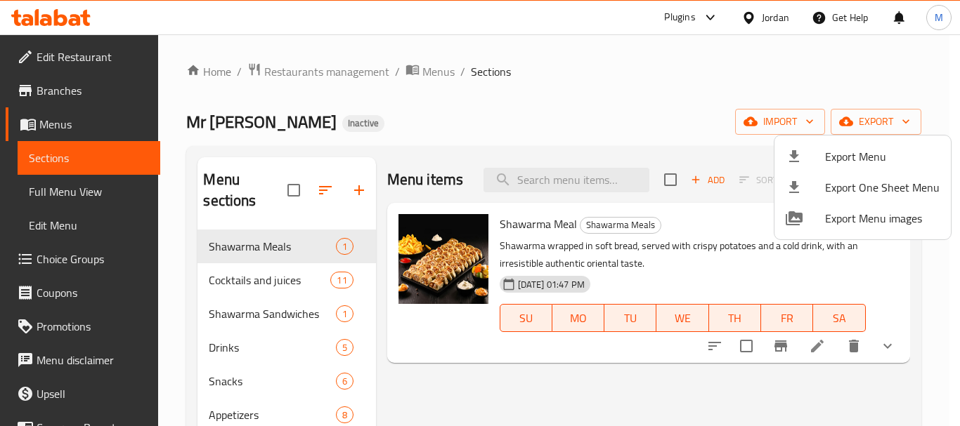
click at [96, 59] on div at bounding box center [480, 213] width 960 height 426
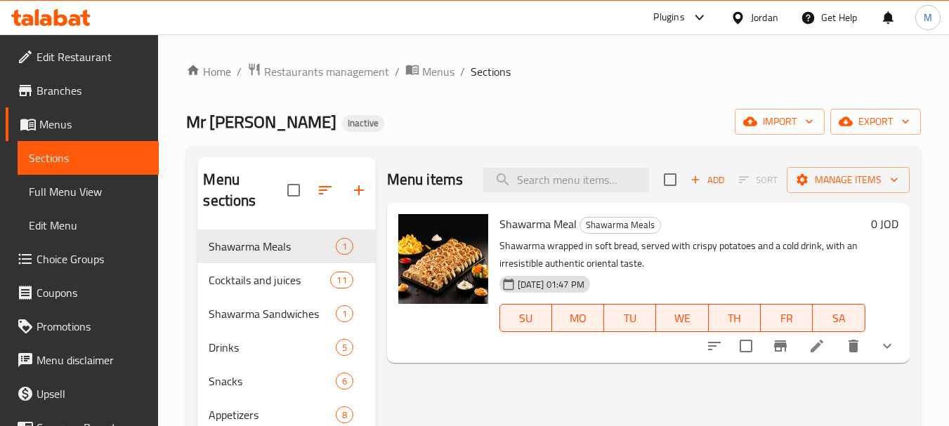
click at [95, 58] on span "Edit Restaurant" at bounding box center [92, 56] width 111 height 17
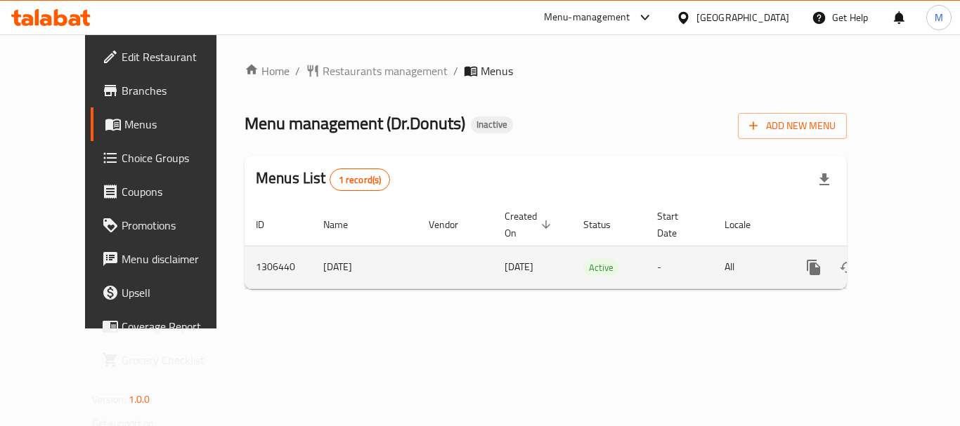
click at [906, 259] on icon "enhanced table" at bounding box center [914, 267] width 17 height 17
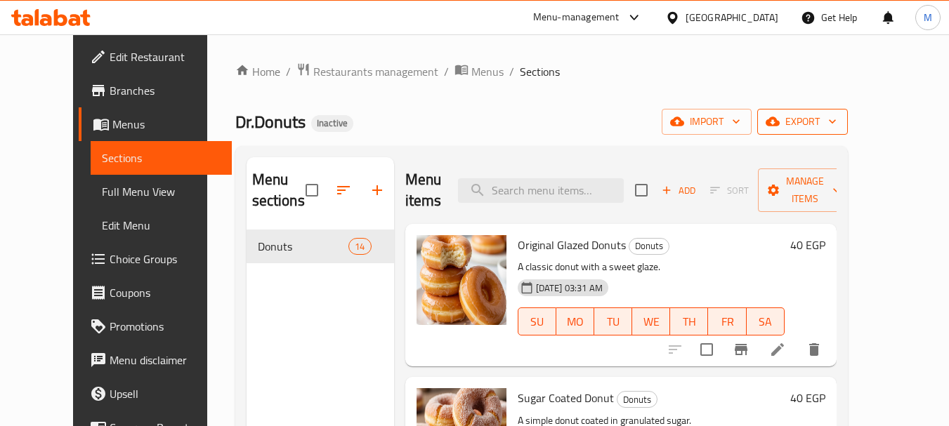
click at [837, 116] on span "export" at bounding box center [802, 122] width 68 height 18
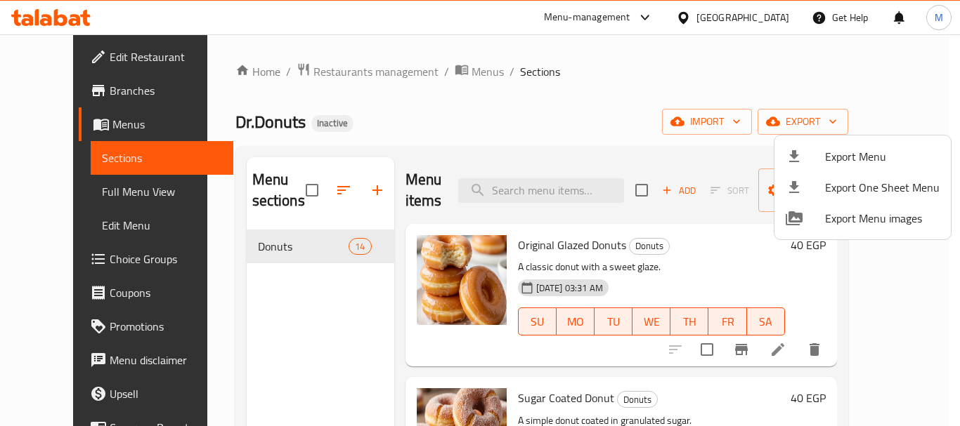
click at [816, 162] on div at bounding box center [804, 156] width 39 height 17
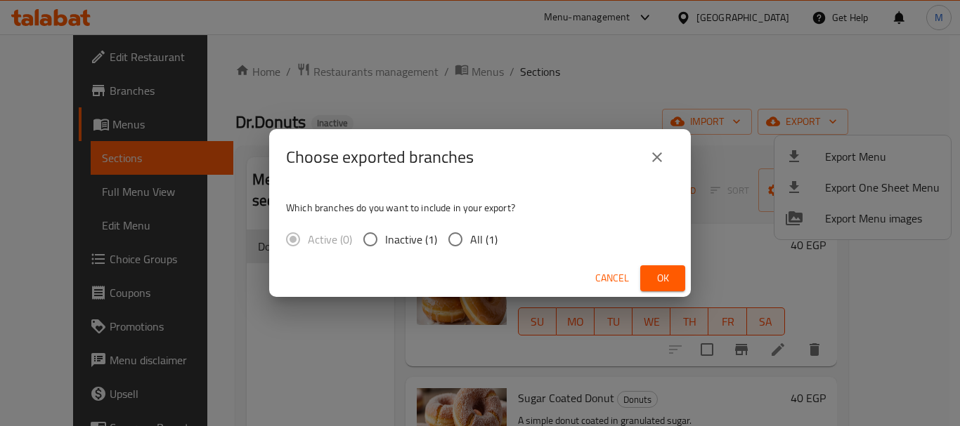
click at [458, 237] on input "All (1)" at bounding box center [455, 240] width 30 height 30
radio input "true"
click at [662, 273] on span "Ok" at bounding box center [662, 279] width 22 height 18
